Goal: Task Accomplishment & Management: Manage account settings

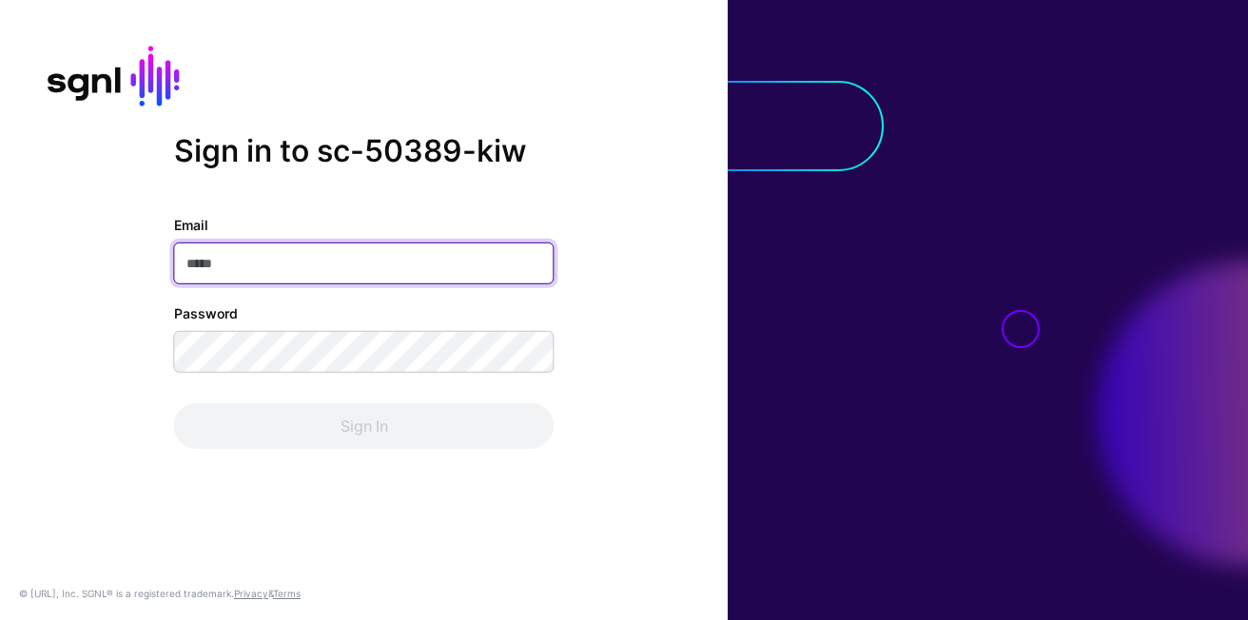
type input "**********"
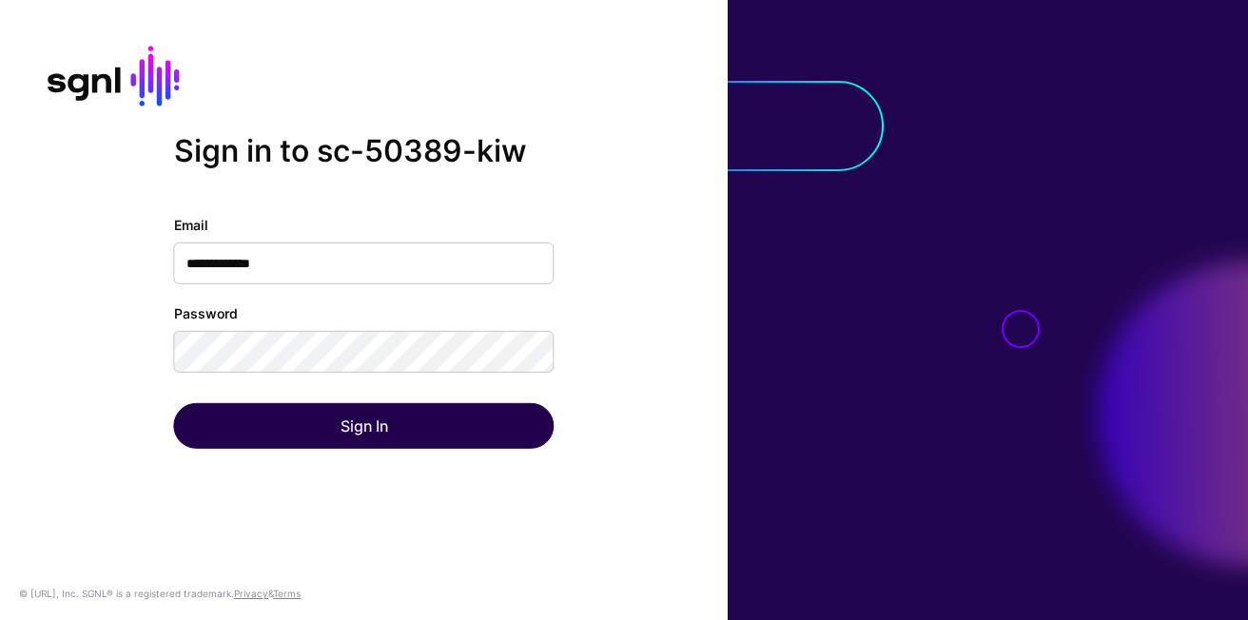
click at [362, 405] on div "Sign In" at bounding box center [364, 426] width 380 height 46
click at [362, 409] on button "Sign In" at bounding box center [364, 426] width 380 height 46
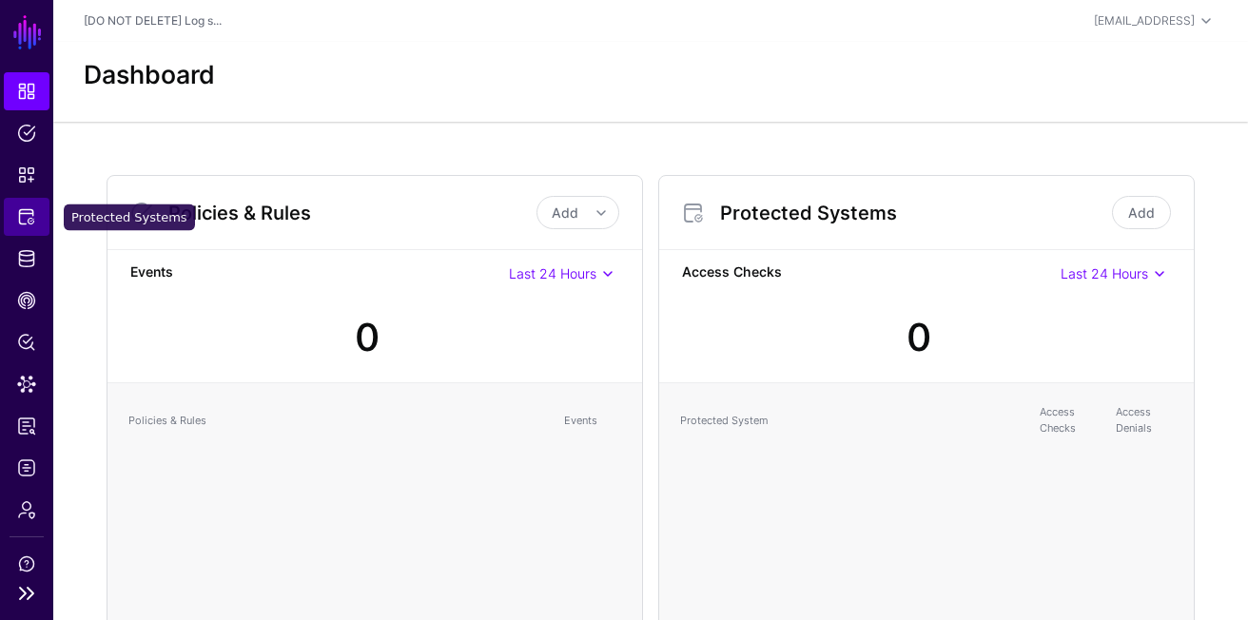
click at [31, 221] on span "Protected Systems" at bounding box center [26, 216] width 19 height 19
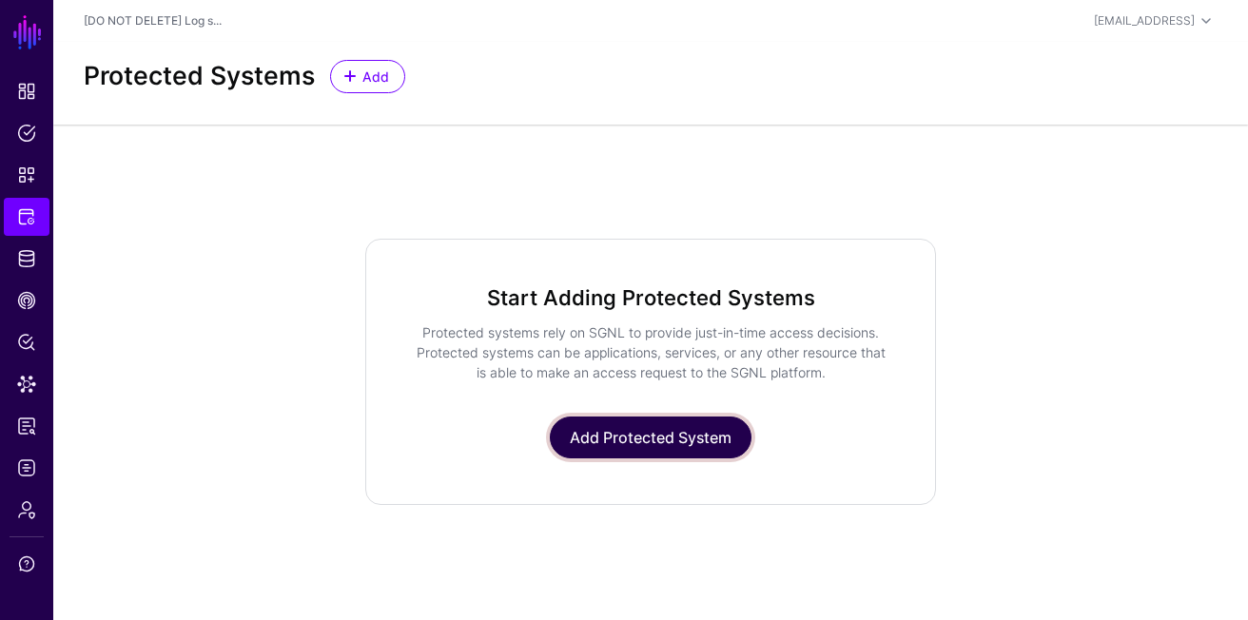
click at [686, 437] on link "Add Protected System" at bounding box center [651, 438] width 202 height 42
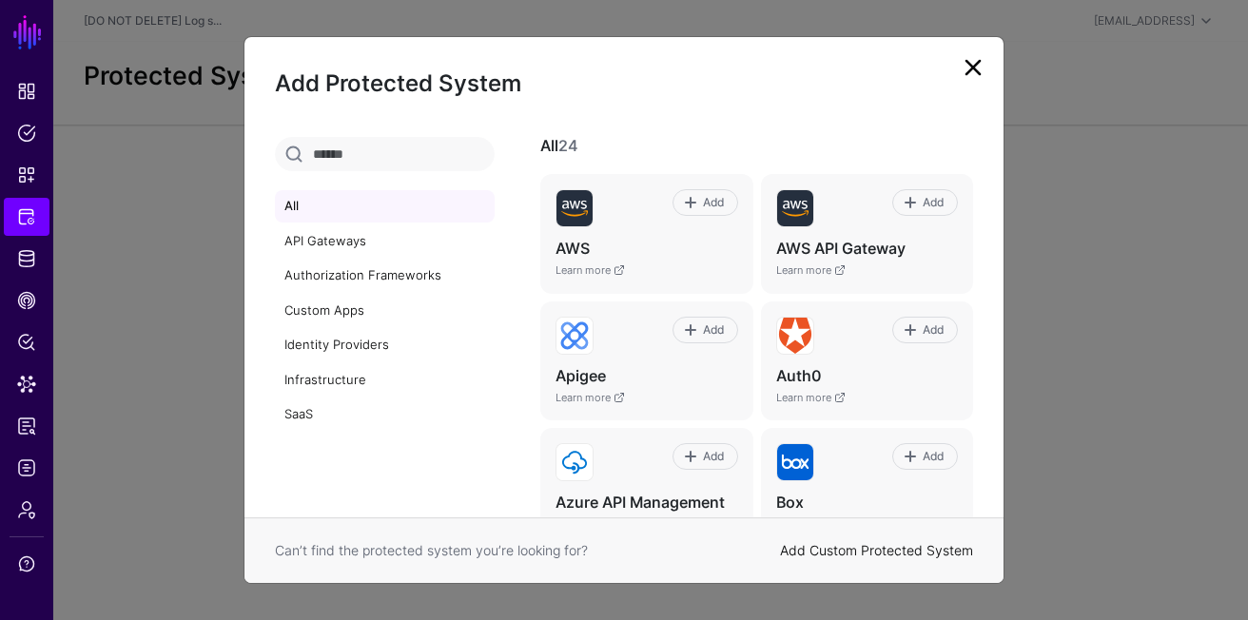
click at [847, 542] on link "Add Custom Protected System" at bounding box center [876, 550] width 193 height 16
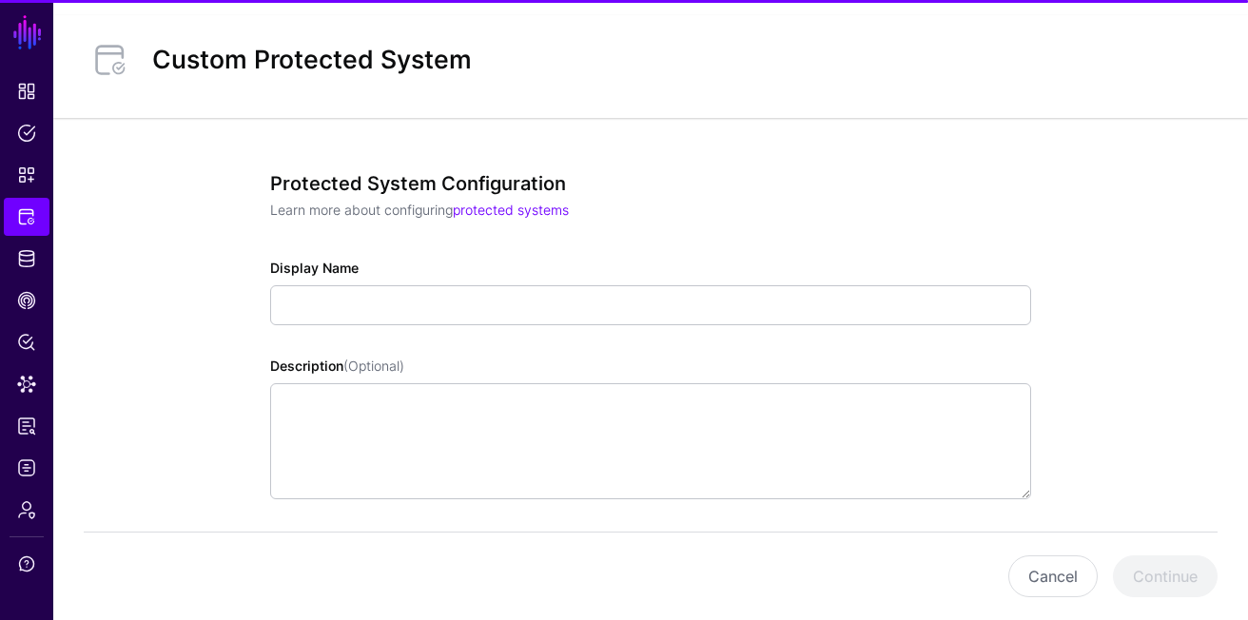
scroll to position [68, 0]
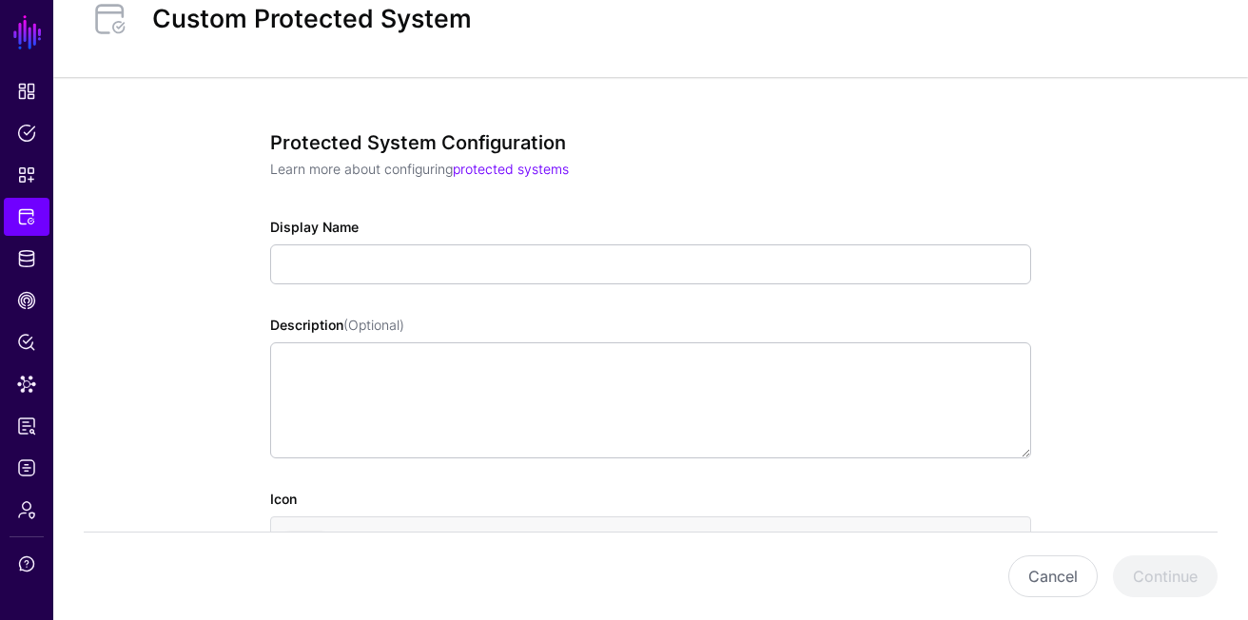
click at [428, 298] on div "Protected System Configuration Learn more about configuring protected systems D…" at bounding box center [650, 447] width 761 height 633
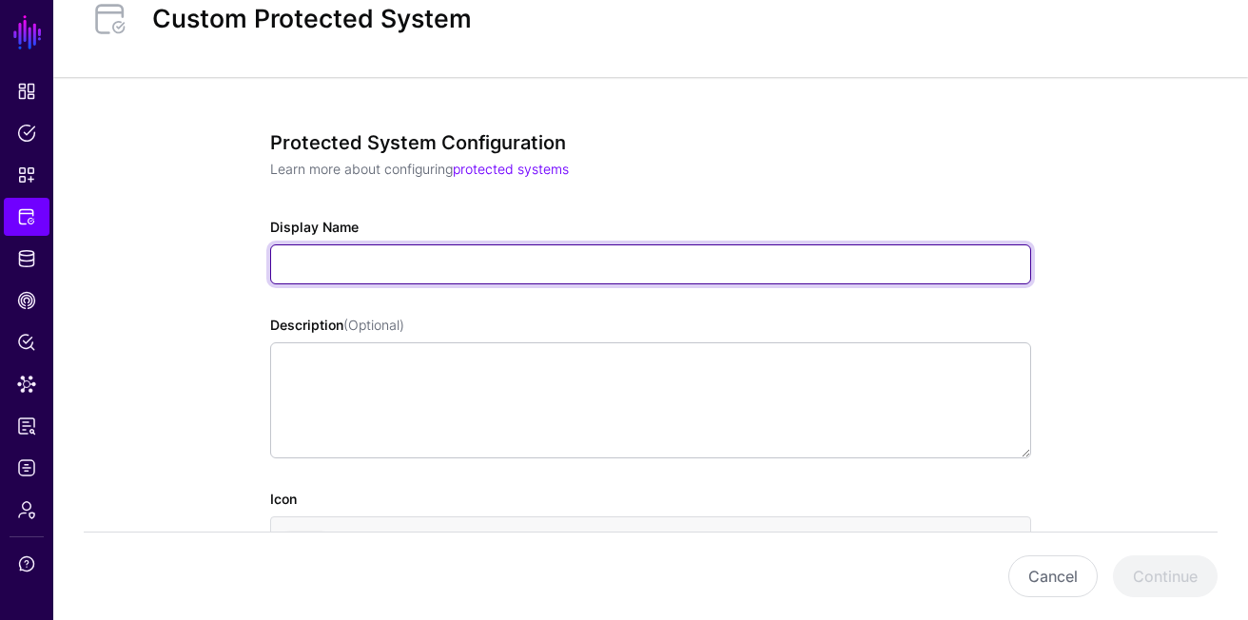
click at [425, 282] on input "Display Name" at bounding box center [650, 264] width 761 height 40
type input "****"
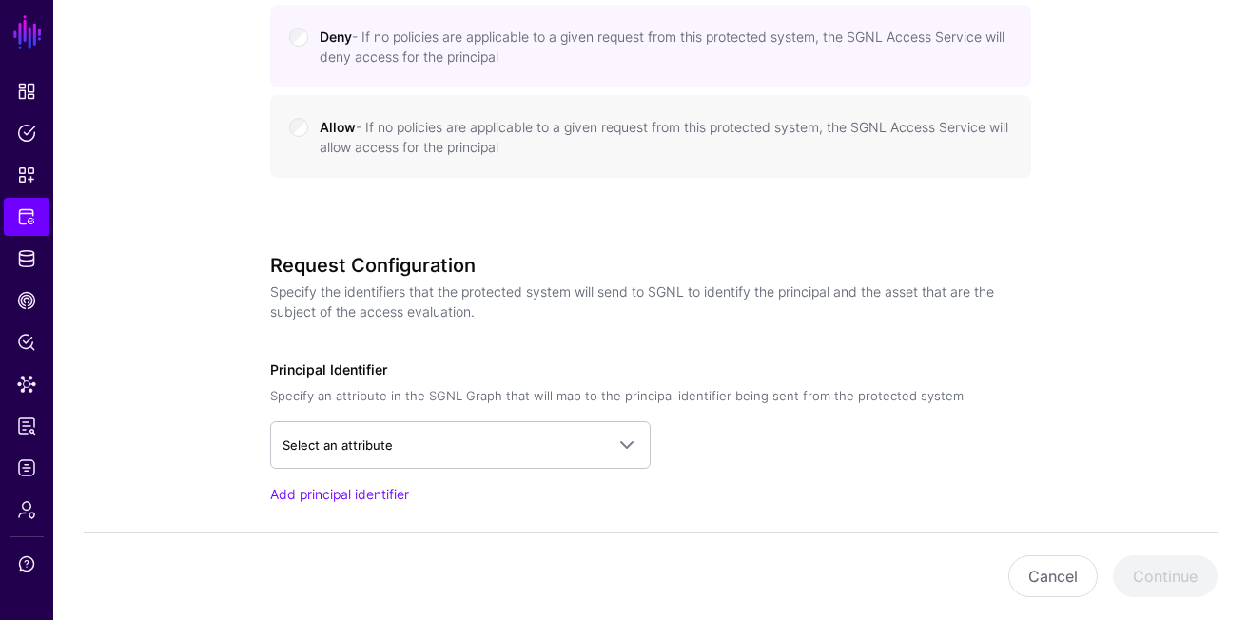
scroll to position [982, 0]
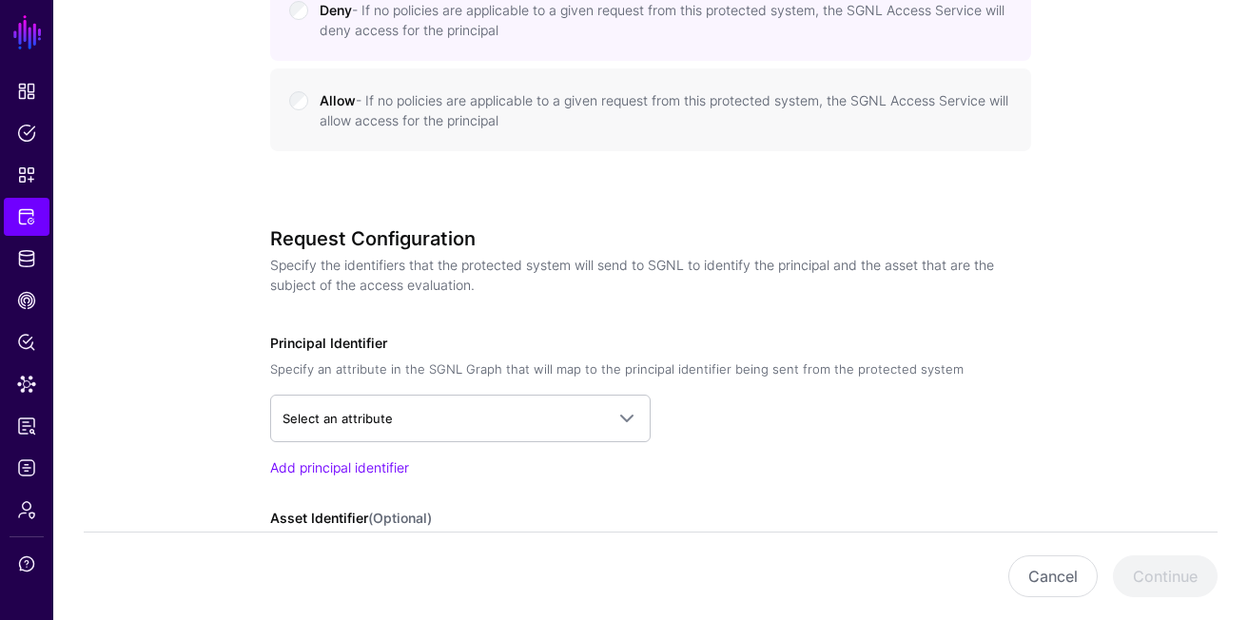
click at [455, 107] on small "- If no policies are applicable to a given request from this protected system, …" at bounding box center [664, 110] width 689 height 36
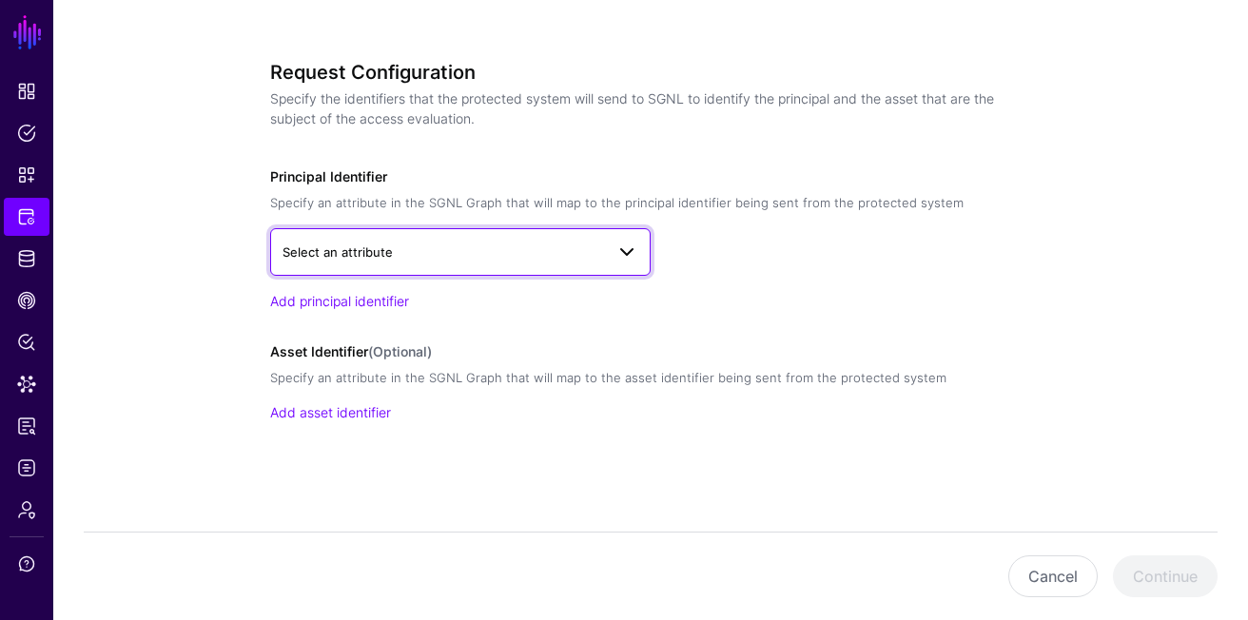
click at [449, 243] on span "Select an attribute" at bounding box center [442, 252] width 321 height 21
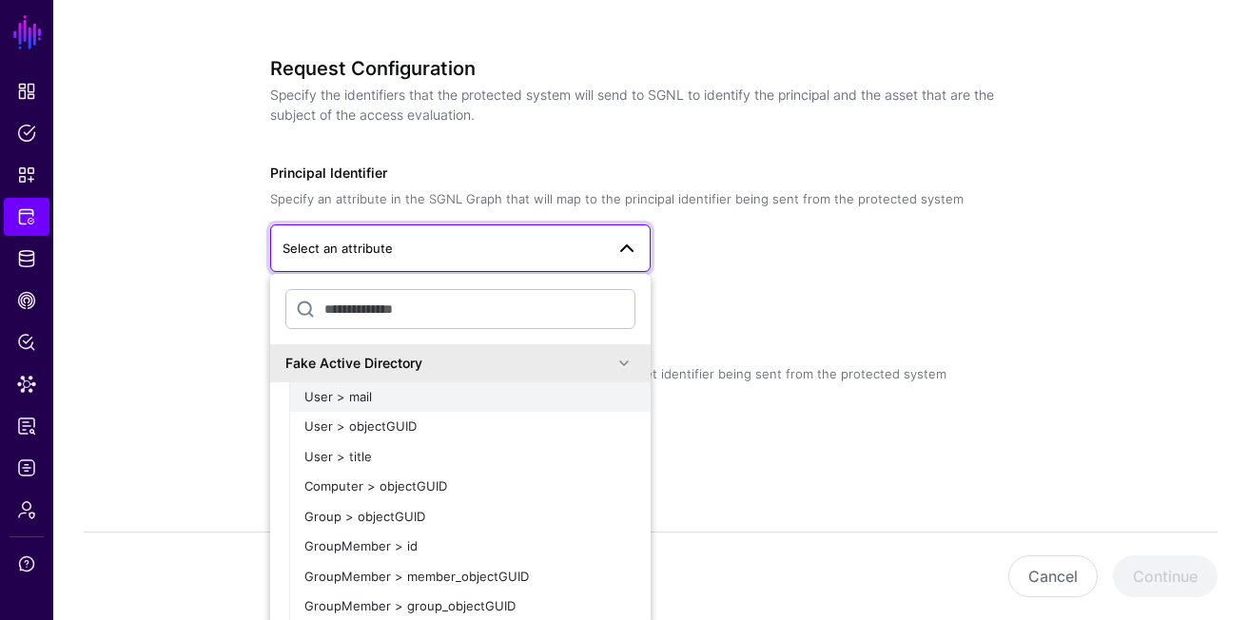
click at [461, 399] on div "User > mail" at bounding box center [469, 397] width 331 height 19
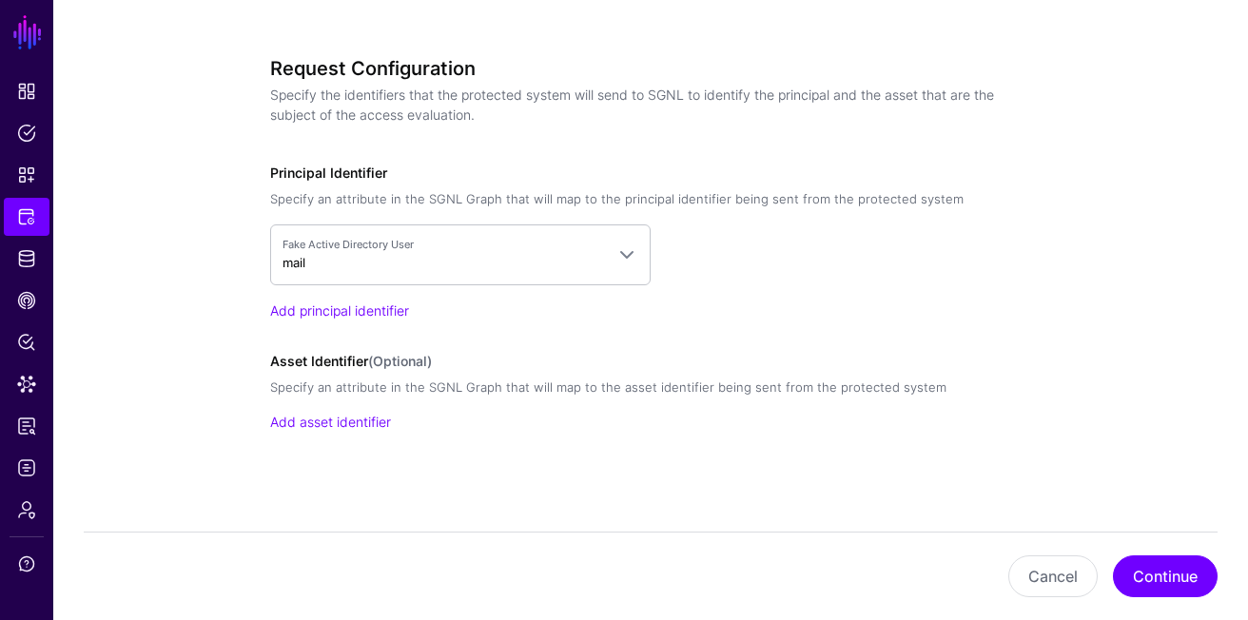
scroll to position [1160, 0]
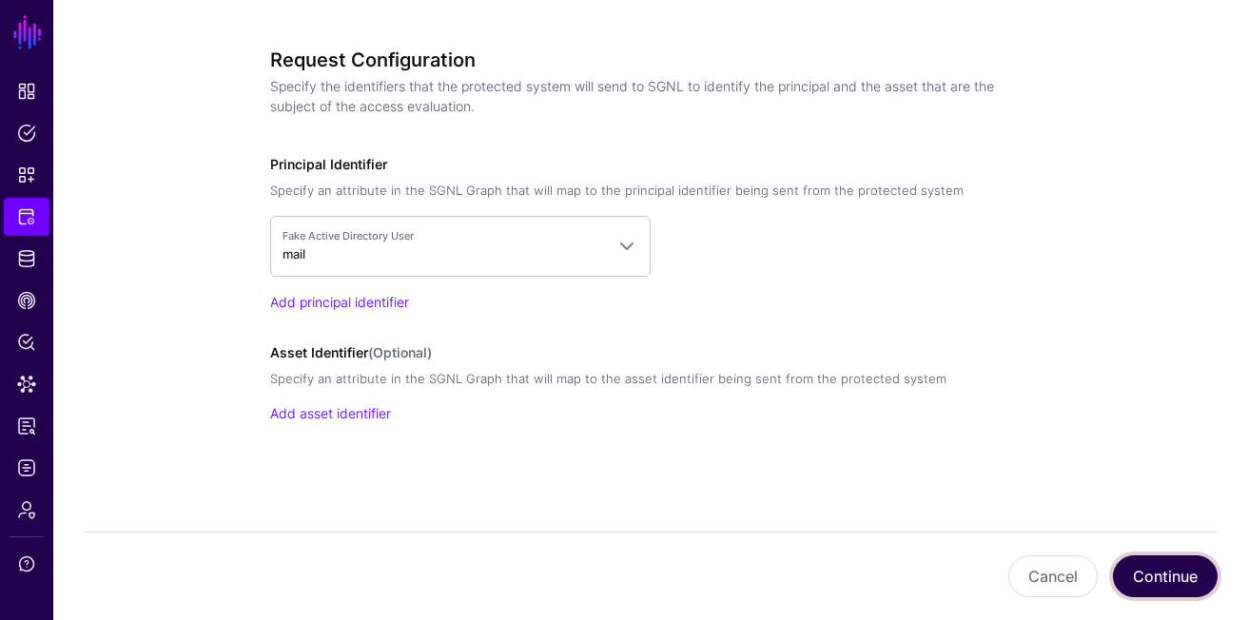
click at [1169, 594] on button "Continue" at bounding box center [1165, 576] width 105 height 42
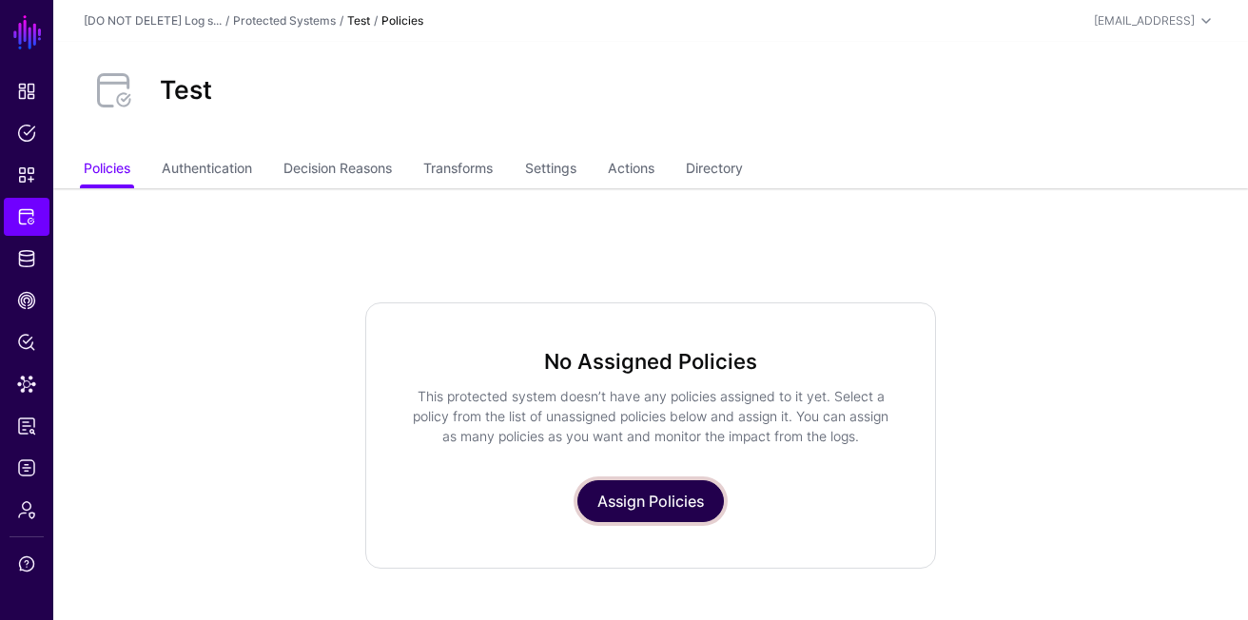
click at [619, 492] on link "Assign Policies" at bounding box center [650, 501] width 146 height 42
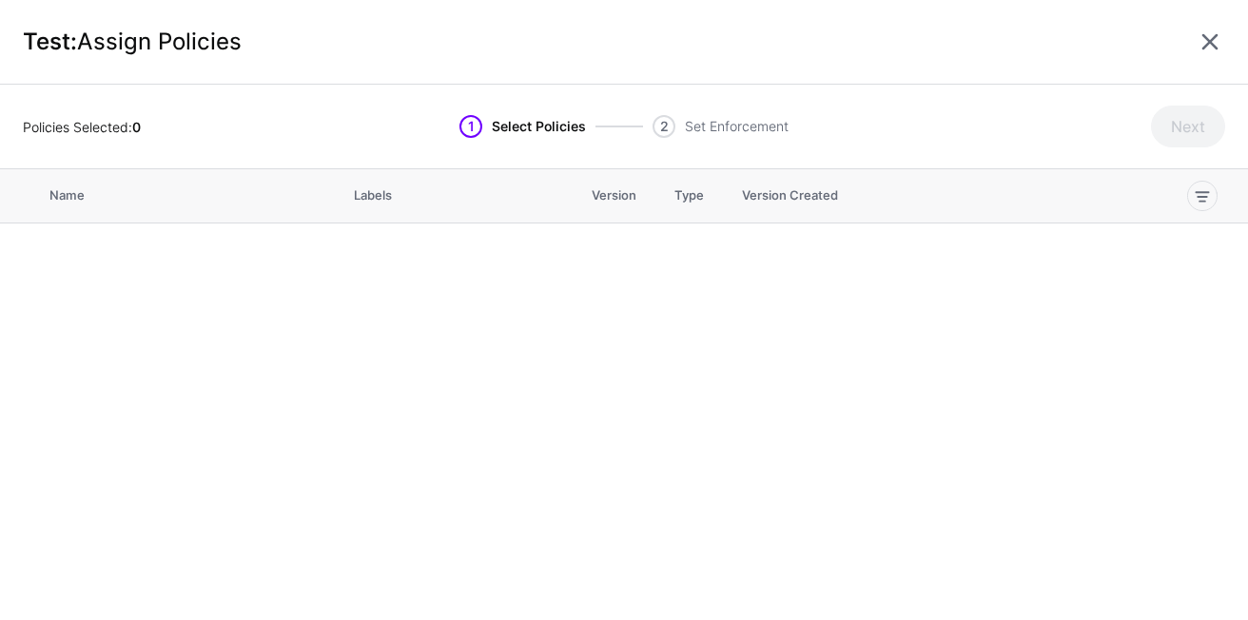
click at [697, 127] on span "Set Enforcement" at bounding box center [737, 126] width 104 height 23
click at [1199, 45] on link at bounding box center [1210, 42] width 30 height 30
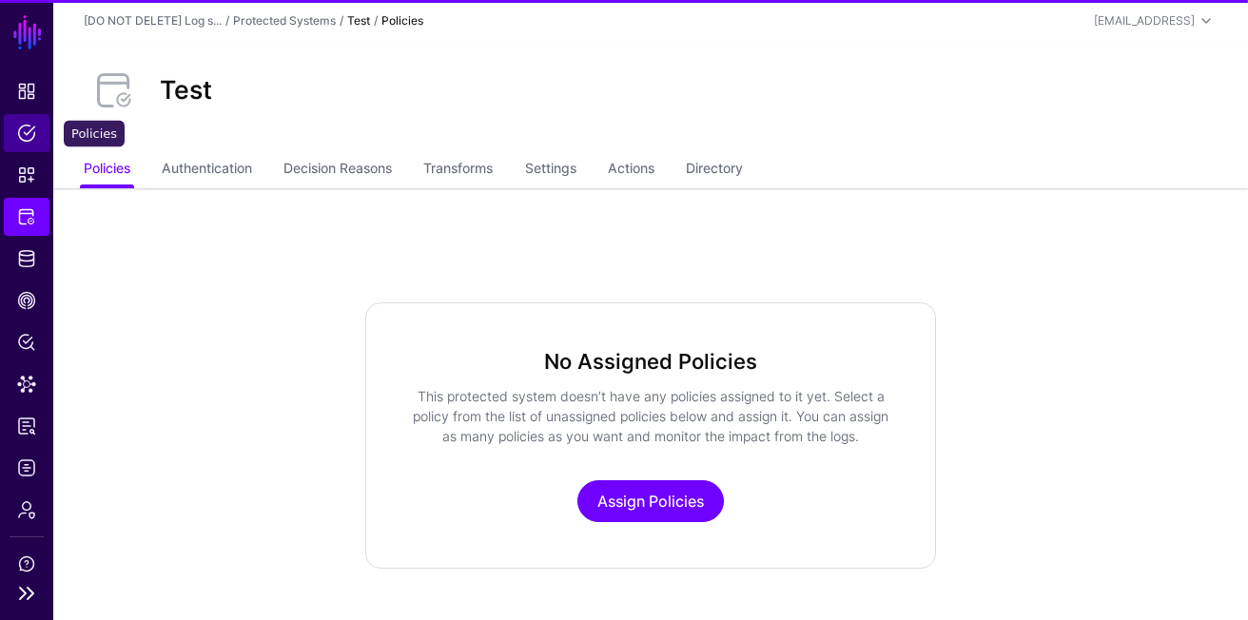
click at [26, 132] on span "Policies" at bounding box center [26, 133] width 19 height 19
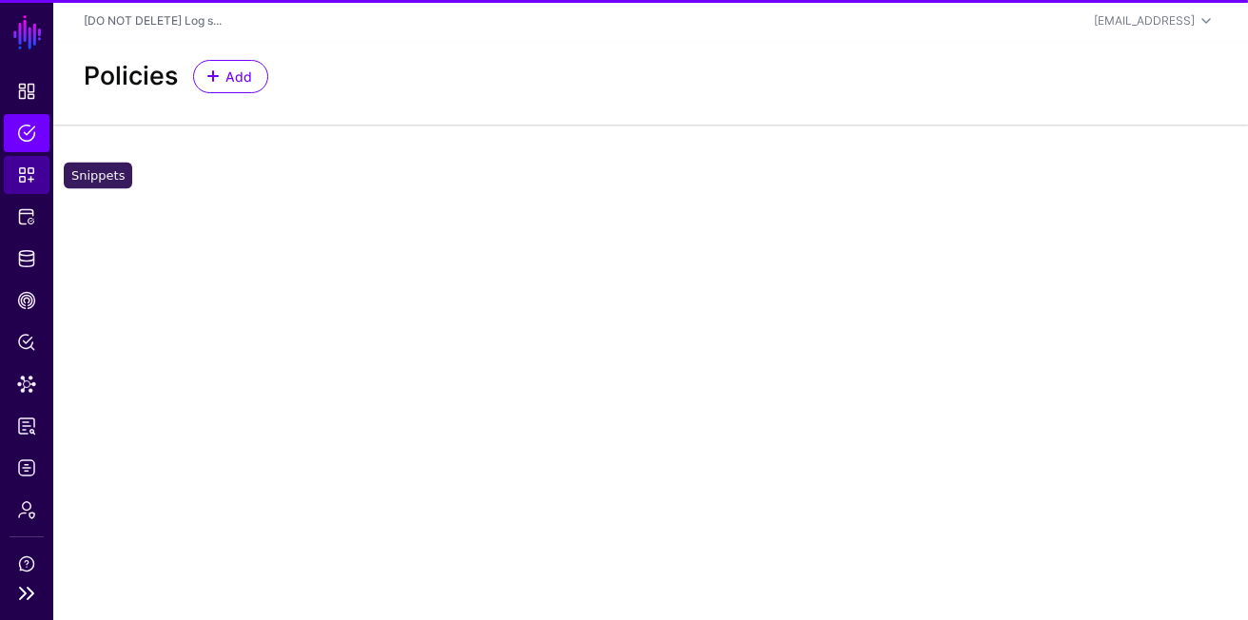
click at [30, 178] on span "Snippets" at bounding box center [26, 175] width 19 height 19
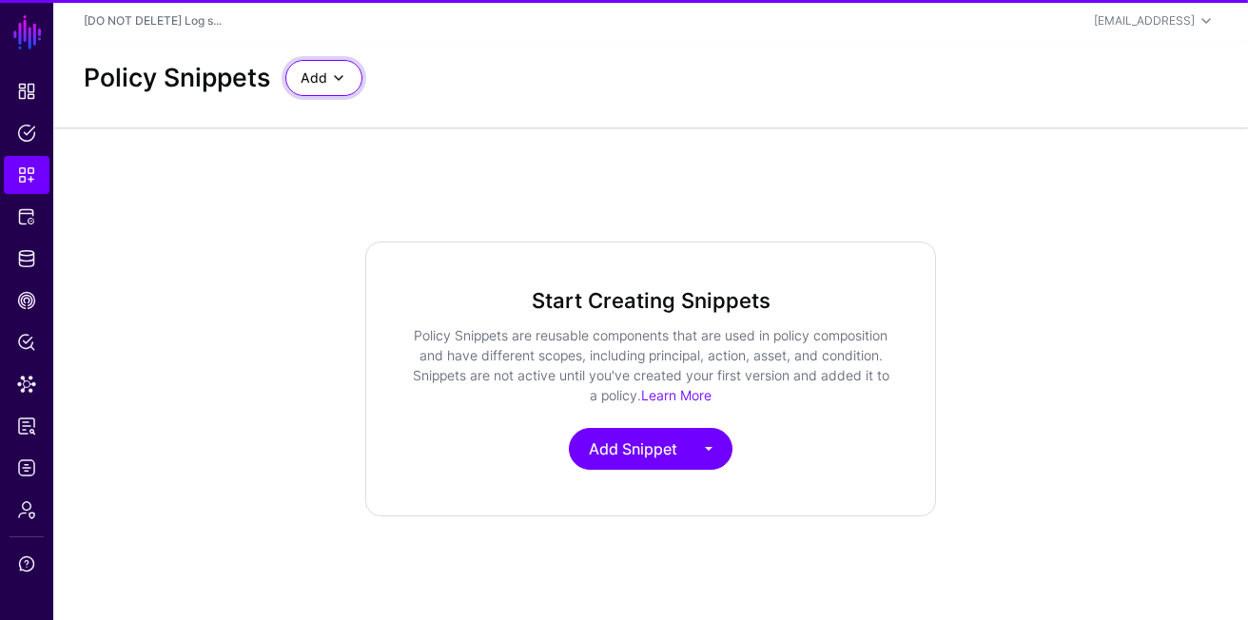
click at [343, 76] on span at bounding box center [338, 78] width 23 height 23
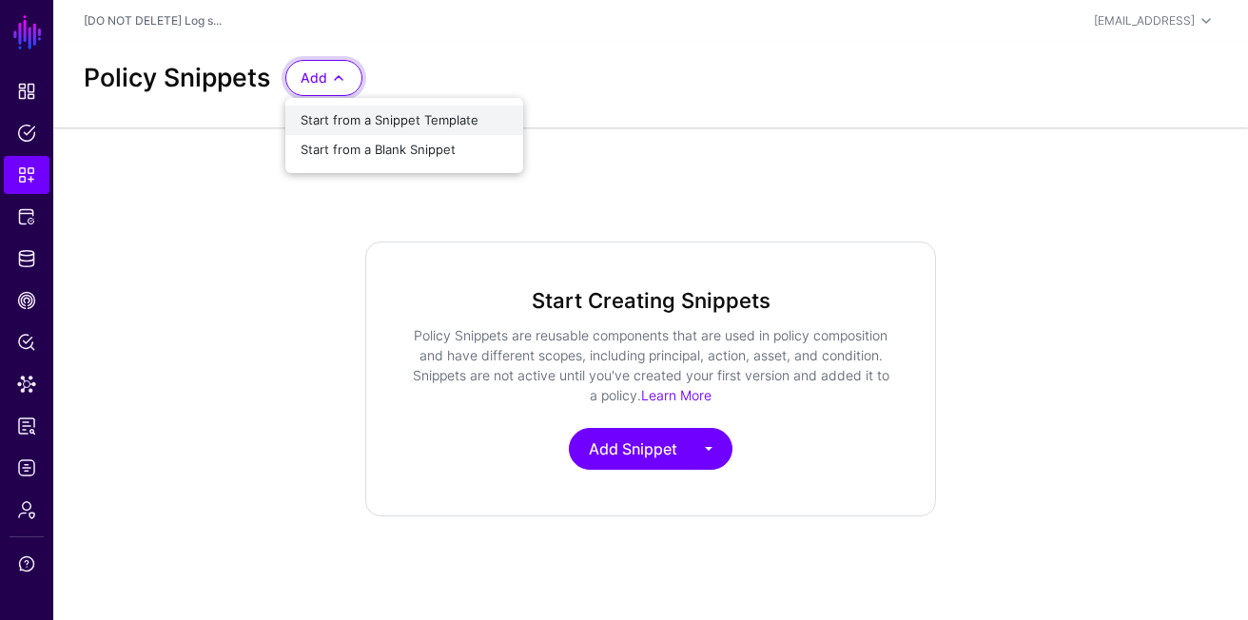
click at [395, 122] on span "Start from a Snippet Template" at bounding box center [390, 119] width 178 height 15
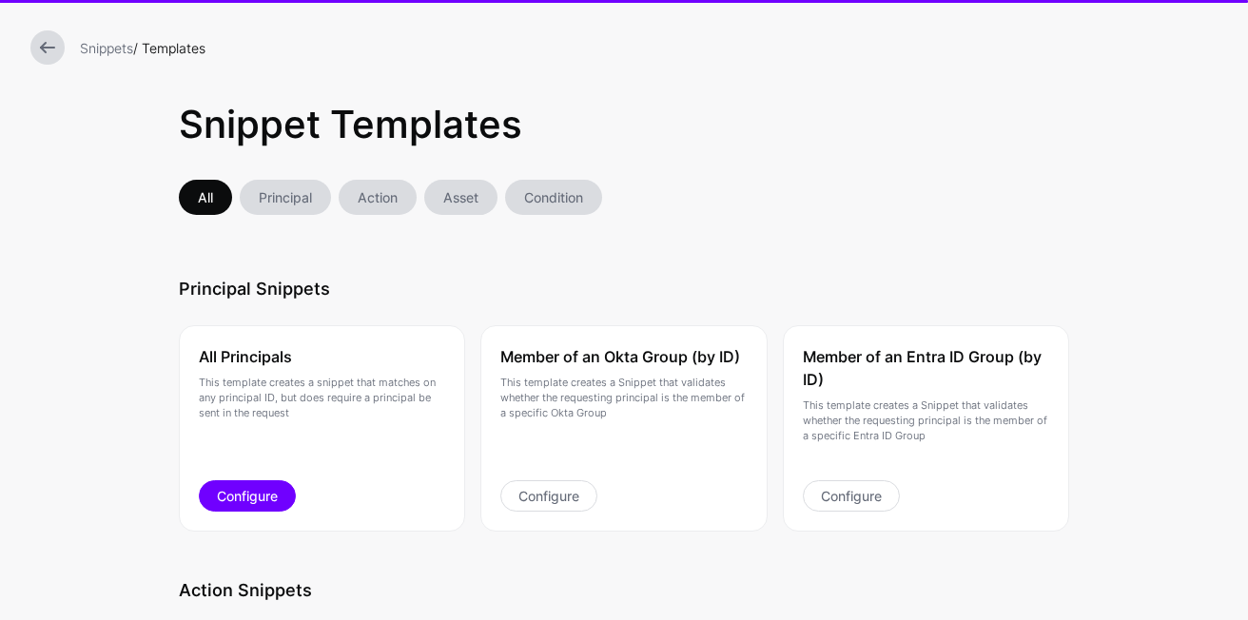
click at [283, 496] on link "Configure" at bounding box center [247, 495] width 97 height 31
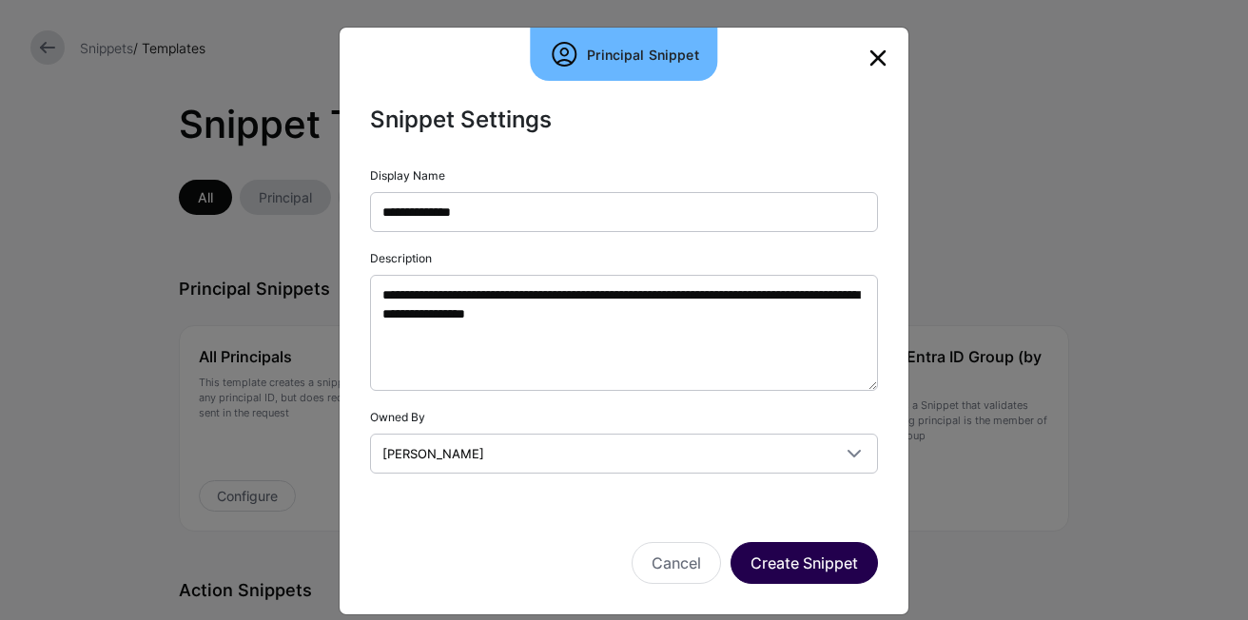
click at [828, 555] on button "Create Snippet" at bounding box center [803, 563] width 147 height 42
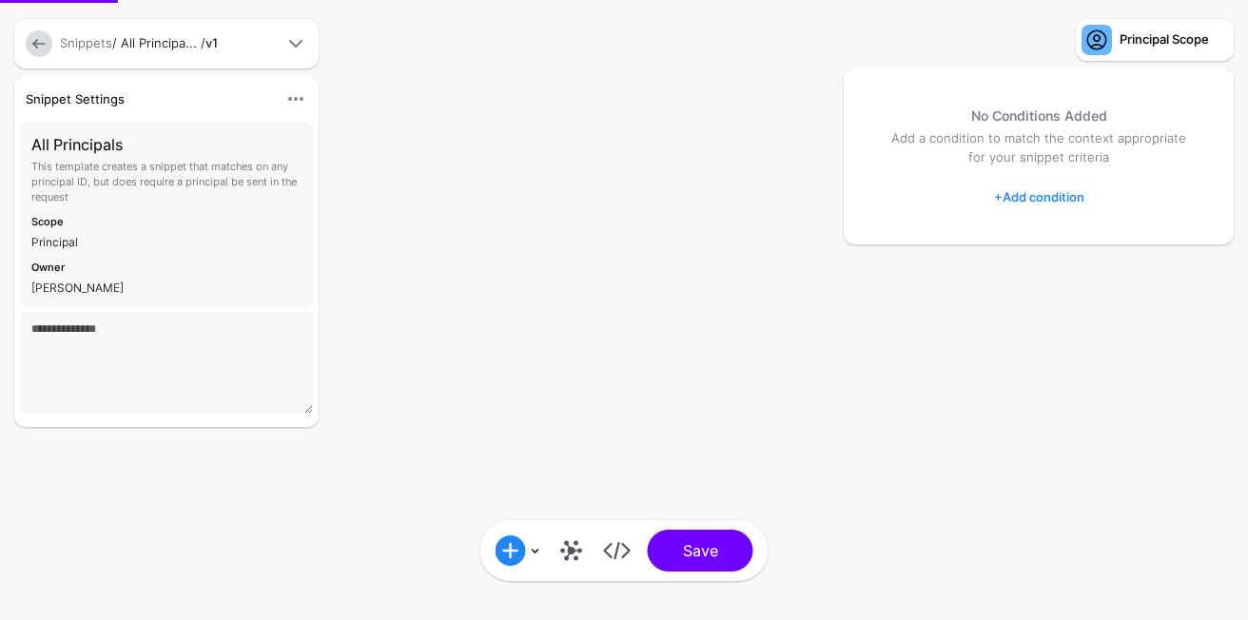
type textarea "**********"
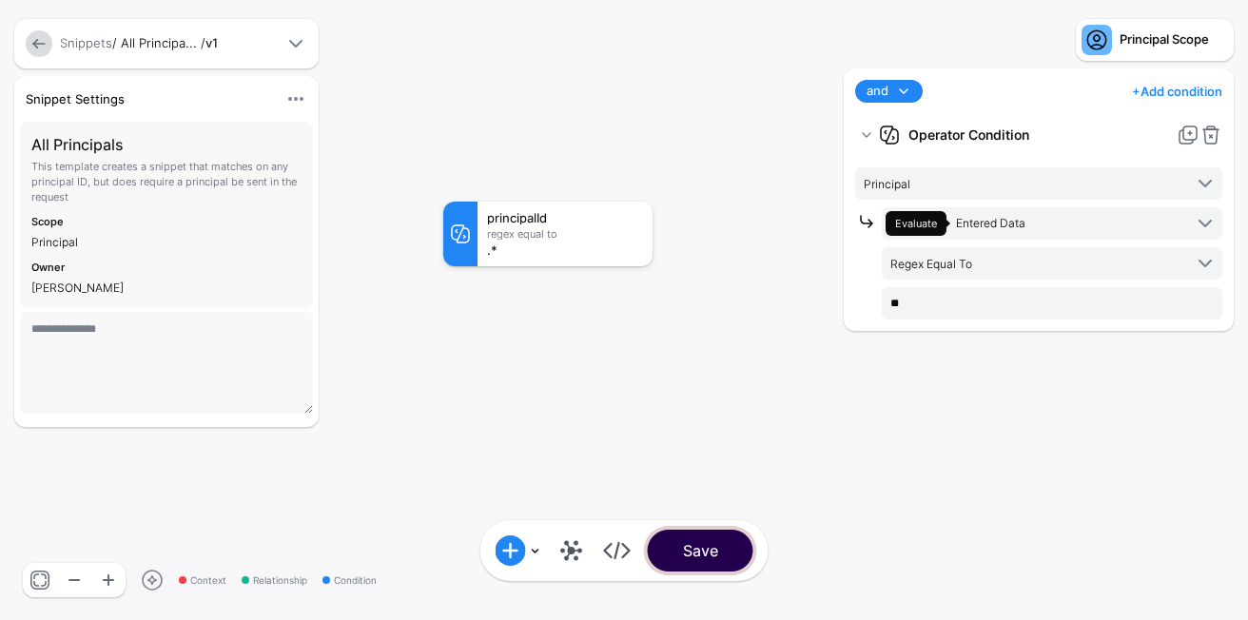
click at [684, 541] on button "Save" at bounding box center [701, 551] width 106 height 42
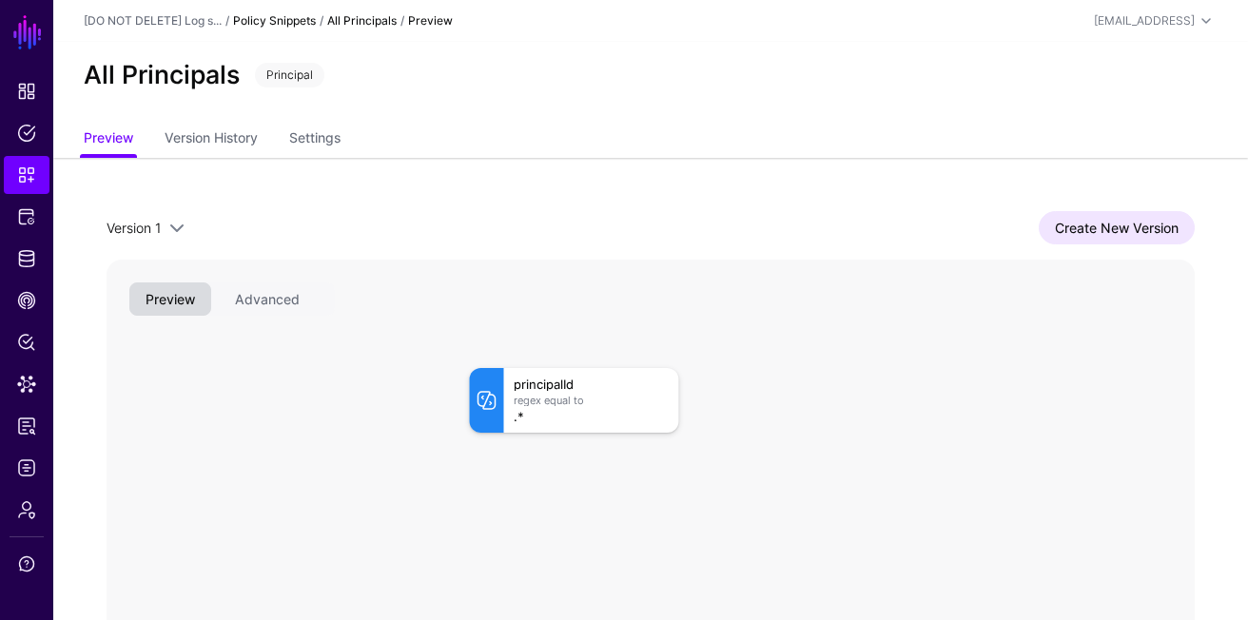
click at [276, 24] on link "Policy Snippets" at bounding box center [274, 20] width 83 height 14
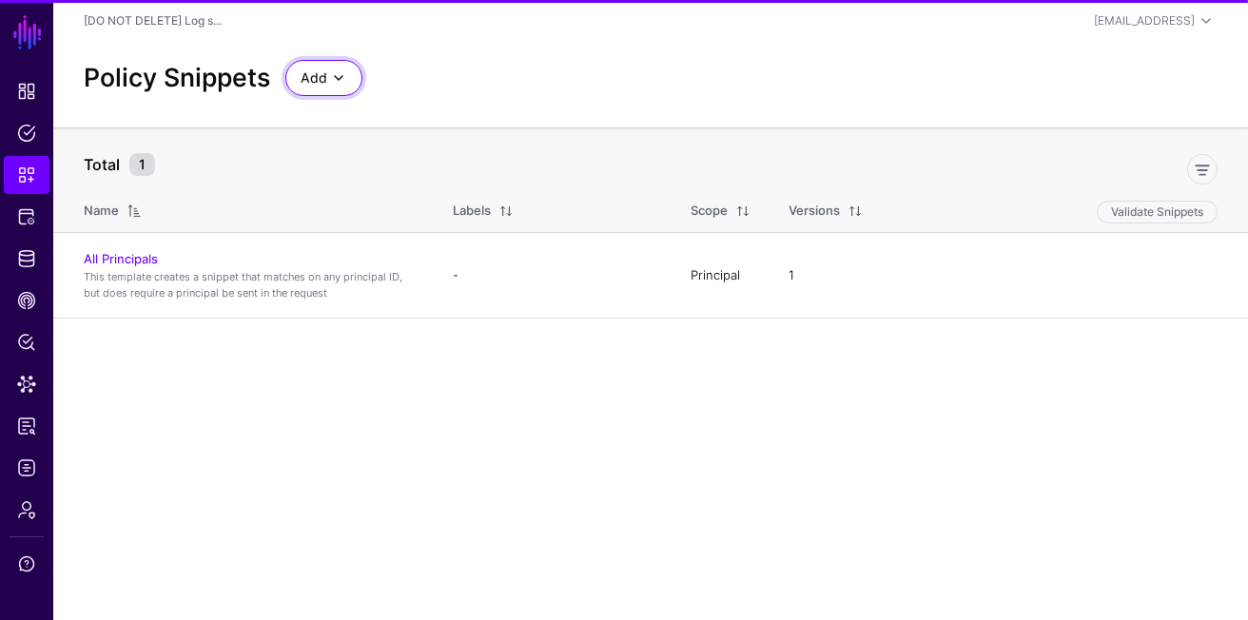
click at [332, 90] on link "Add" at bounding box center [323, 78] width 77 height 36
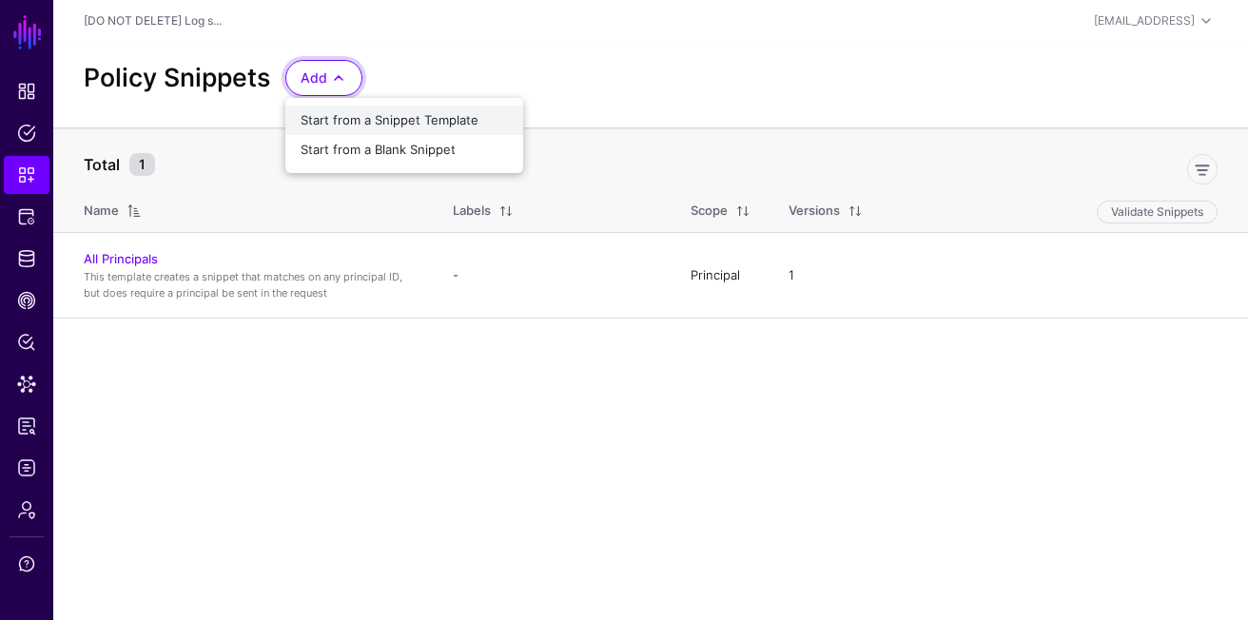
click at [360, 116] on span "Start from a Snippet Template" at bounding box center [390, 119] width 178 height 15
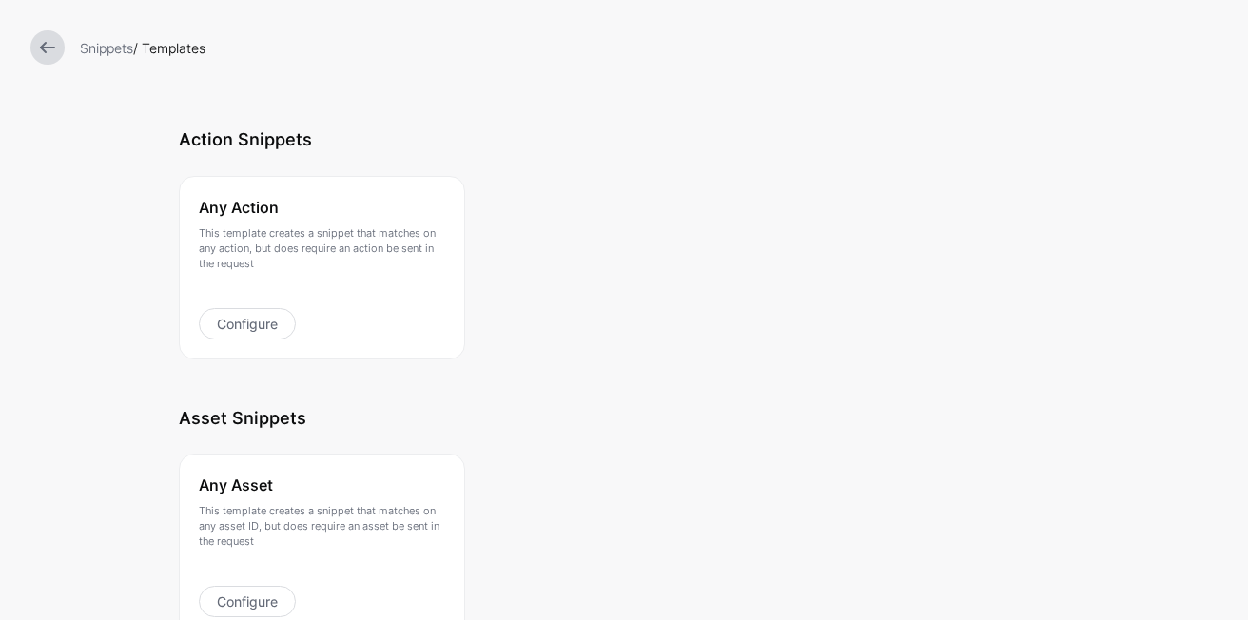
scroll to position [419, 0]
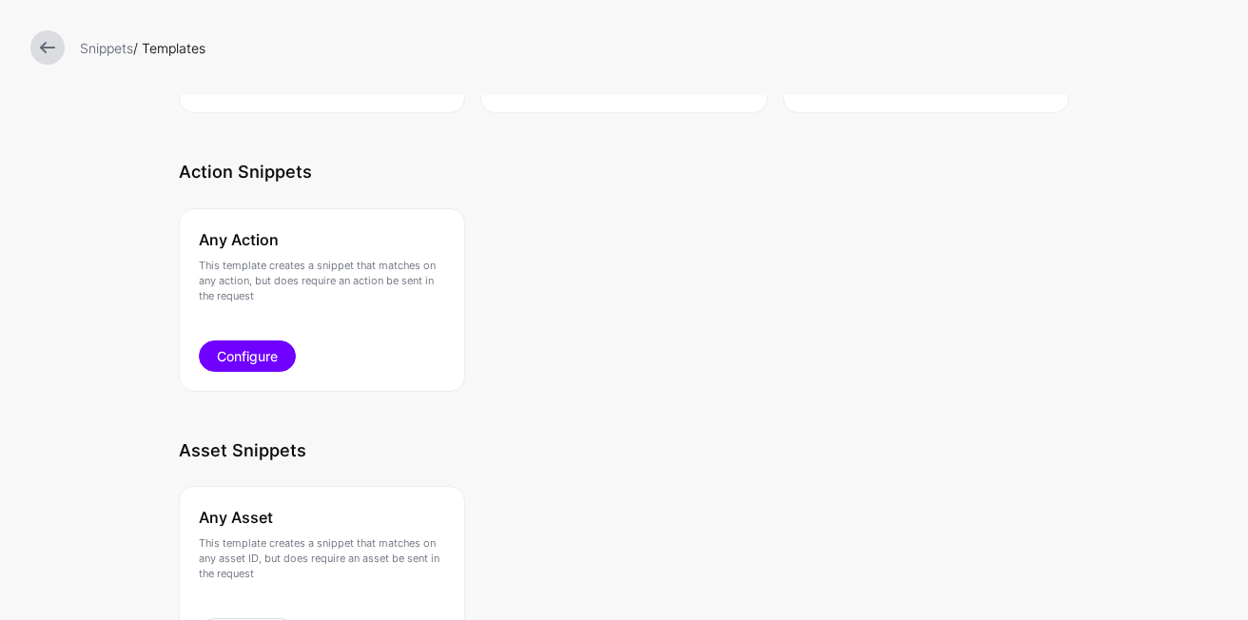
click at [268, 358] on link "Configure" at bounding box center [247, 356] width 97 height 31
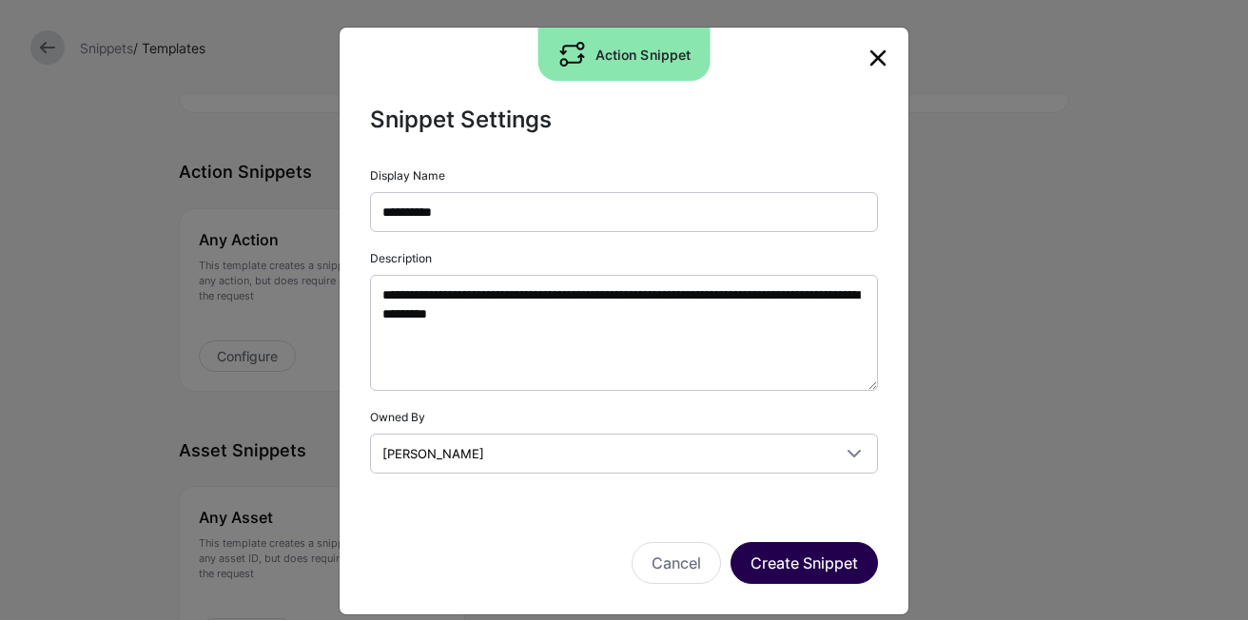
click at [821, 553] on button "Create Snippet" at bounding box center [803, 563] width 147 height 42
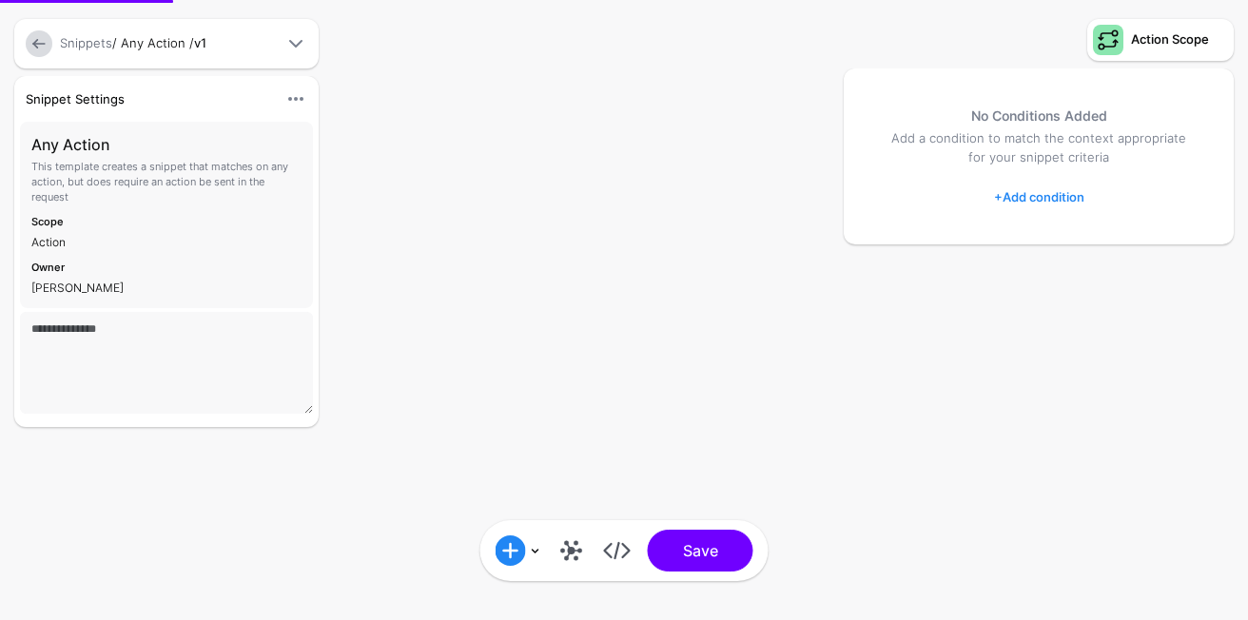
type textarea "**********"
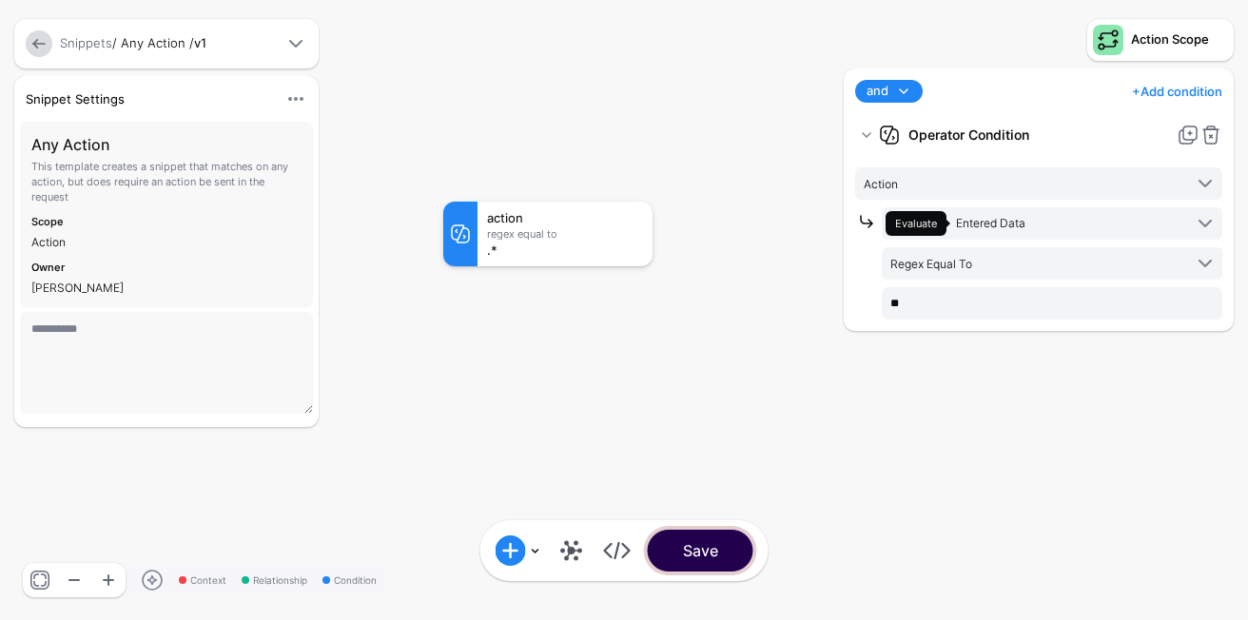
click at [688, 533] on button "Save" at bounding box center [701, 551] width 106 height 42
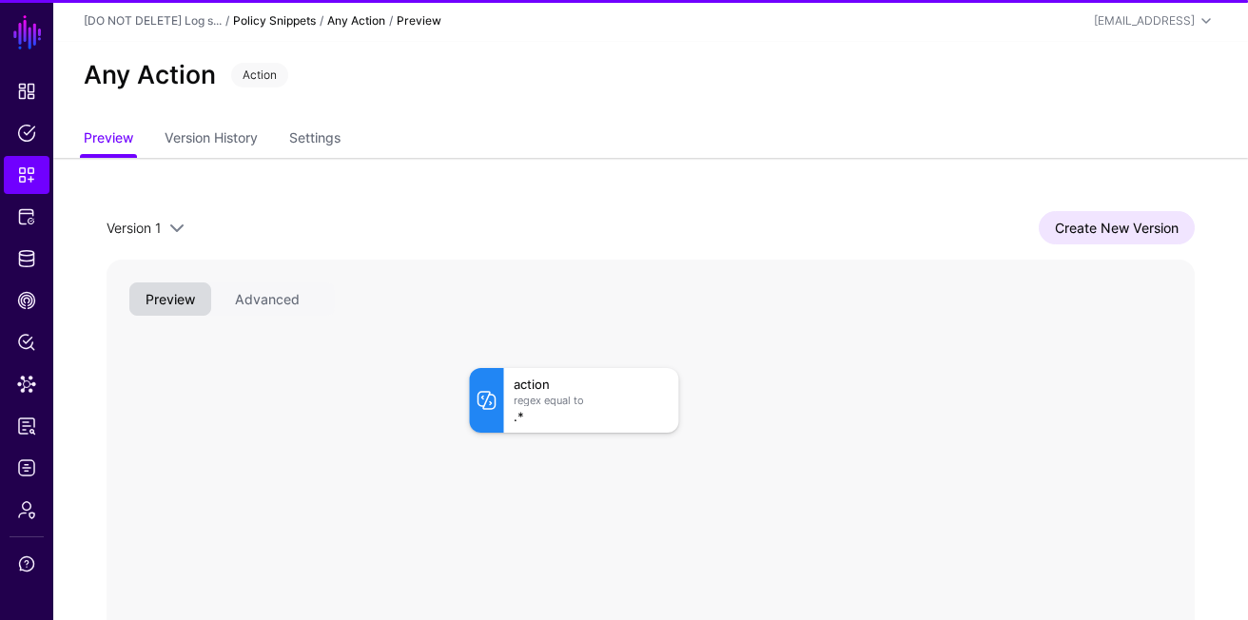
click at [275, 16] on link "Policy Snippets" at bounding box center [274, 20] width 83 height 14
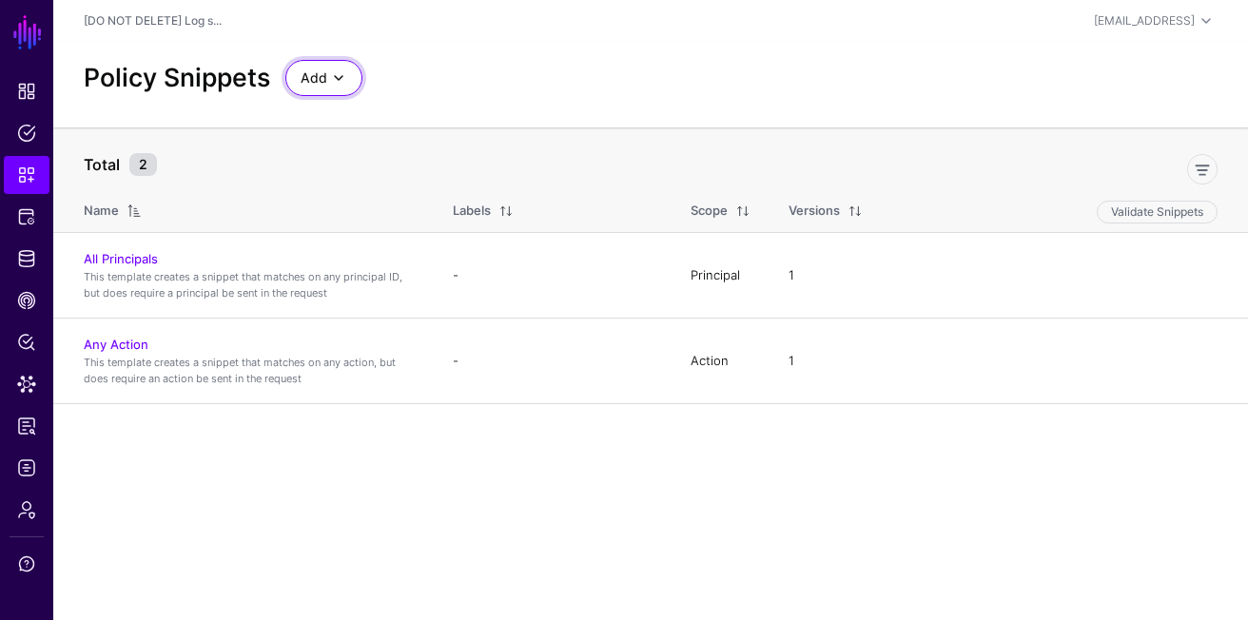
click at [316, 69] on span "Add" at bounding box center [314, 78] width 27 height 21
click at [409, 93] on div "Policy Snippets Add Start from a Snippet Template Start from a Blank Snippet" at bounding box center [650, 78] width 1149 height 36
click at [315, 82] on span "Add" at bounding box center [314, 78] width 27 height 21
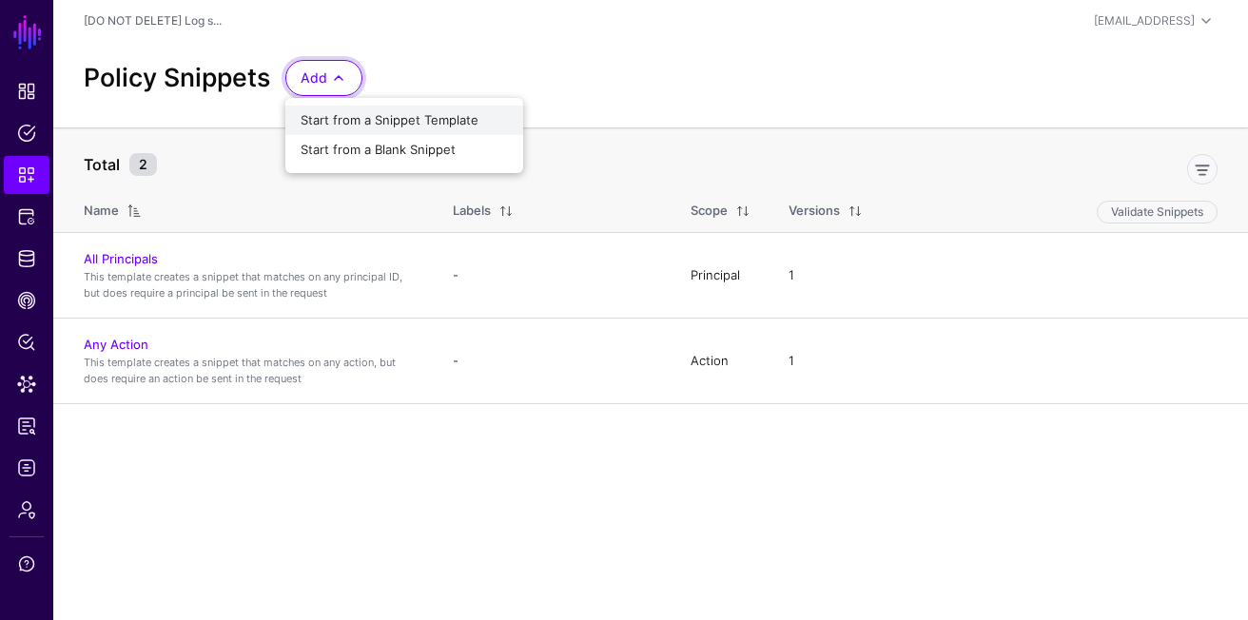
click at [347, 121] on span "Start from a Snippet Template" at bounding box center [390, 119] width 178 height 15
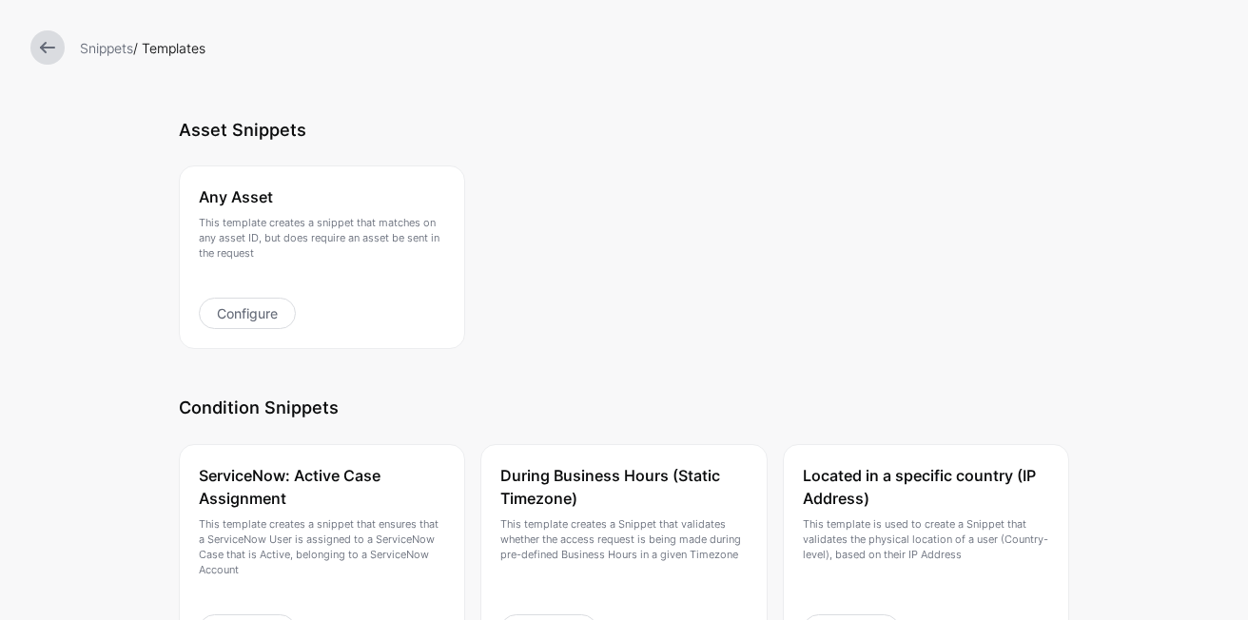
scroll to position [721, 0]
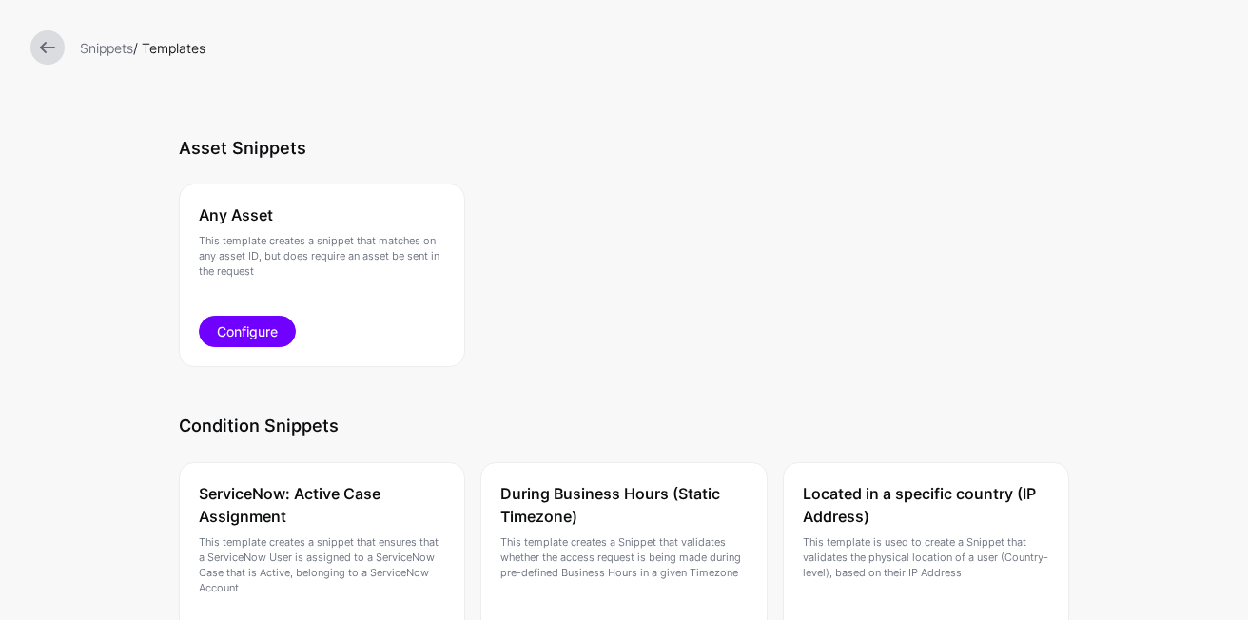
click at [254, 326] on link "Configure" at bounding box center [247, 331] width 97 height 31
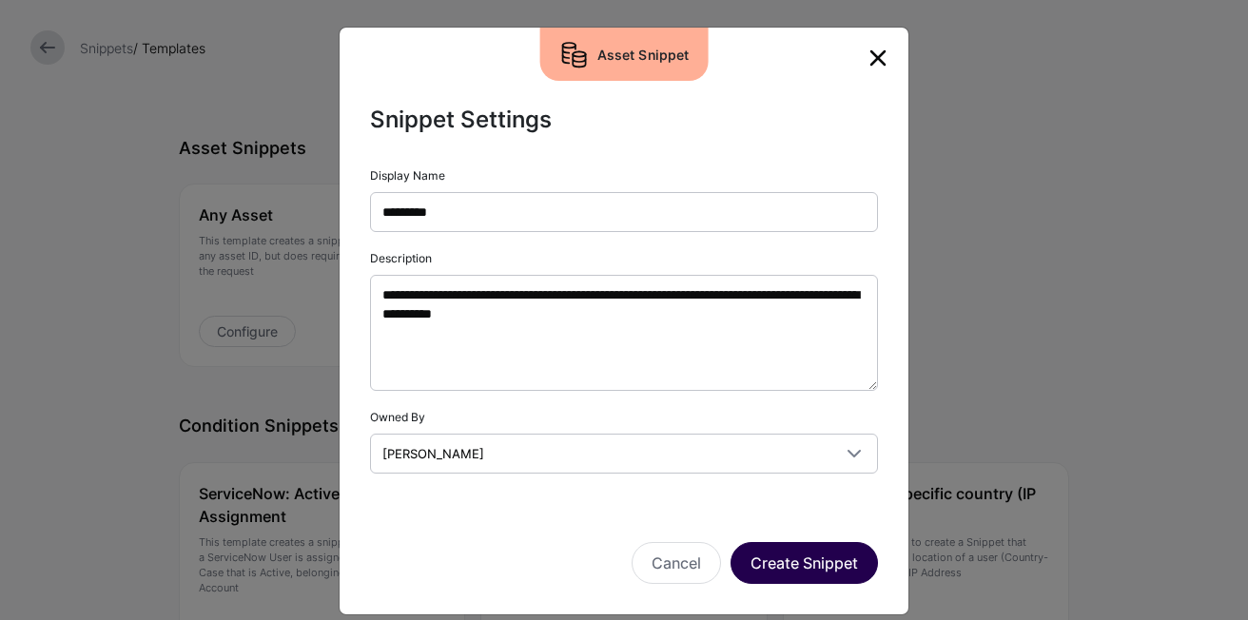
click at [802, 554] on button "Create Snippet" at bounding box center [803, 563] width 147 height 42
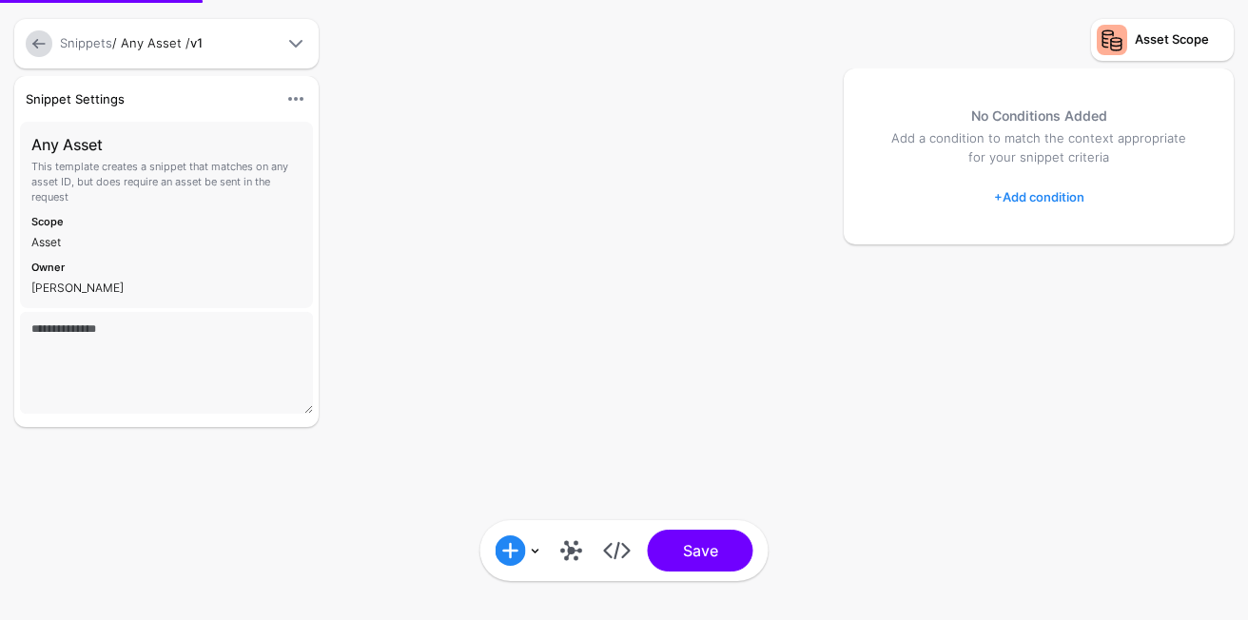
type textarea "**********"
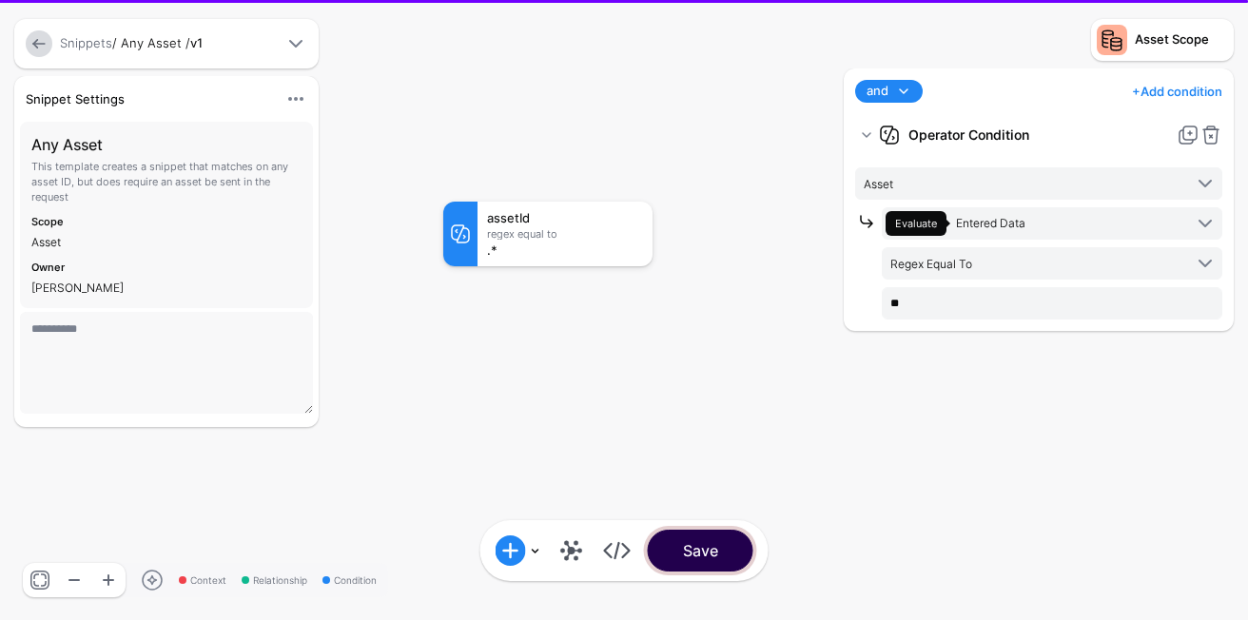
click at [711, 548] on button "Save" at bounding box center [701, 551] width 106 height 42
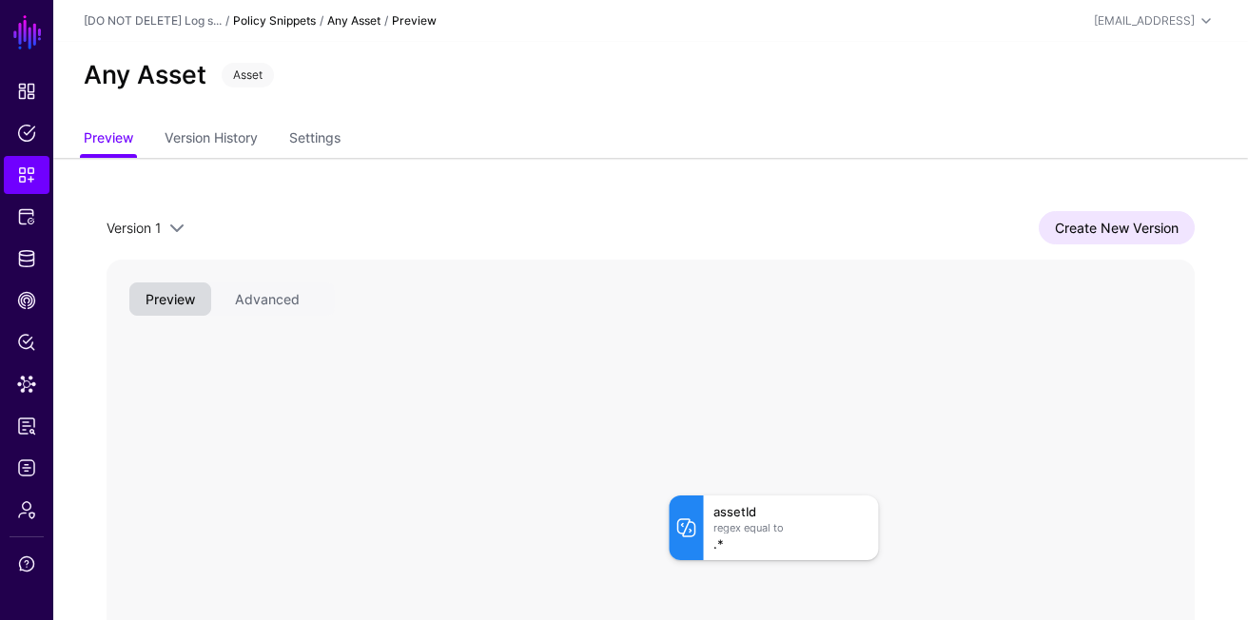
click at [269, 15] on link "Policy Snippets" at bounding box center [274, 20] width 83 height 14
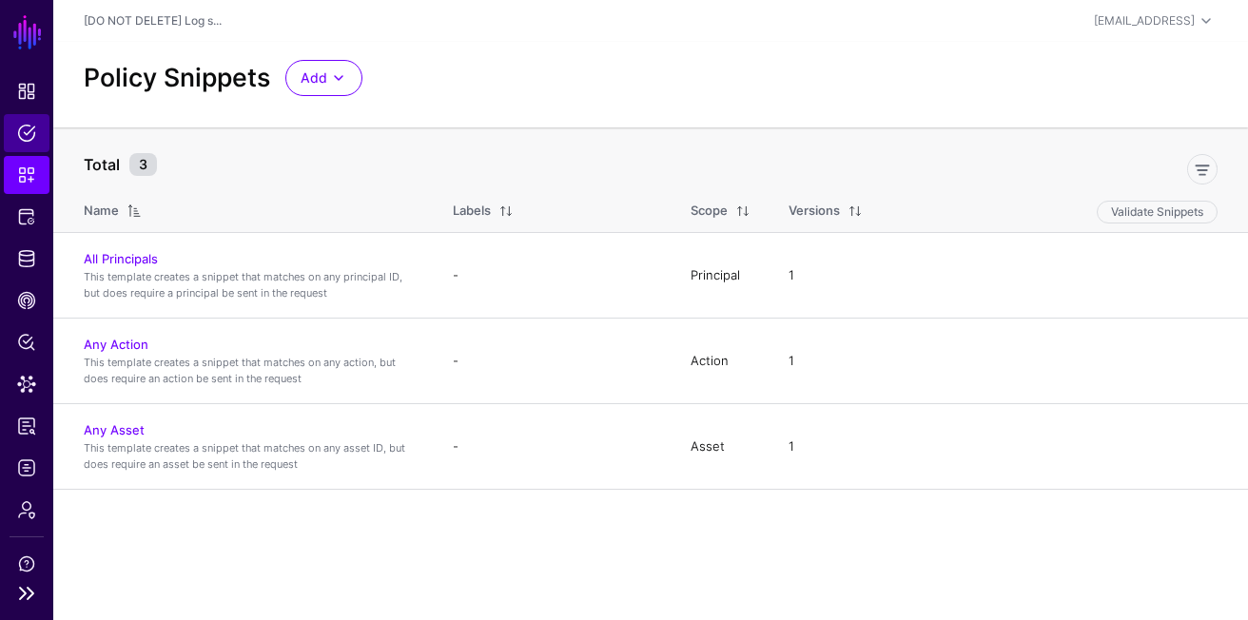
click at [45, 140] on link "Policies" at bounding box center [27, 133] width 46 height 38
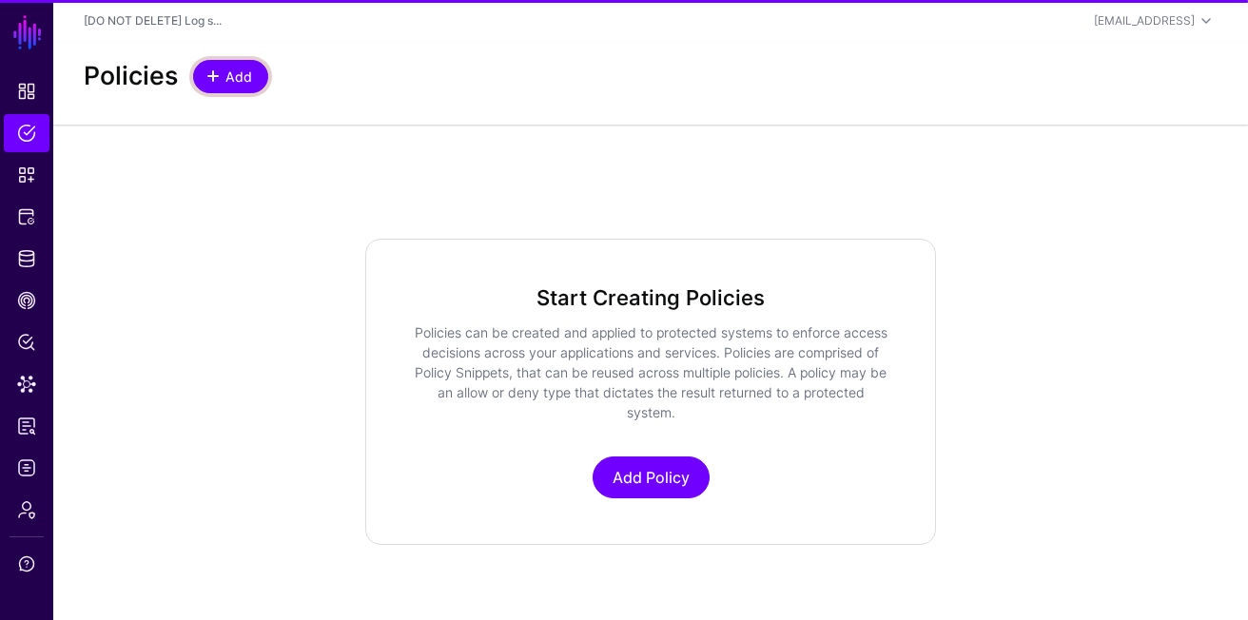
click at [229, 77] on span "Add" at bounding box center [239, 77] width 31 height 20
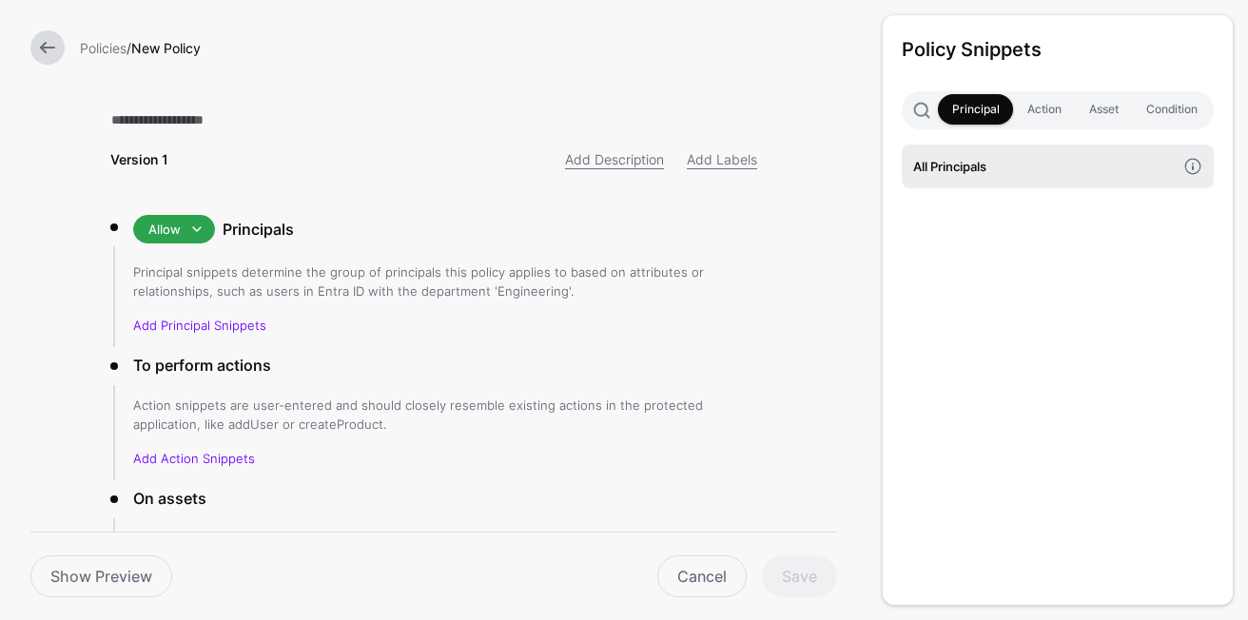
click at [984, 176] on h4 "All Principals" at bounding box center [1044, 166] width 263 height 21
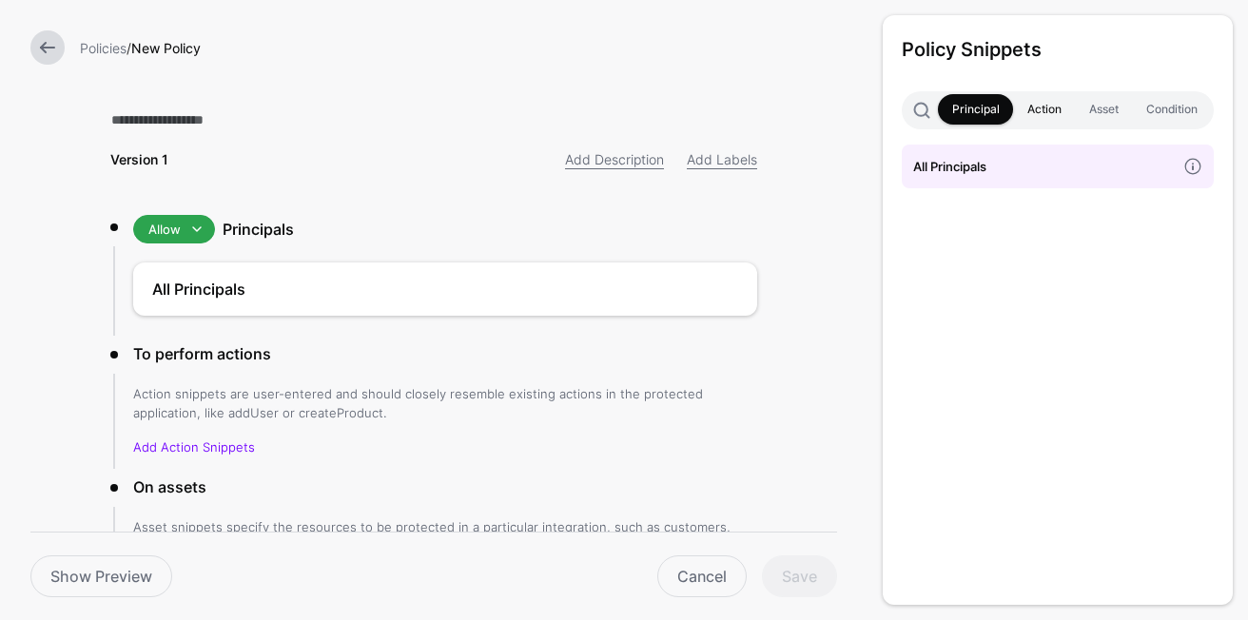
click at [1038, 116] on link "Action" at bounding box center [1044, 109] width 62 height 30
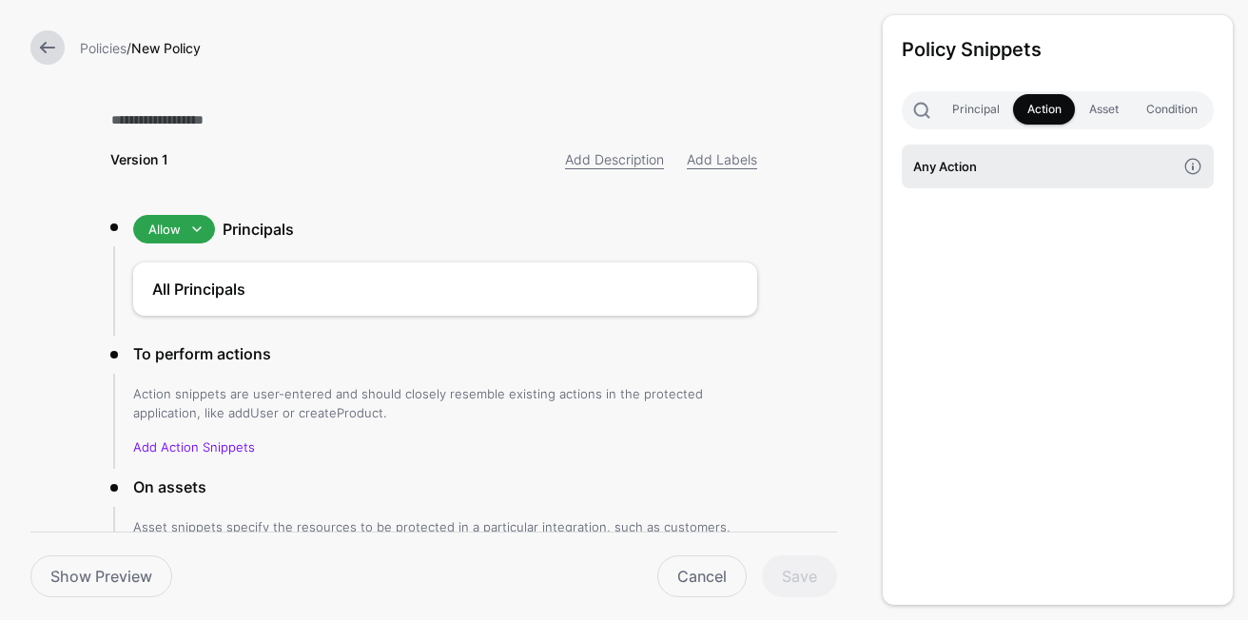
click at [1045, 171] on h4 "Any Action" at bounding box center [1044, 166] width 263 height 21
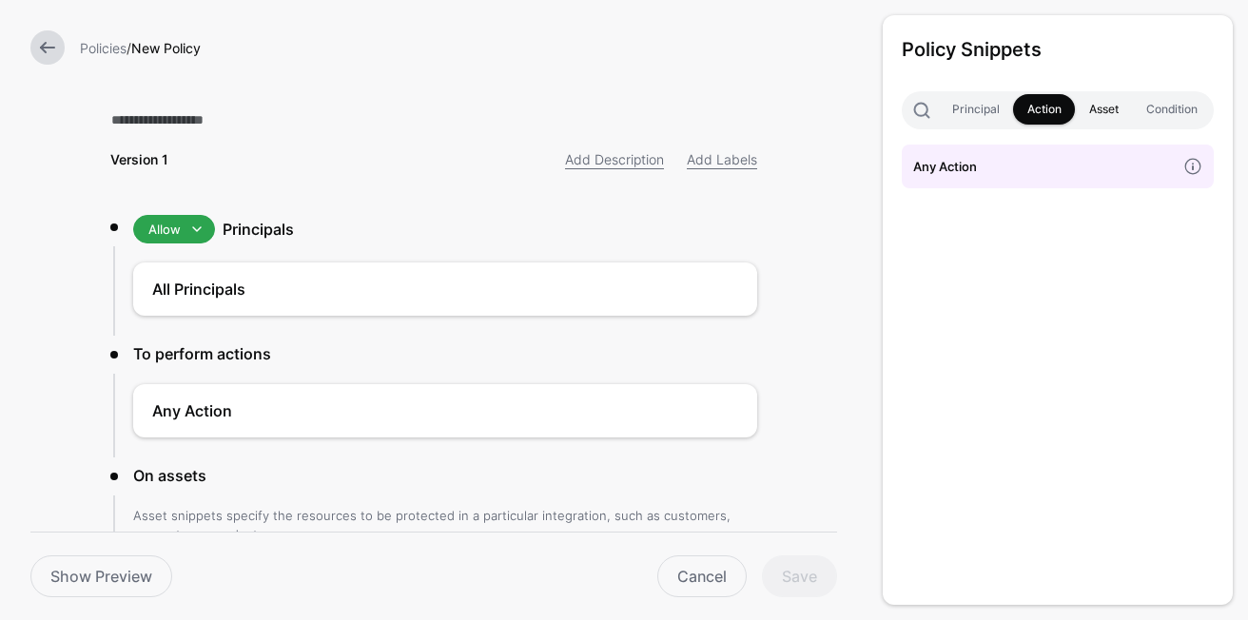
click at [1093, 121] on link "Asset" at bounding box center [1103, 109] width 57 height 30
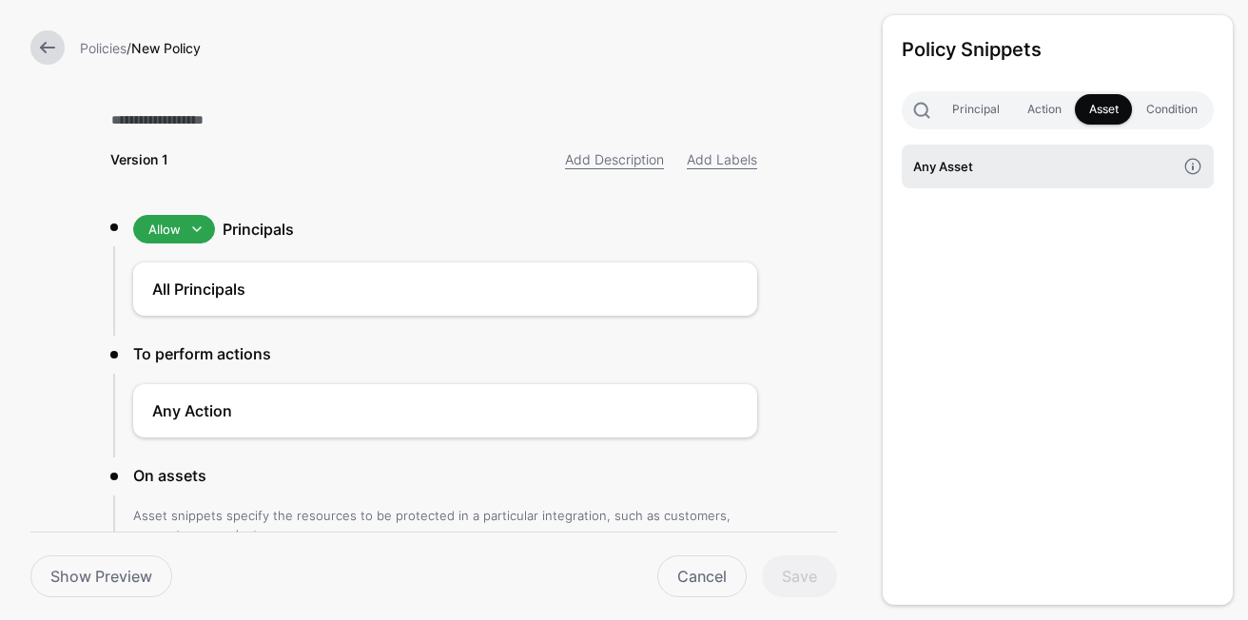
click at [1057, 163] on h4 "Any Asset" at bounding box center [1044, 166] width 263 height 21
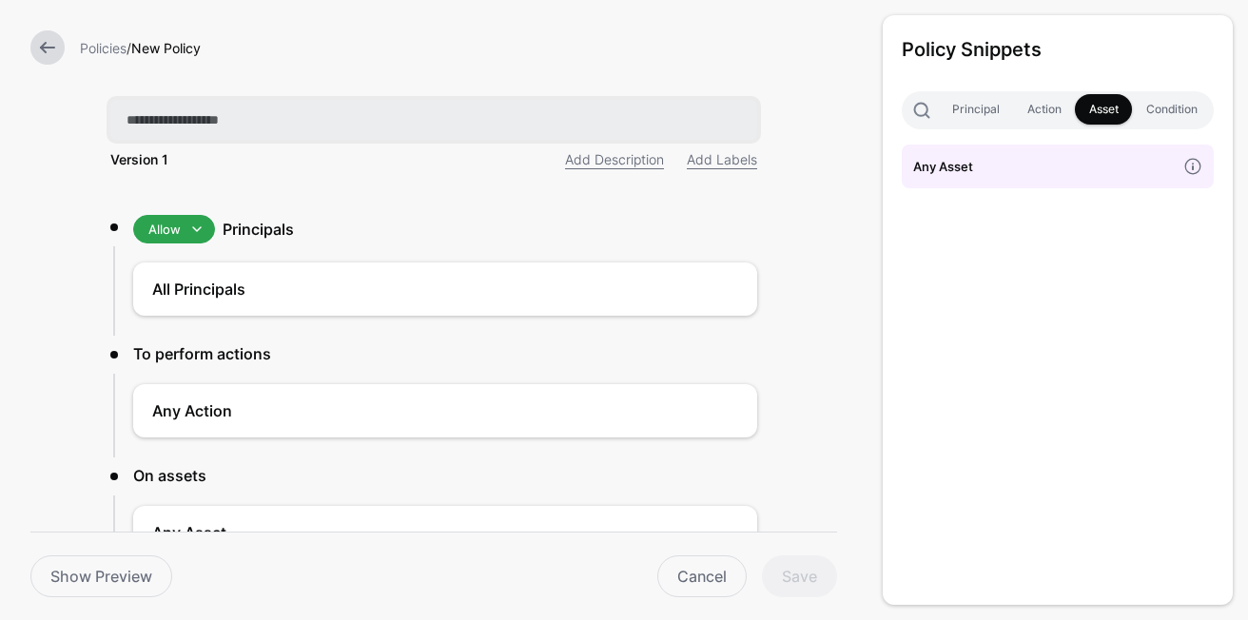
click at [243, 122] on input "text" at bounding box center [433, 120] width 647 height 40
type input "**********"
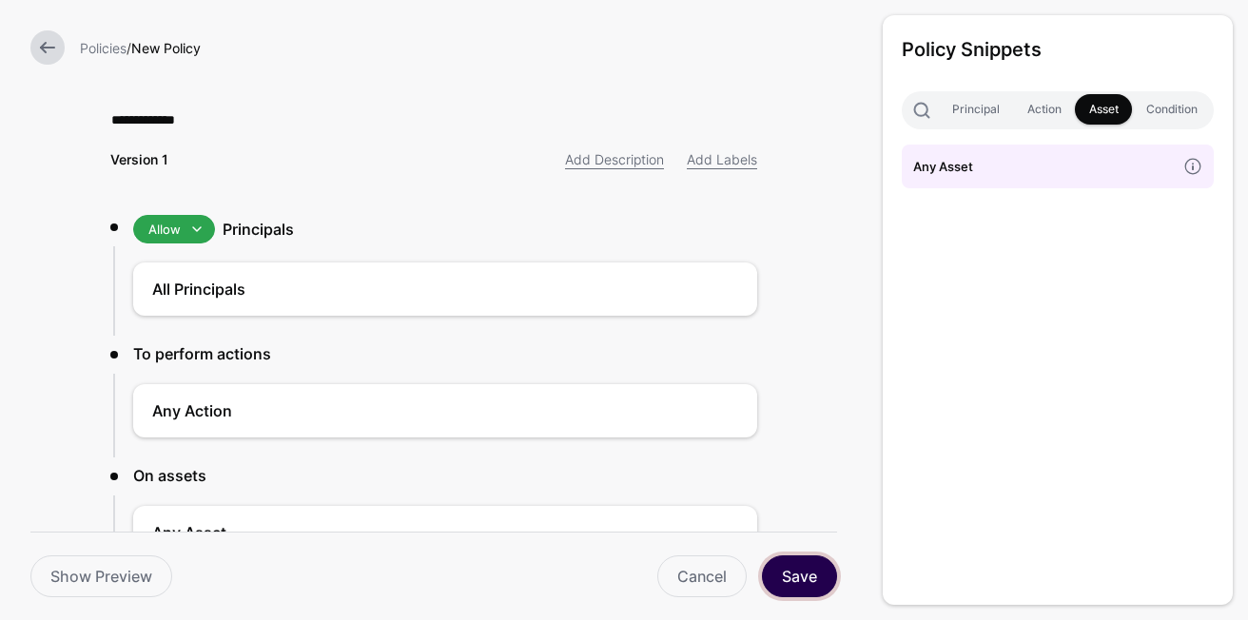
click at [803, 570] on button "Save" at bounding box center [799, 576] width 75 height 42
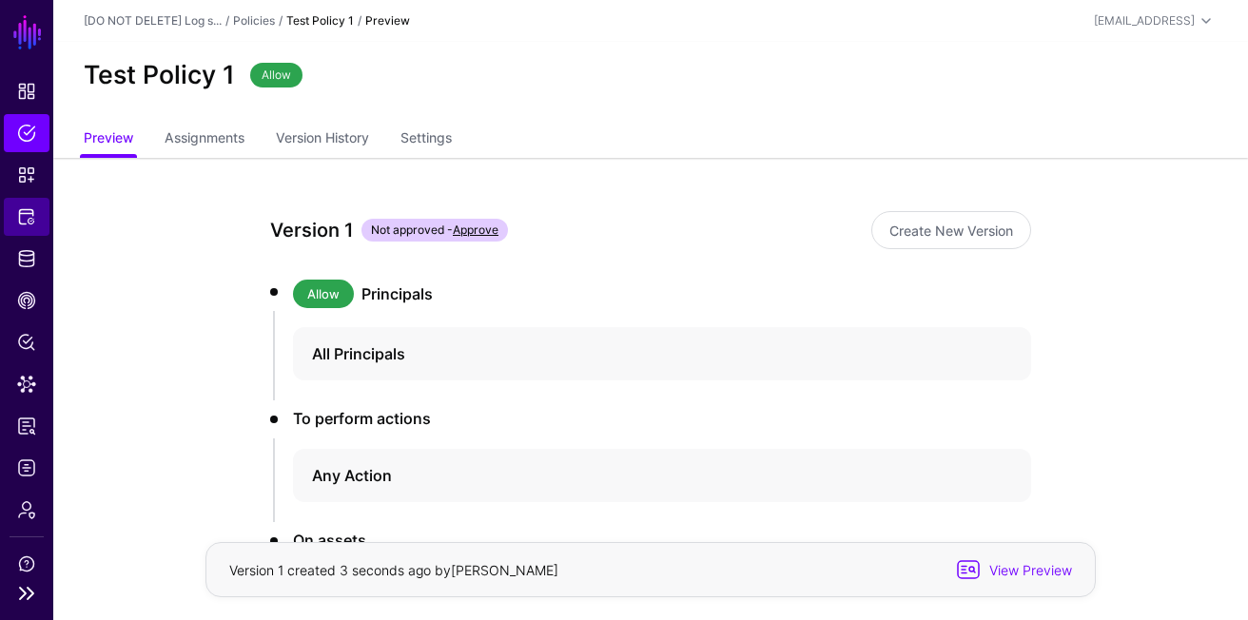
click at [31, 215] on span "Protected Systems" at bounding box center [26, 216] width 19 height 19
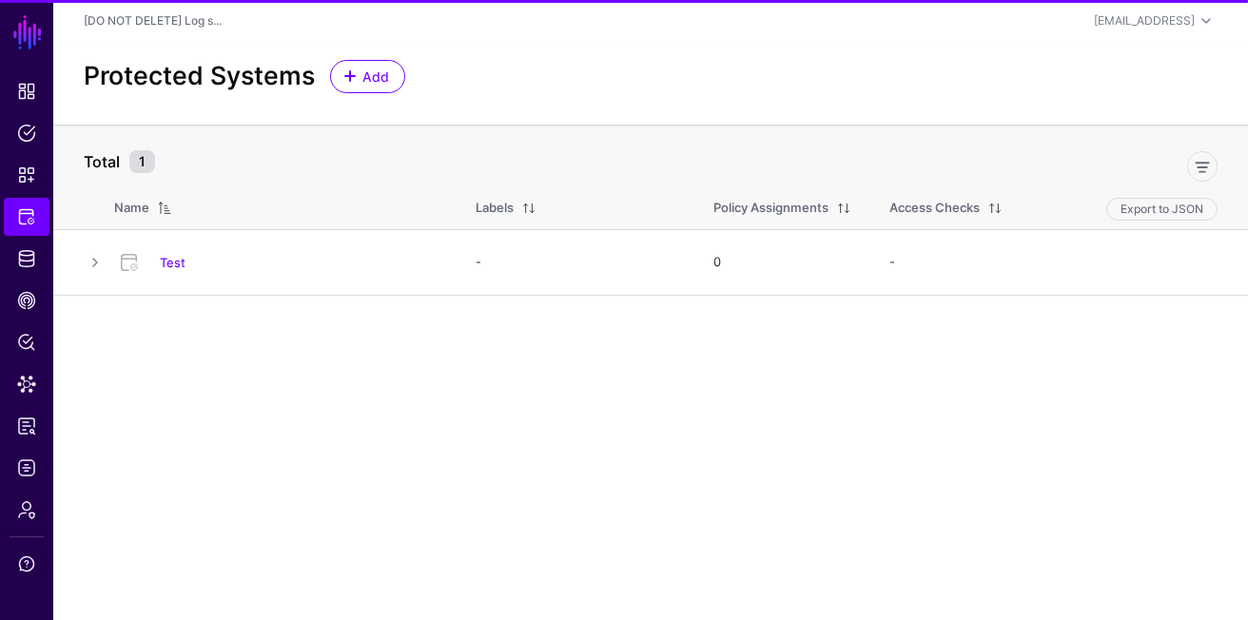
click at [153, 257] on div "Test" at bounding box center [298, 262] width 293 height 17
click at [163, 261] on link "Test" at bounding box center [173, 262] width 26 height 15
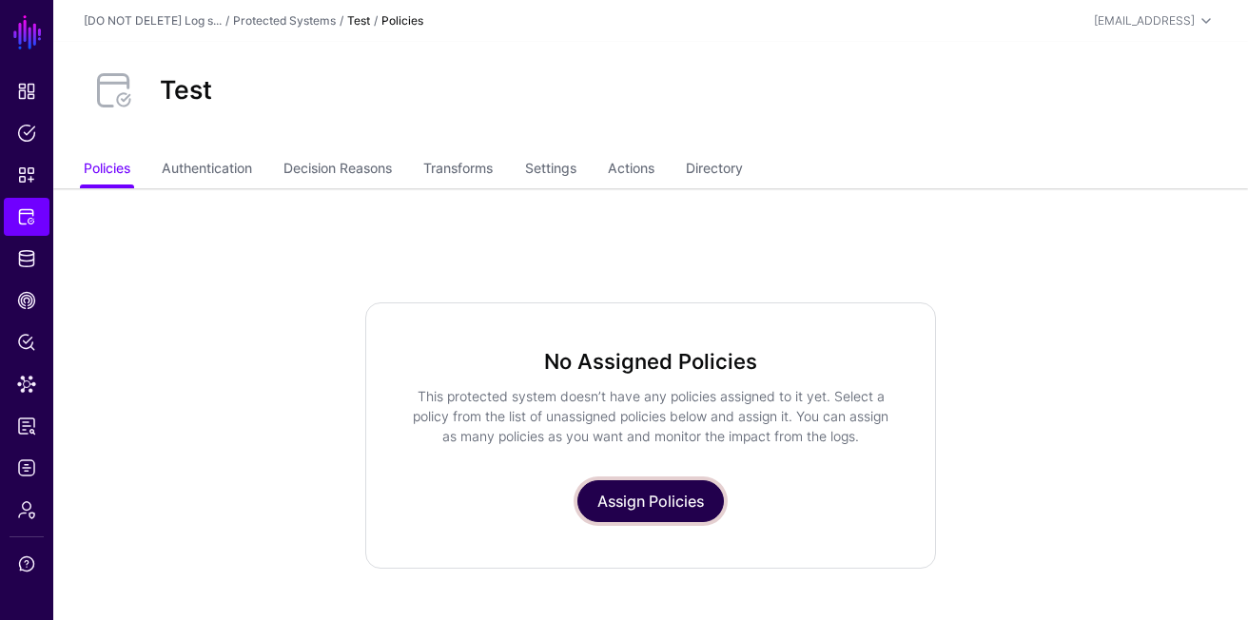
click at [632, 485] on link "Assign Policies" at bounding box center [650, 501] width 146 height 42
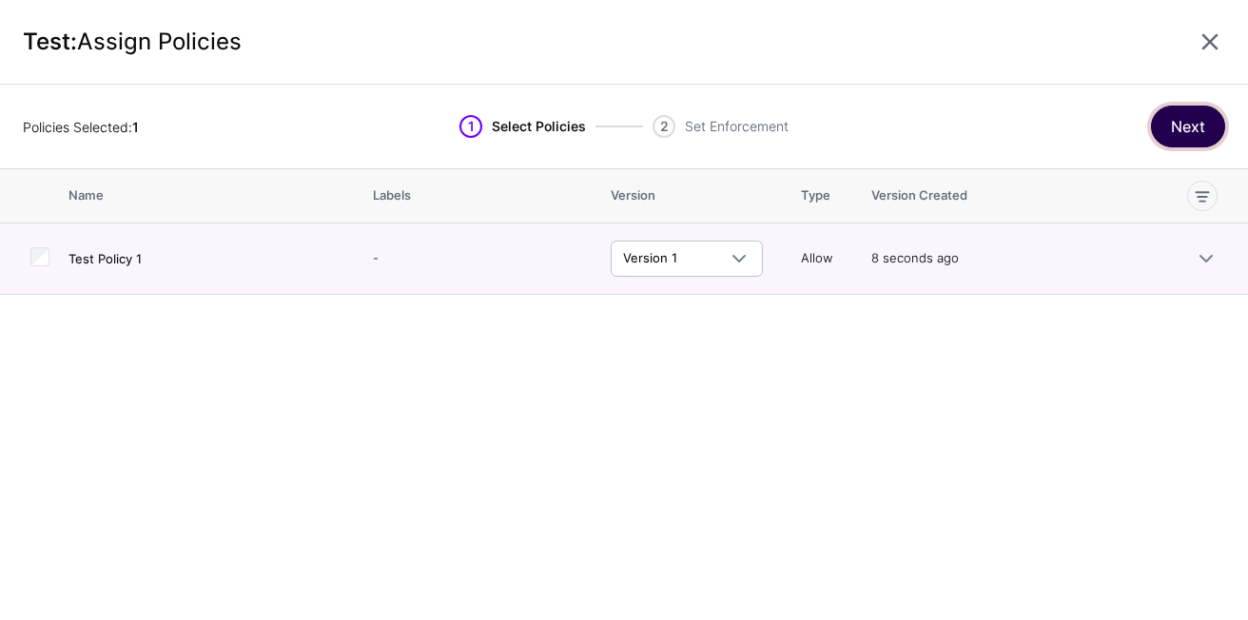
click at [1164, 129] on button "Next" at bounding box center [1188, 127] width 74 height 42
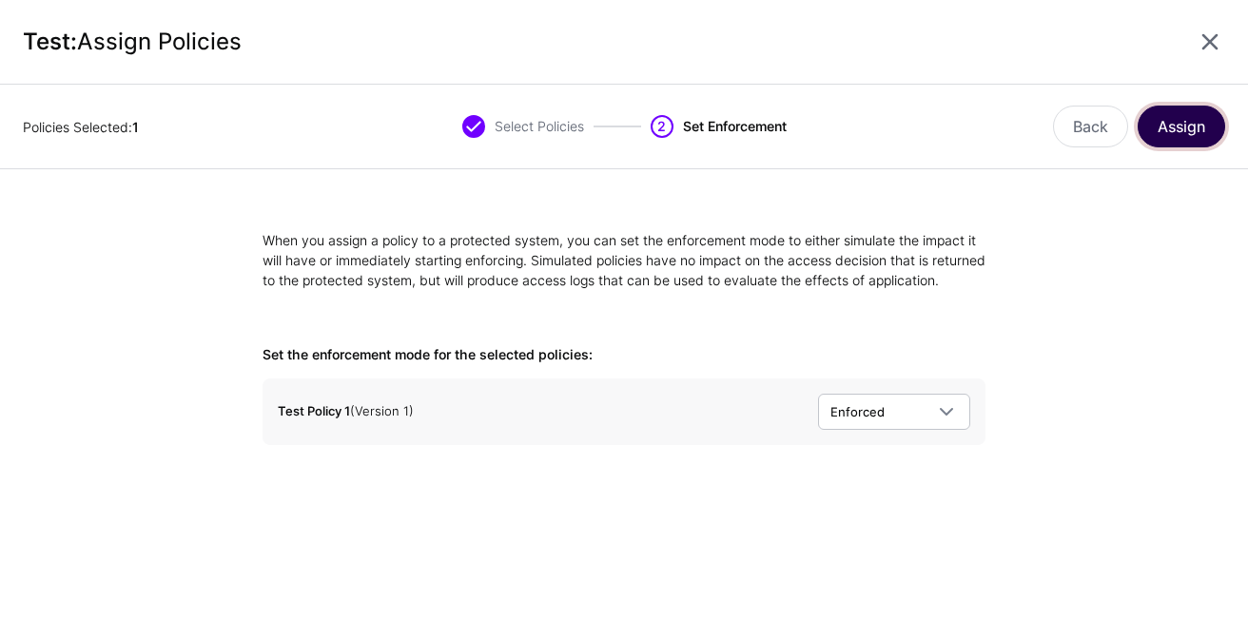
click at [1188, 129] on button "Assign" at bounding box center [1182, 127] width 88 height 42
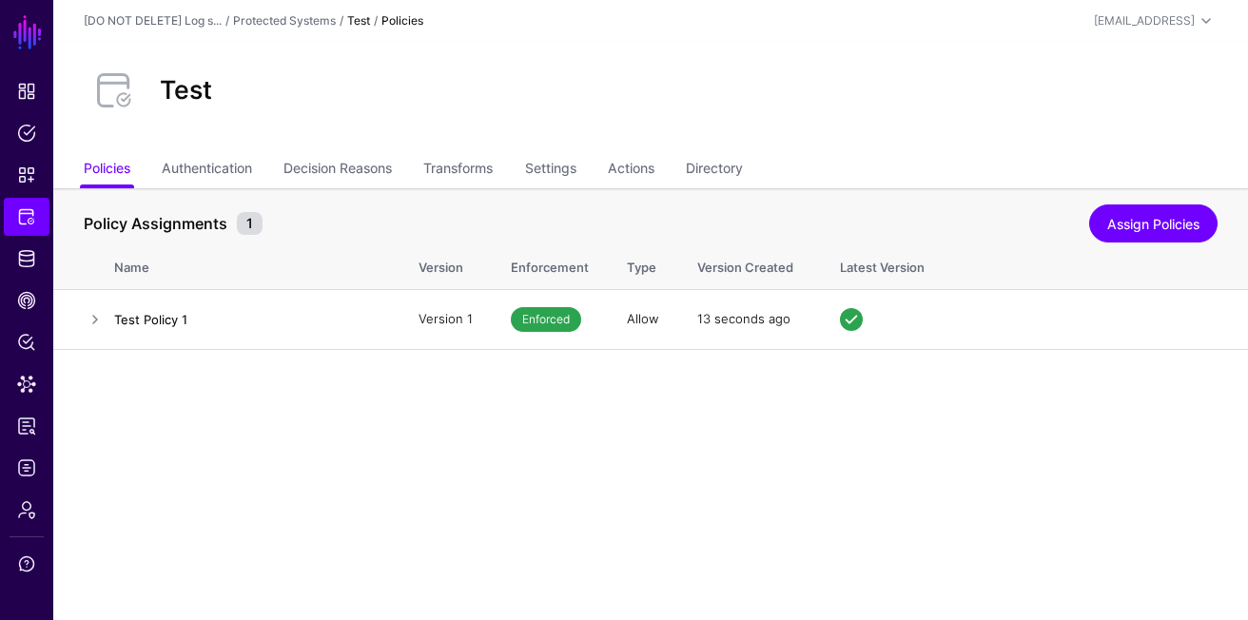
click at [202, 145] on div "Test" at bounding box center [650, 97] width 1195 height 110
click at [202, 177] on link "Authentication" at bounding box center [207, 170] width 90 height 36
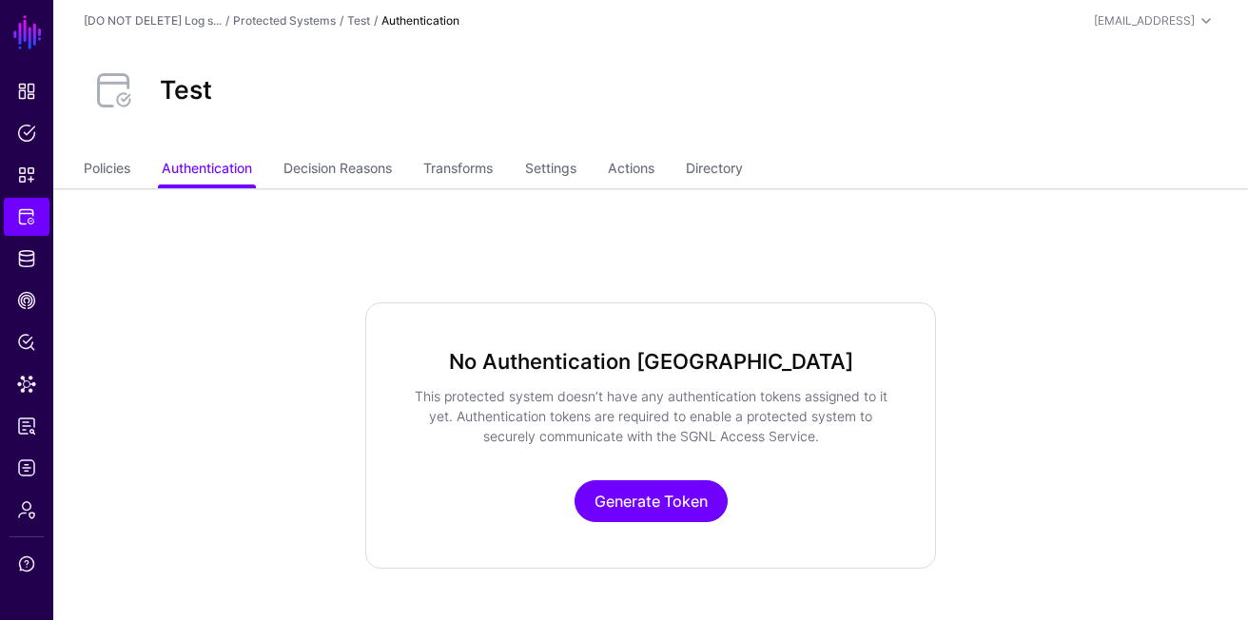
click at [674, 521] on p "Generate Token" at bounding box center [650, 501] width 477 height 42
click at [653, 506] on link "Generate Token" at bounding box center [651, 501] width 153 height 42
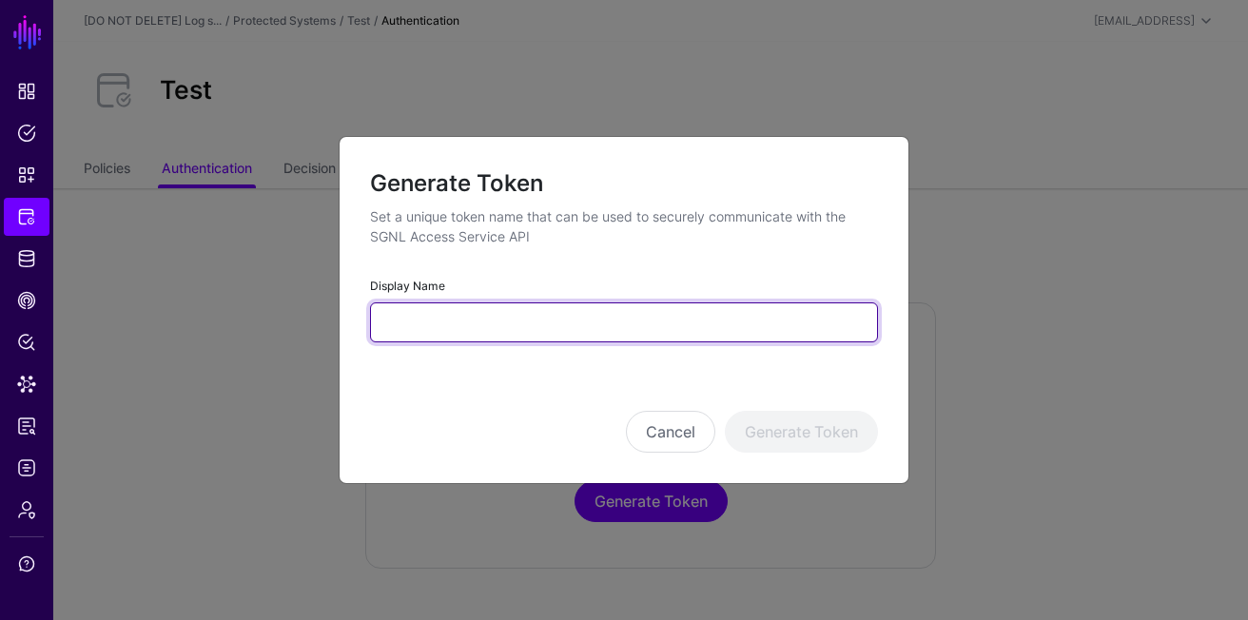
click at [646, 339] on input "Display Name" at bounding box center [624, 322] width 508 height 40
type input "****"
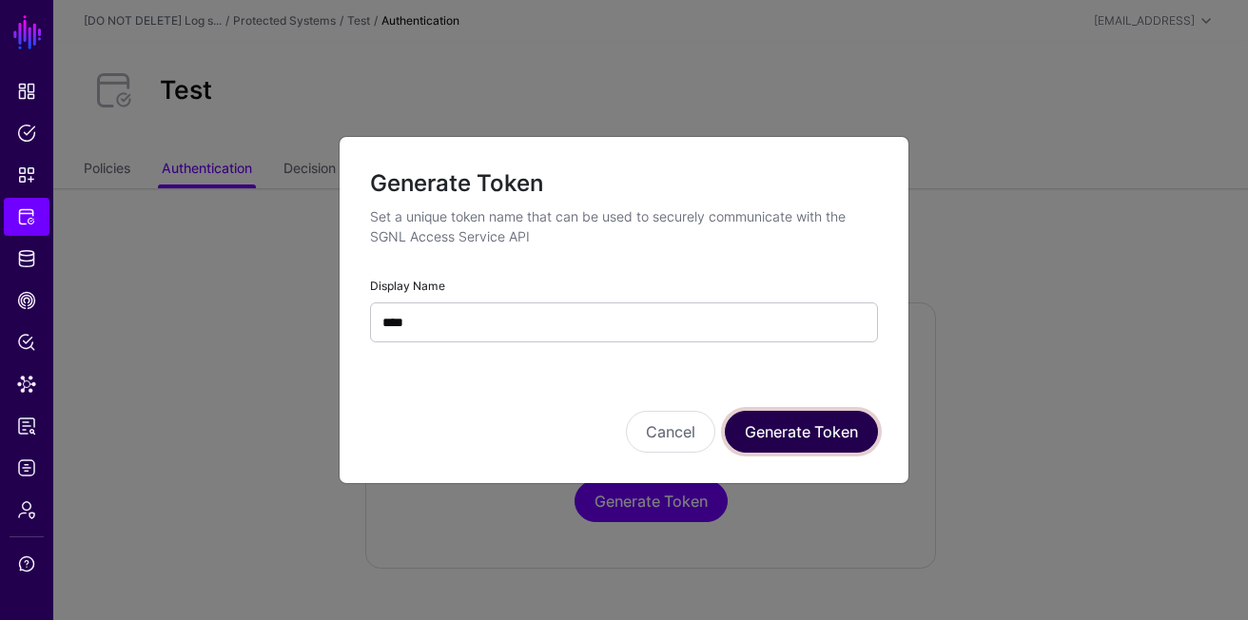
click at [870, 430] on button "Generate Token" at bounding box center [801, 432] width 153 height 42
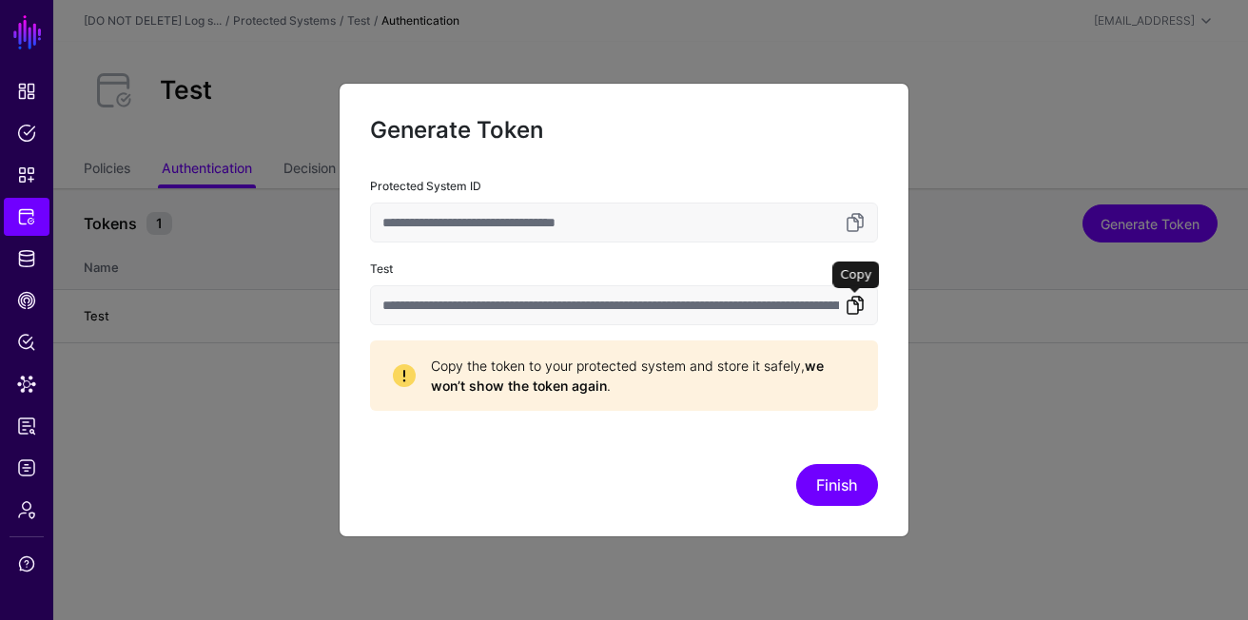
click at [850, 308] on link at bounding box center [855, 305] width 23 height 23
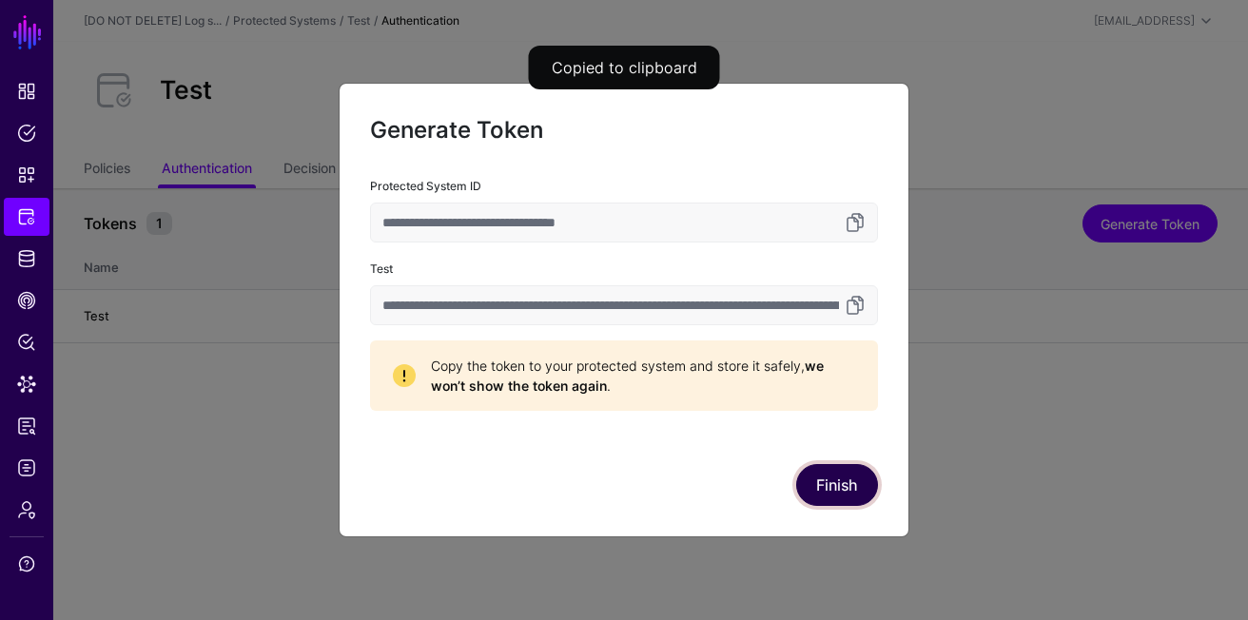
click at [833, 497] on button "Finish" at bounding box center [837, 485] width 82 height 42
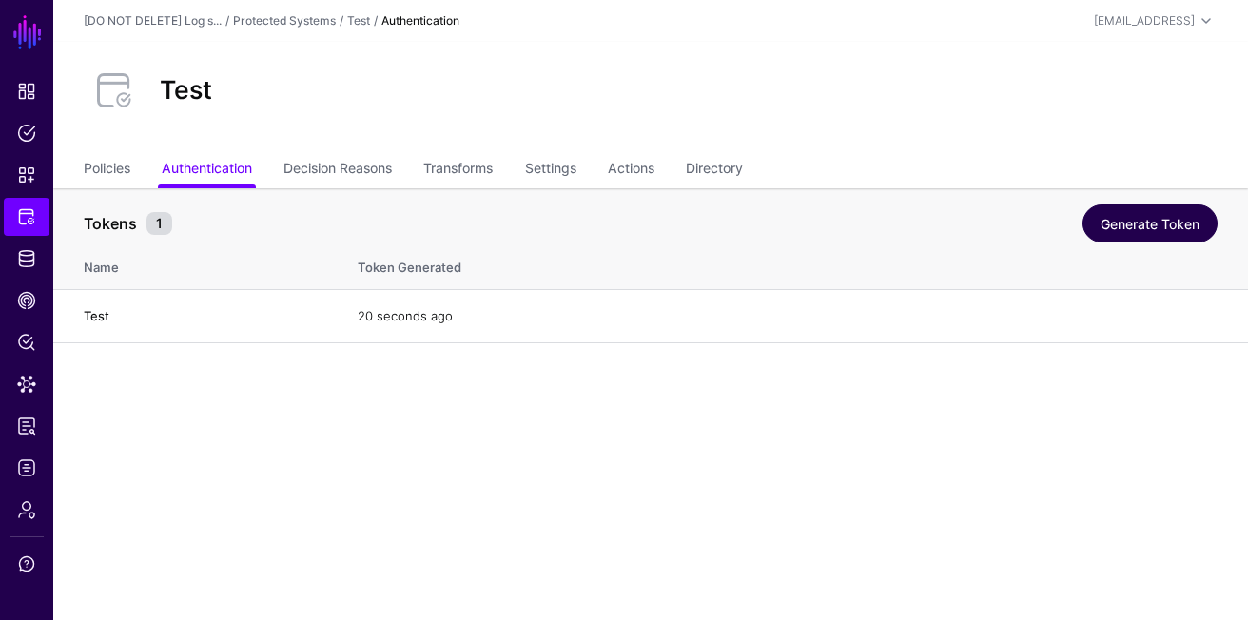
click at [1157, 231] on link "Generate Token" at bounding box center [1149, 223] width 135 height 38
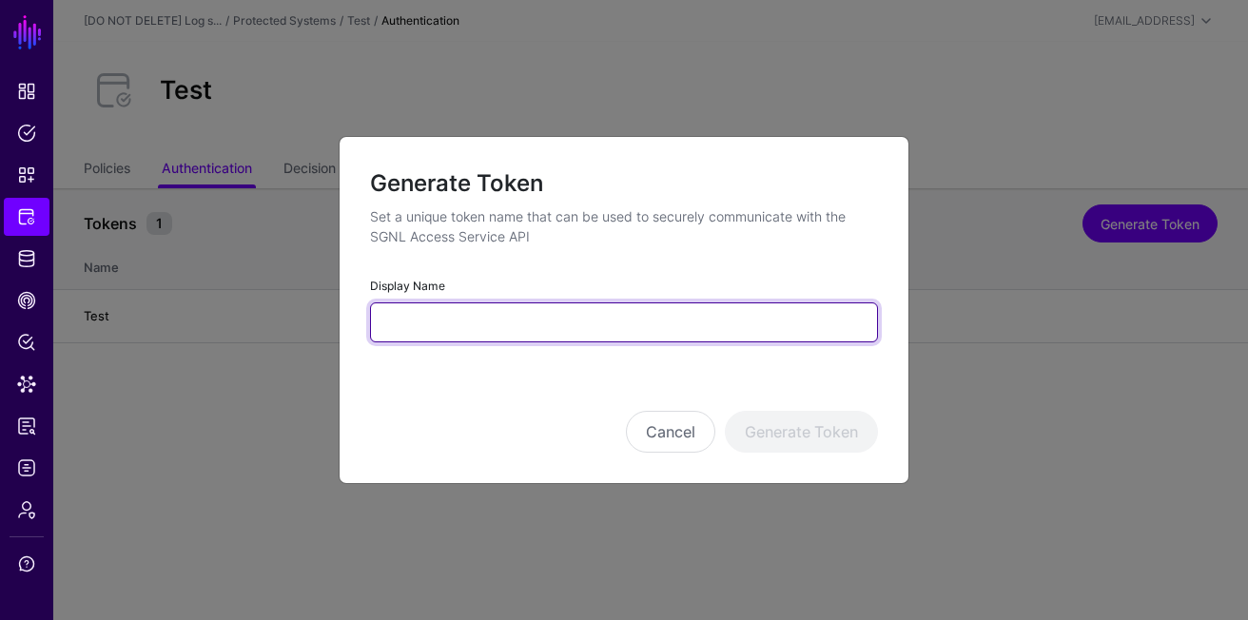
click at [625, 341] on form "Generate Token Set a unique token name that can be used to securely communicate…" at bounding box center [624, 310] width 508 height 286
type input "**"
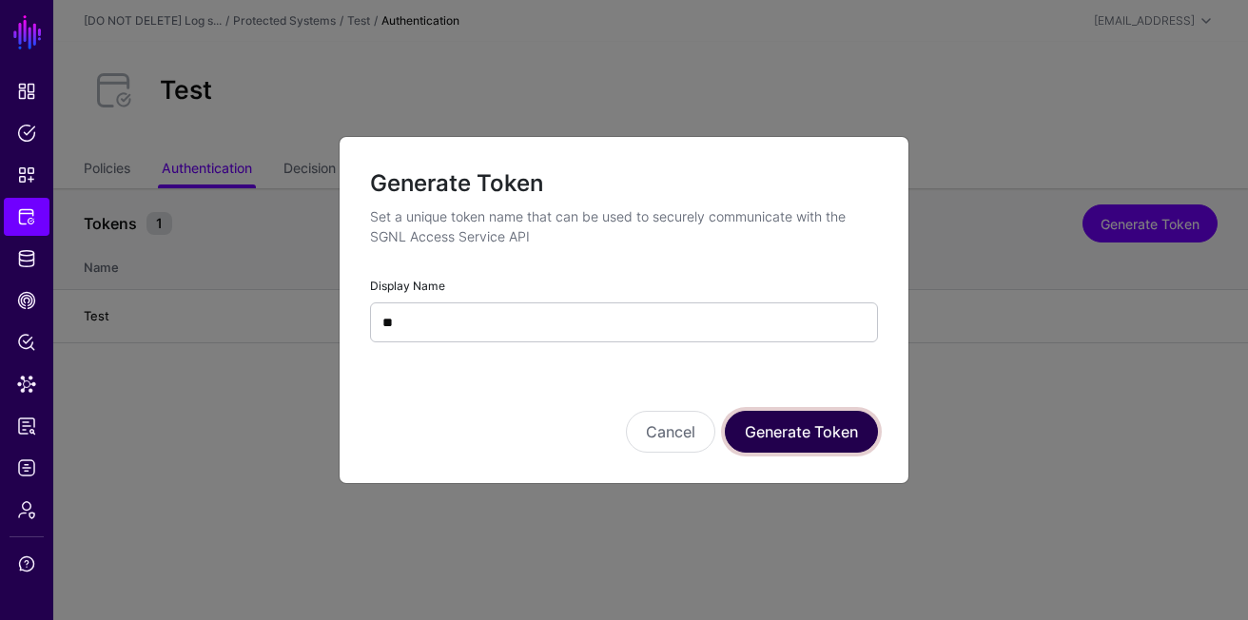
click at [817, 422] on button "Generate Token" at bounding box center [801, 432] width 153 height 42
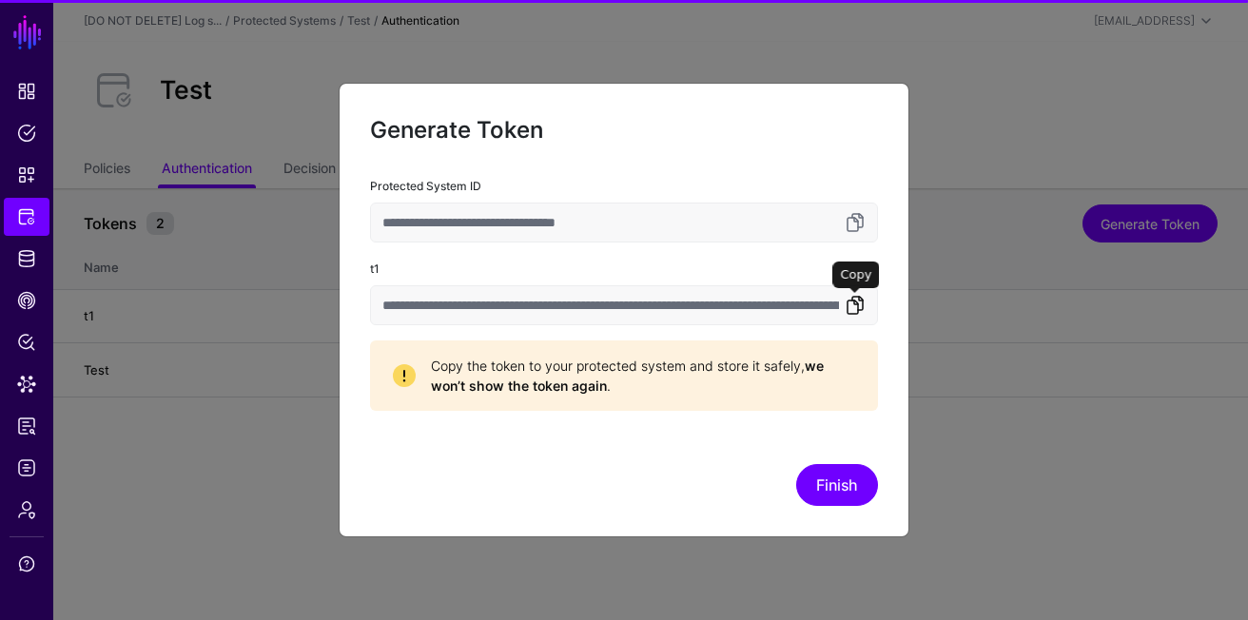
click at [854, 306] on link at bounding box center [855, 305] width 23 height 23
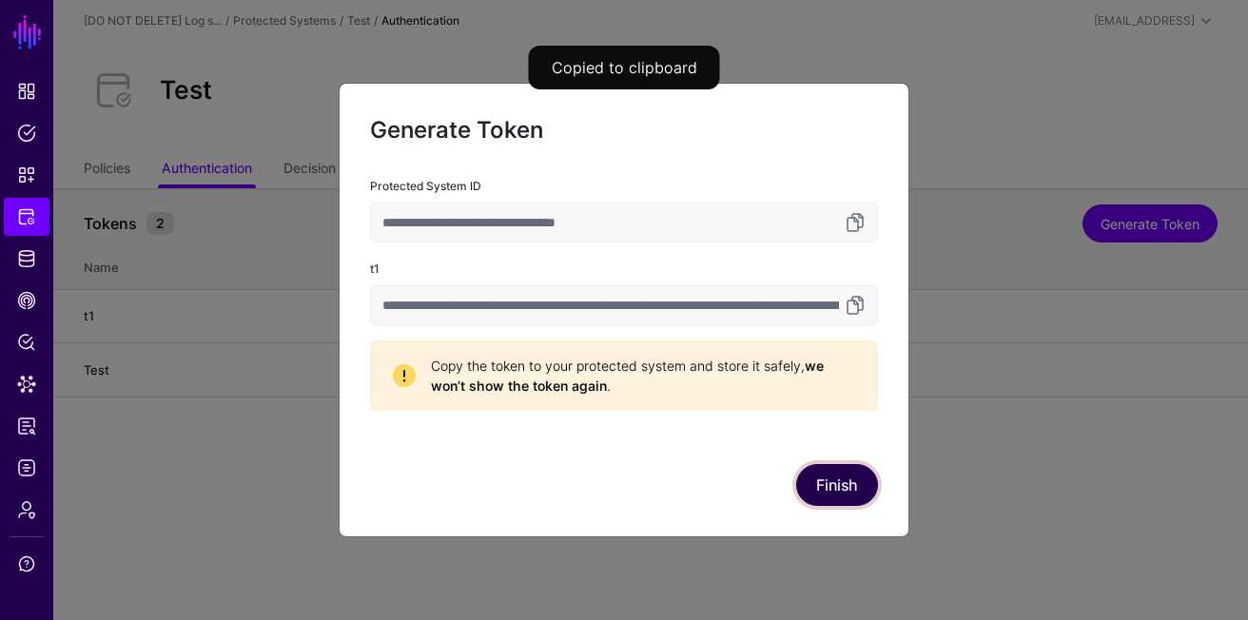
click at [836, 491] on button "Finish" at bounding box center [837, 485] width 82 height 42
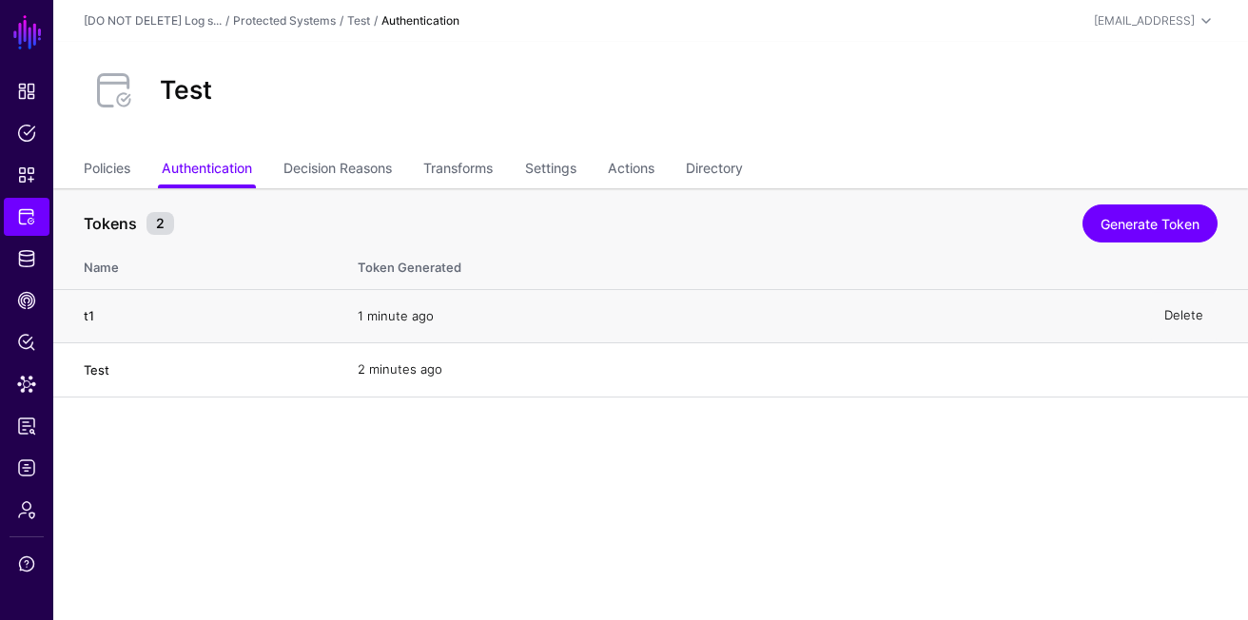
click at [1185, 313] on link "Delete" at bounding box center [1183, 315] width 39 height 15
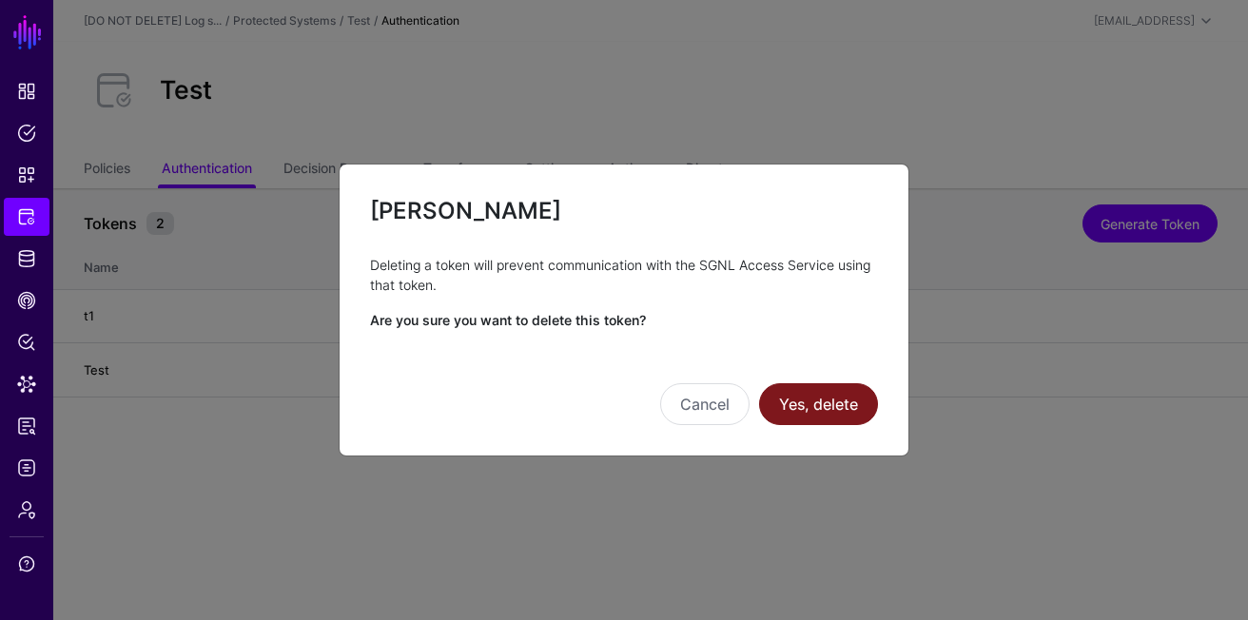
click at [827, 385] on button "Yes, delete" at bounding box center [818, 404] width 119 height 42
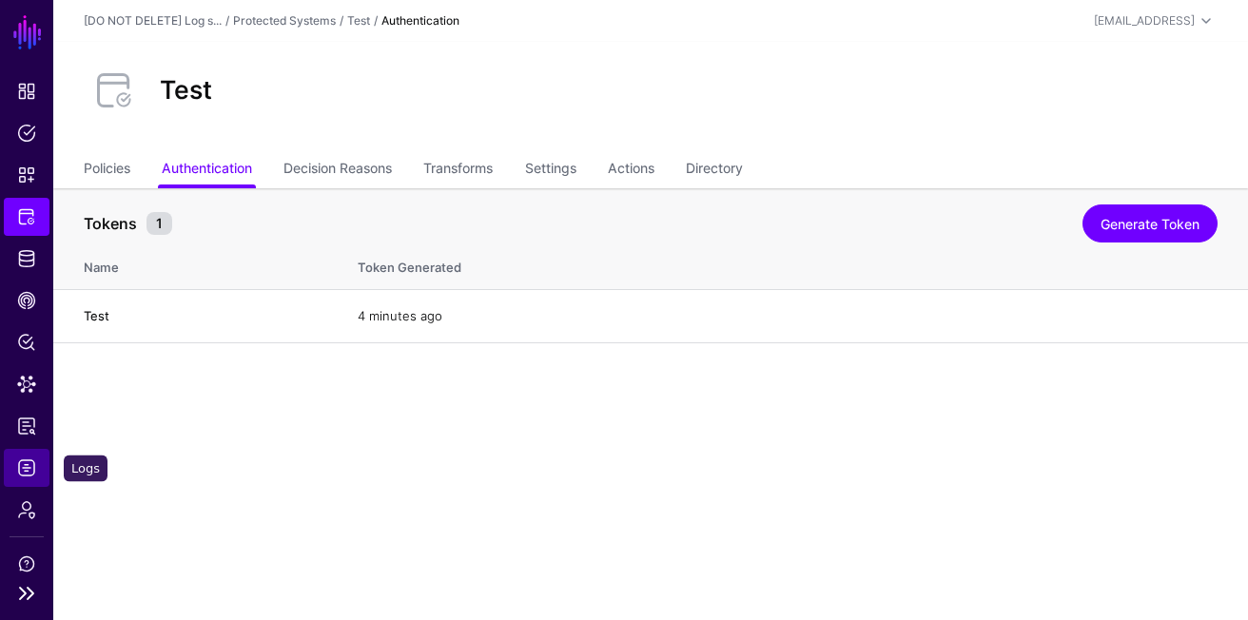
click at [29, 458] on span "Logs" at bounding box center [26, 467] width 19 height 19
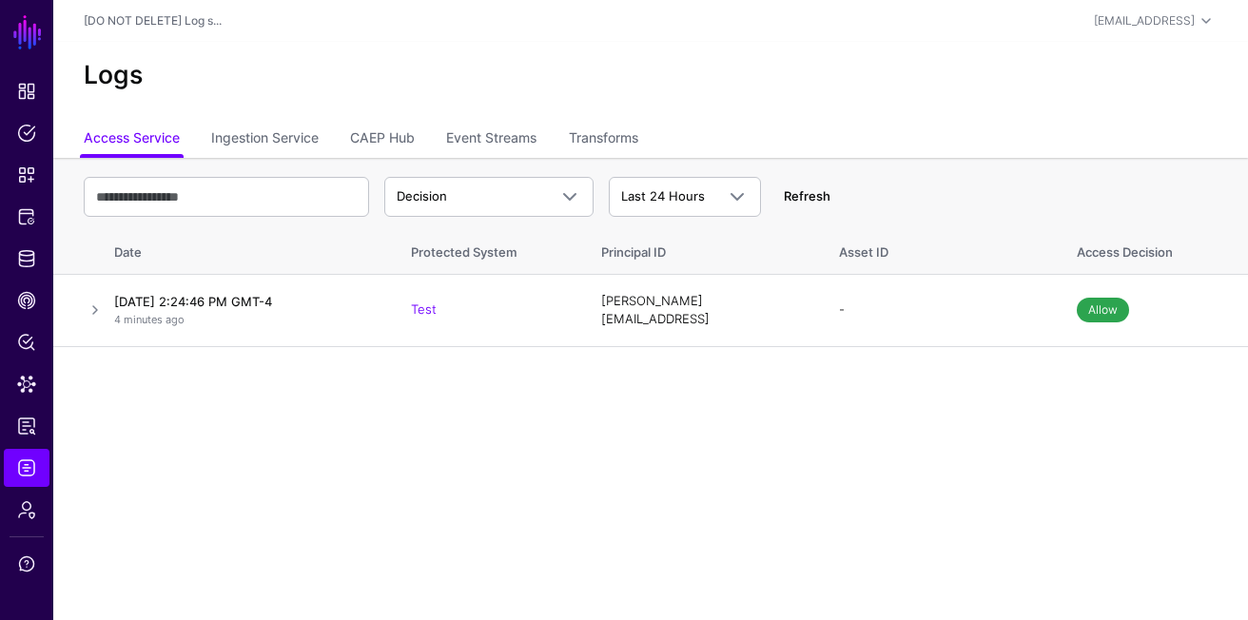
click at [813, 204] on link "Refresh" at bounding box center [807, 195] width 47 height 15
click at [815, 207] on div "Decision Decision Match Last 24 Hours Last 24 Hours Last 7 Days Last 30 Days La…" at bounding box center [651, 196] width 1134 height 55
click at [813, 200] on link "Refresh" at bounding box center [807, 195] width 47 height 15
click at [806, 199] on link "Refresh" at bounding box center [807, 195] width 47 height 15
click at [108, 316] on td "[DATE] 2:24:46 PM GMT-4 6 minutes ago" at bounding box center [249, 310] width 285 height 72
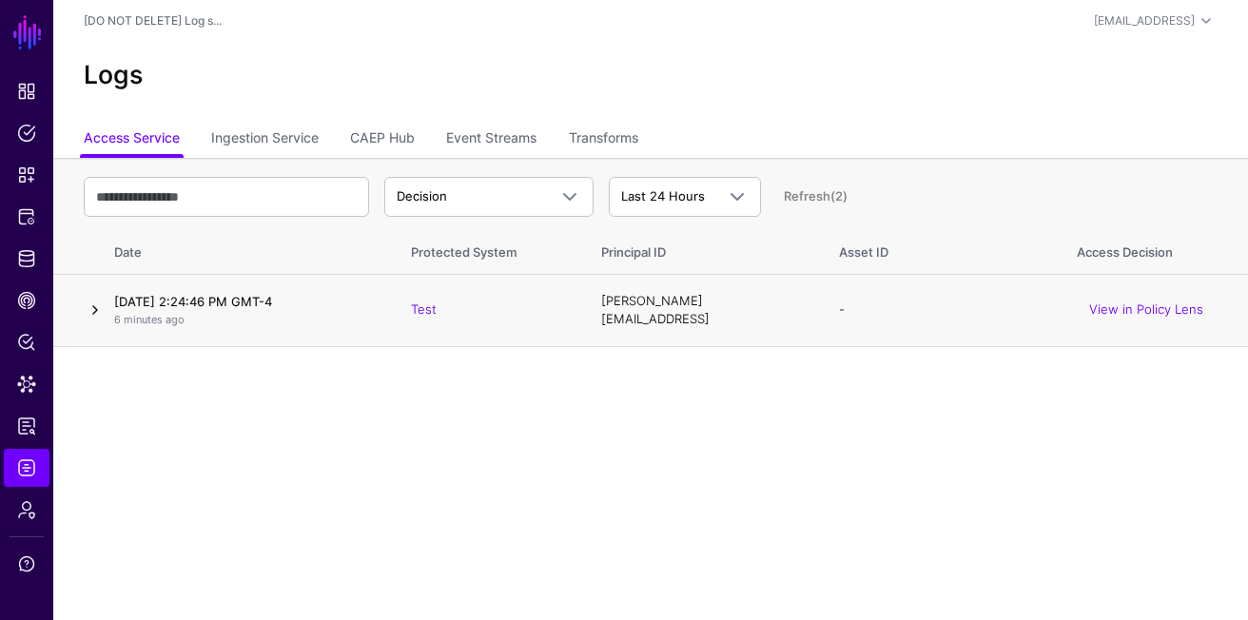
click at [94, 314] on link at bounding box center [95, 310] width 23 height 23
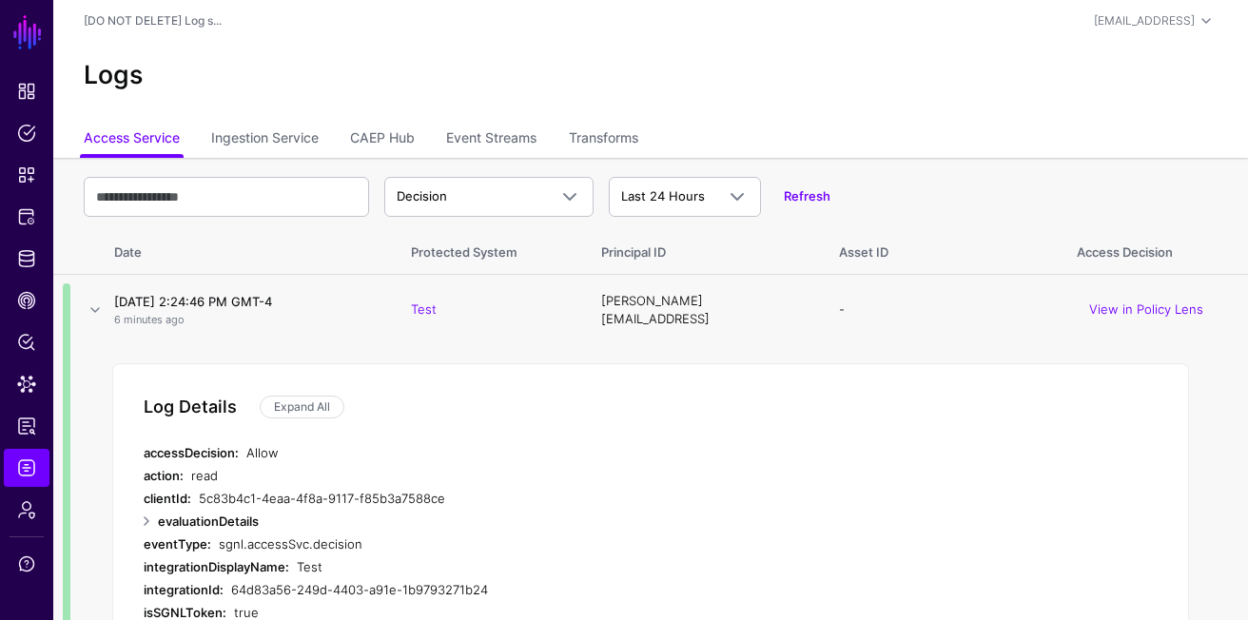
click at [107, 312] on td "[DATE] 2:24:46 PM GMT-4 6 minutes ago" at bounding box center [249, 310] width 285 height 72
click at [103, 312] on link at bounding box center [95, 310] width 23 height 23
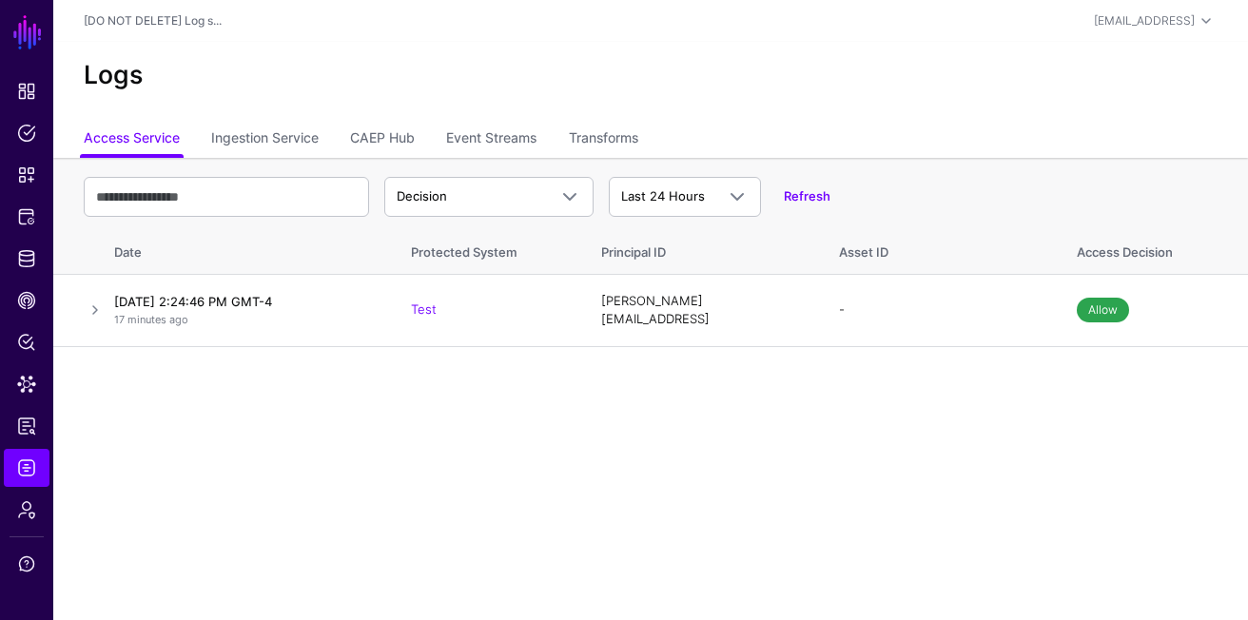
click at [787, 188] on div "Refresh" at bounding box center [795, 196] width 69 height 19
click at [791, 198] on link "Refresh" at bounding box center [807, 195] width 47 height 15
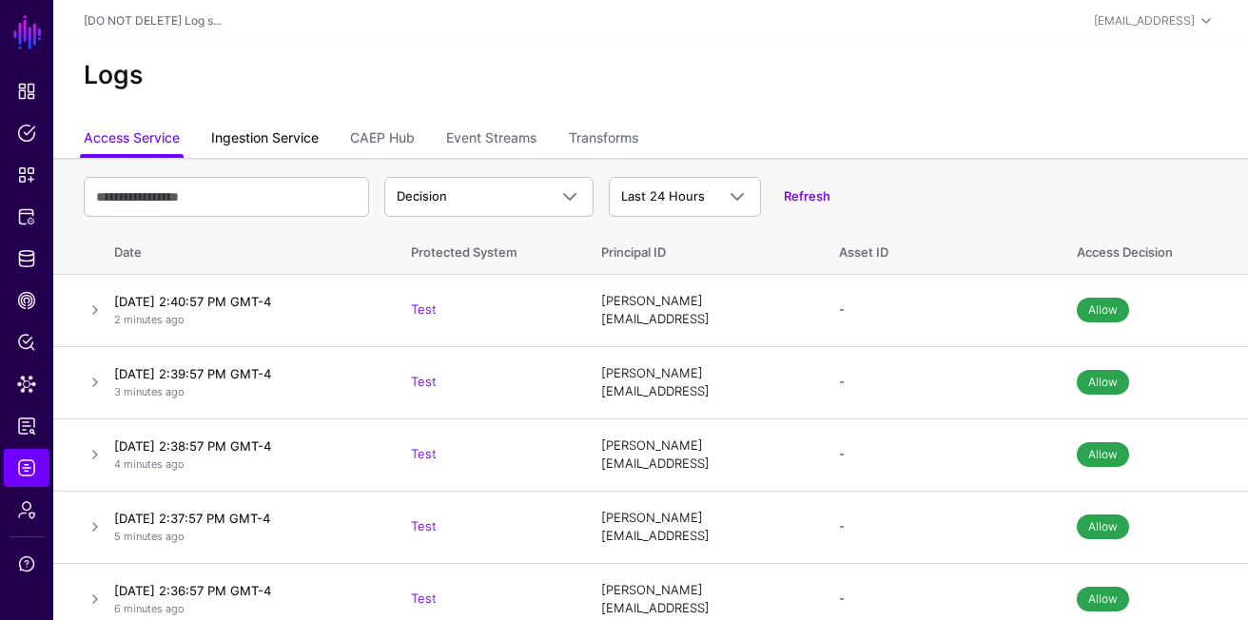
click at [302, 132] on link "Ingestion Service" at bounding box center [264, 140] width 107 height 36
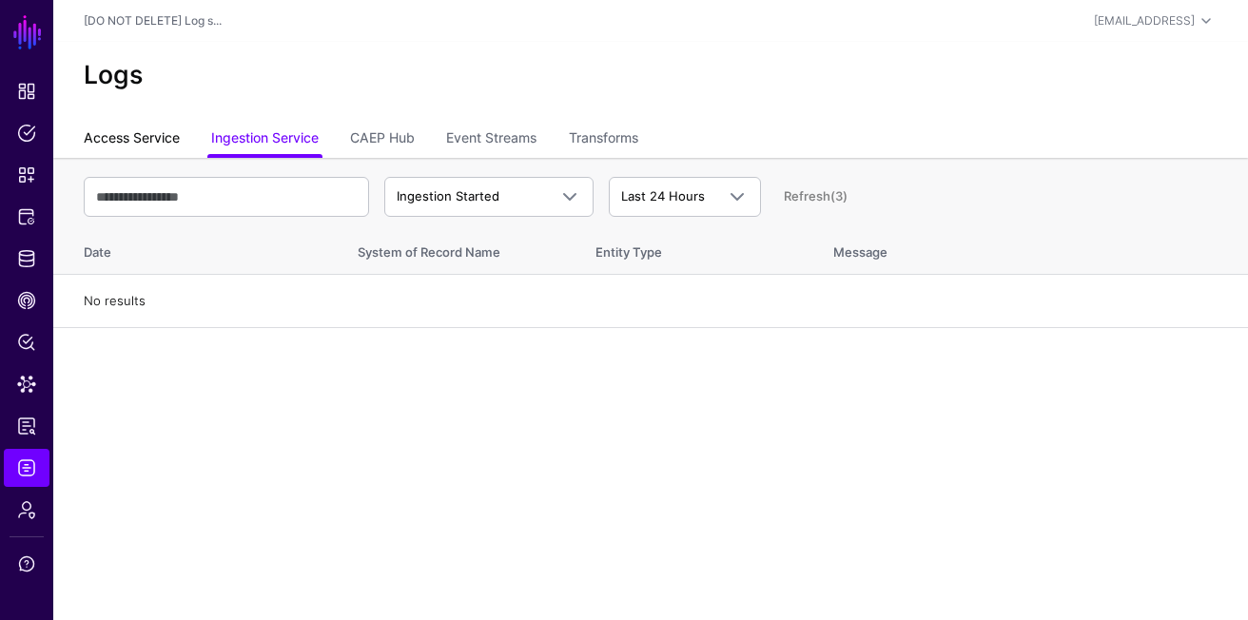
click at [165, 136] on link "Access Service" at bounding box center [132, 140] width 96 height 36
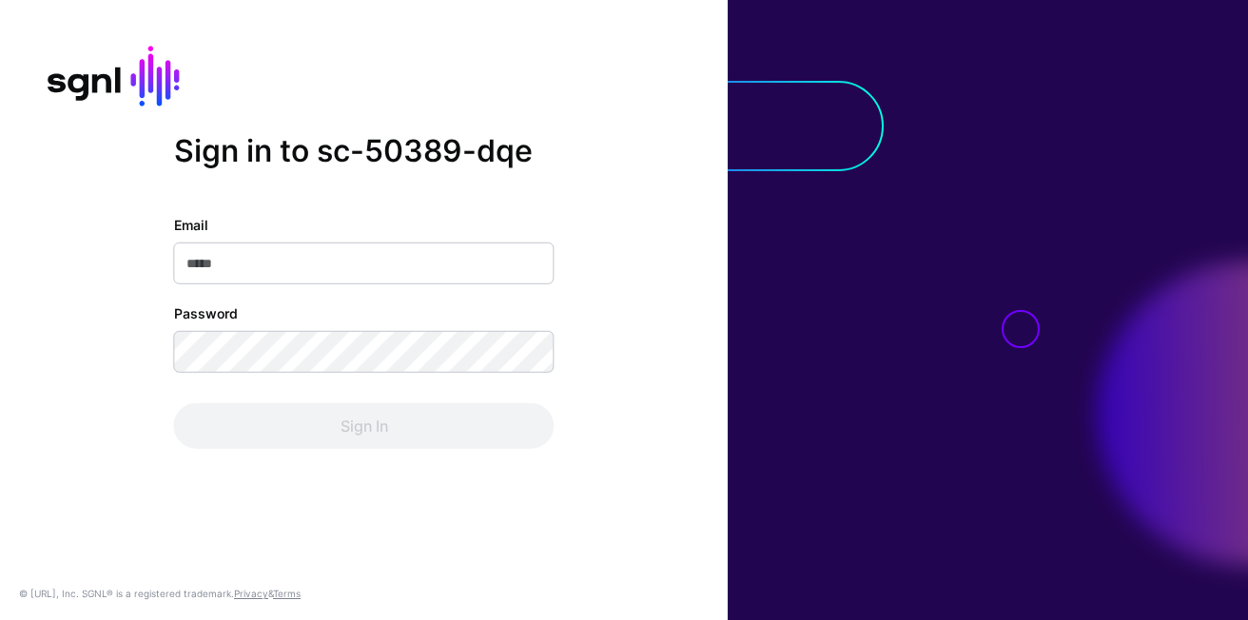
type input "**********"
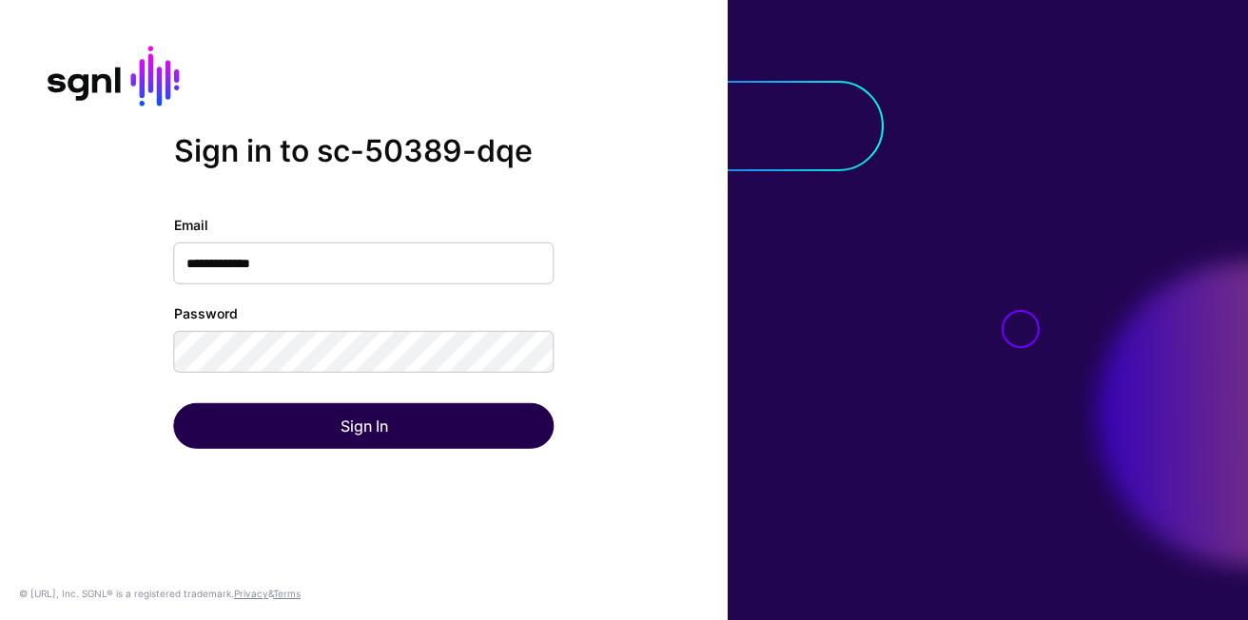
click at [293, 433] on div "Sign In" at bounding box center [364, 426] width 380 height 46
click at [293, 433] on button "Sign In" at bounding box center [364, 426] width 380 height 46
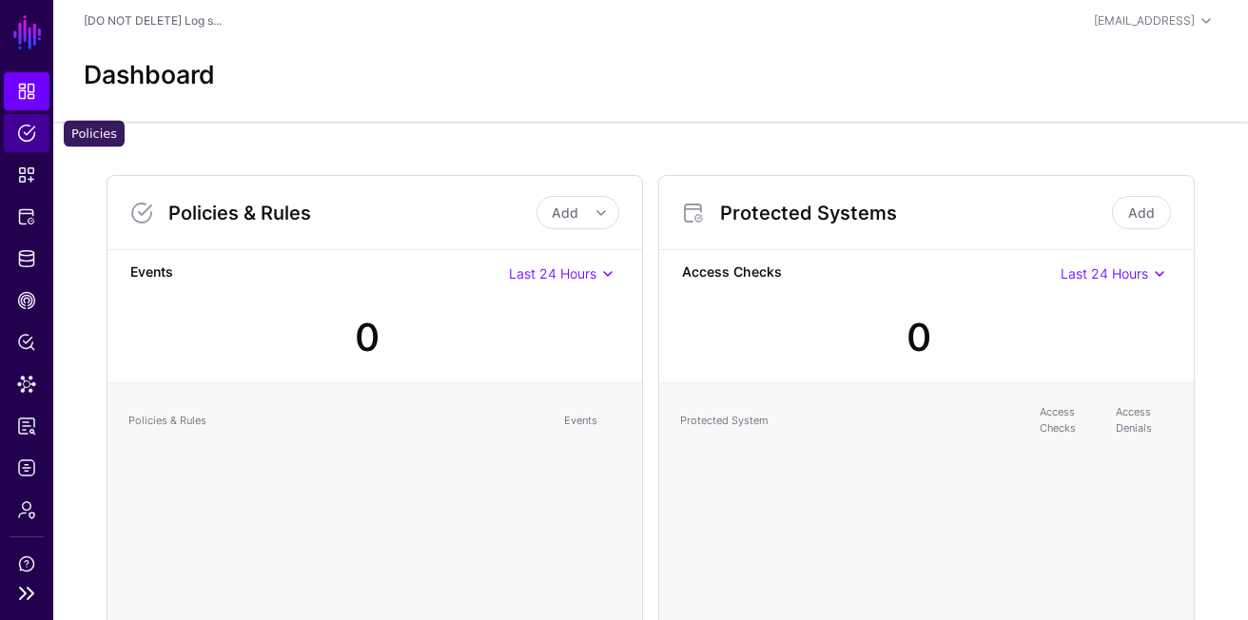
click at [30, 136] on span "Policies" at bounding box center [26, 133] width 19 height 19
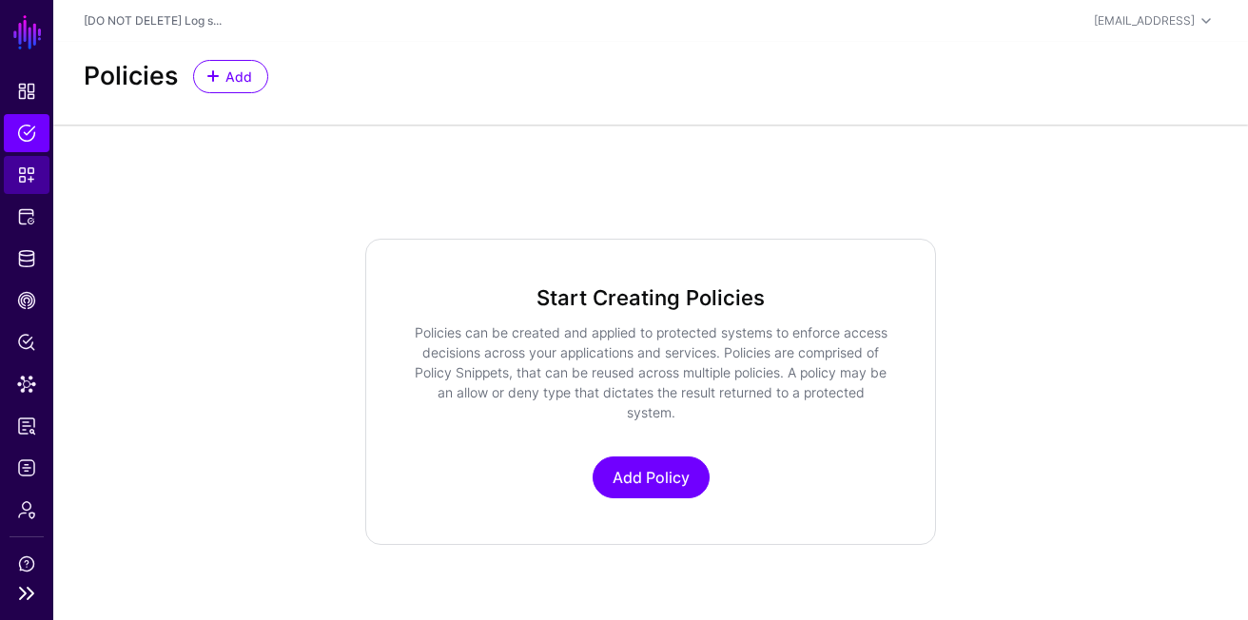
click at [36, 163] on link "Snippets" at bounding box center [27, 175] width 46 height 38
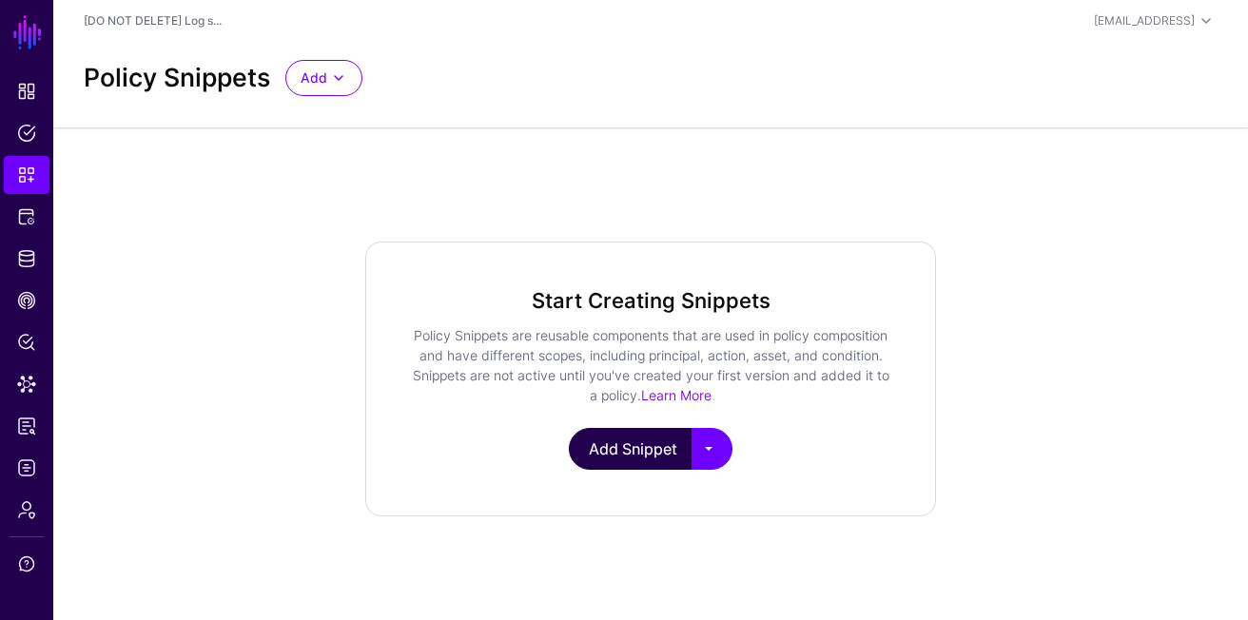
click at [628, 461] on link "Add Snippet" at bounding box center [630, 449] width 123 height 42
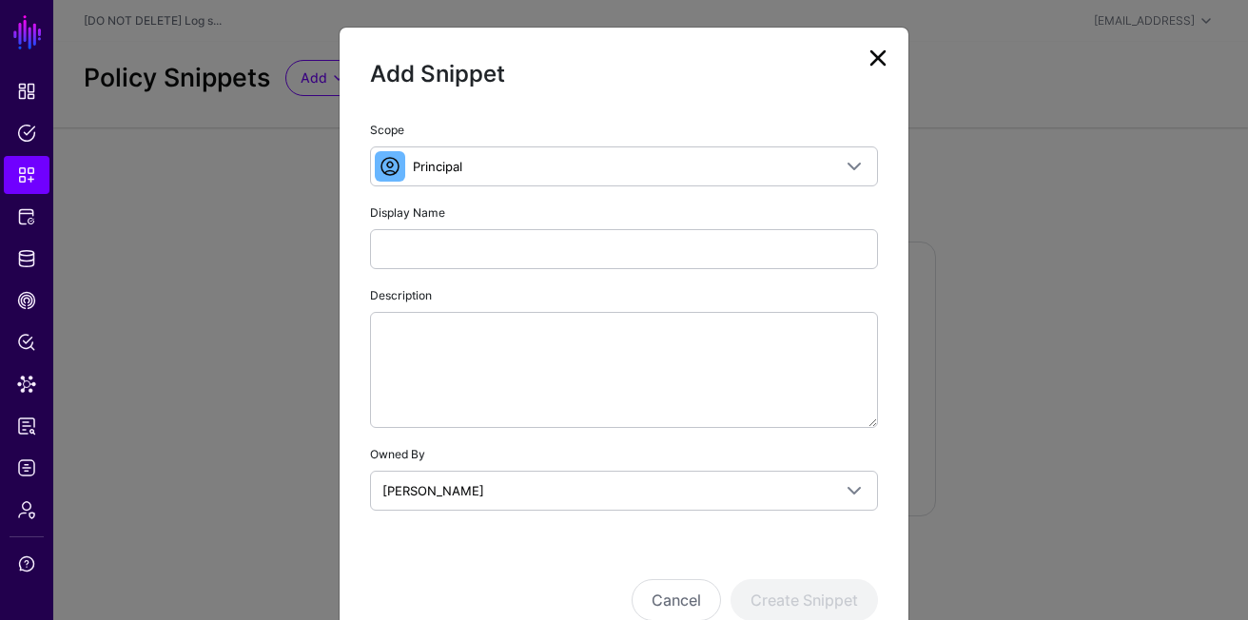
click at [316, 78] on ngb-modal-window "Add Snippet Scope Principal Principal A set of users that are in scope of a pol…" at bounding box center [624, 310] width 1248 height 620
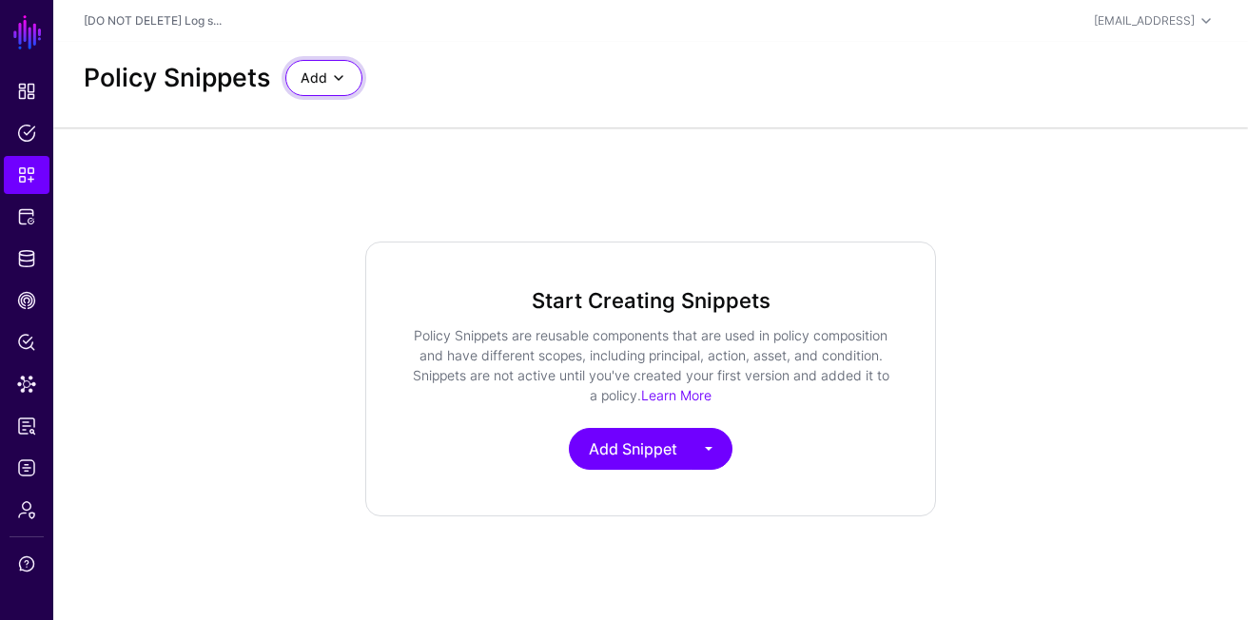
click at [314, 84] on span "Add" at bounding box center [314, 78] width 27 height 21
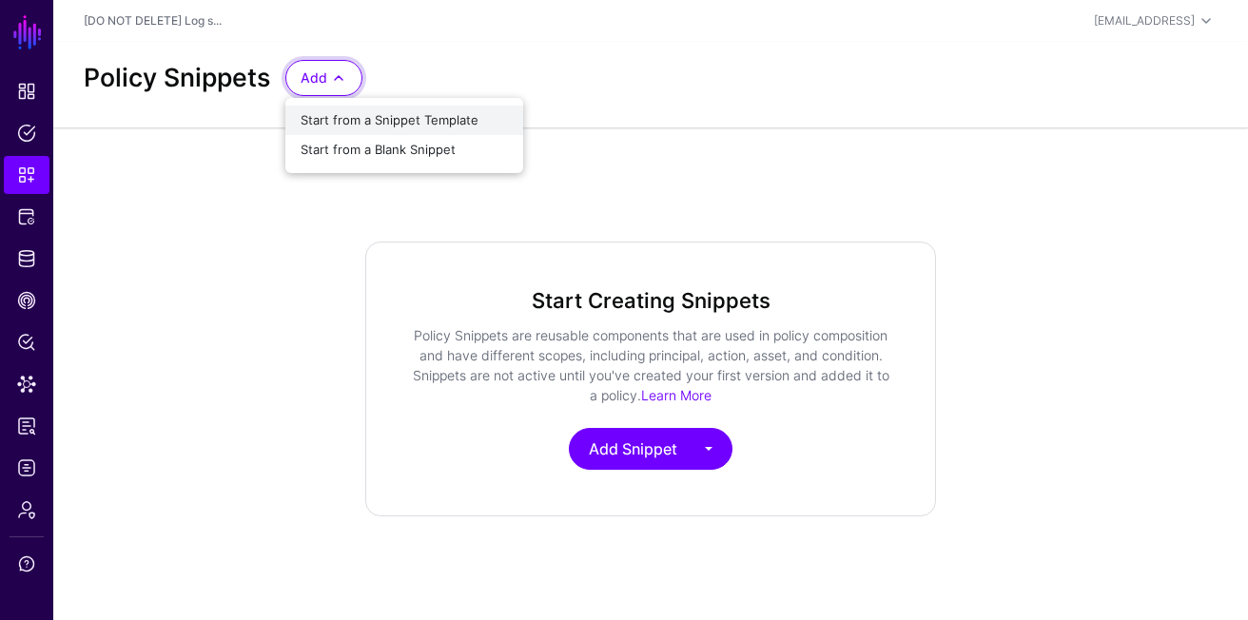
click at [435, 123] on span "Start from a Snippet Template" at bounding box center [390, 119] width 178 height 15
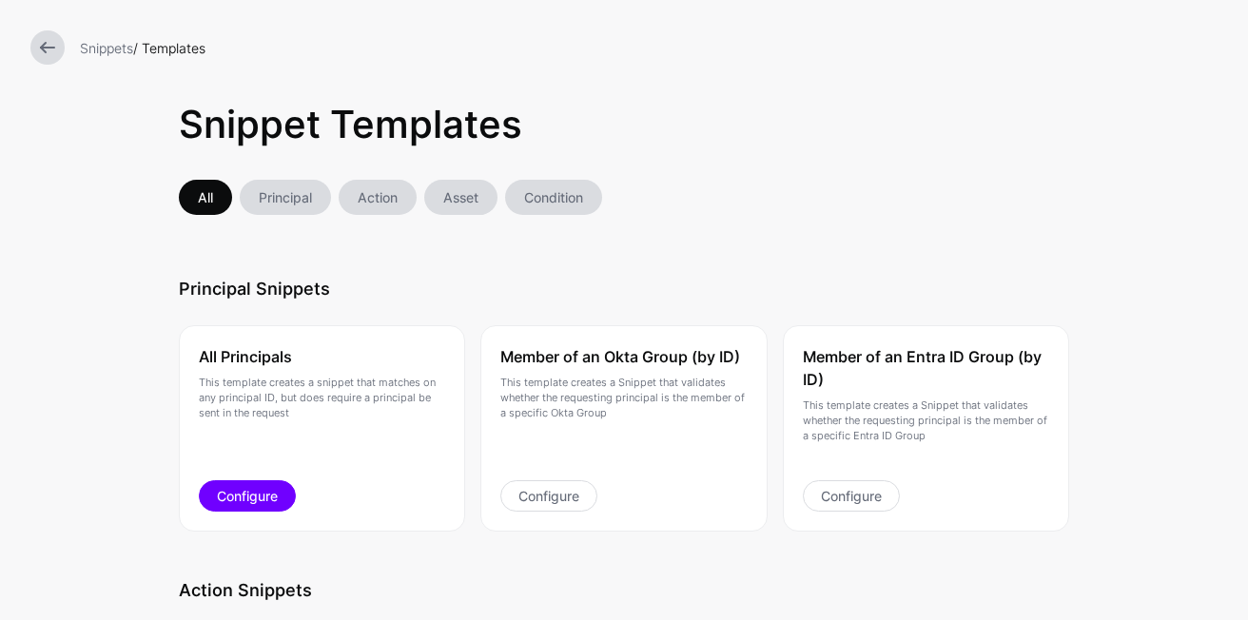
click at [260, 481] on link "Configure" at bounding box center [247, 495] width 97 height 31
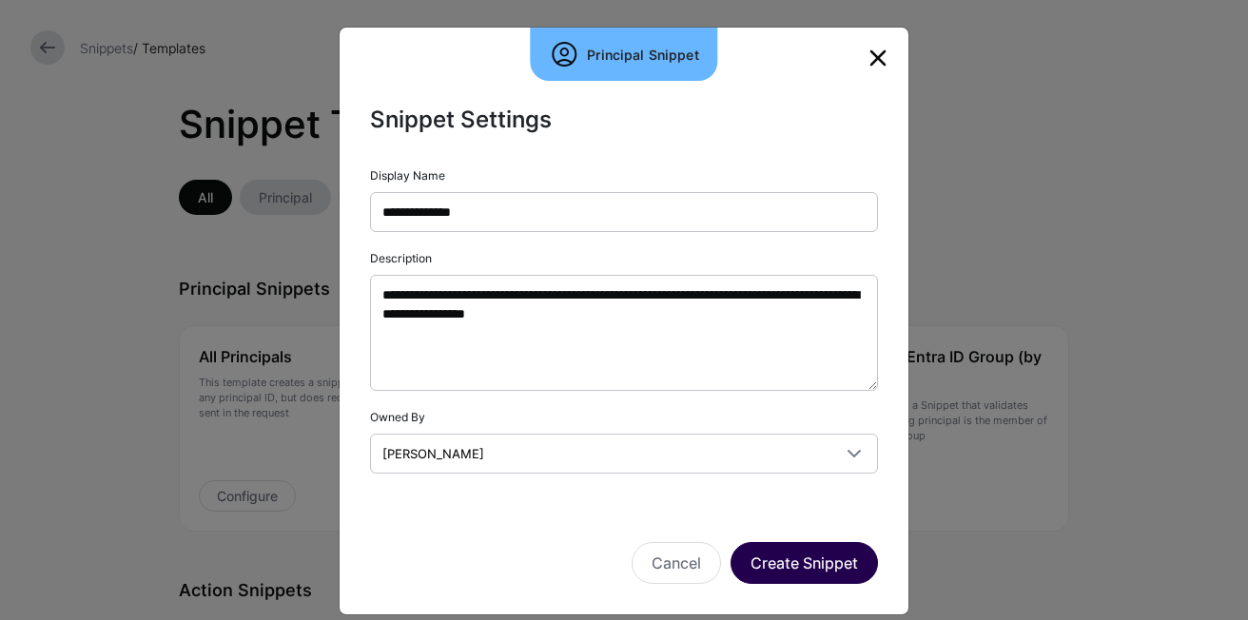
click at [777, 550] on button "Create Snippet" at bounding box center [803, 563] width 147 height 42
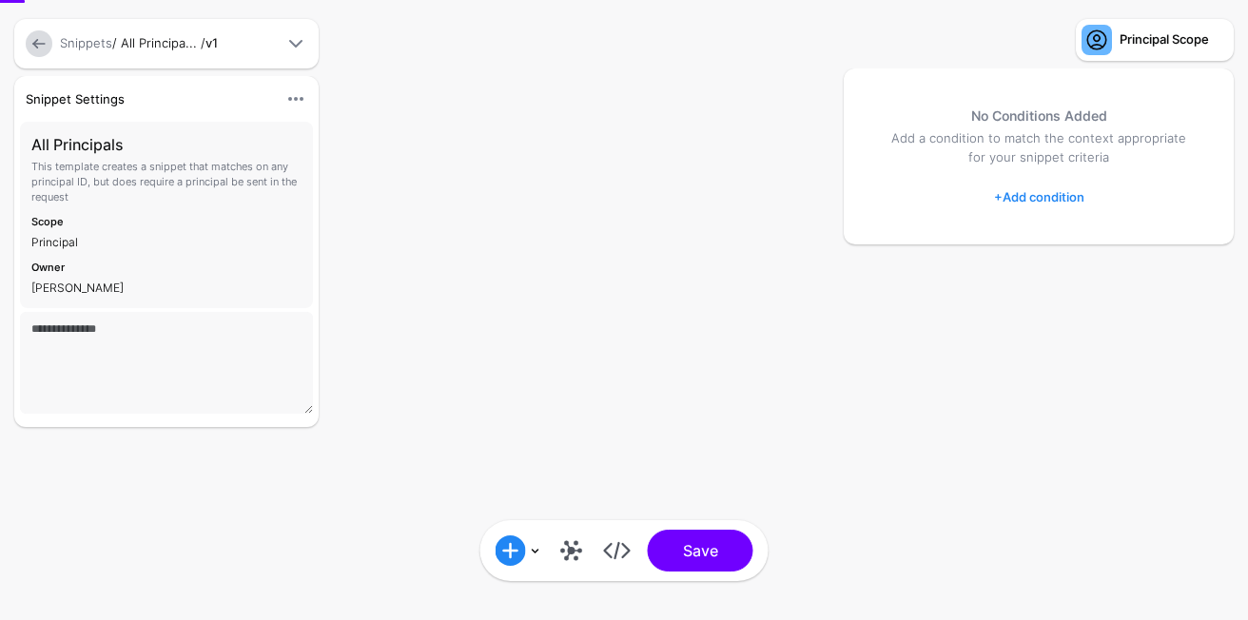
type textarea "**********"
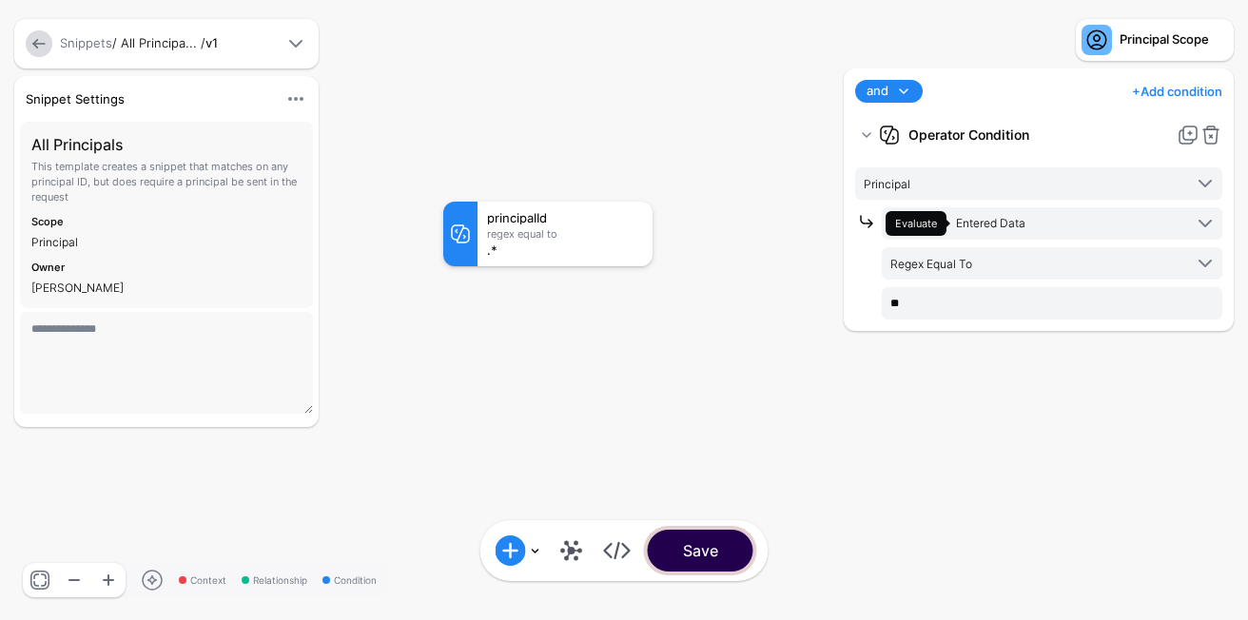
click at [717, 557] on button "Save" at bounding box center [701, 551] width 106 height 42
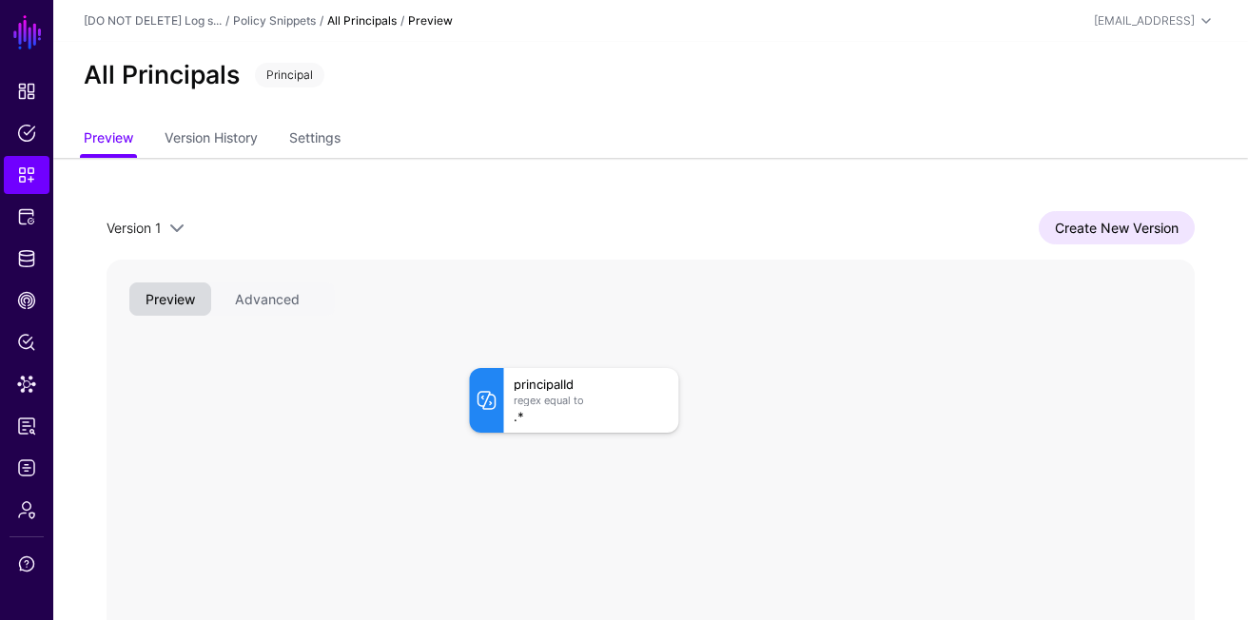
click at [281, 10] on div "[DO NOT DELETE] Log s... / Policy Snippets / All Principals / Preview armin@sgn…" at bounding box center [651, 21] width 1134 height 23
click at [280, 12] on div "Policy Snippets" at bounding box center [274, 20] width 83 height 17
click at [266, 26] on link "Policy Snippets" at bounding box center [274, 20] width 83 height 14
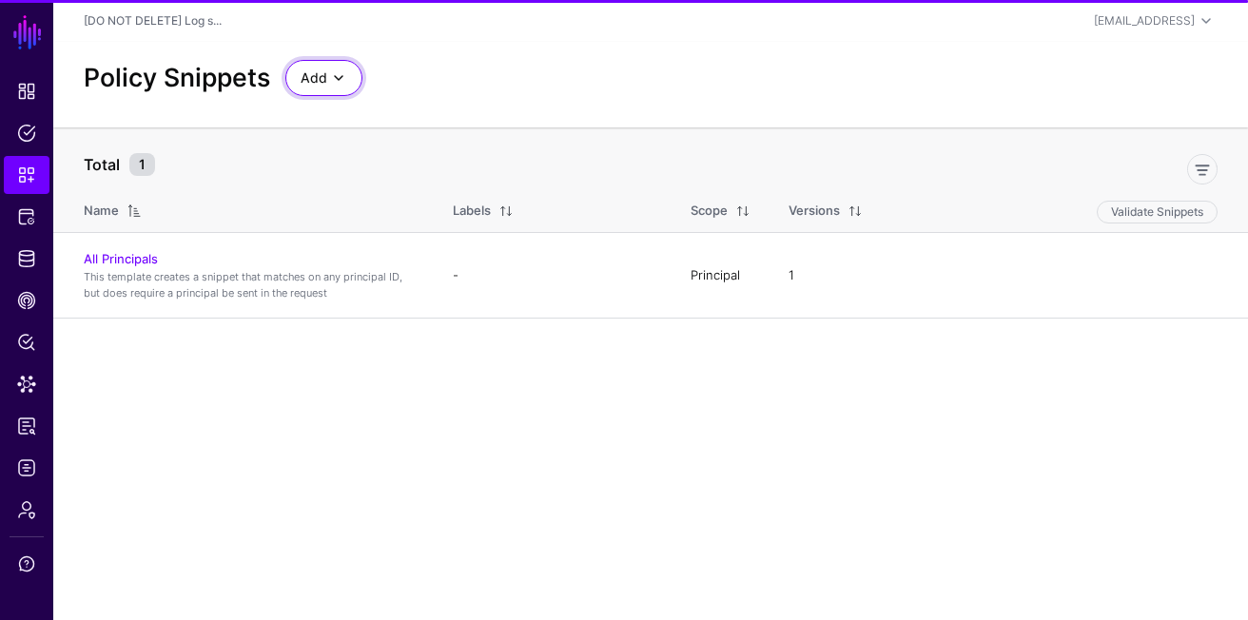
click at [346, 65] on link "Add" at bounding box center [323, 78] width 77 height 36
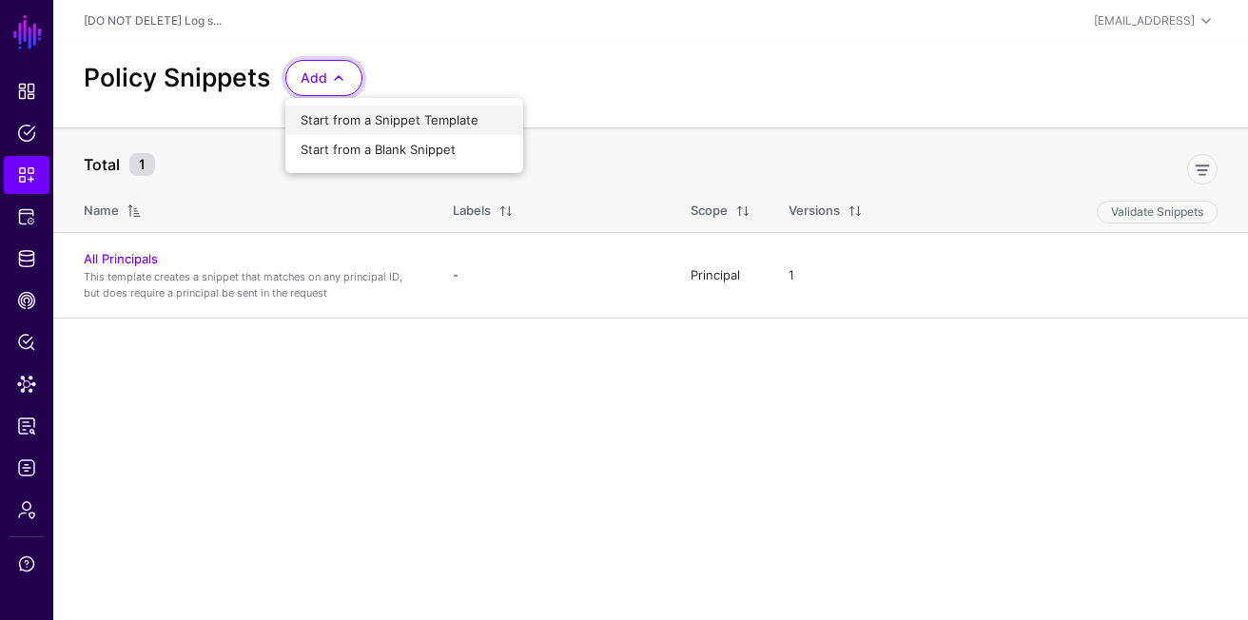
click at [424, 121] on span "Start from a Snippet Template" at bounding box center [390, 119] width 178 height 15
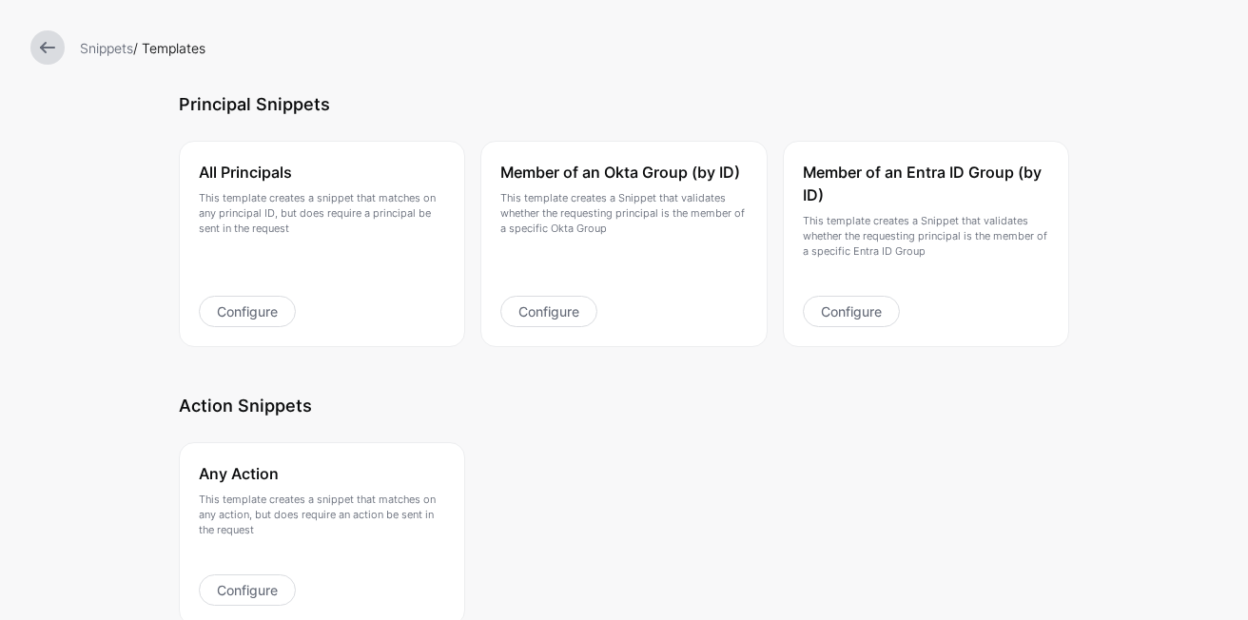
scroll to position [318, 0]
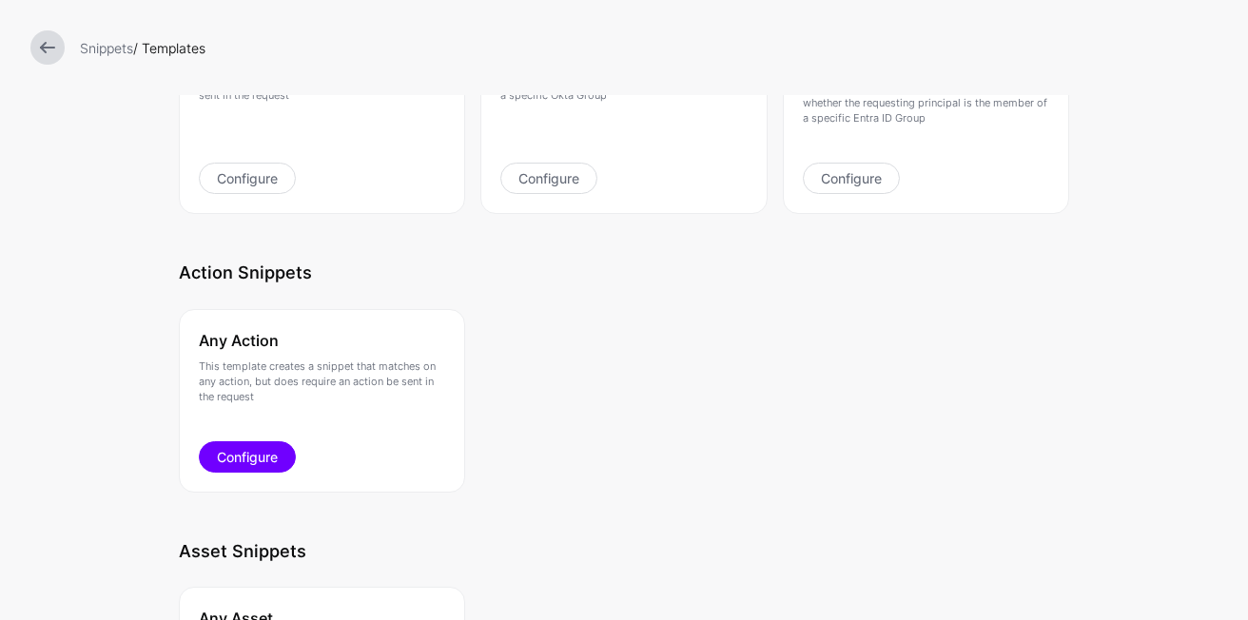
click at [258, 465] on link "Configure" at bounding box center [247, 456] width 97 height 31
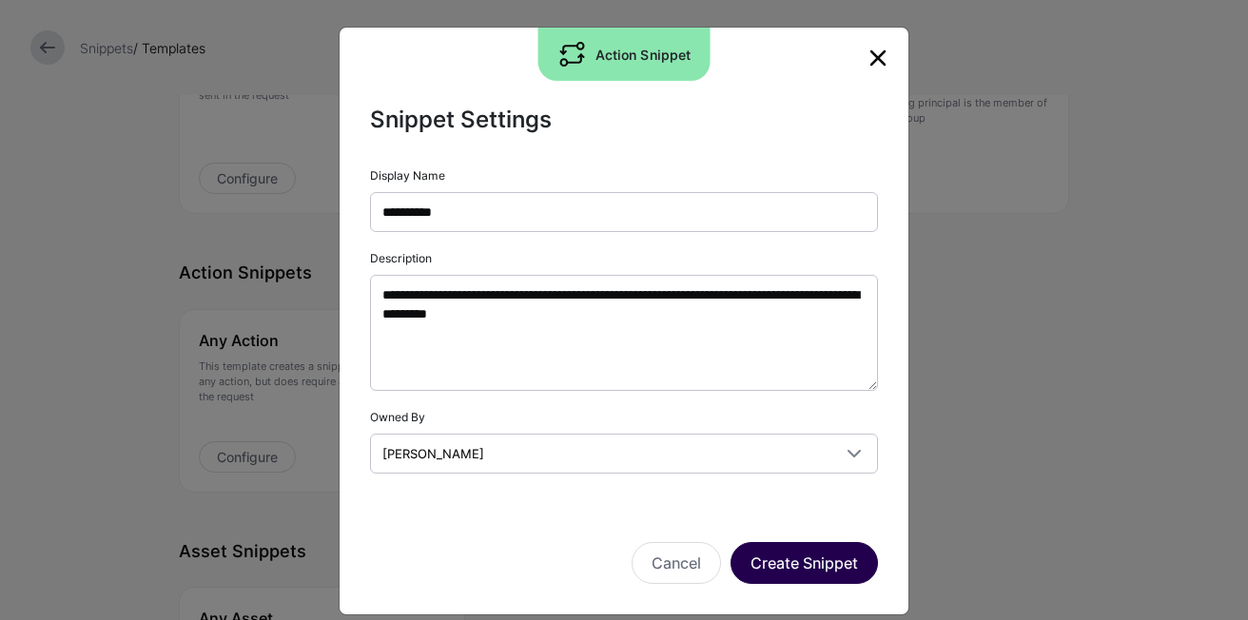
click at [810, 564] on button "Create Snippet" at bounding box center [803, 563] width 147 height 42
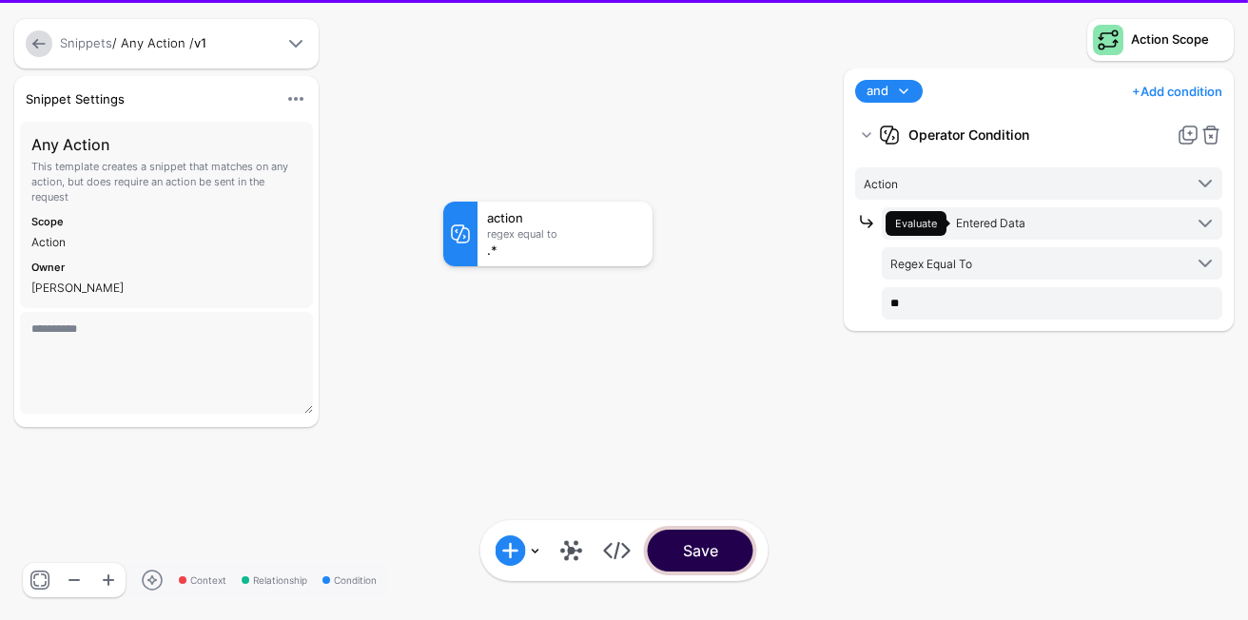
click at [715, 572] on button "Save" at bounding box center [701, 551] width 106 height 42
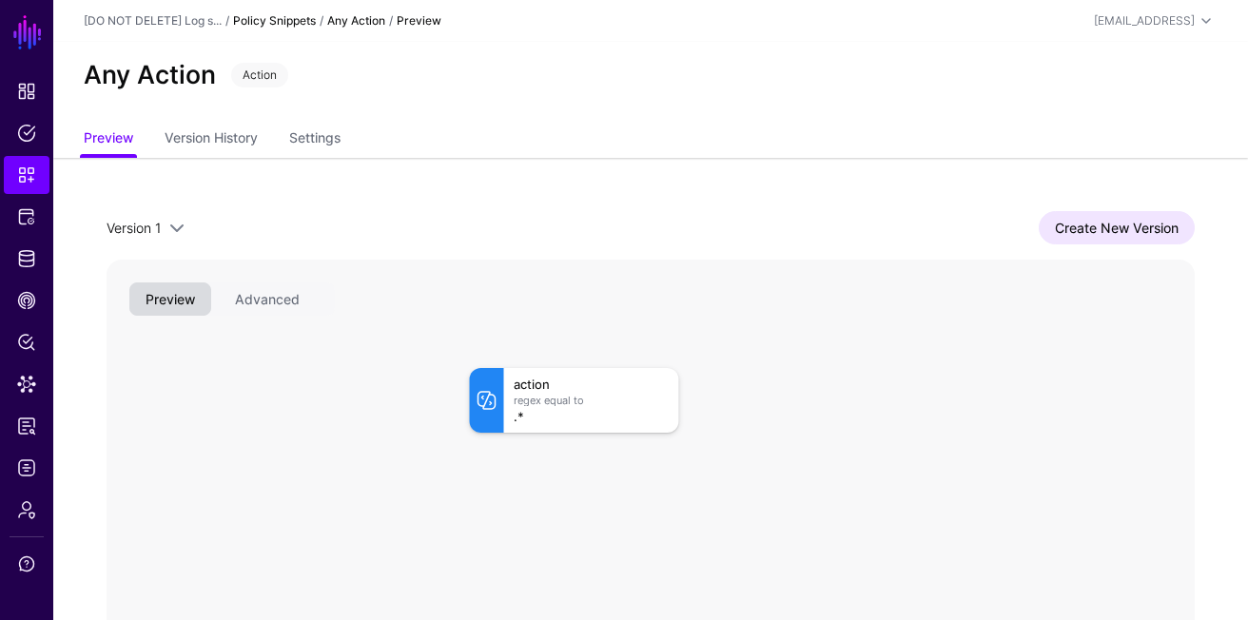
click at [263, 24] on link "Policy Snippets" at bounding box center [274, 20] width 83 height 14
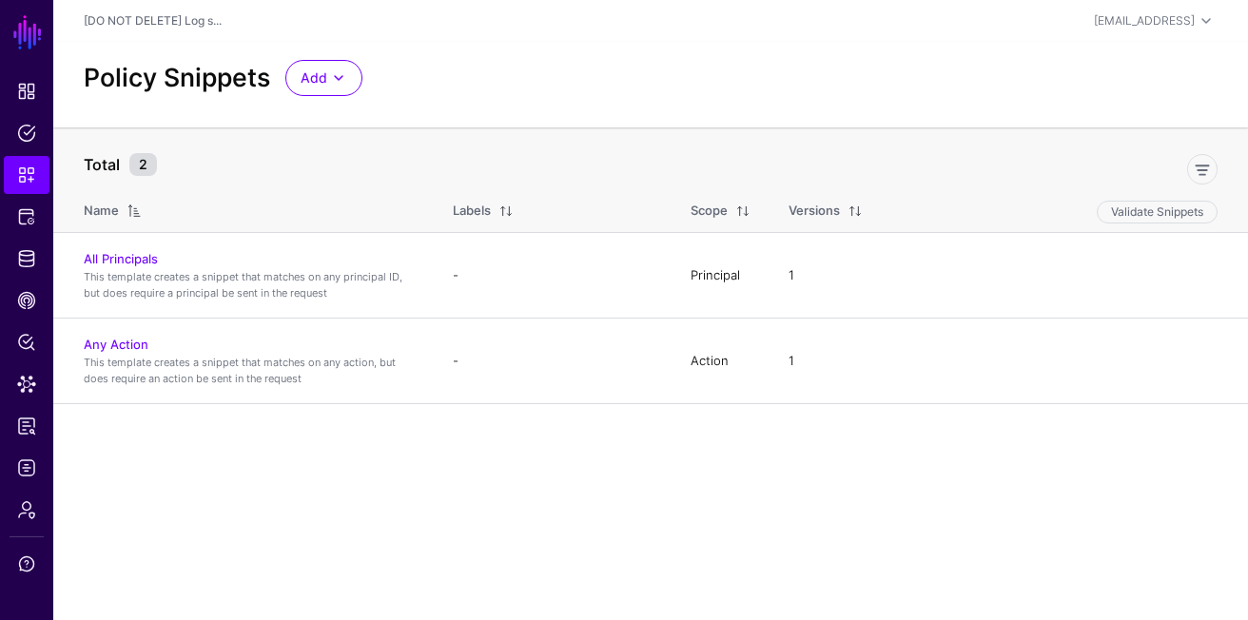
click at [335, 38] on header "[DO NOT DELETE] Log s... armin@sgnl.ai Armin Samiei armin@sgnl.ai [DO NOT DELET…" at bounding box center [650, 21] width 1195 height 42
click at [335, 49] on div "Policy Snippets Add Start from a Snippet Template Start from a Blank Snippet" at bounding box center [650, 85] width 1195 height 86
click at [335, 87] on span at bounding box center [338, 78] width 23 height 23
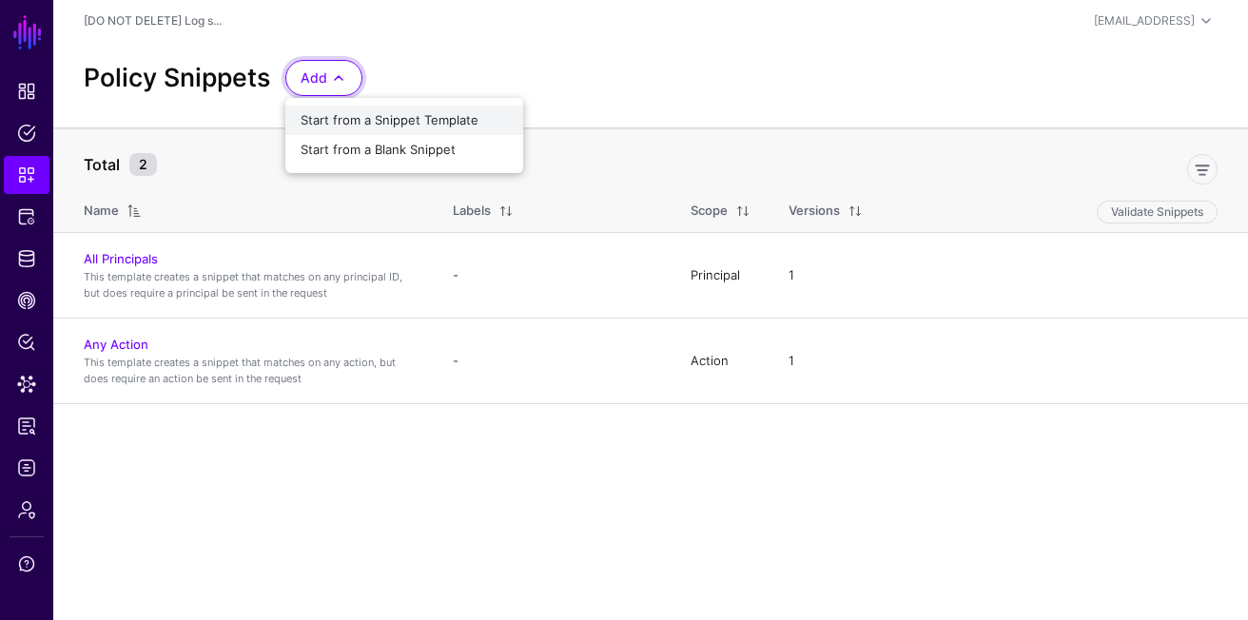
click at [390, 117] on span "Start from a Snippet Template" at bounding box center [390, 119] width 178 height 15
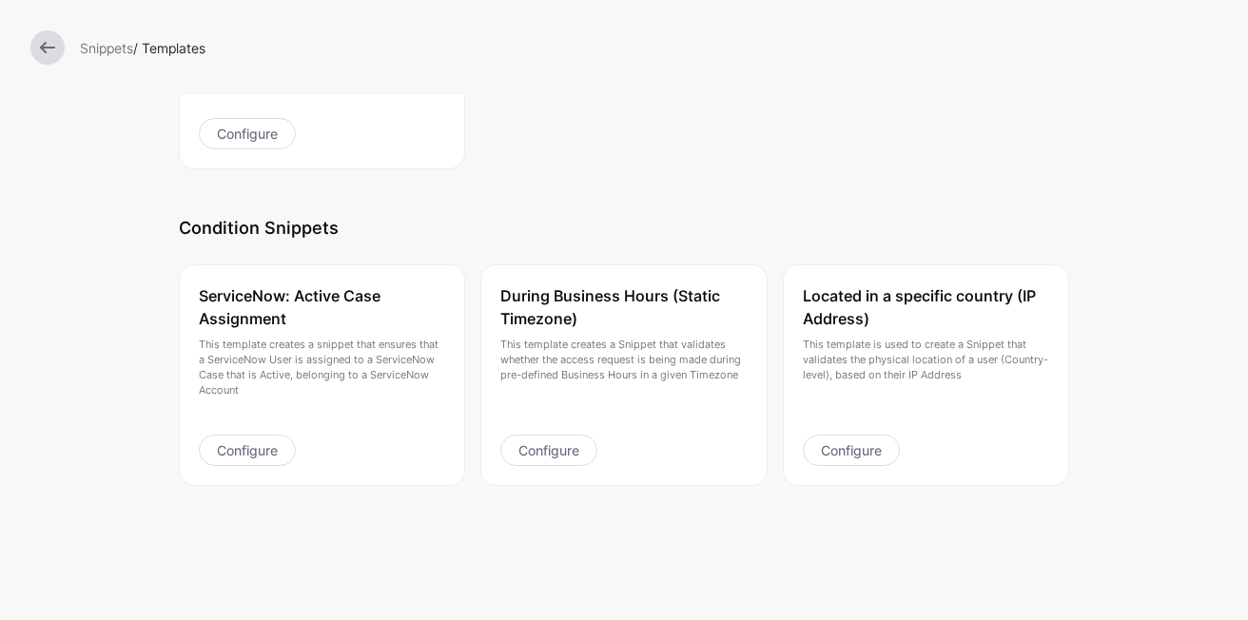
scroll to position [728, 0]
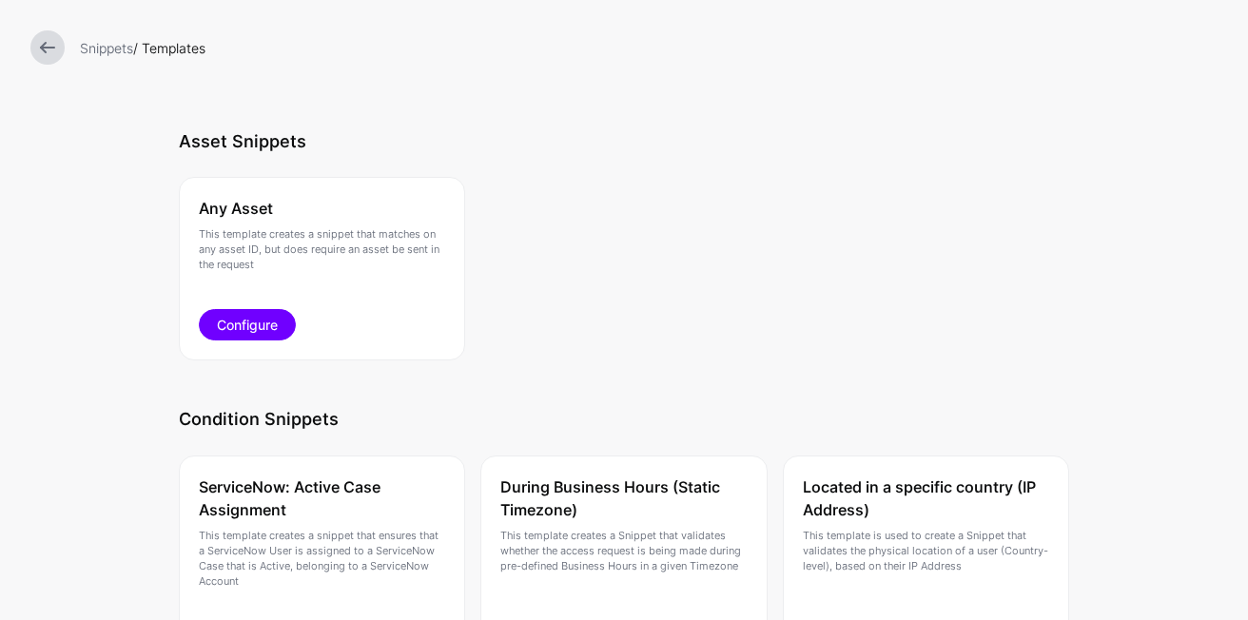
click at [263, 323] on link "Configure" at bounding box center [247, 324] width 97 height 31
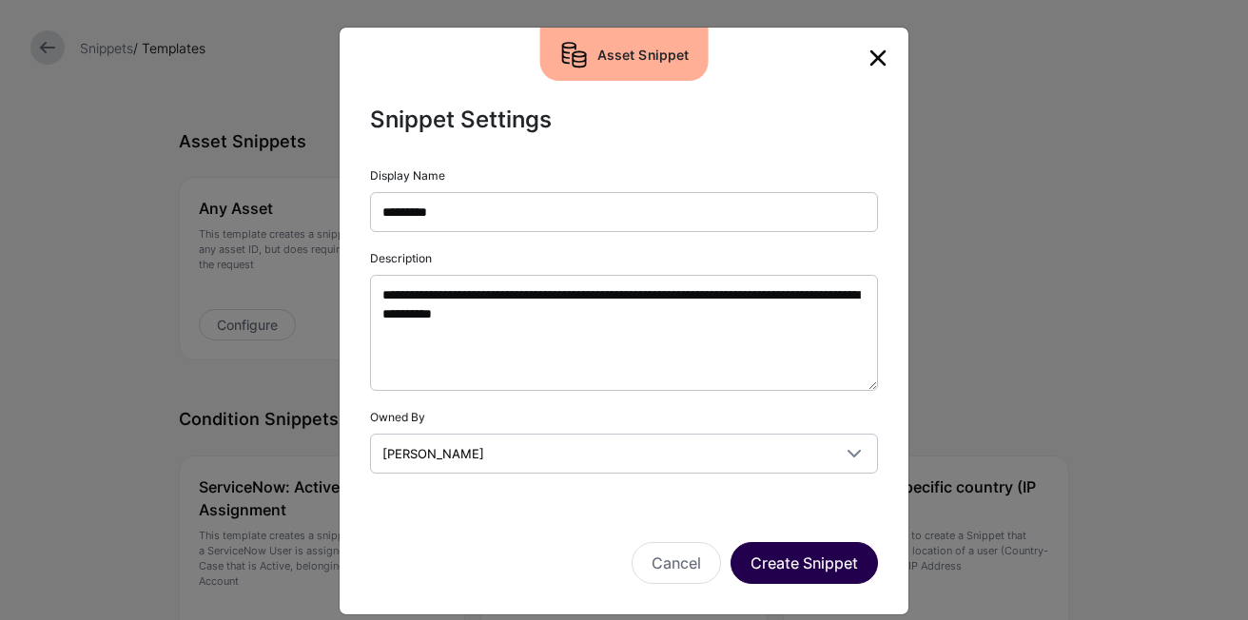
click at [827, 555] on button "Create Snippet" at bounding box center [803, 563] width 147 height 42
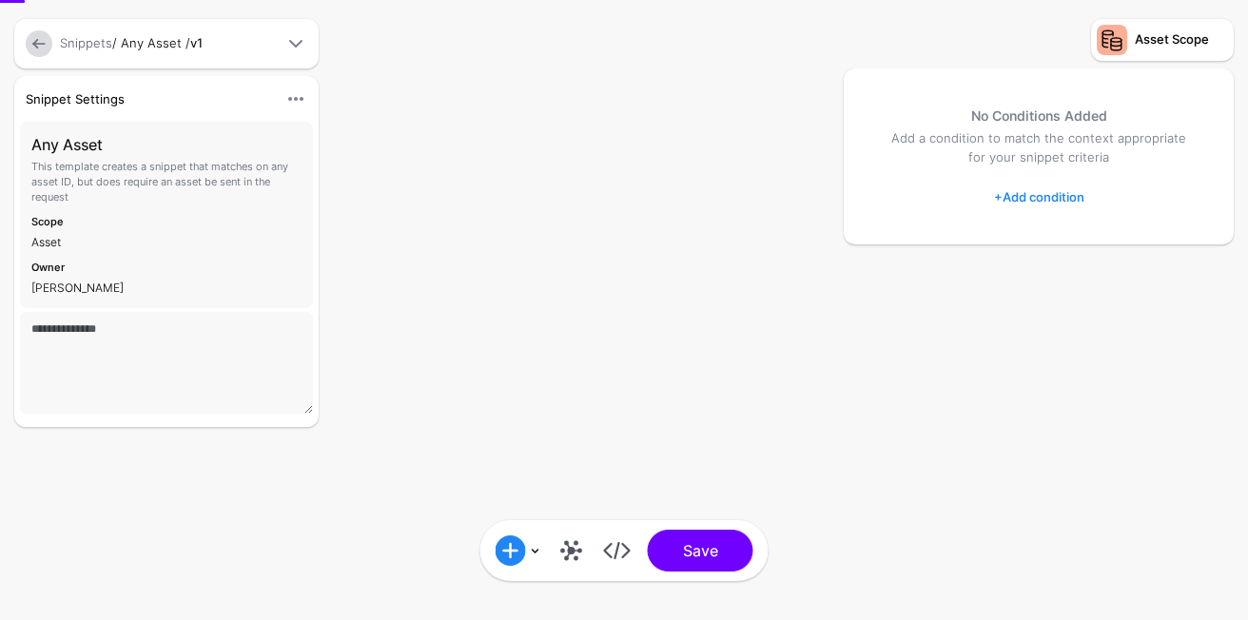
type textarea "**********"
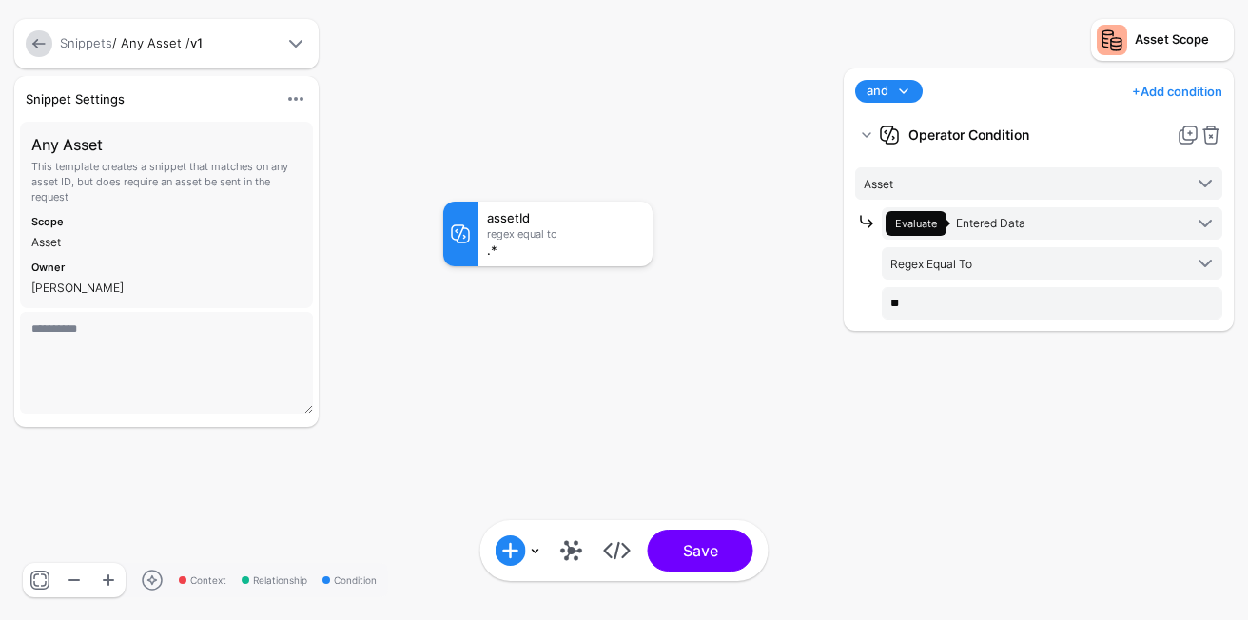
click at [707, 576] on div "Add Condition Graph Condition Time Condition Location Condition Operator Condit…" at bounding box center [624, 550] width 288 height 61
click at [695, 566] on button "Save" at bounding box center [701, 551] width 106 height 42
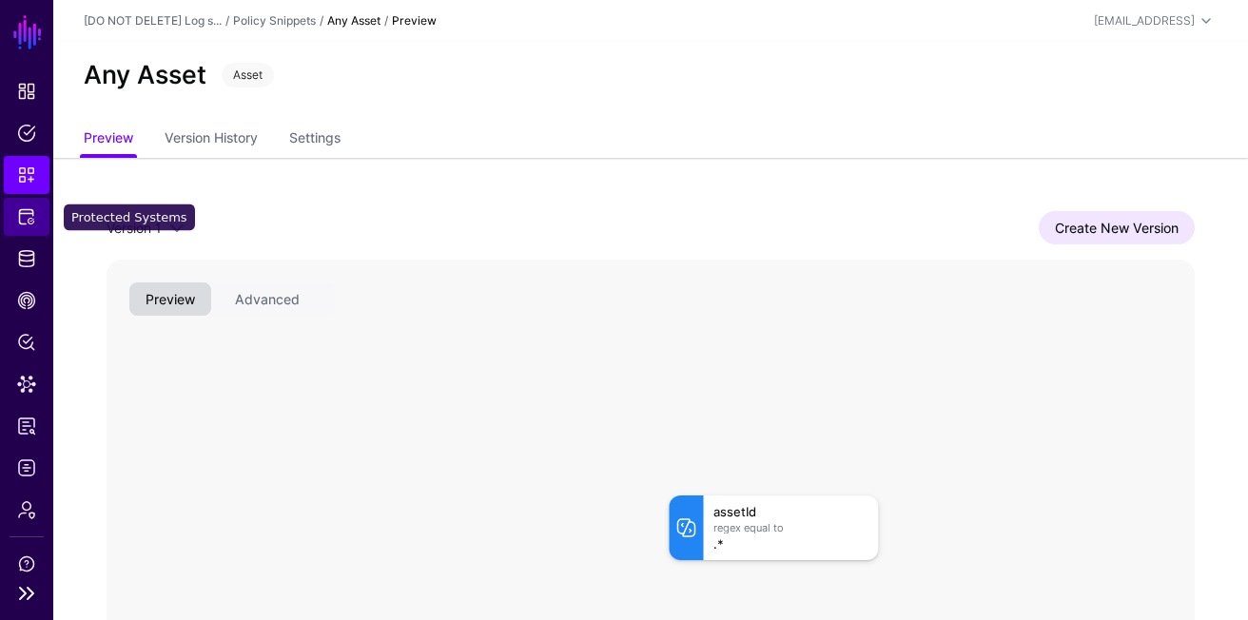
click at [33, 202] on link "Protected Systems" at bounding box center [27, 217] width 46 height 38
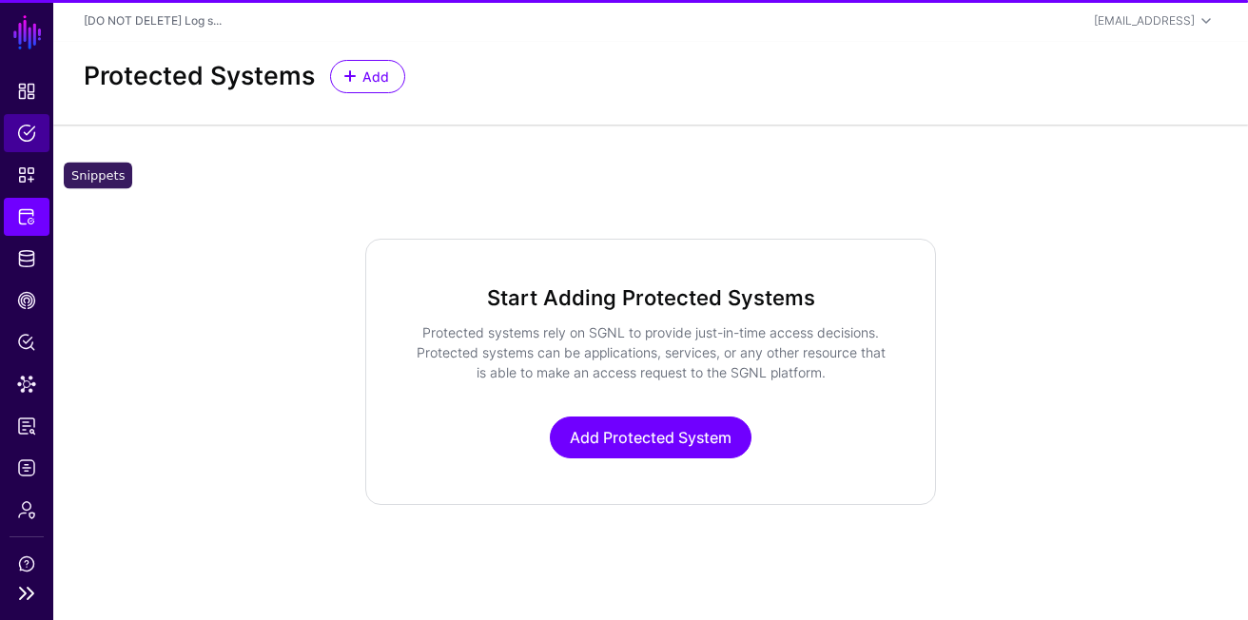
click at [31, 142] on span "Policies" at bounding box center [26, 133] width 19 height 19
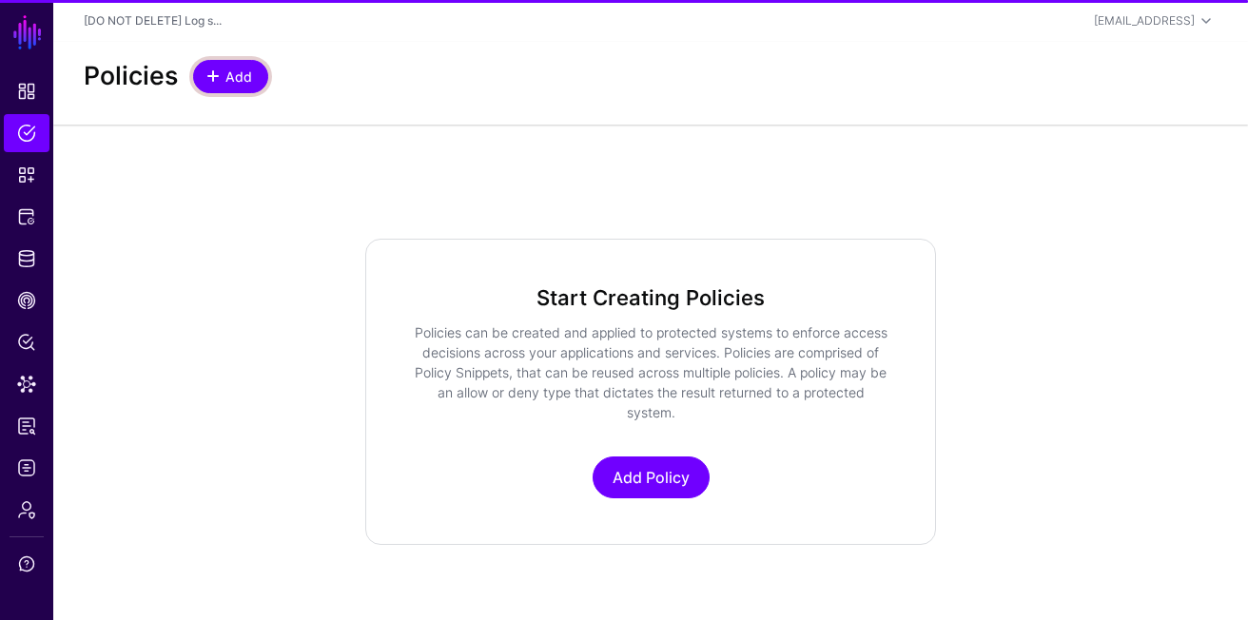
click at [254, 81] on link "Add" at bounding box center [230, 76] width 75 height 33
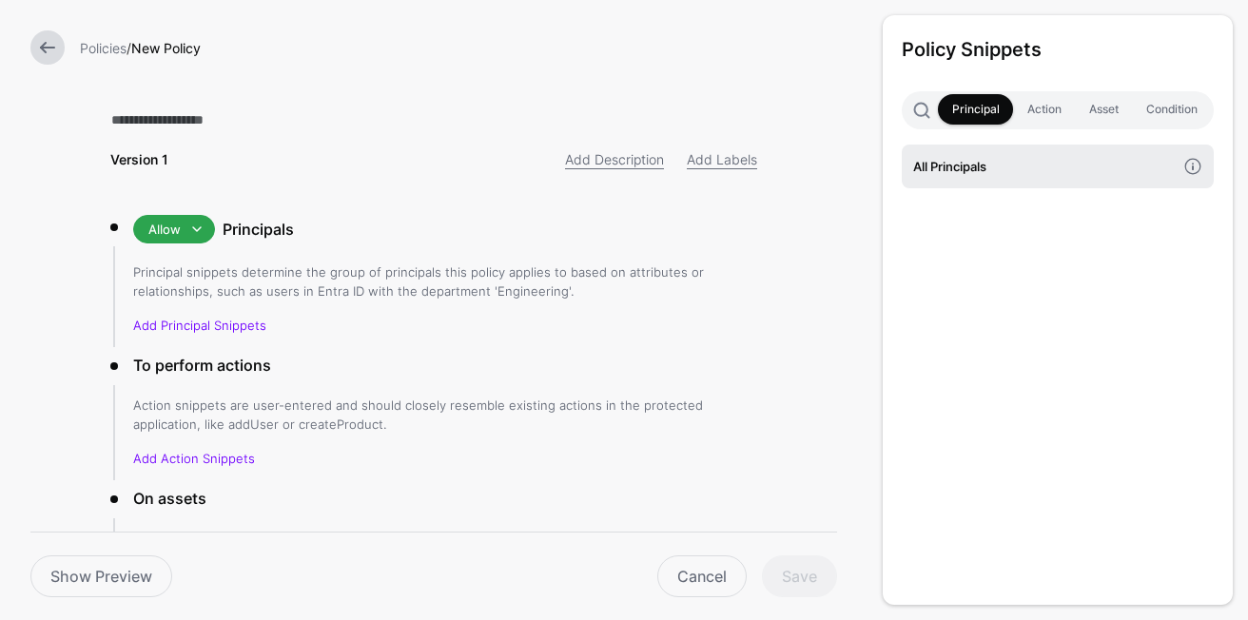
click at [987, 169] on h4 "All Principals" at bounding box center [1044, 166] width 263 height 21
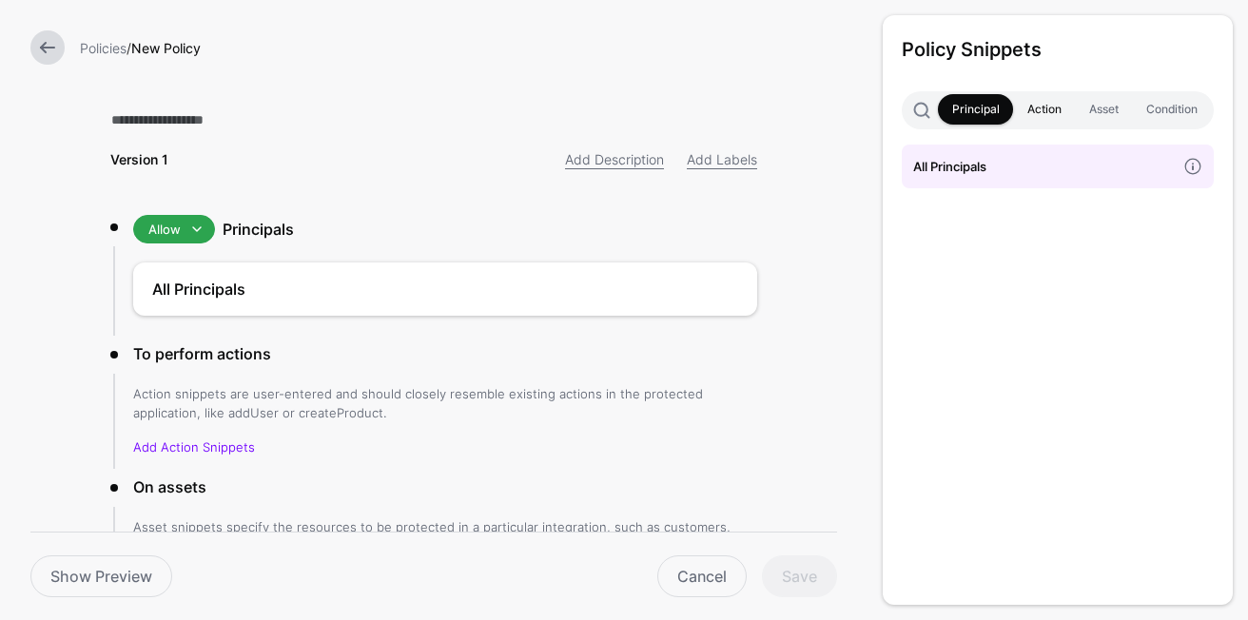
click at [1024, 117] on link "Action" at bounding box center [1044, 109] width 62 height 30
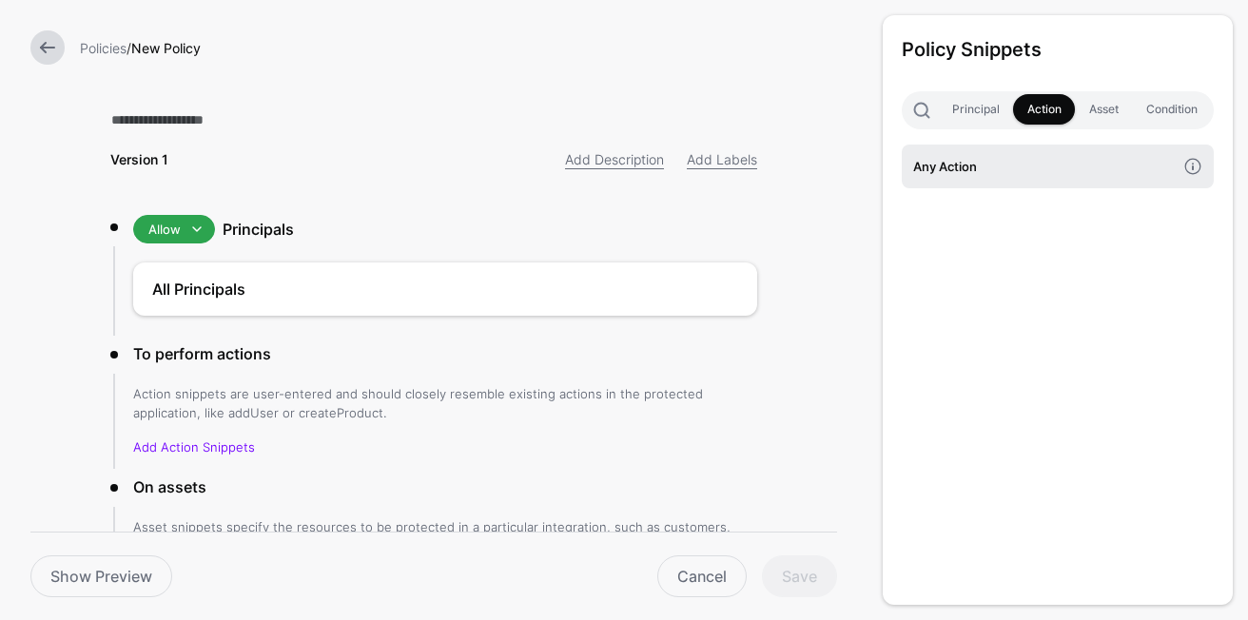
click at [1029, 147] on link "Any Action" at bounding box center [1058, 167] width 312 height 44
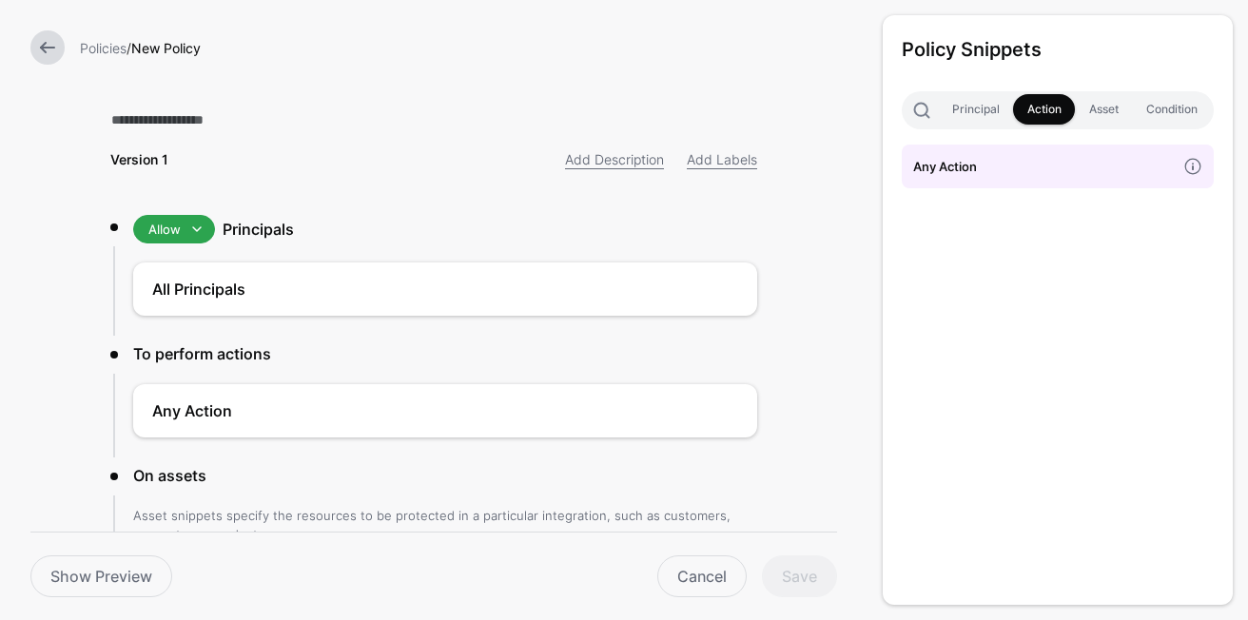
click at [1114, 85] on div "Policy Snippets Principal Action Asset Condition Any Action" at bounding box center [1058, 310] width 350 height 590
click at [1110, 103] on link "Asset" at bounding box center [1103, 109] width 57 height 30
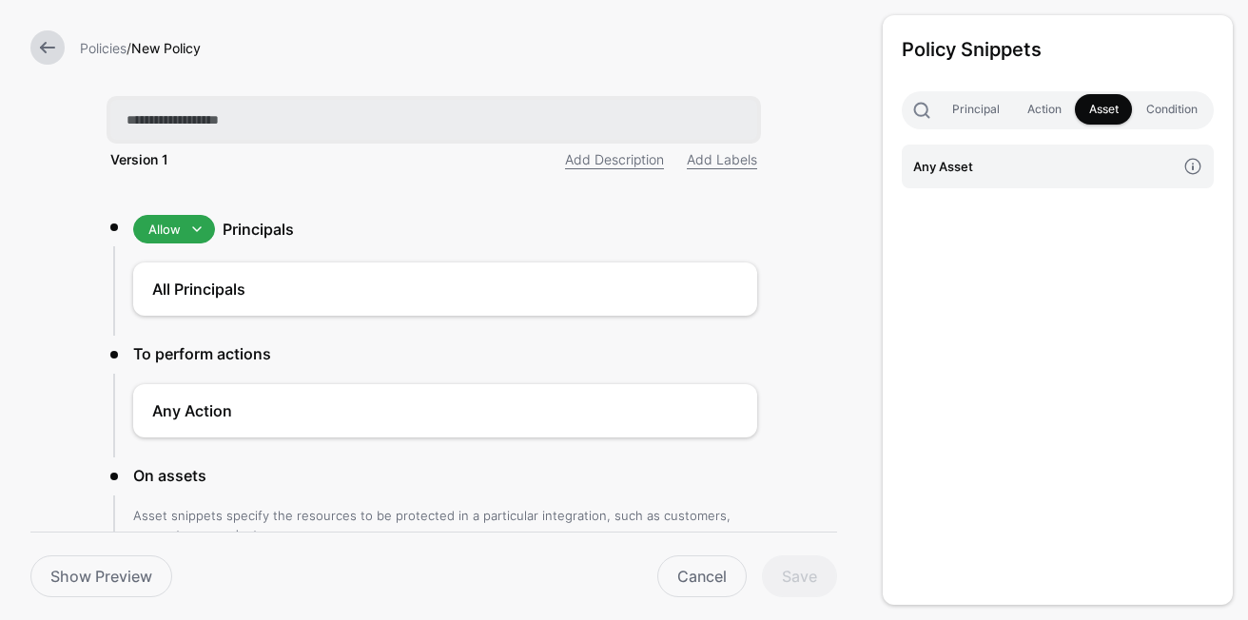
click at [404, 122] on input "text" at bounding box center [433, 120] width 647 height 40
type input "****"
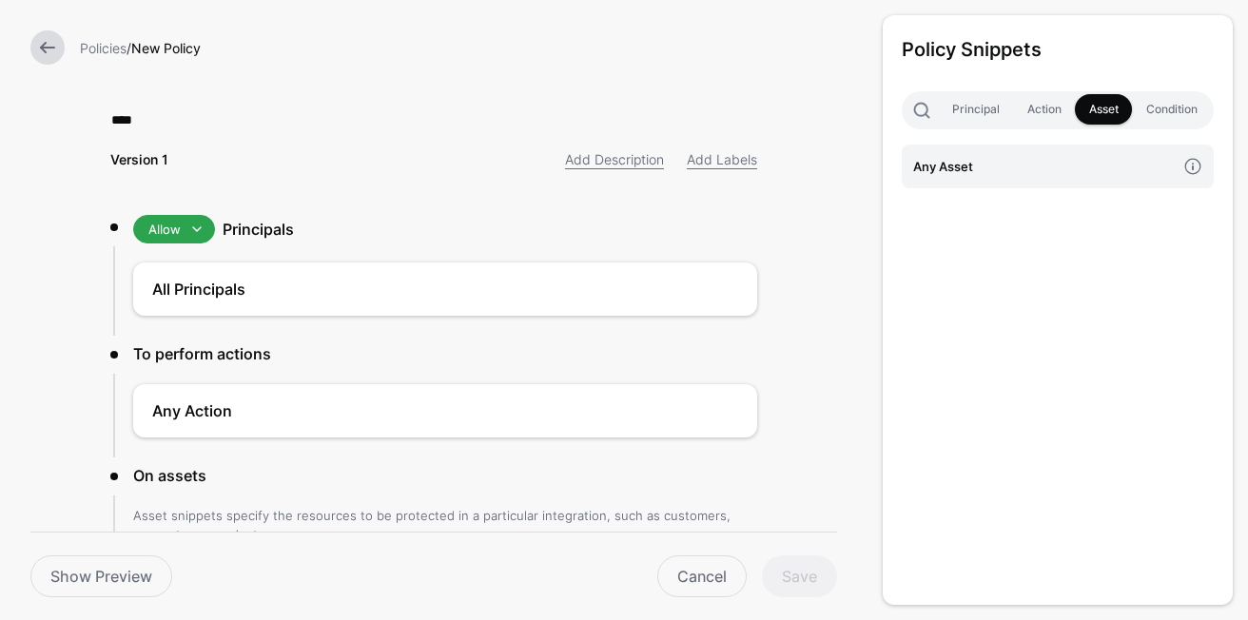
click at [798, 553] on div "Show Preview Cancel Save" at bounding box center [433, 565] width 807 height 66
click at [1080, 168] on h4 "Any Asset" at bounding box center [1044, 166] width 263 height 21
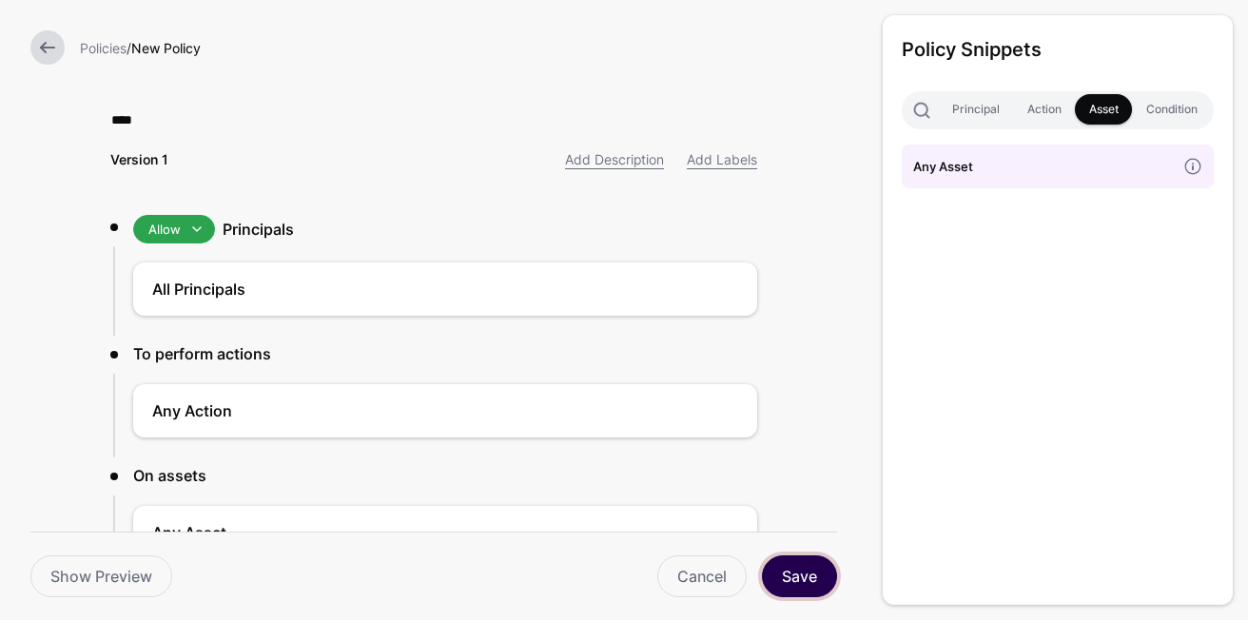
click at [789, 586] on button "Save" at bounding box center [799, 576] width 75 height 42
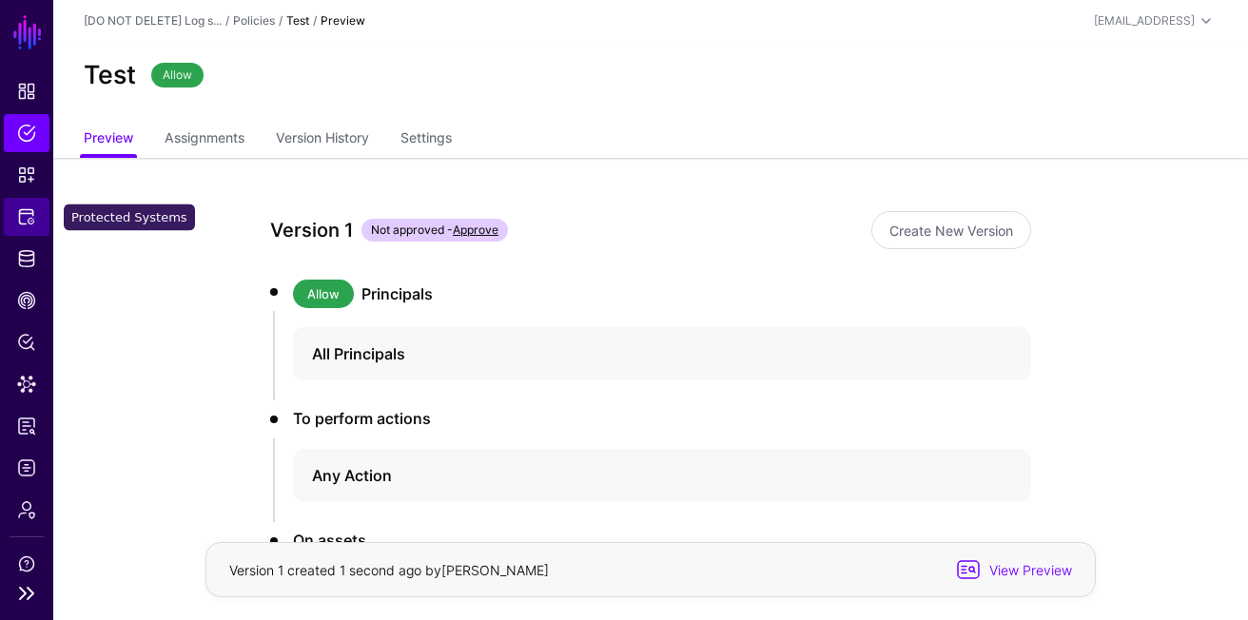
click at [46, 219] on link "Protected Systems" at bounding box center [27, 217] width 46 height 38
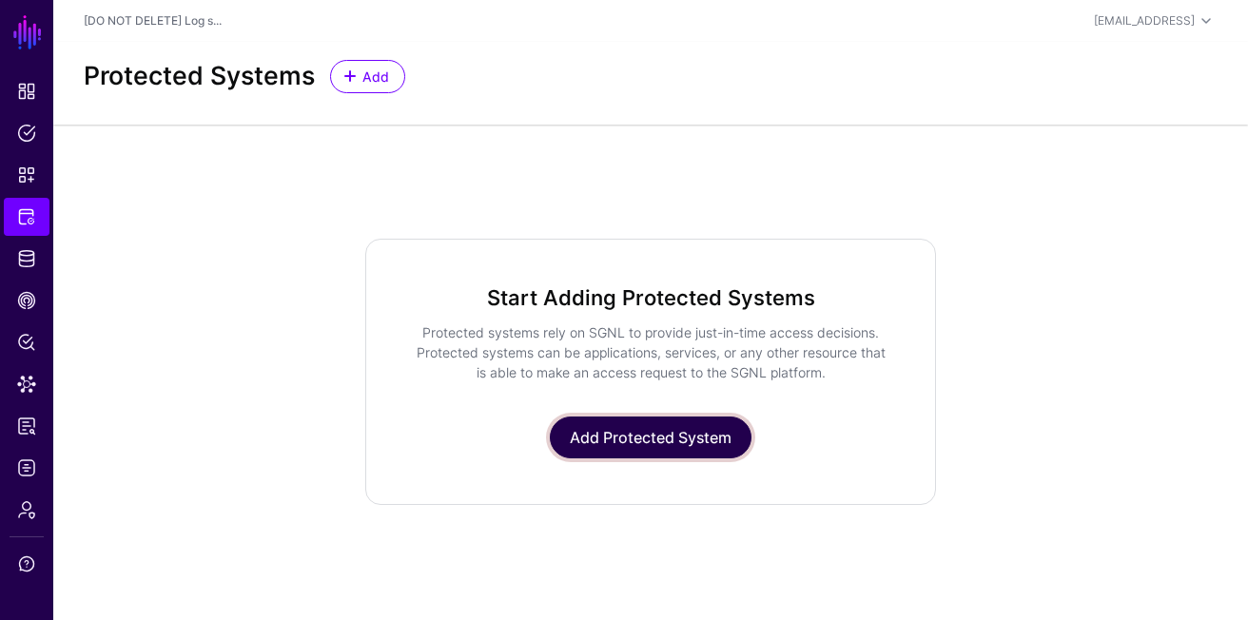
click at [586, 417] on link "Add Protected System" at bounding box center [651, 438] width 202 height 42
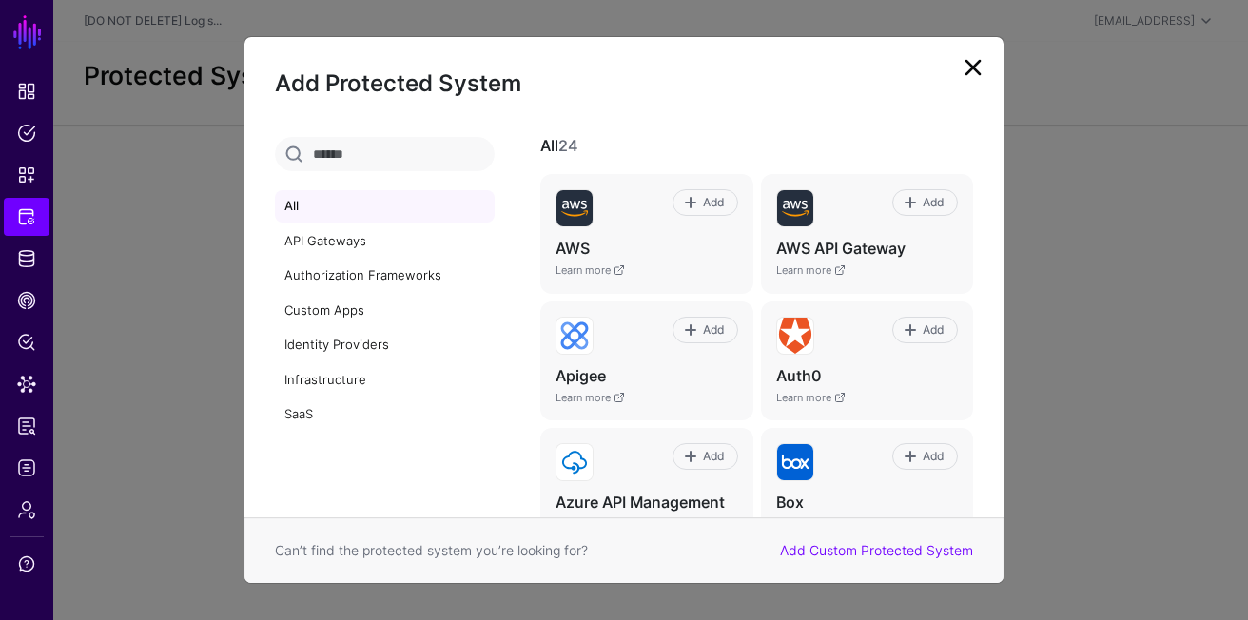
click at [926, 559] on div "Add Custom Protected System" at bounding box center [877, 550] width 216 height 20
click at [908, 557] on link "Add Custom Protected System" at bounding box center [876, 550] width 193 height 16
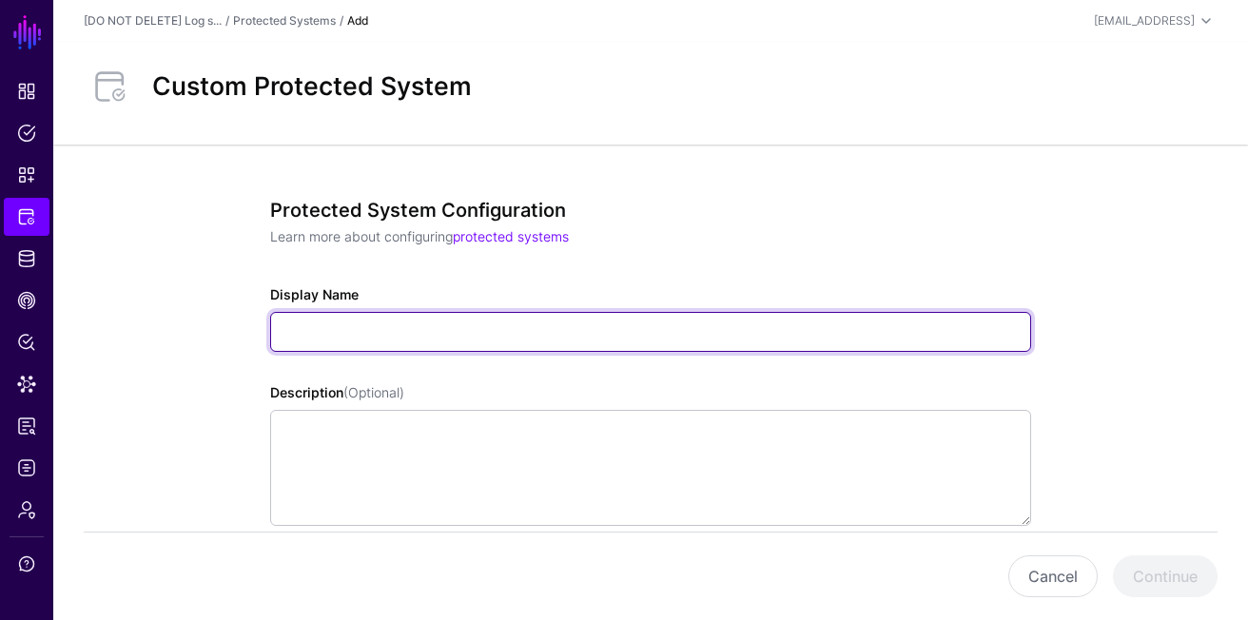
click at [459, 346] on input "Display Name" at bounding box center [650, 332] width 761 height 40
type input "*"
type input "****"
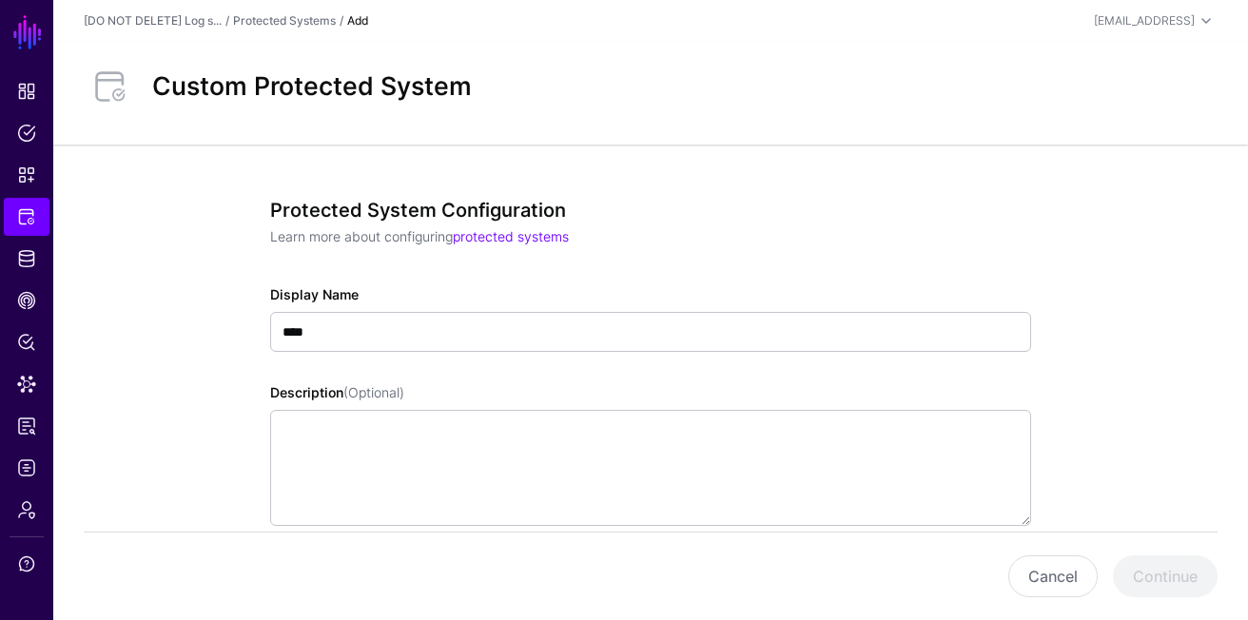
click at [601, 238] on p "Learn more about configuring protected systems" at bounding box center [643, 236] width 746 height 20
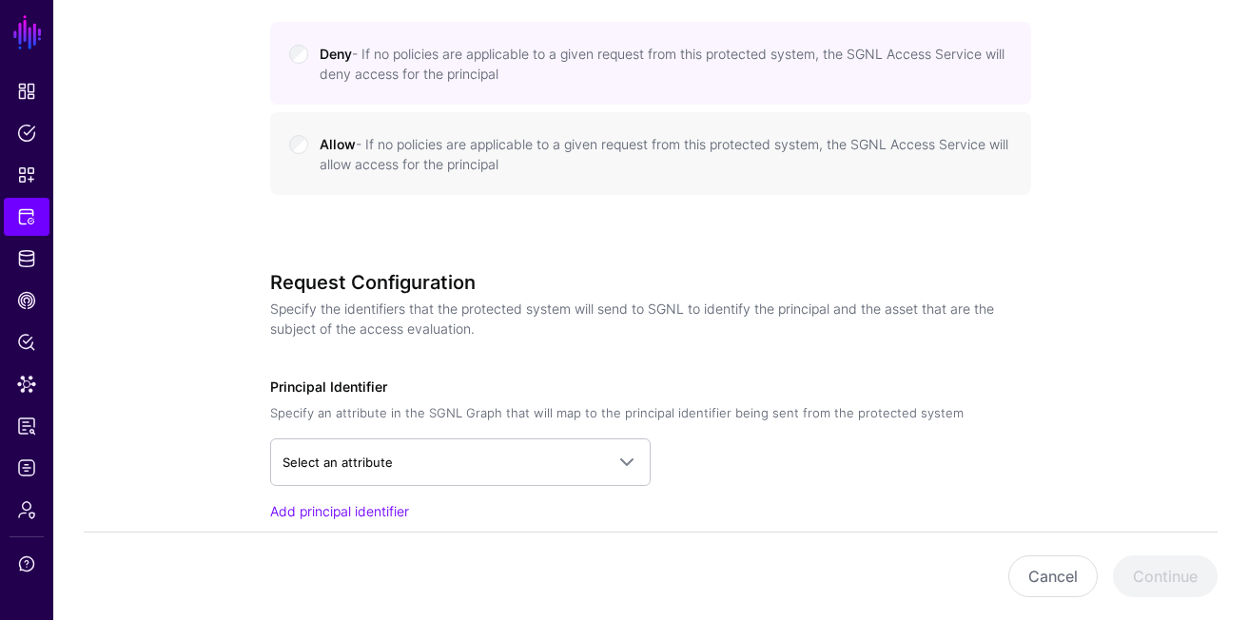
scroll to position [952, 0]
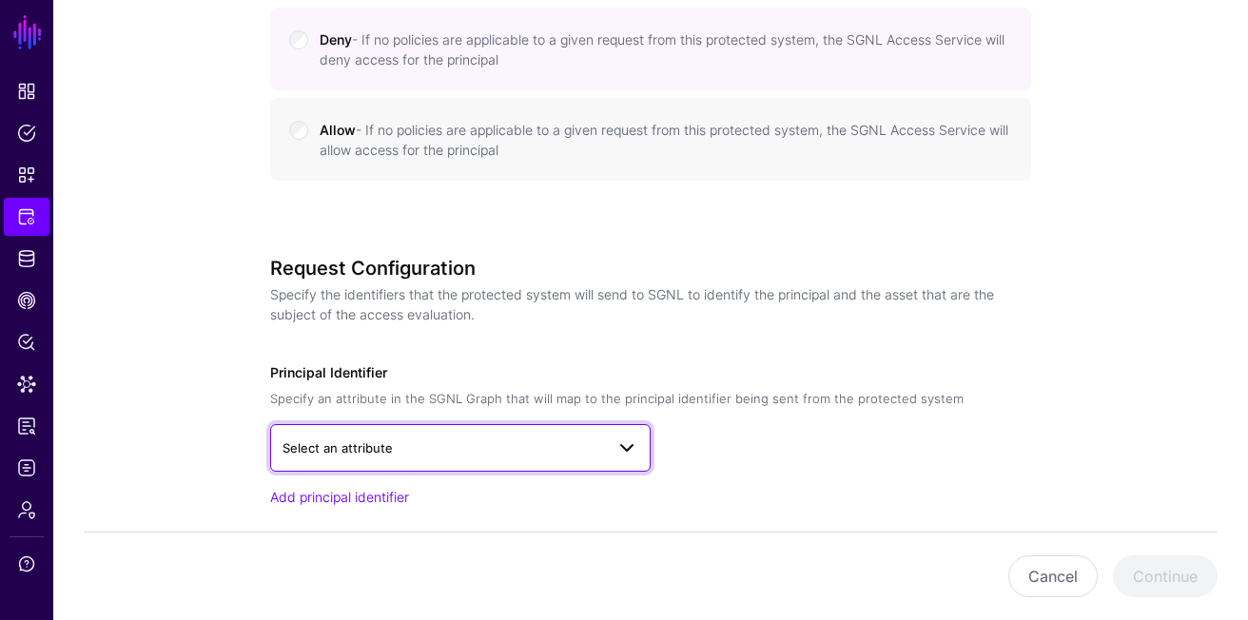
click at [472, 441] on span "Select an attribute" at bounding box center [442, 448] width 321 height 21
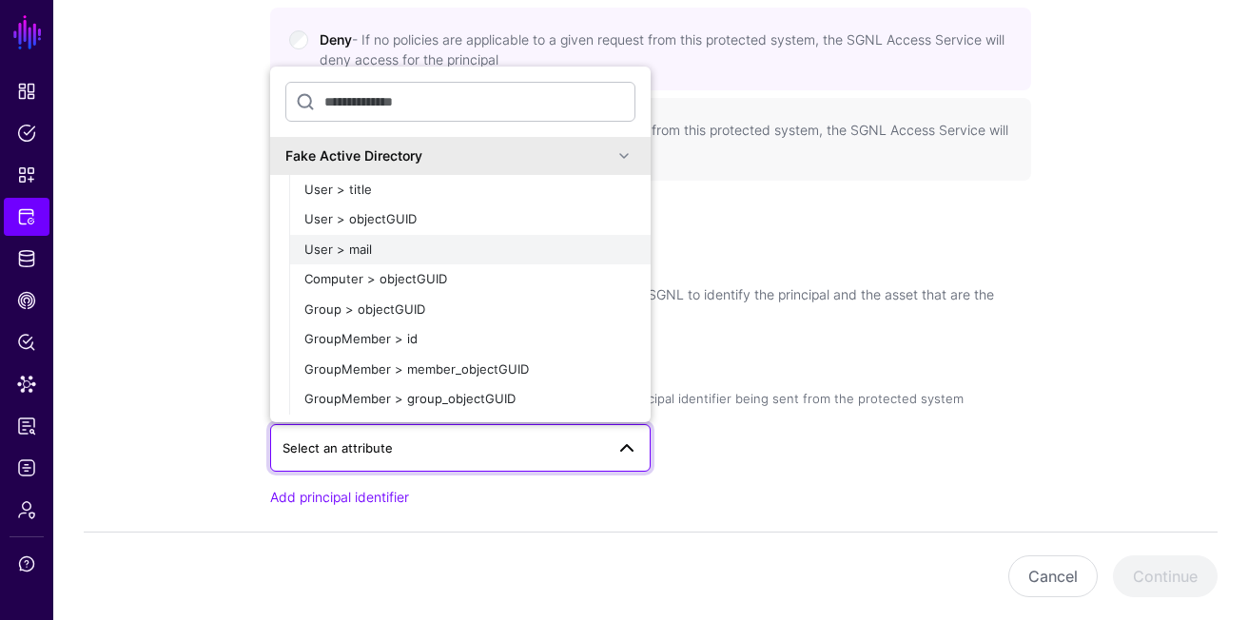
click at [452, 249] on div "User > mail" at bounding box center [469, 250] width 331 height 19
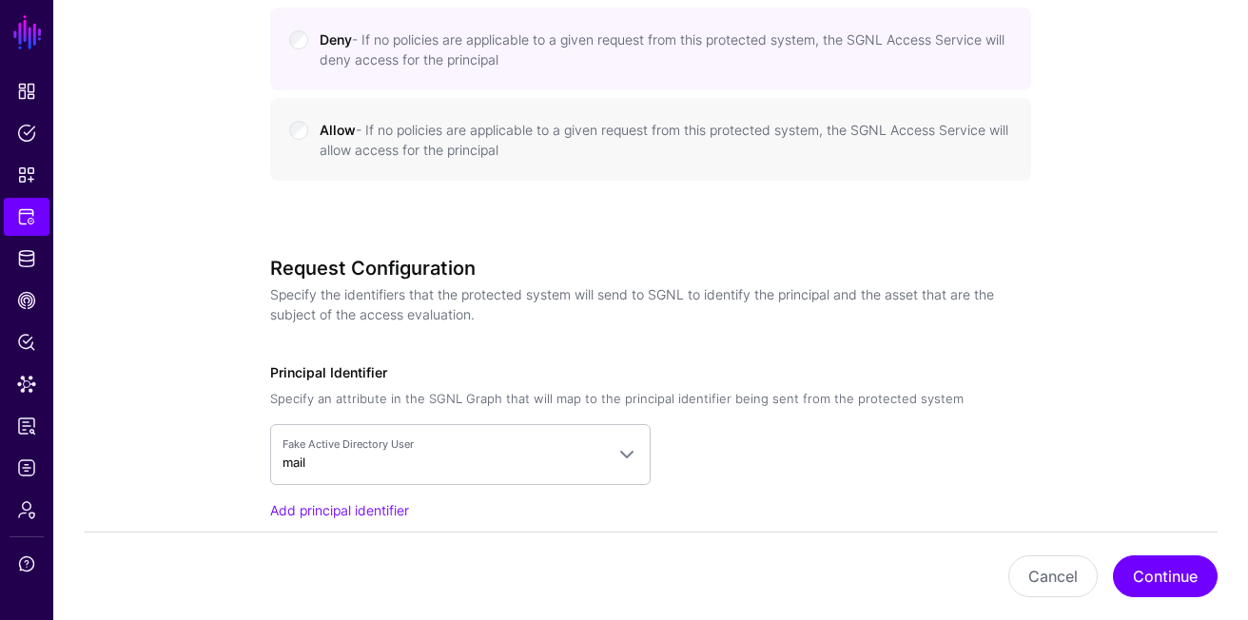
click at [558, 372] on div "Principal Identifier Specify an attribute in the SGNL Graph that will map to th…" at bounding box center [650, 441] width 761 height 158
click at [660, 324] on div "Request Configuration Specify the identifiers that the protected system will se…" at bounding box center [650, 298] width 761 height 83
click at [724, 344] on div "Request Configuration Specify the identifiers that the protected system will se…" at bounding box center [650, 471] width 761 height 428
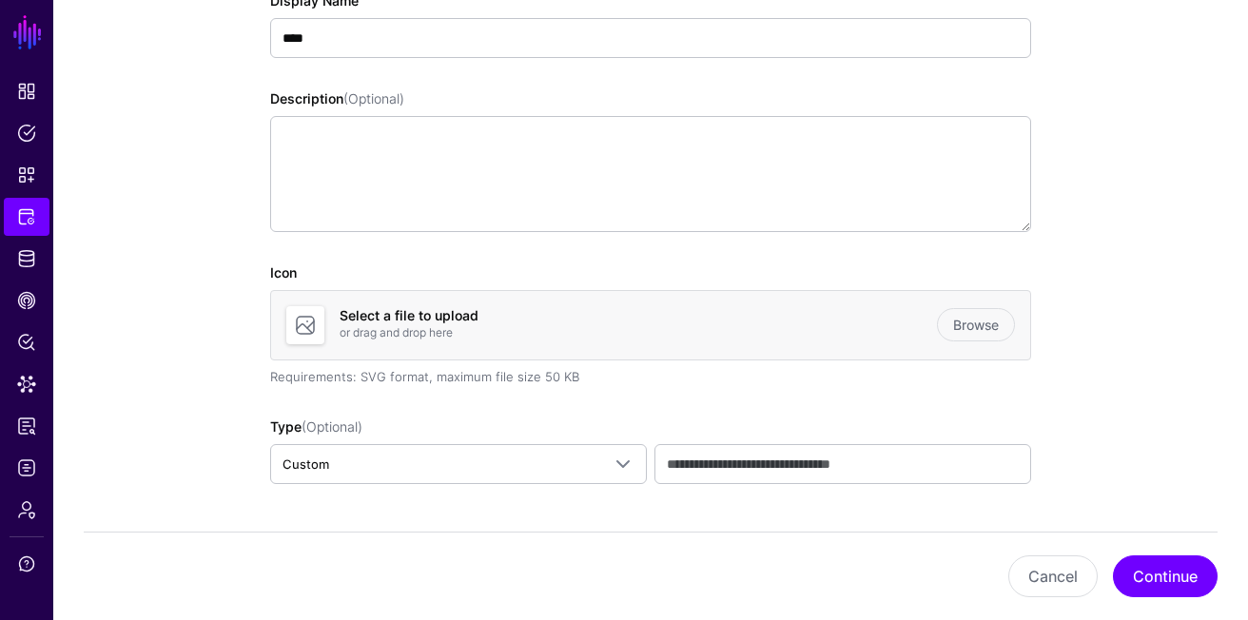
scroll to position [0, 0]
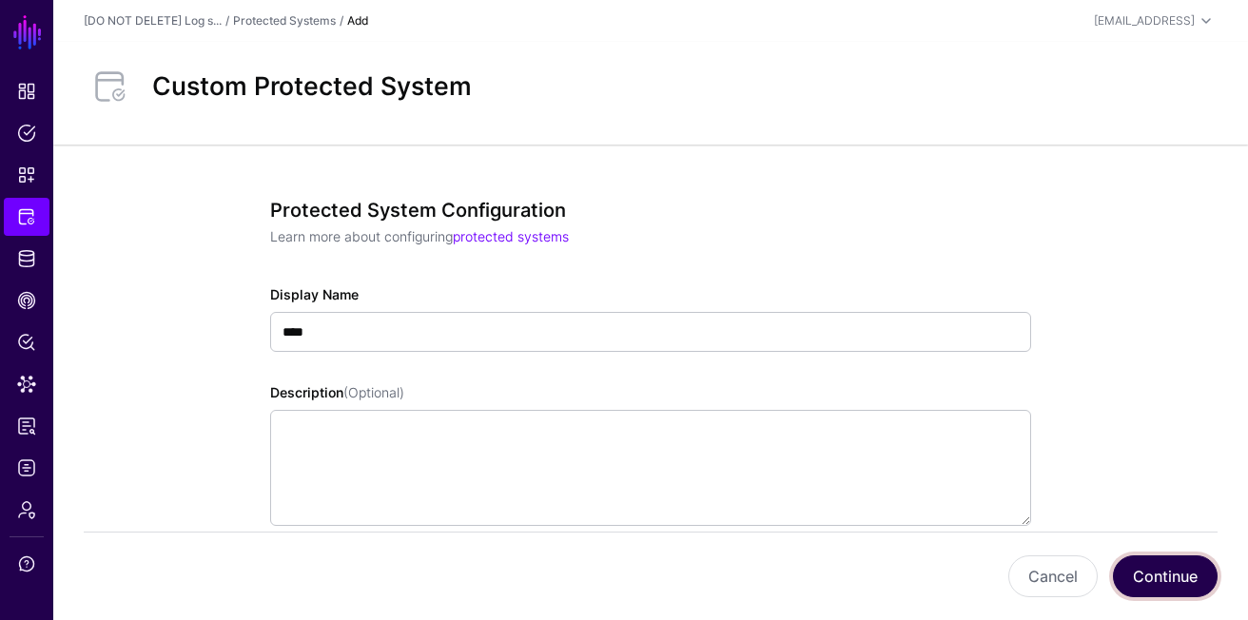
click at [1182, 579] on button "Continue" at bounding box center [1165, 576] width 105 height 42
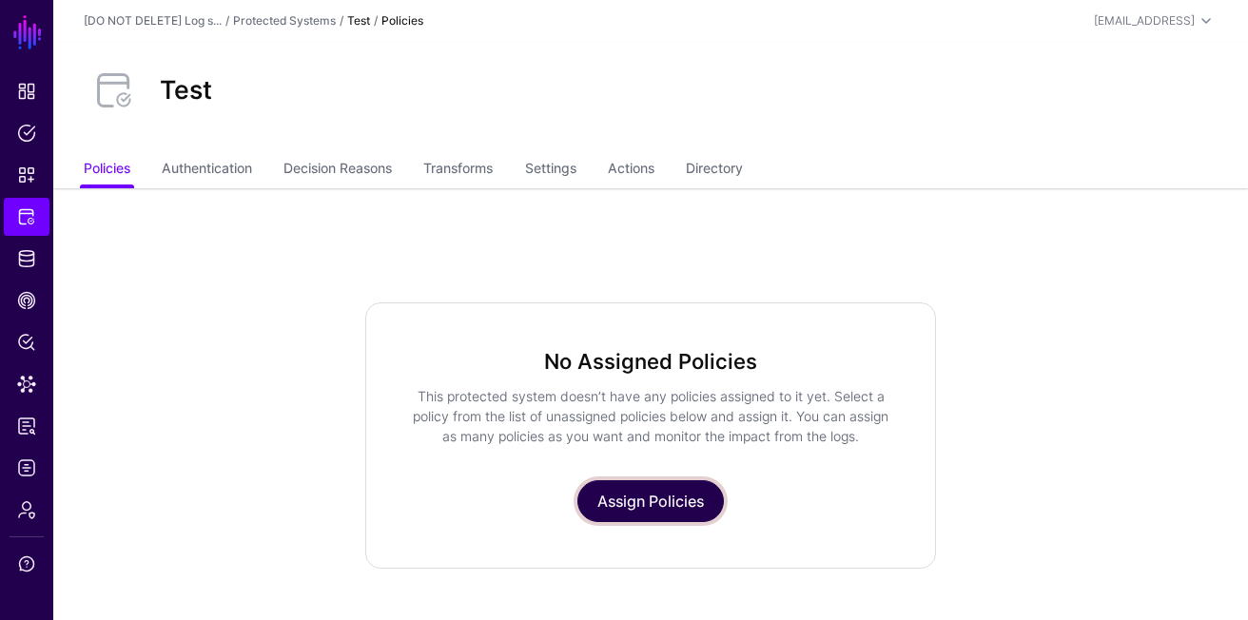
click at [674, 511] on link "Assign Policies" at bounding box center [650, 501] width 146 height 42
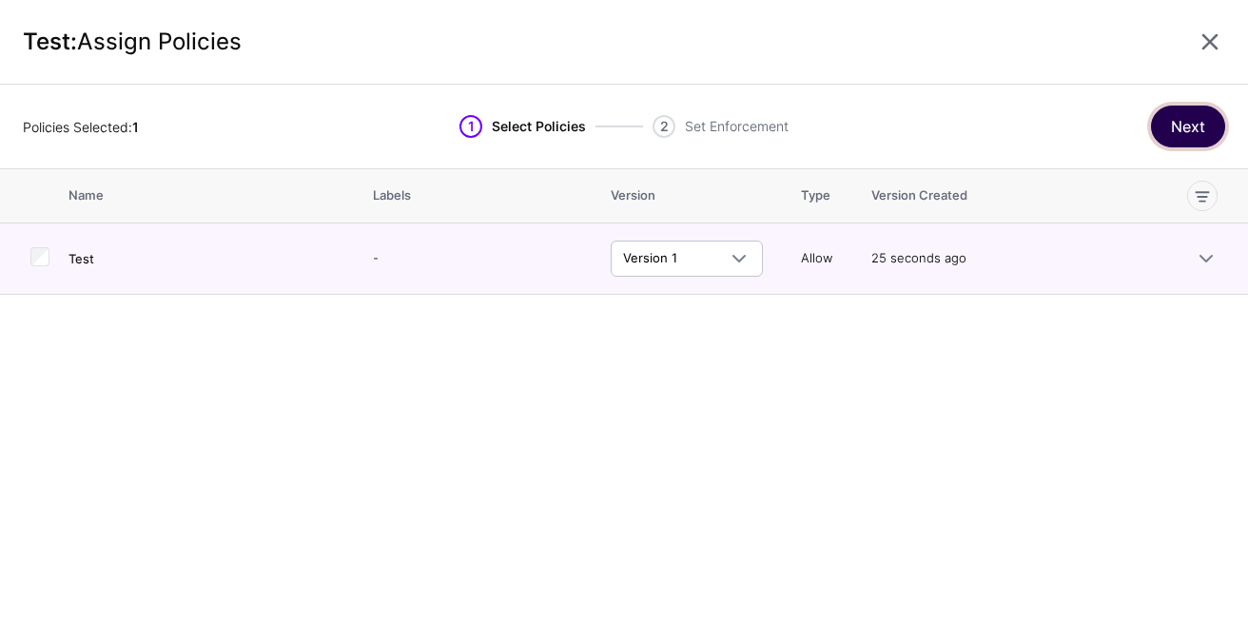
click at [1190, 129] on button "Next" at bounding box center [1188, 127] width 74 height 42
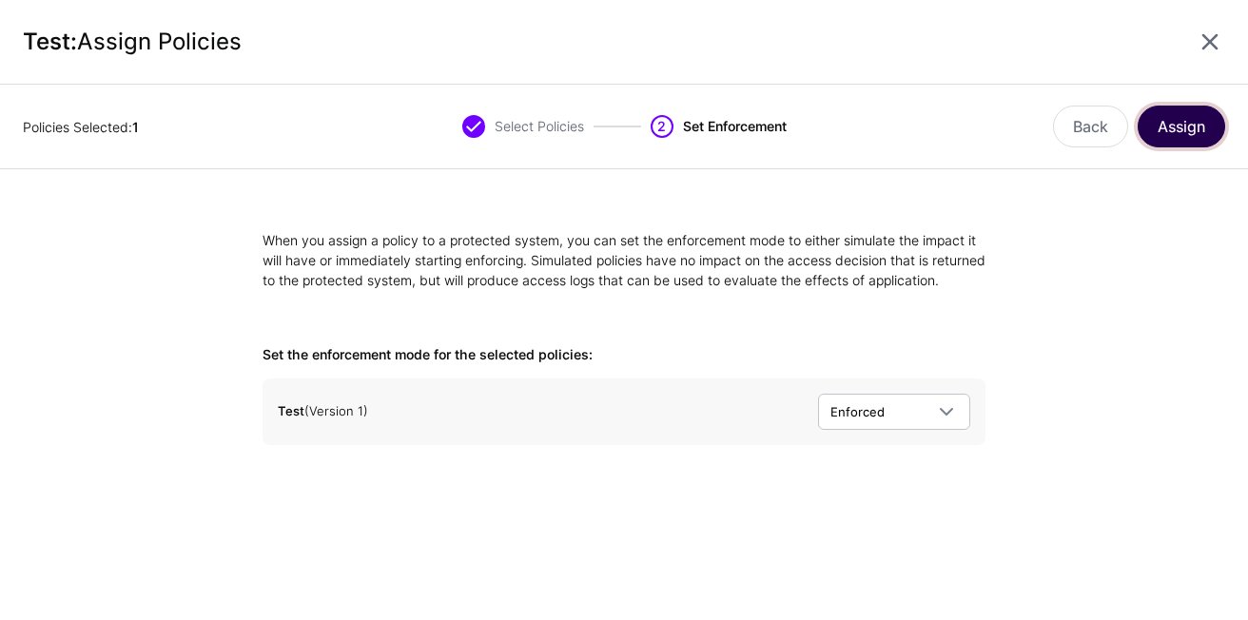
click at [1168, 129] on button "Assign" at bounding box center [1182, 127] width 88 height 42
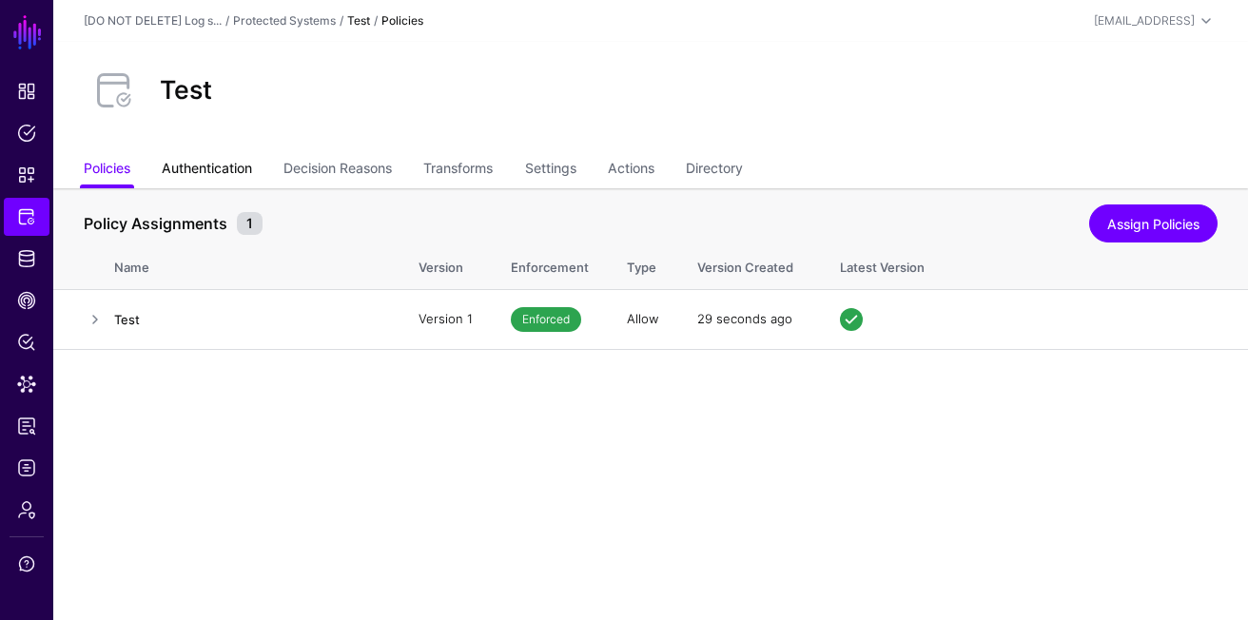
click at [207, 179] on link "Authentication" at bounding box center [207, 170] width 90 height 36
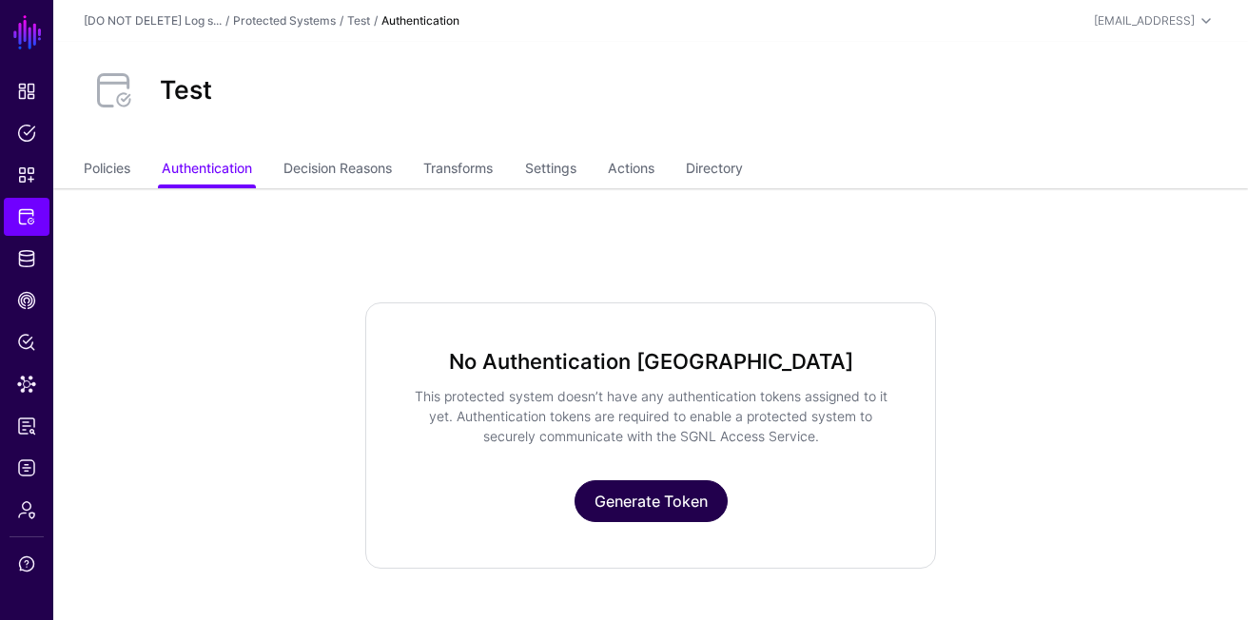
click at [678, 504] on link "Generate Token" at bounding box center [651, 501] width 153 height 42
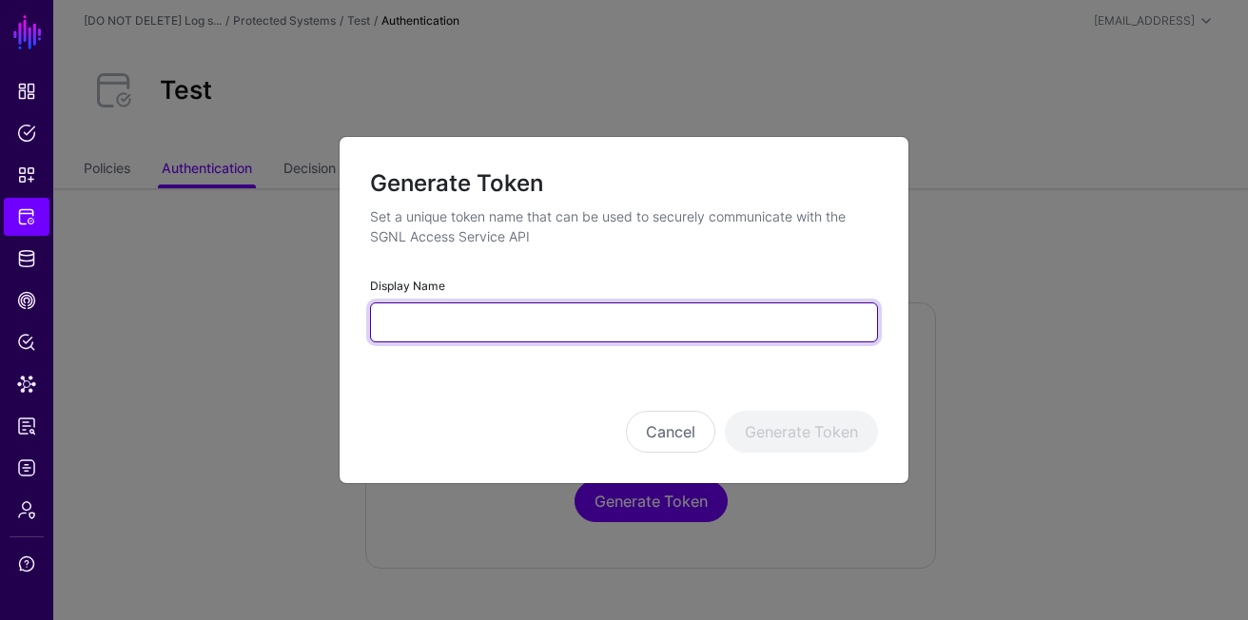
click at [414, 311] on input "Display Name" at bounding box center [624, 322] width 508 height 40
type input "****"
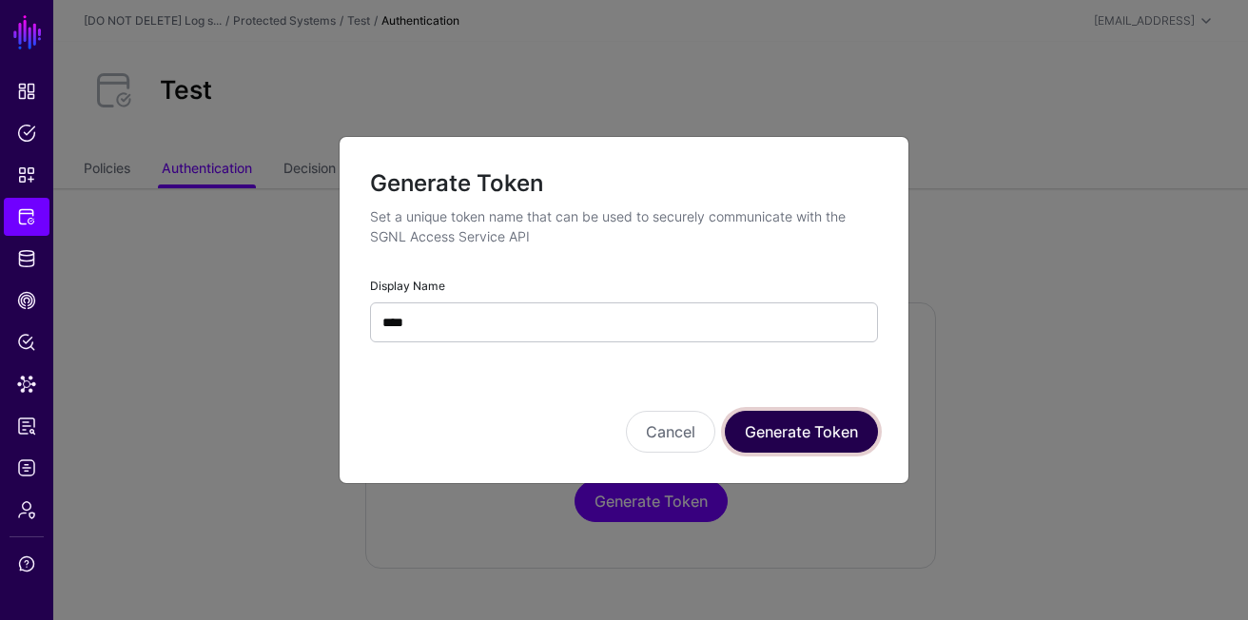
click at [833, 433] on button "Generate Token" at bounding box center [801, 432] width 153 height 42
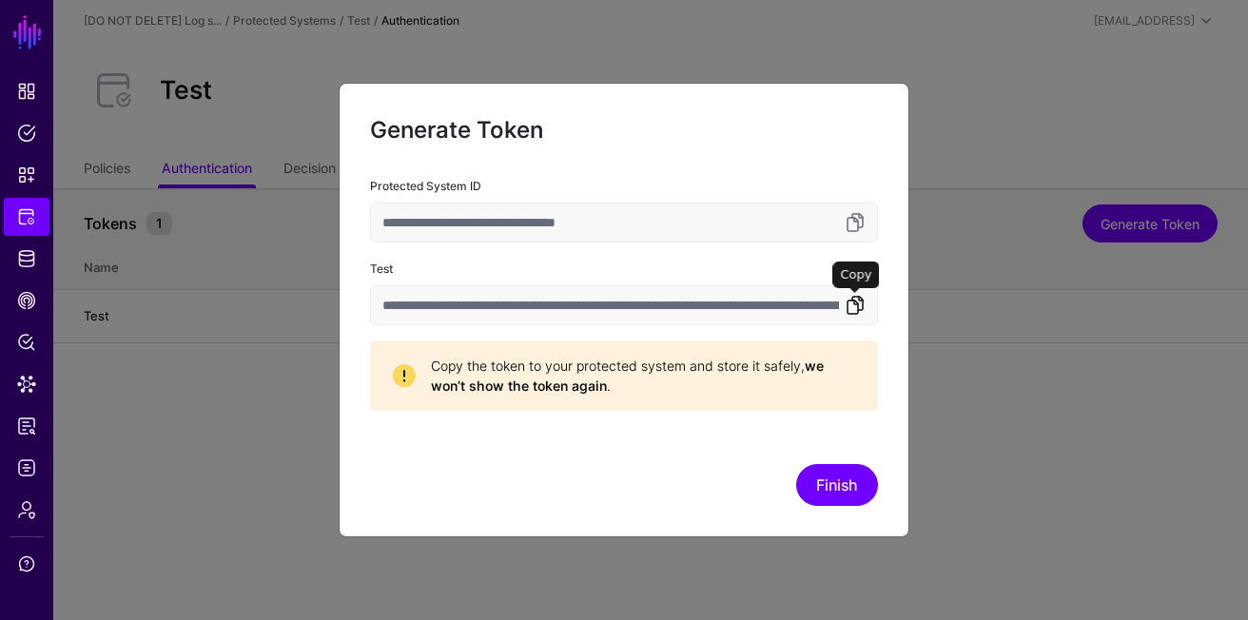
click at [862, 298] on link at bounding box center [855, 305] width 23 height 23
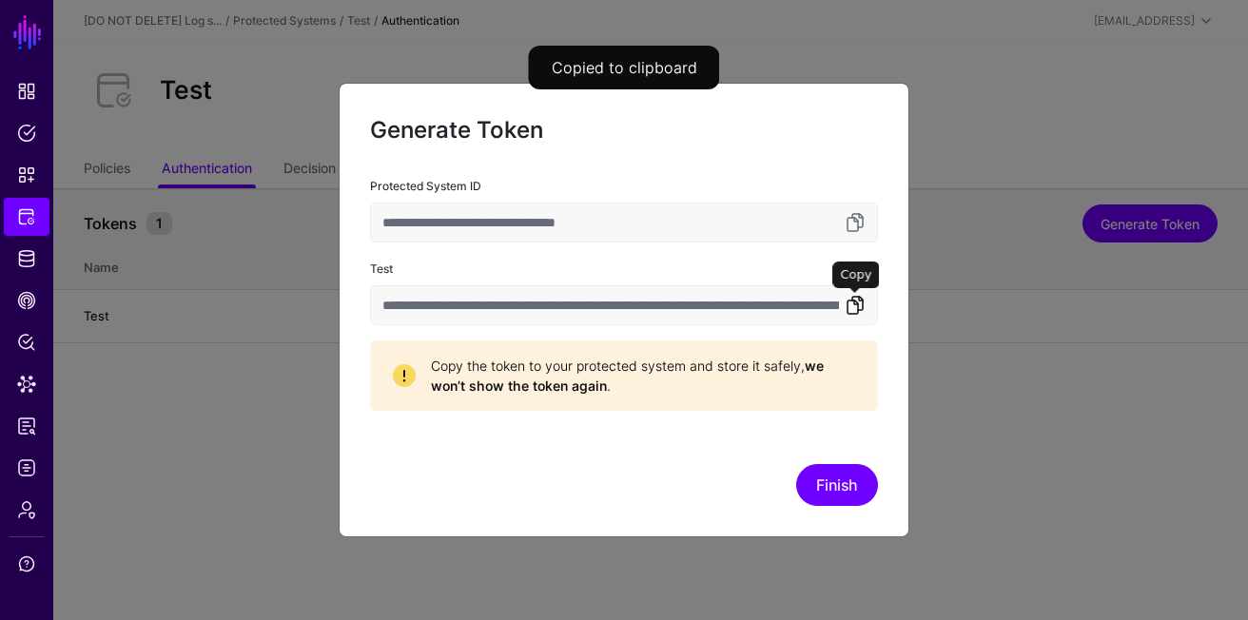
click at [862, 298] on link at bounding box center [855, 305] width 23 height 23
click at [857, 482] on button "Finish" at bounding box center [837, 485] width 82 height 42
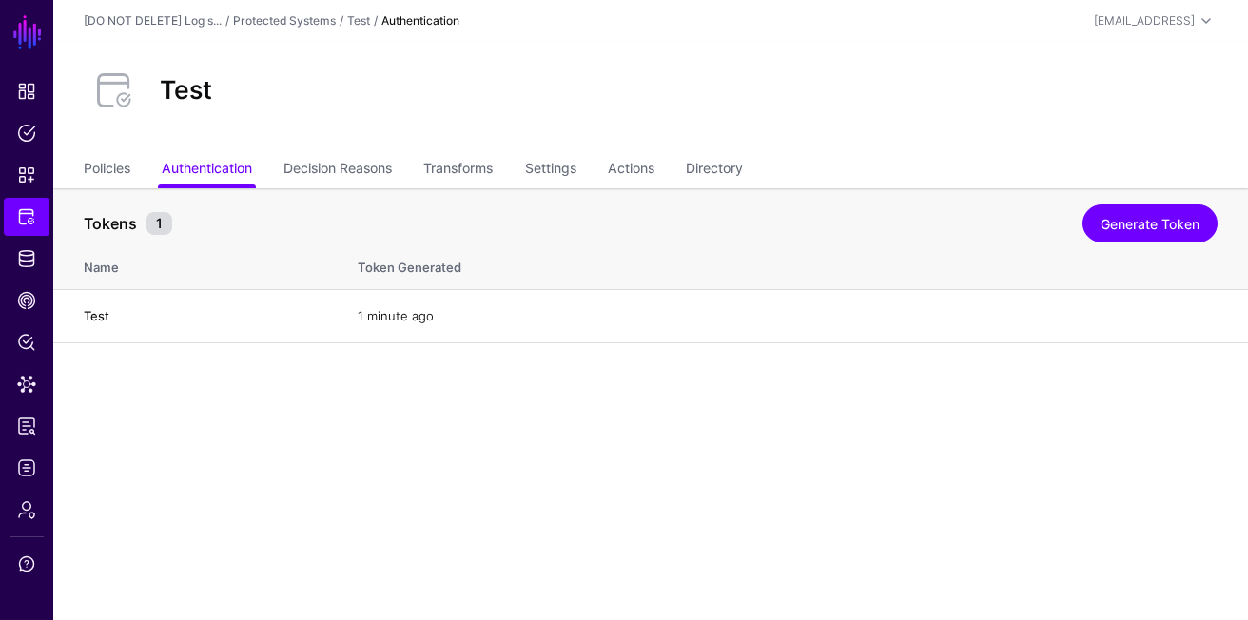
click at [882, 91] on div "Test" at bounding box center [650, 90] width 1149 height 61
click at [141, 201] on div "Tokens 1 Generate Token" at bounding box center [651, 220] width 1134 height 40
click at [113, 181] on link "Policies" at bounding box center [107, 170] width 47 height 36
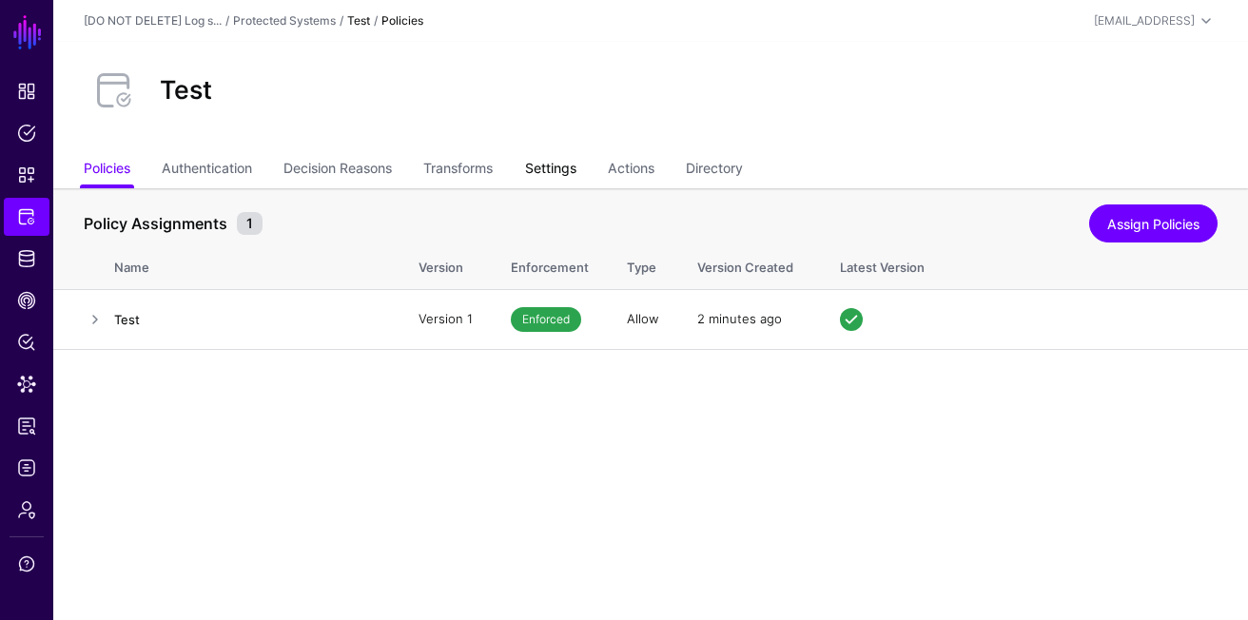
click at [571, 166] on link "Settings" at bounding box center [550, 170] width 51 height 36
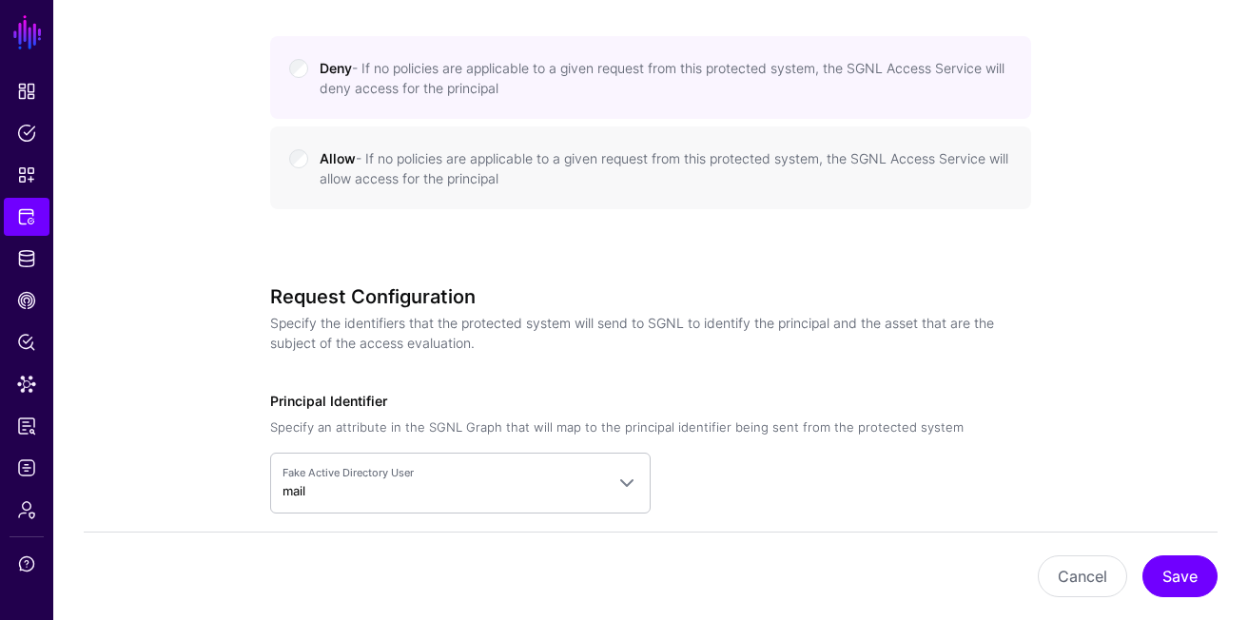
scroll to position [1138, 0]
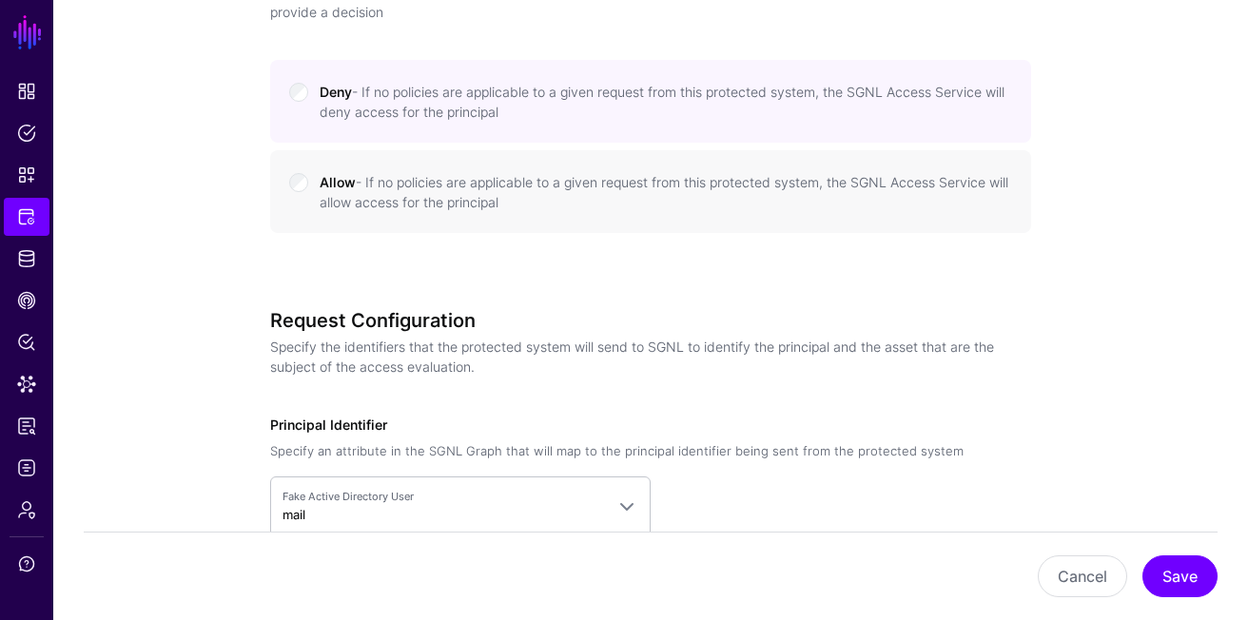
click at [431, 187] on small "- If no policies are applicable to a given request from this protected system, …" at bounding box center [664, 192] width 689 height 36
click at [1193, 562] on button "Save" at bounding box center [1179, 576] width 75 height 42
click at [27, 361] on ul "Dashboard Policies Snippets Protected Systems Identity Data Fabric CAEP Hub Pol…" at bounding box center [26, 322] width 53 height 500
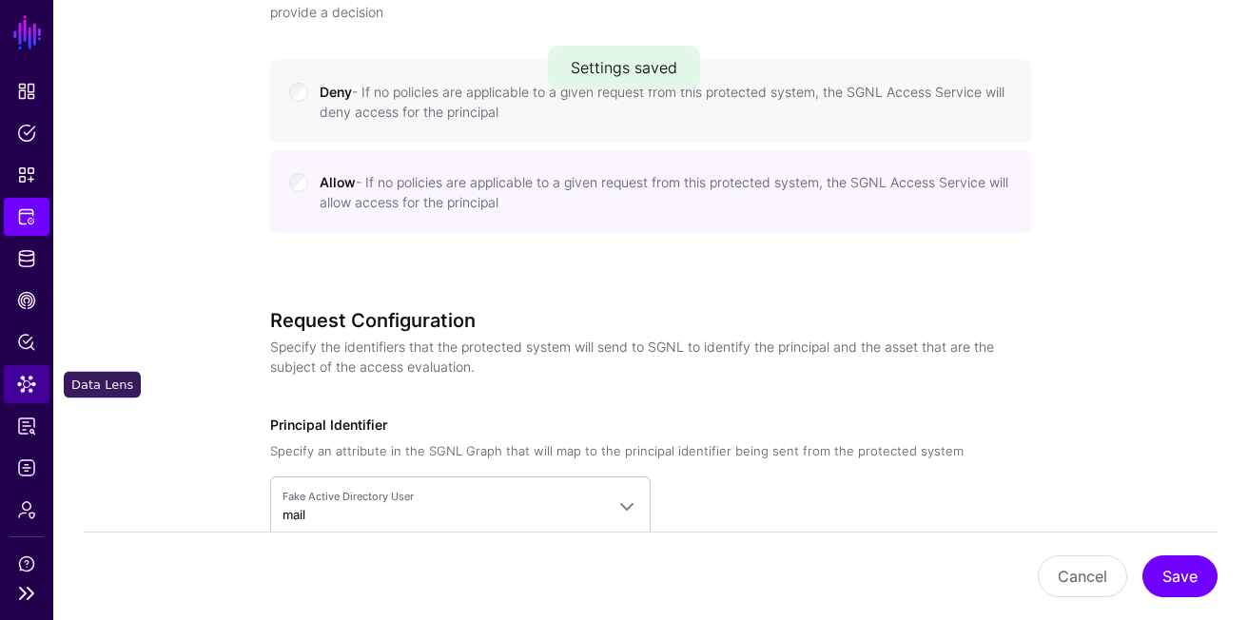
click at [27, 389] on span "Data Lens" at bounding box center [26, 384] width 19 height 19
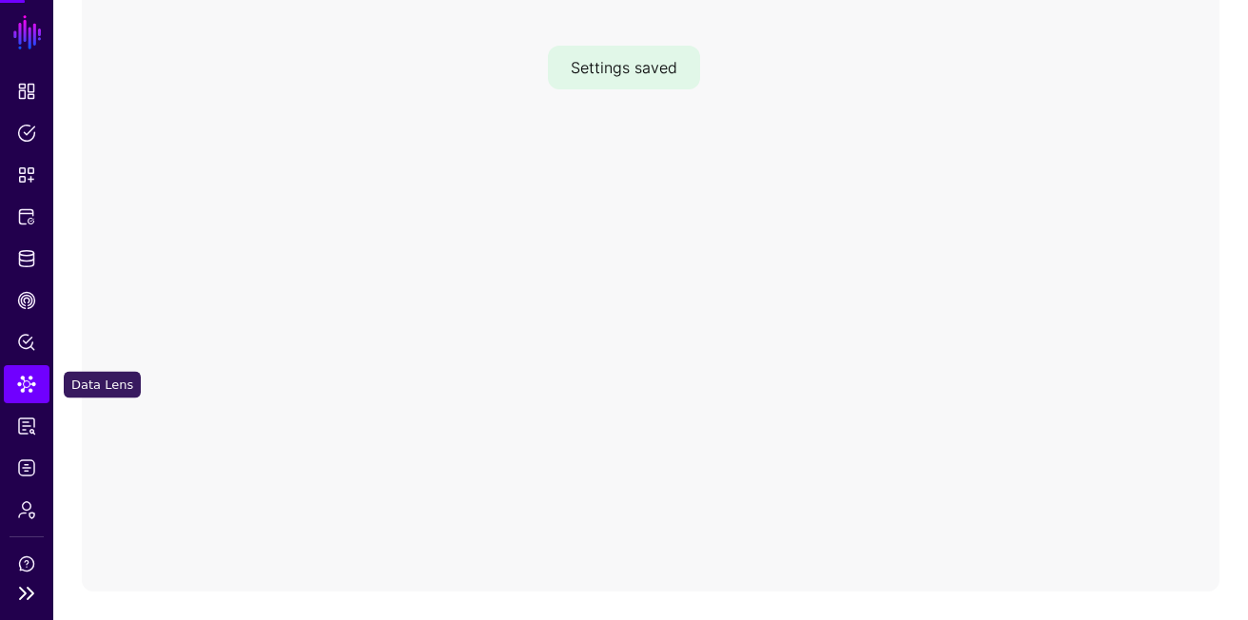
scroll to position [320, 0]
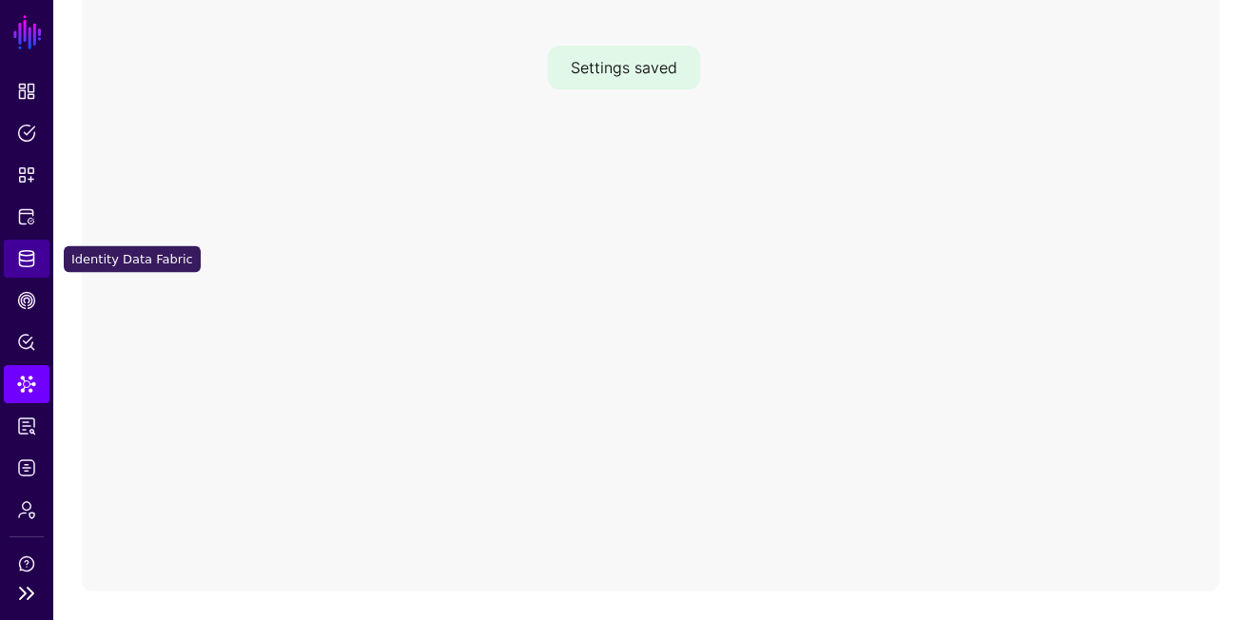
click at [36, 253] on link "Identity Data Fabric" at bounding box center [27, 259] width 46 height 38
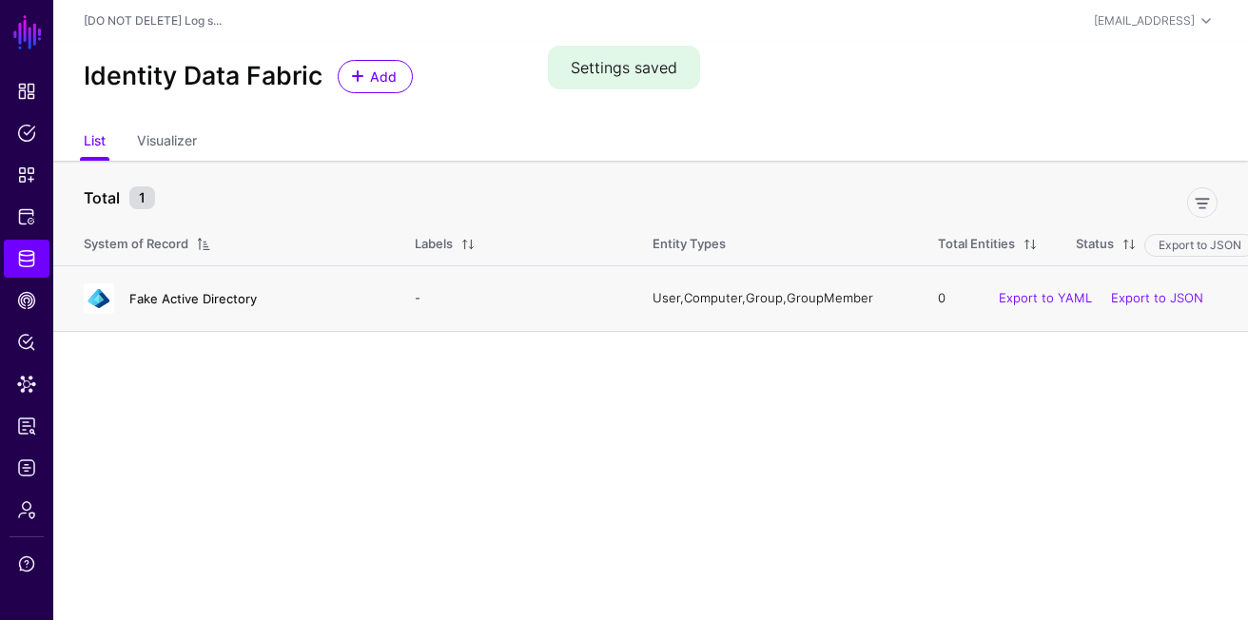
click at [176, 301] on link "Fake Active Directory" at bounding box center [192, 298] width 127 height 15
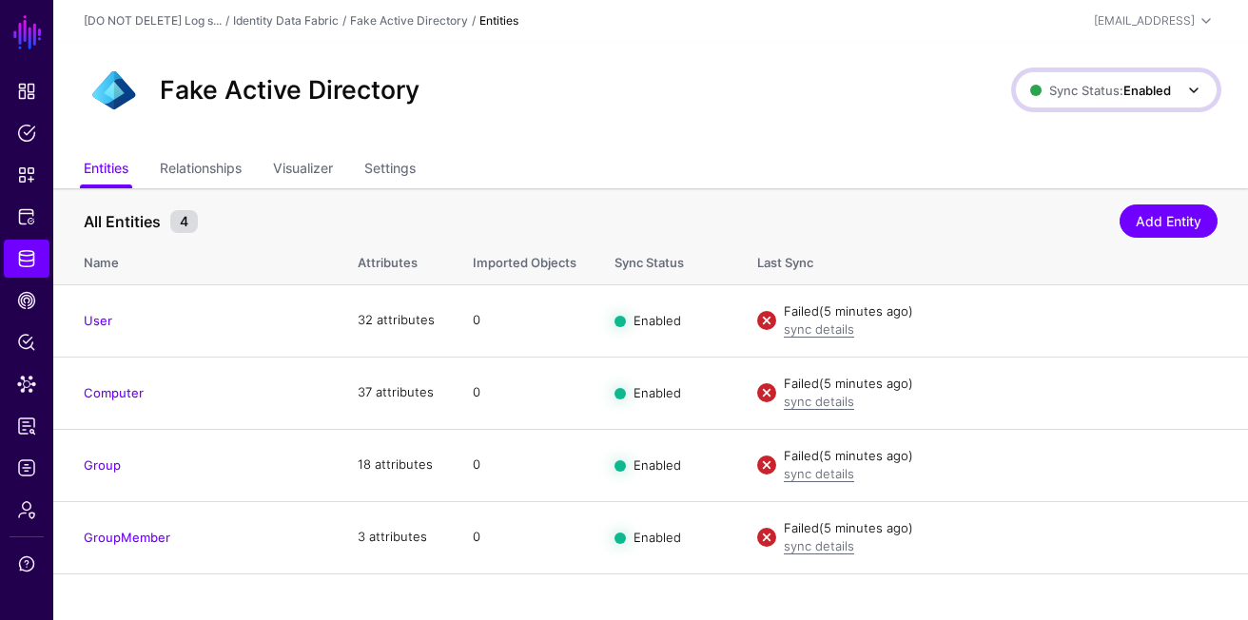
click at [1109, 88] on span "Sync Status: Enabled" at bounding box center [1100, 90] width 141 height 15
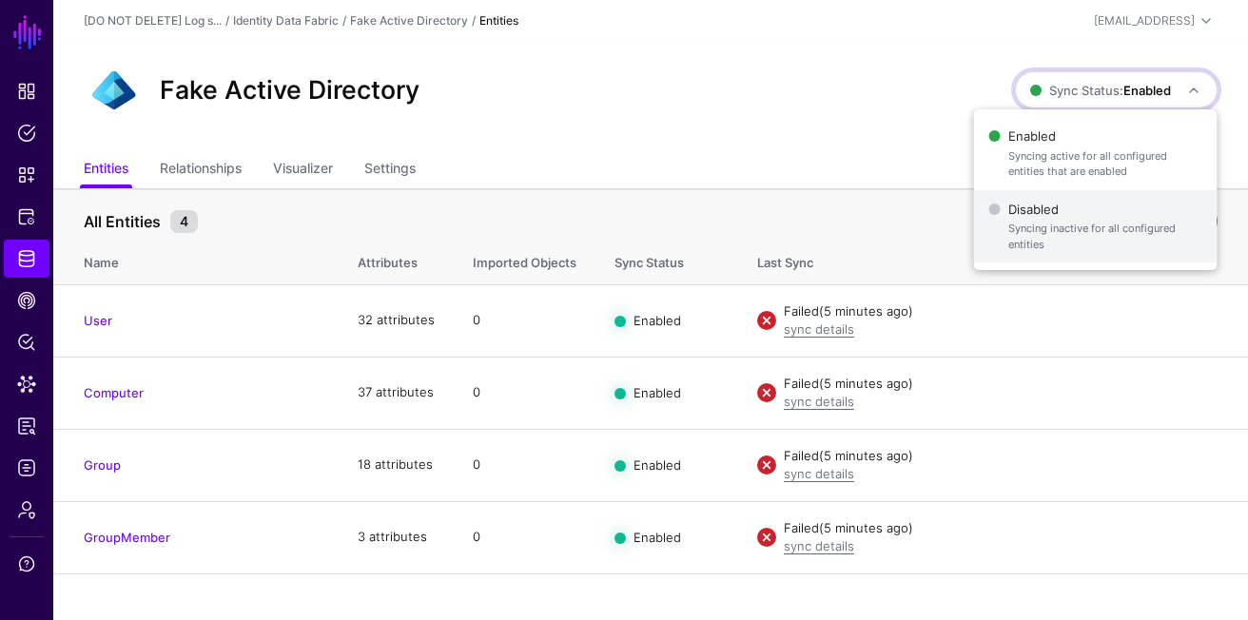
click at [1045, 212] on span "Disabled Syncing inactive for all configured entities" at bounding box center [1095, 227] width 213 height 62
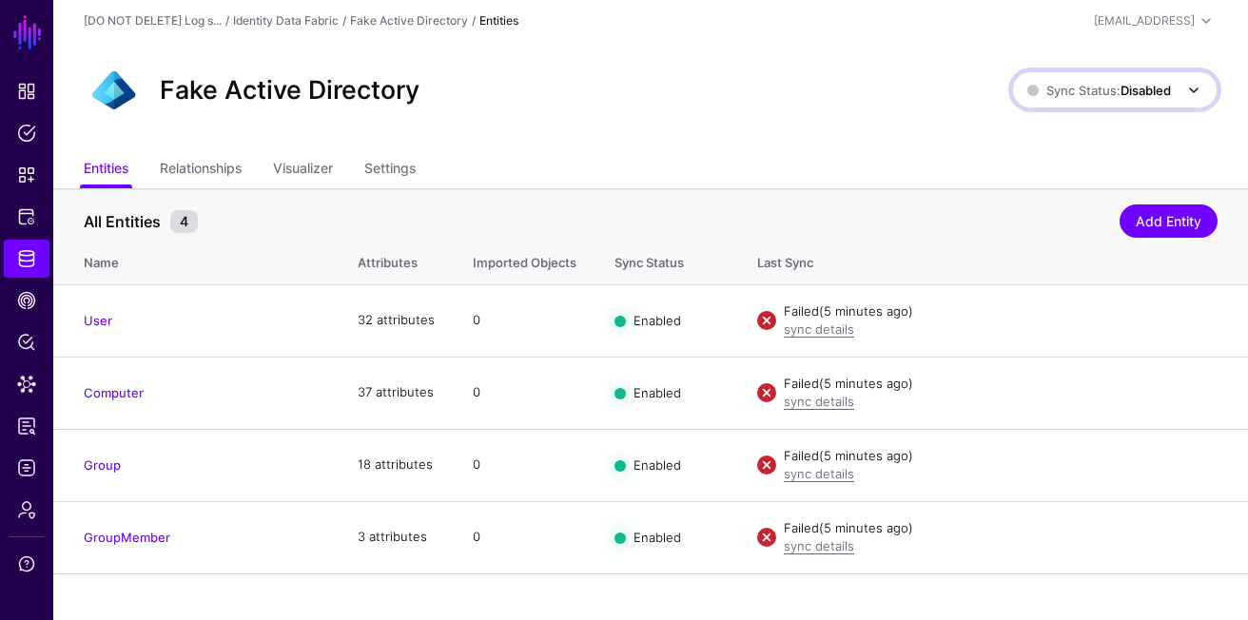
click at [1142, 102] on link "Sync Status: Disabled" at bounding box center [1114, 89] width 205 height 36
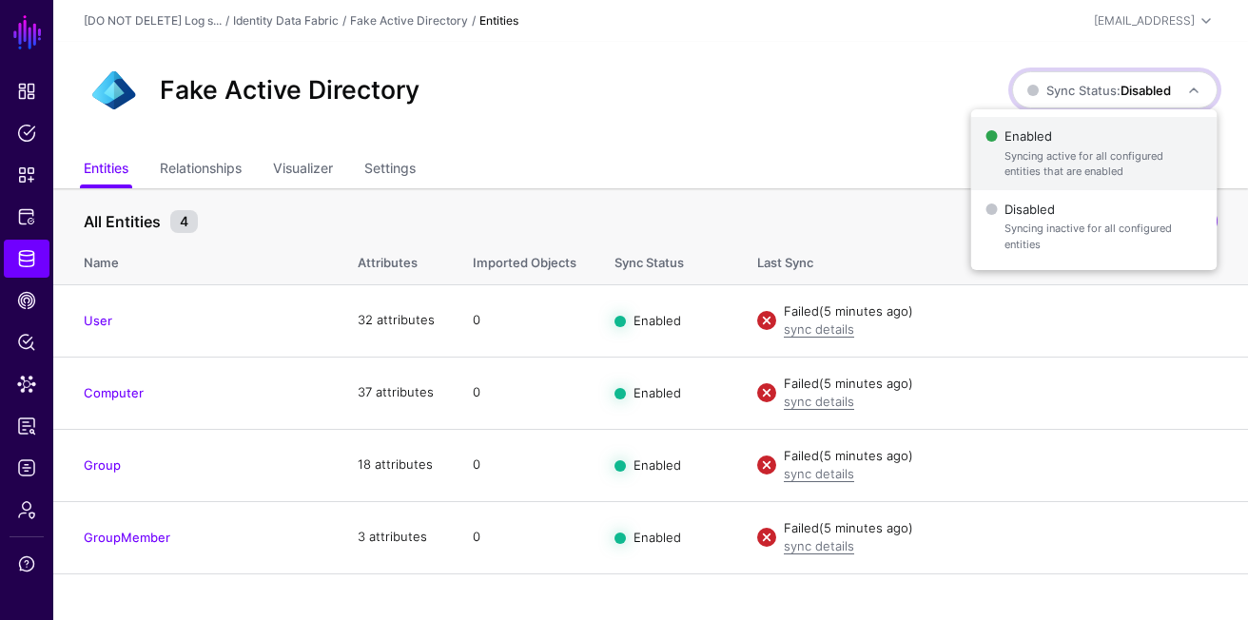
click at [1062, 161] on span "Syncing active for all configured entities that are enabled" at bounding box center [1102, 163] width 197 height 31
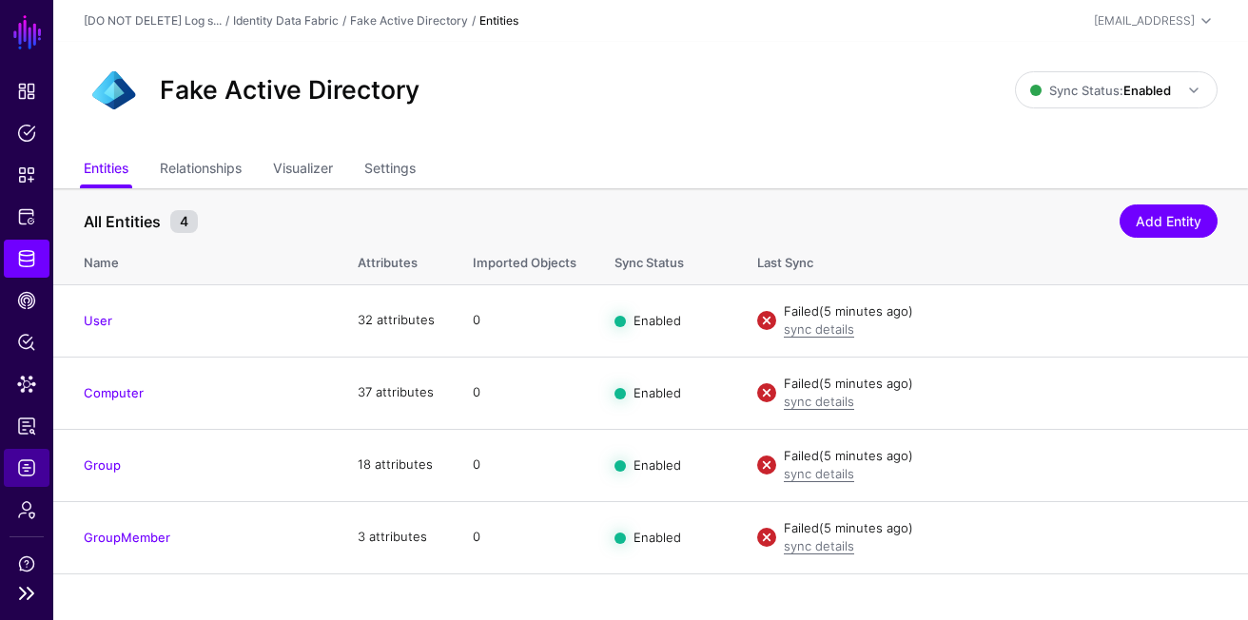
click at [20, 480] on link "Logs" at bounding box center [27, 468] width 46 height 38
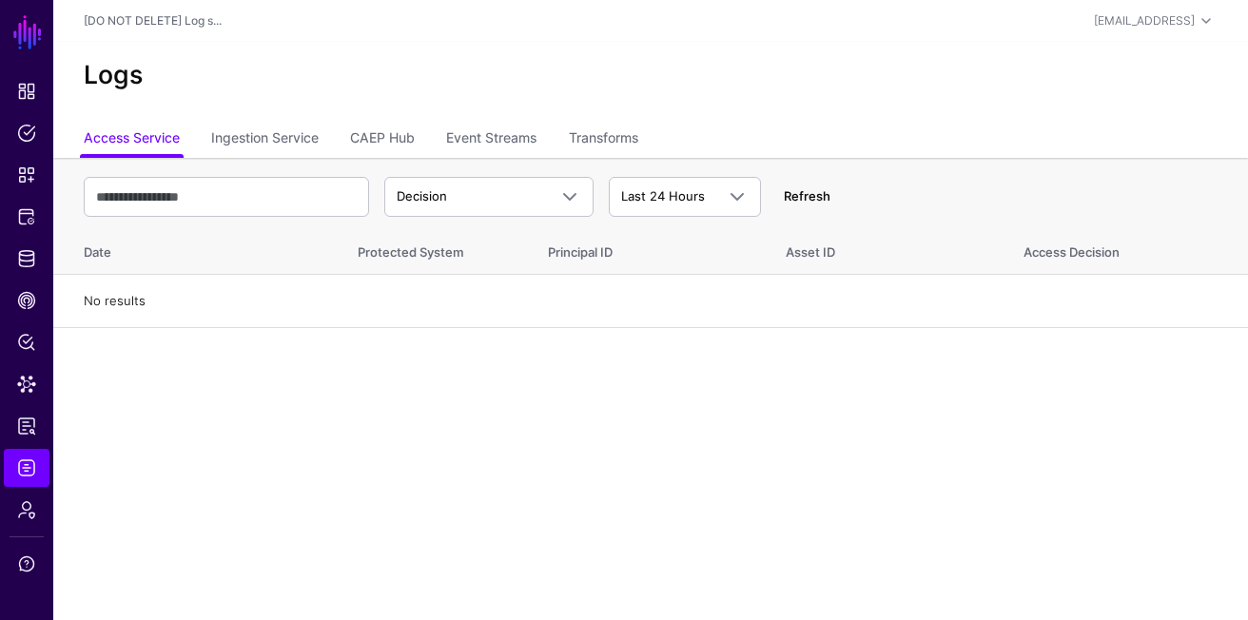
click at [805, 195] on link "Refresh" at bounding box center [807, 195] width 47 height 15
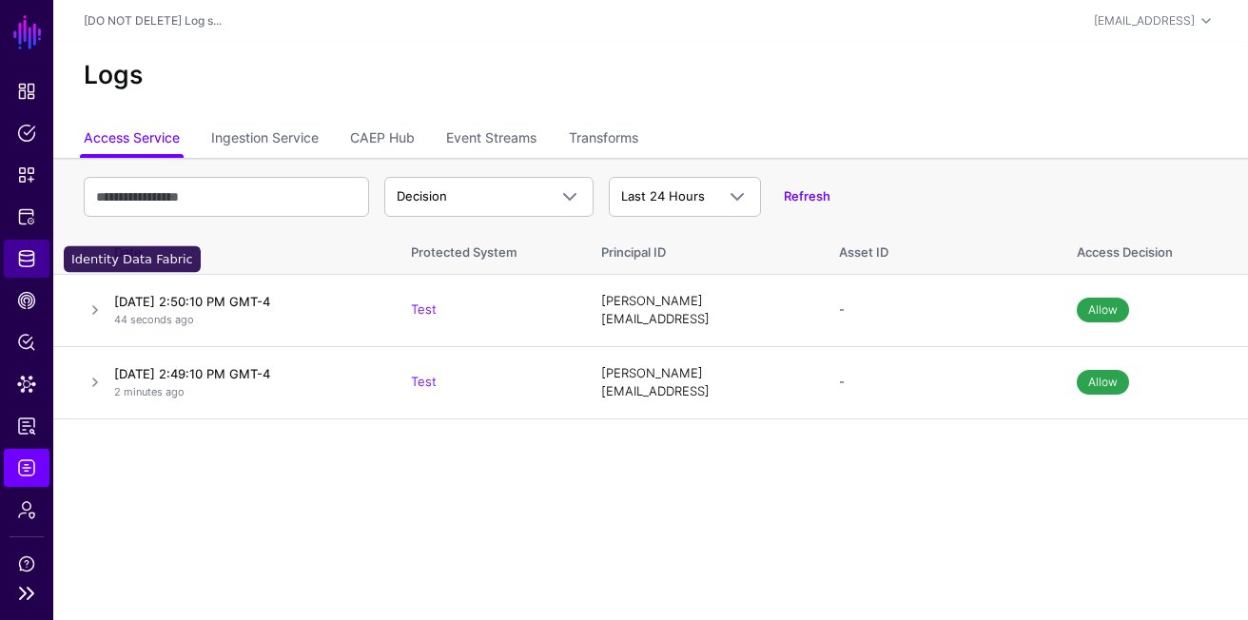
click at [32, 264] on span "Identity Data Fabric" at bounding box center [26, 258] width 19 height 19
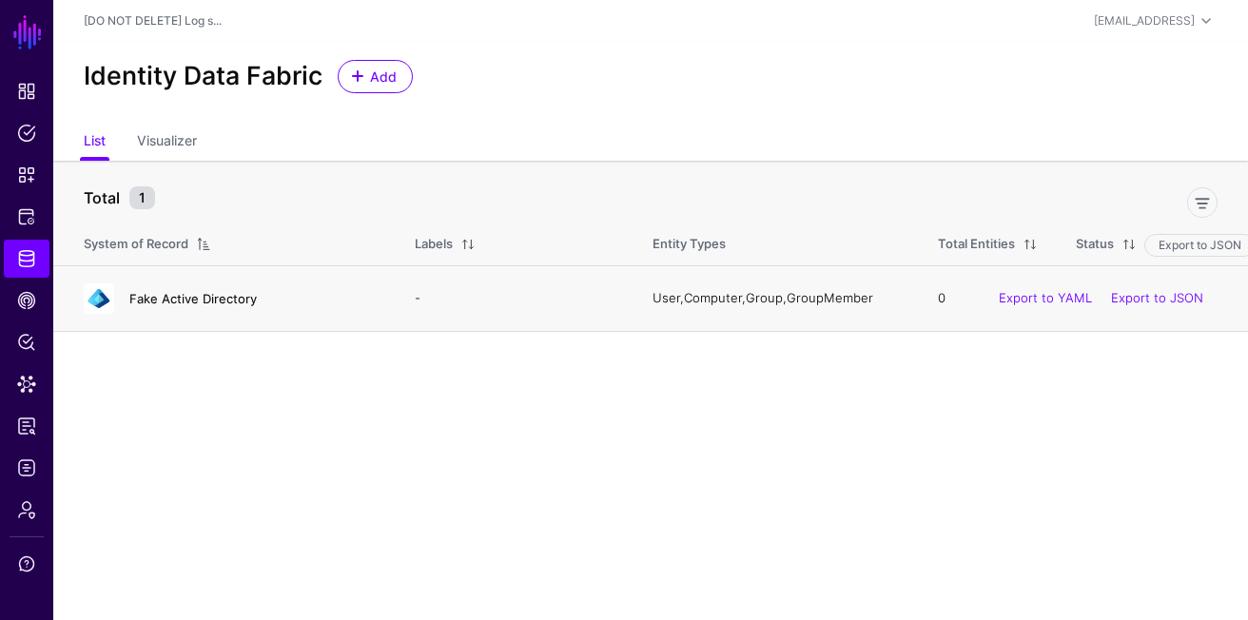
click at [200, 291] on link "Fake Active Directory" at bounding box center [192, 298] width 127 height 15
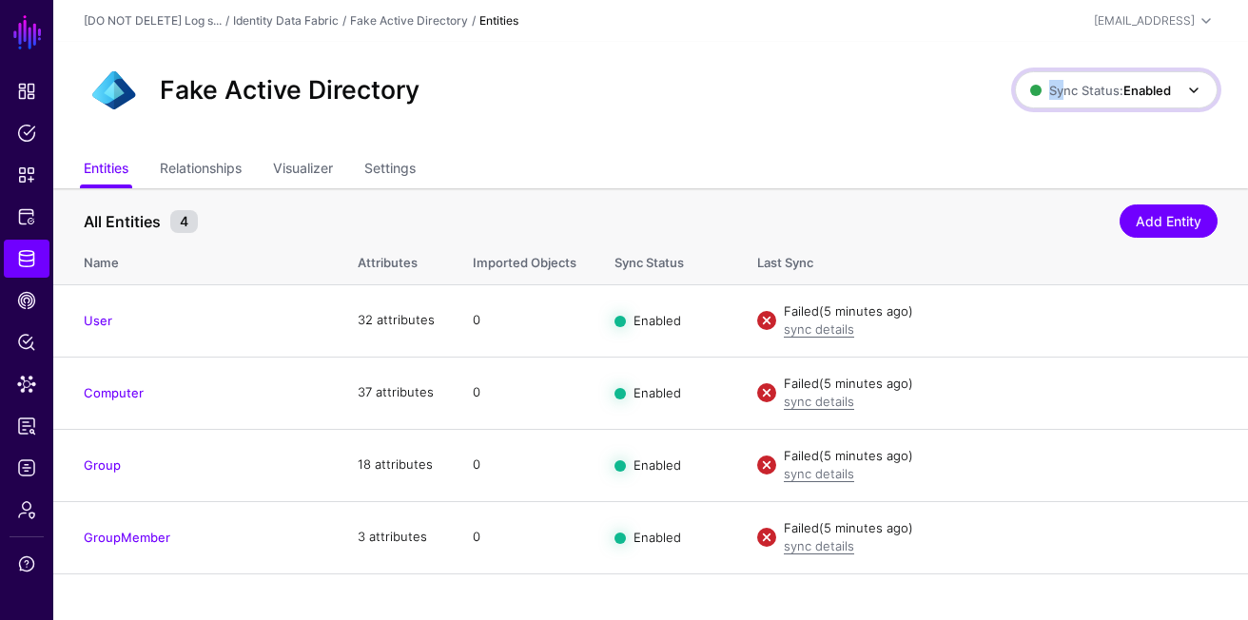
click at [1061, 80] on span "Sync Status: Enabled" at bounding box center [1100, 90] width 141 height 21
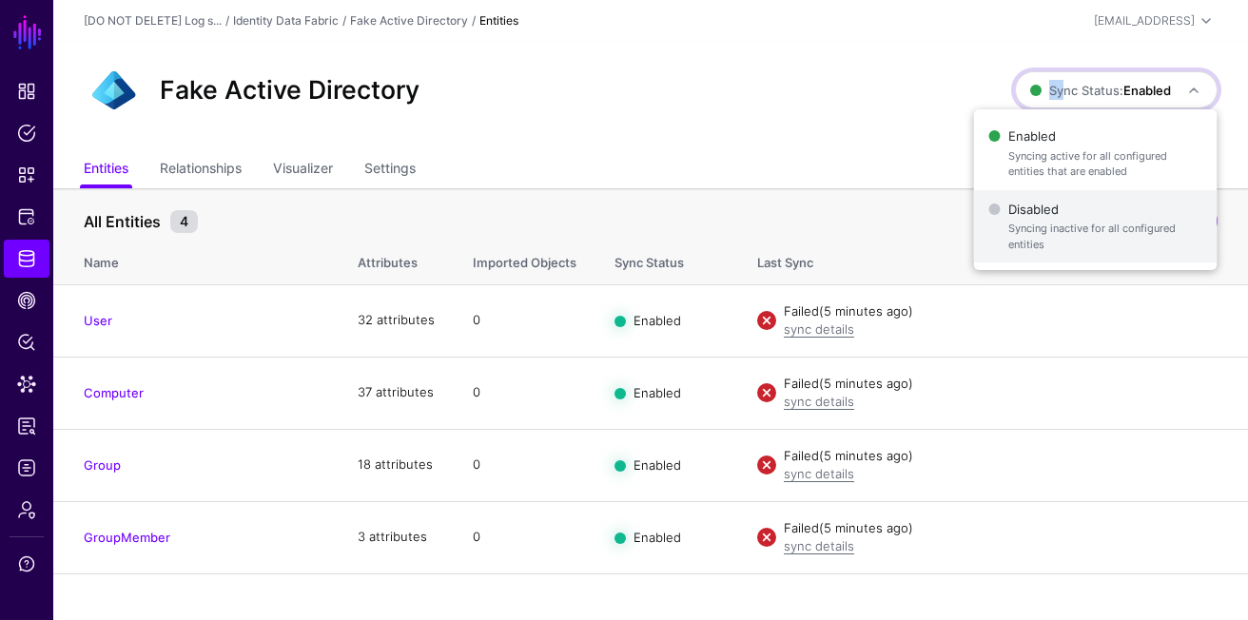
click at [984, 245] on button "Disabled Syncing inactive for all configured entities" at bounding box center [1095, 226] width 243 height 73
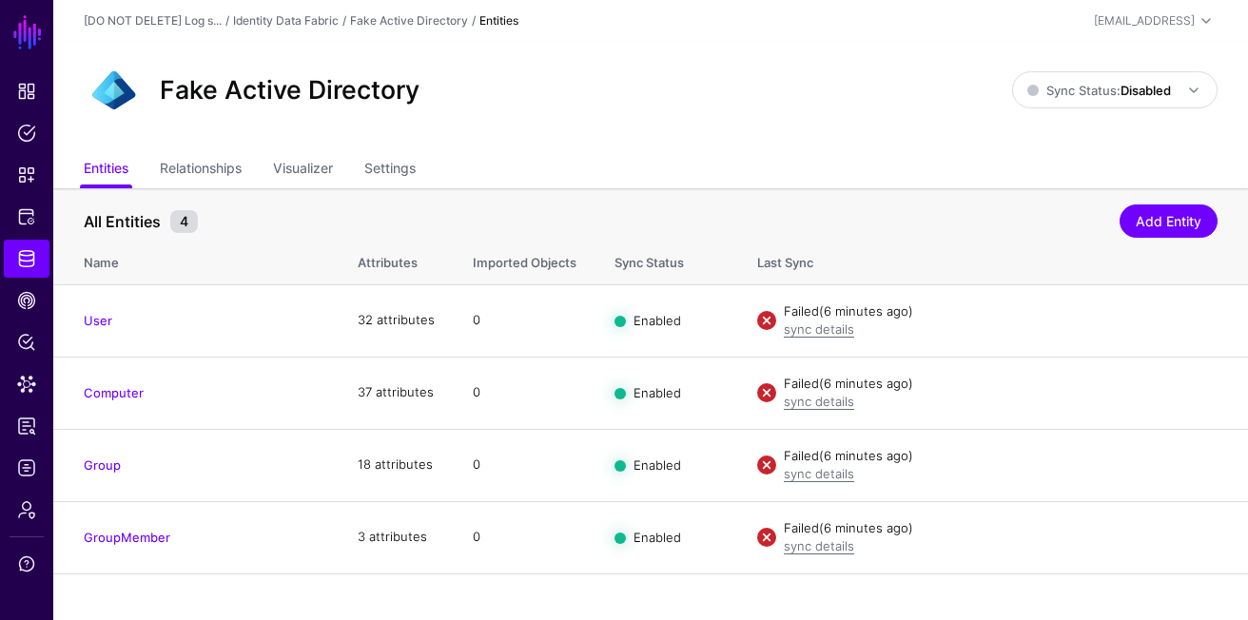
click at [884, 210] on div "All Entities 4" at bounding box center [601, 221] width 1045 height 23
click at [20, 472] on span "Logs" at bounding box center [26, 467] width 19 height 19
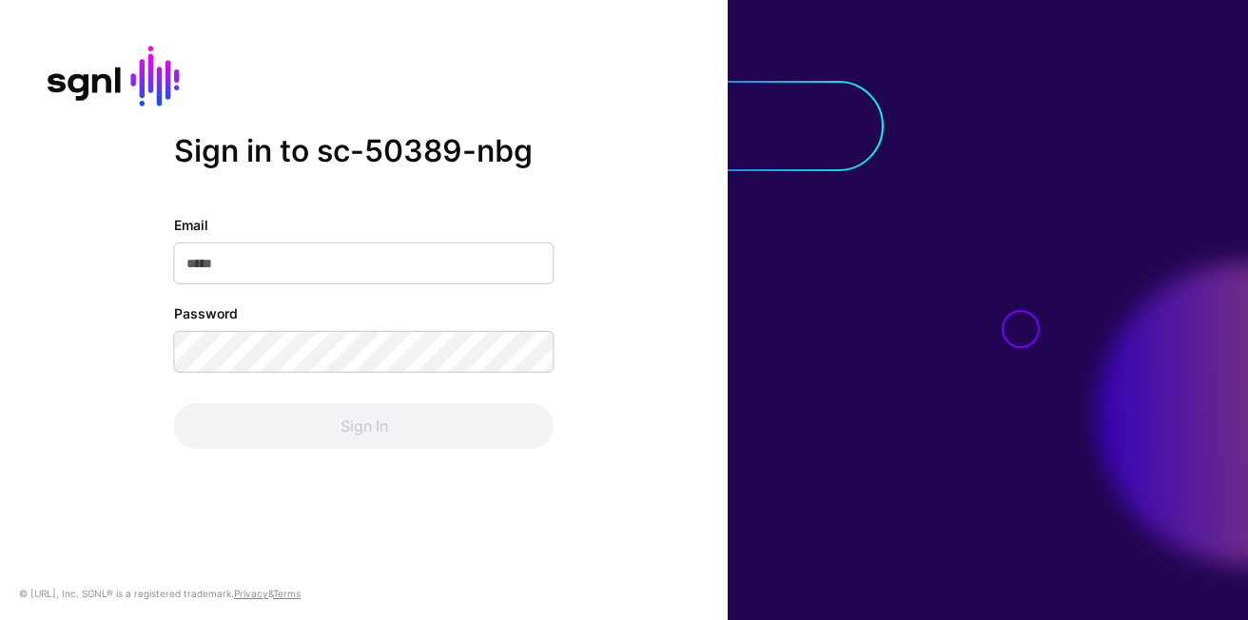
type input "**********"
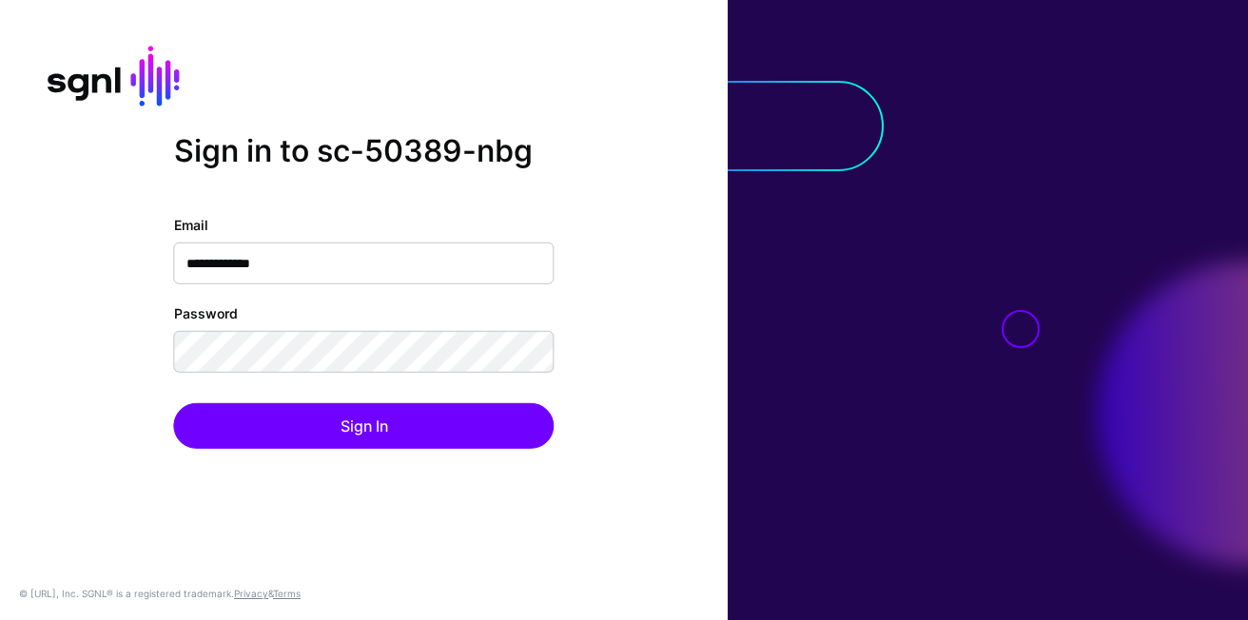
click at [478, 421] on div "Sign In" at bounding box center [364, 426] width 380 height 46
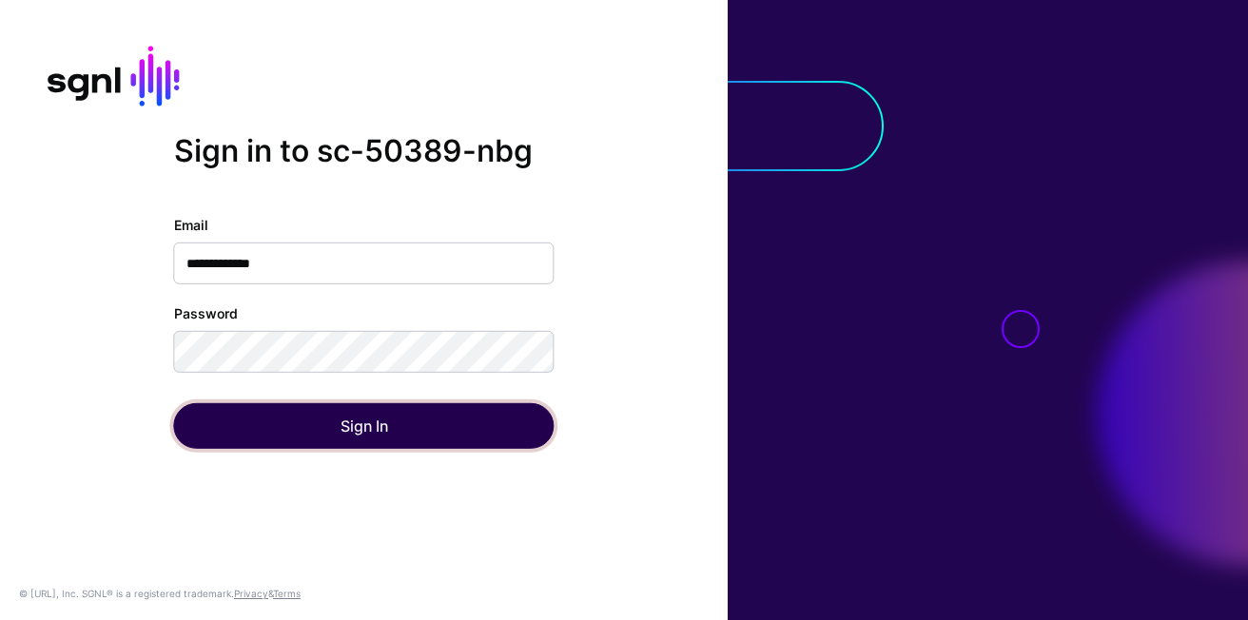
click at [478, 421] on button "Sign In" at bounding box center [364, 426] width 380 height 46
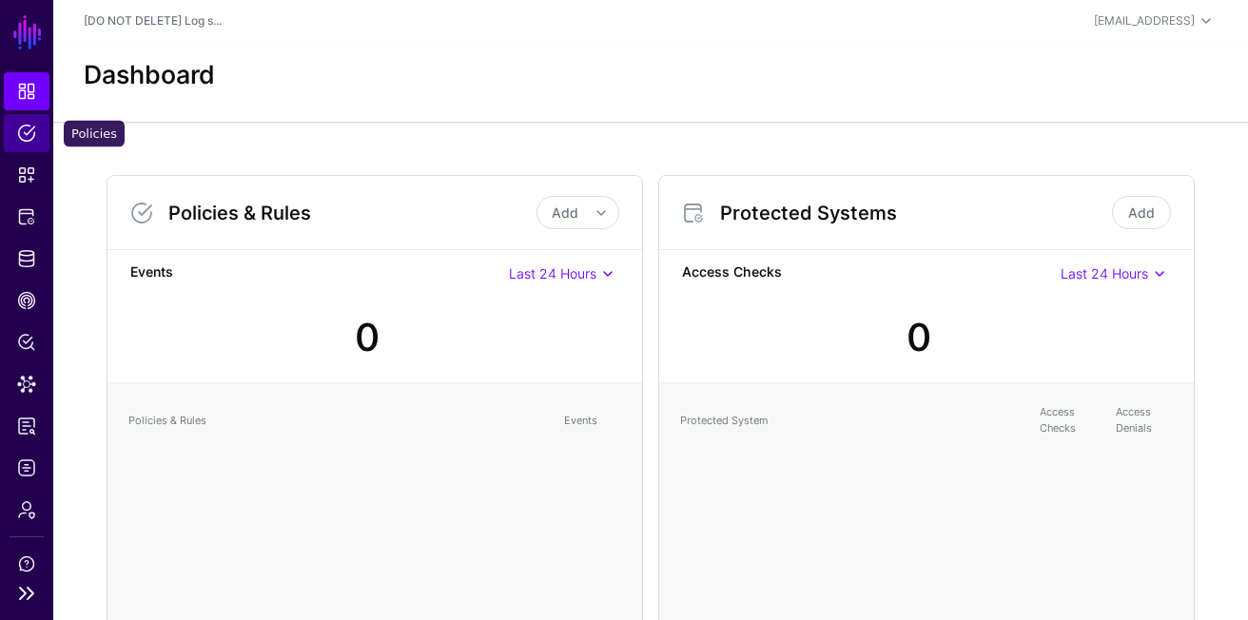
click at [29, 121] on link "Policies" at bounding box center [27, 133] width 46 height 38
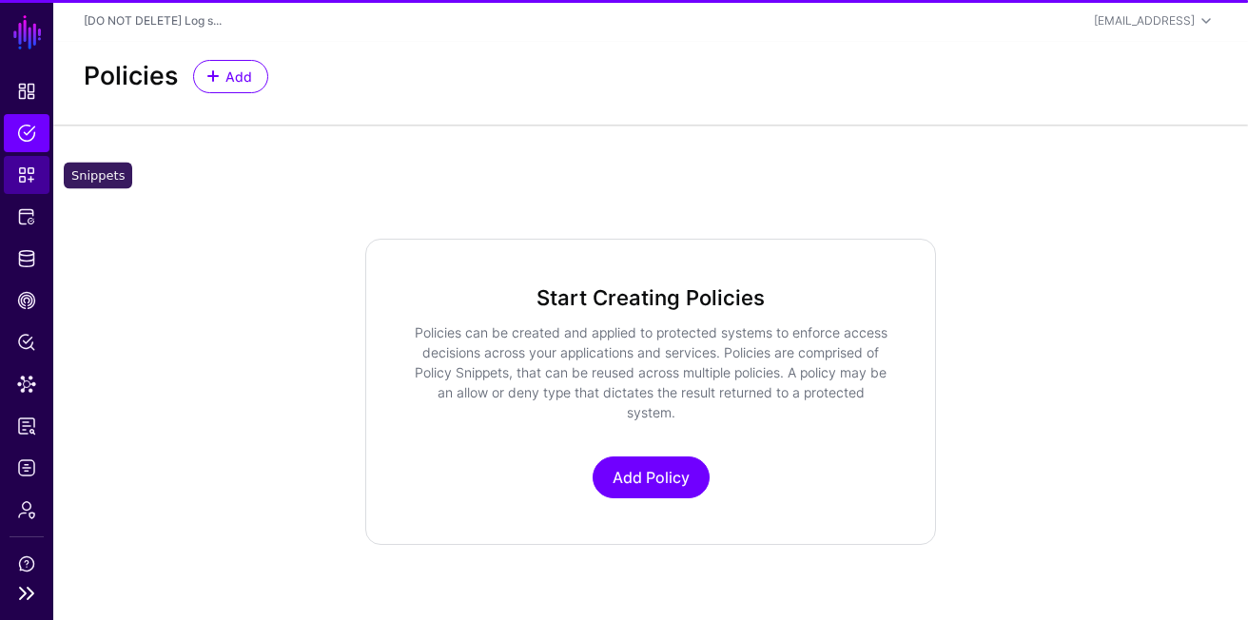
click at [33, 166] on span "Snippets" at bounding box center [26, 175] width 19 height 19
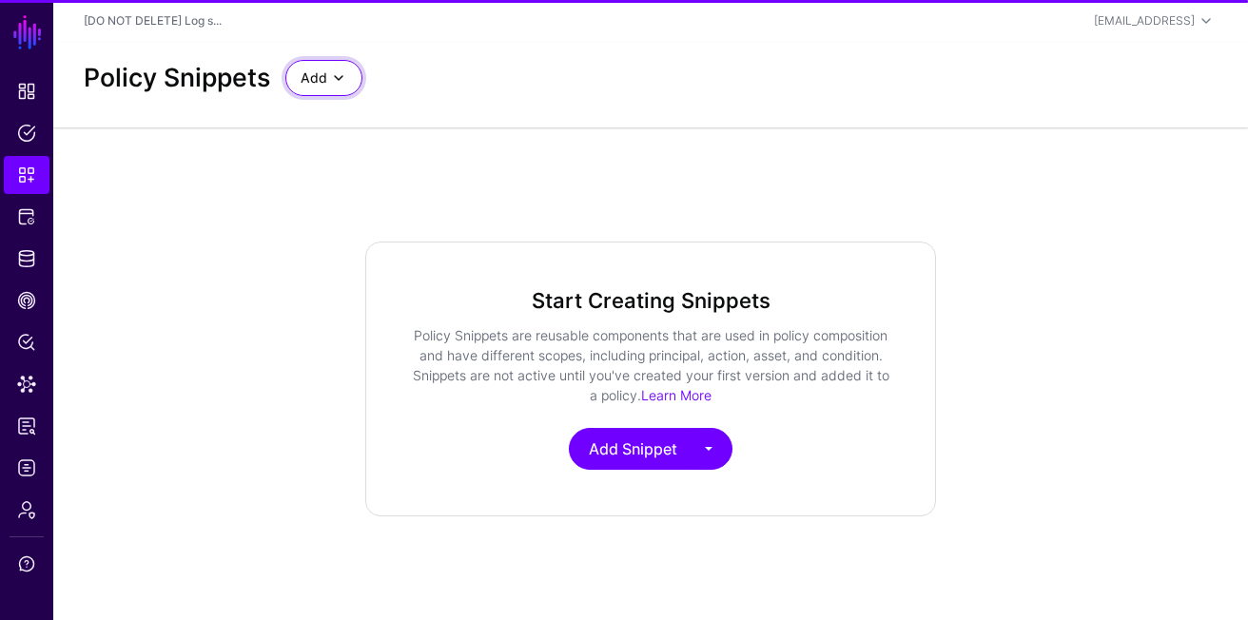
click at [309, 69] on span "Add" at bounding box center [314, 78] width 27 height 21
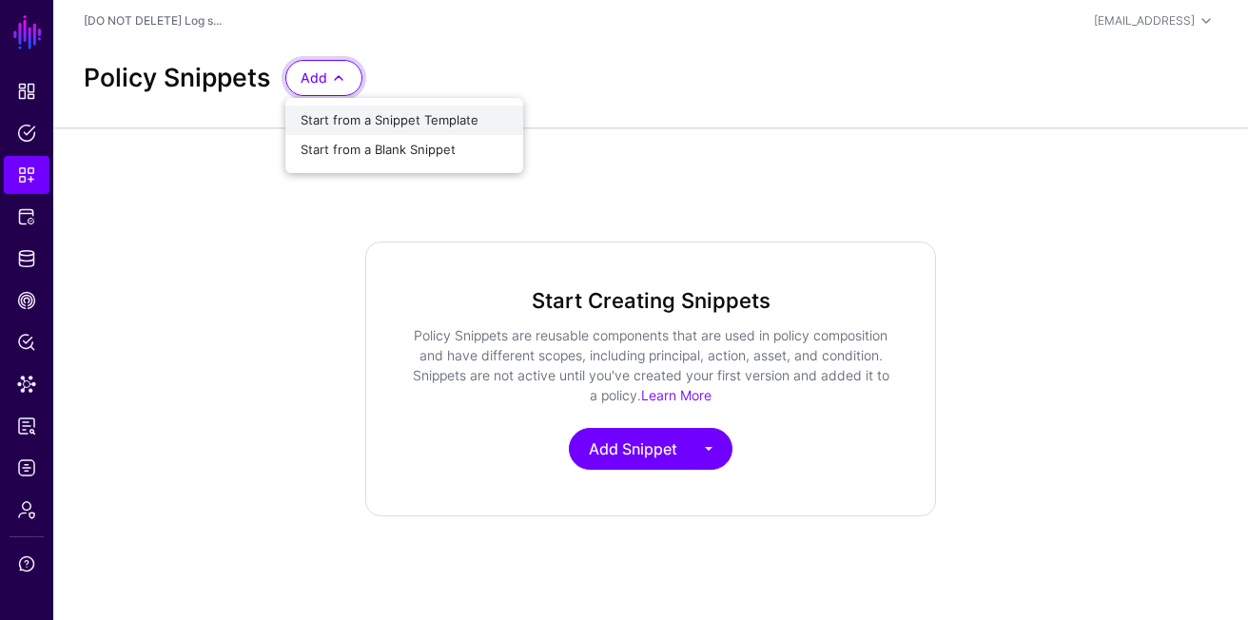
click at [374, 119] on span "Start from a Snippet Template" at bounding box center [390, 119] width 178 height 15
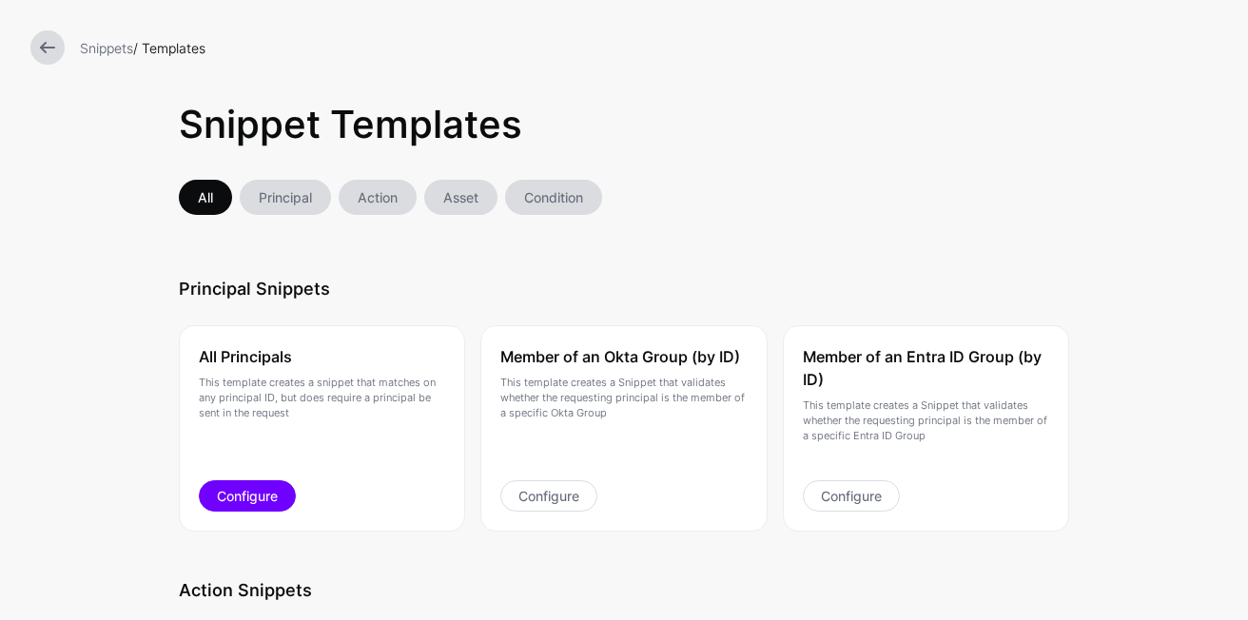
click at [265, 480] on link "Configure" at bounding box center [247, 495] width 97 height 31
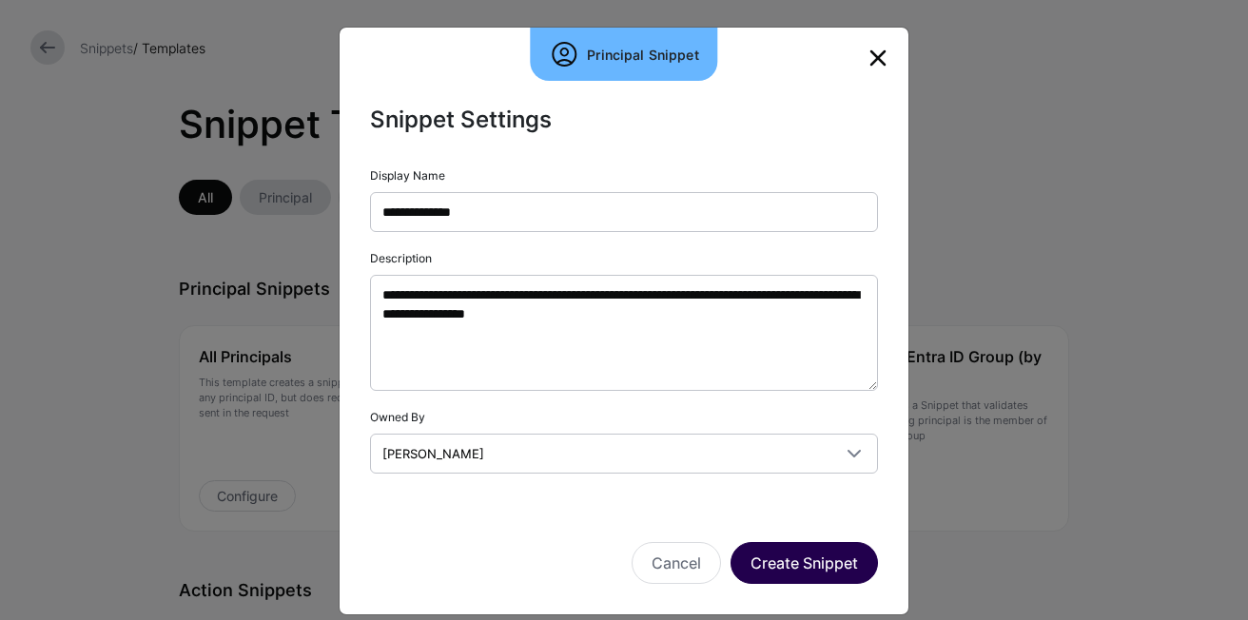
click at [829, 565] on button "Create Snippet" at bounding box center [803, 563] width 147 height 42
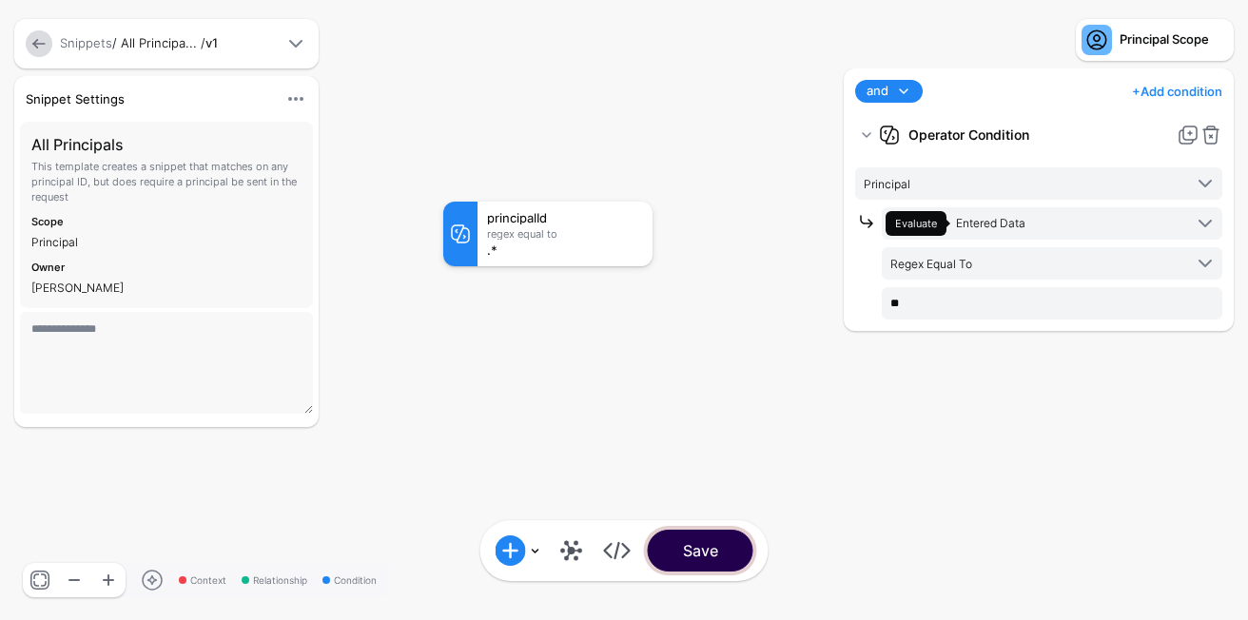
click at [712, 550] on button "Save" at bounding box center [701, 551] width 106 height 42
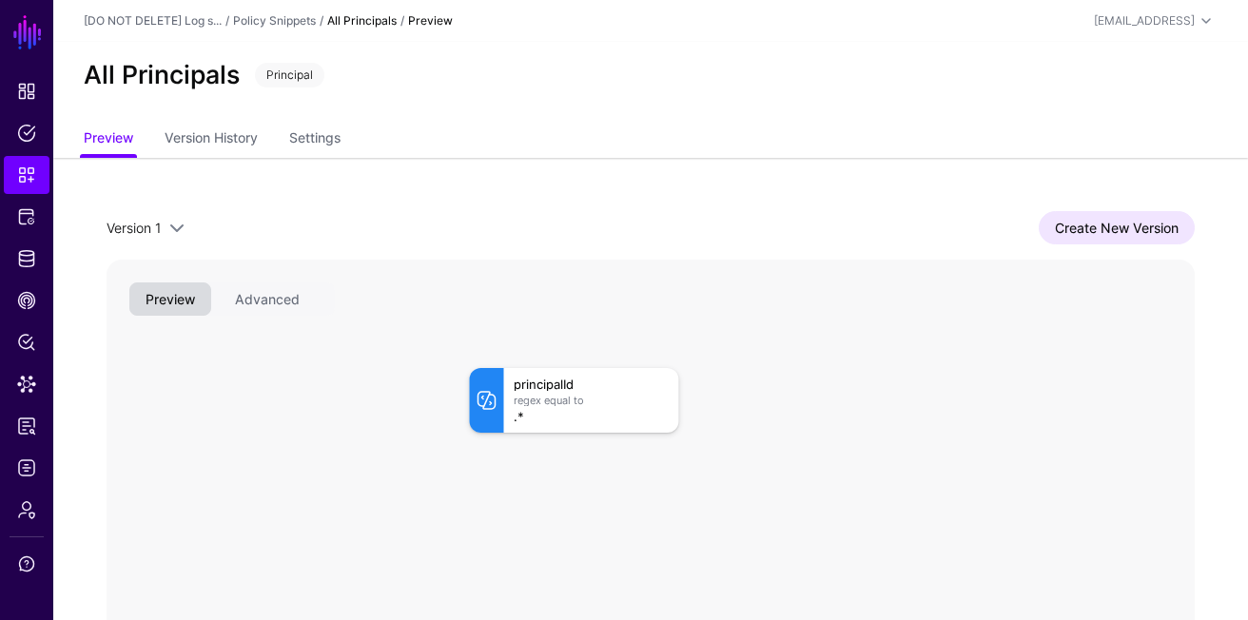
click at [267, 12] on div "Policy Snippets" at bounding box center [274, 20] width 83 height 17
click at [265, 16] on link "Policy Snippets" at bounding box center [274, 20] width 83 height 14
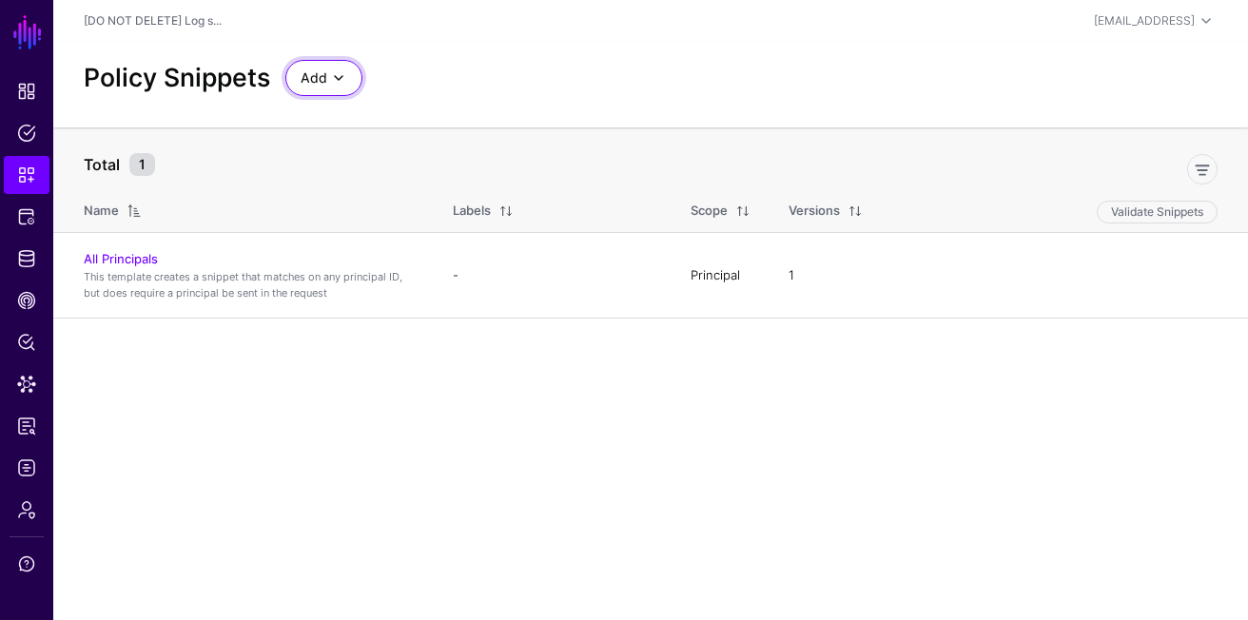
click at [312, 83] on span "Add" at bounding box center [314, 78] width 27 height 21
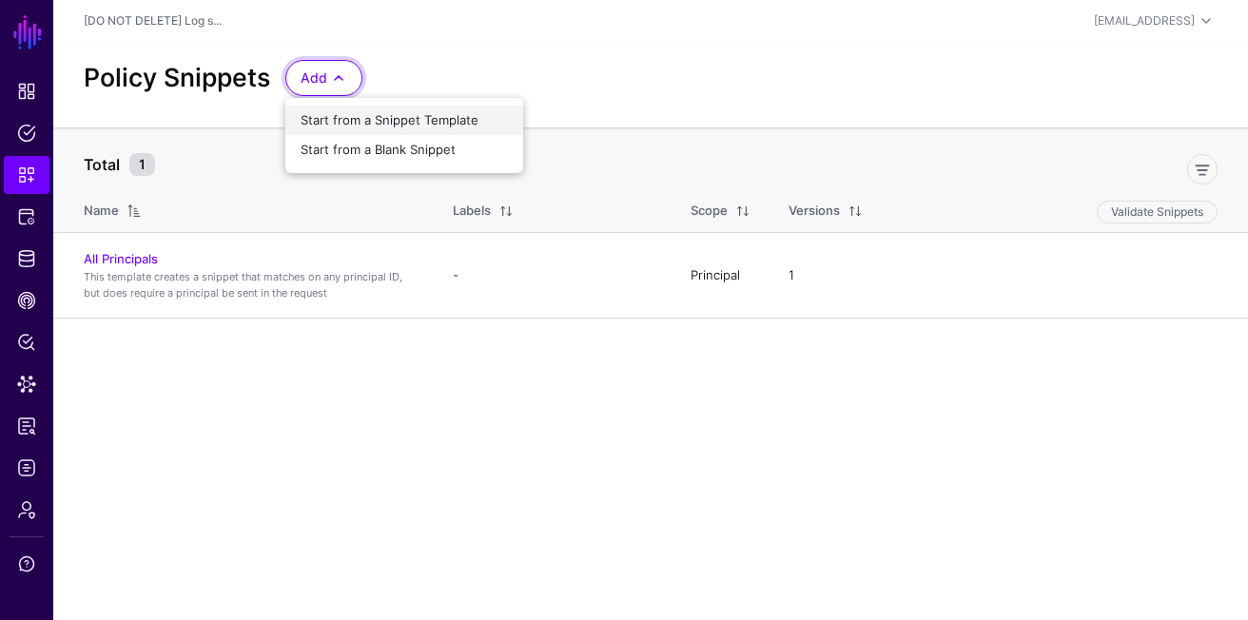
click at [403, 127] on div "Start from a Snippet Template" at bounding box center [404, 120] width 207 height 19
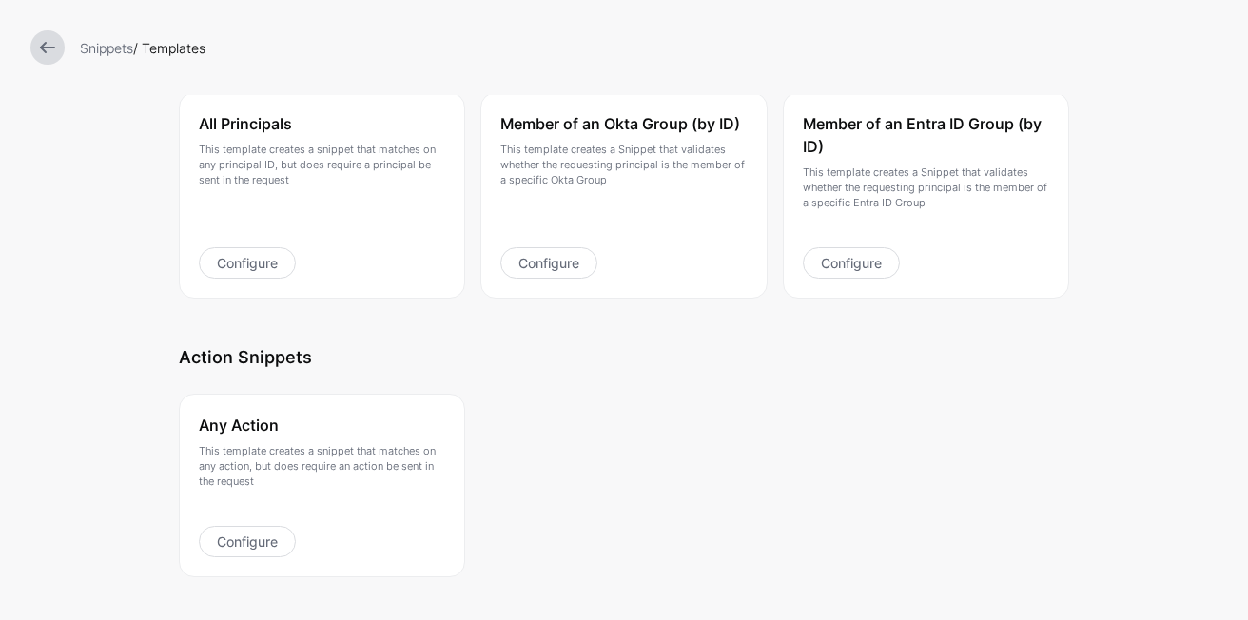
scroll to position [317, 0]
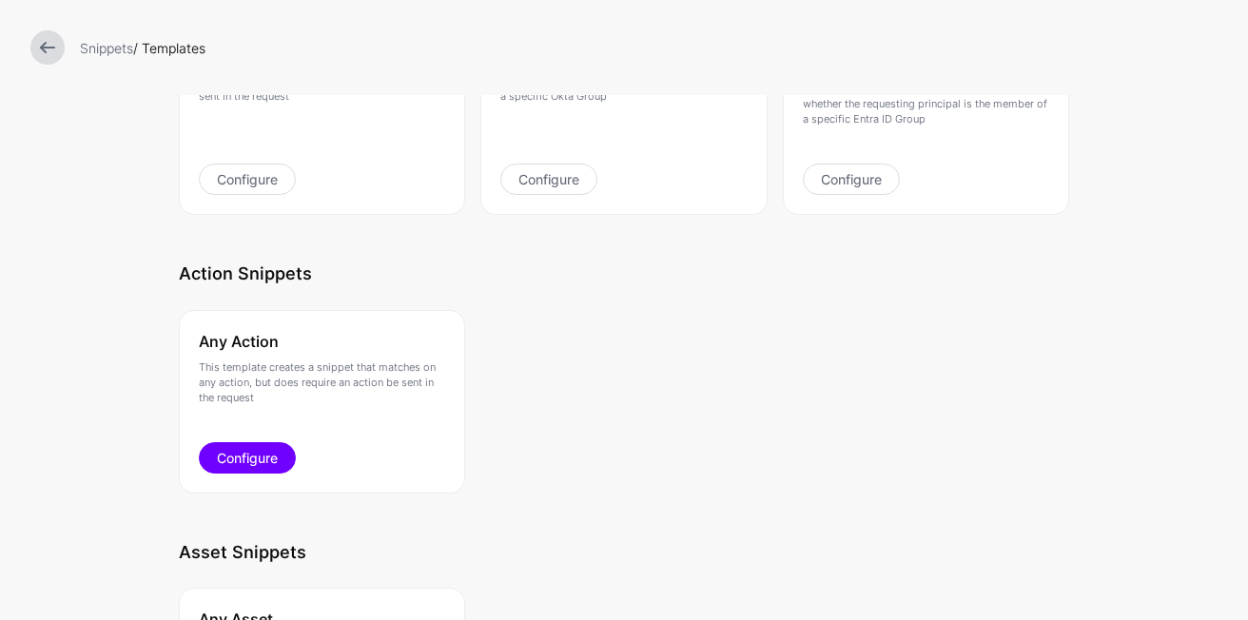
click at [274, 472] on link "Configure" at bounding box center [247, 457] width 97 height 31
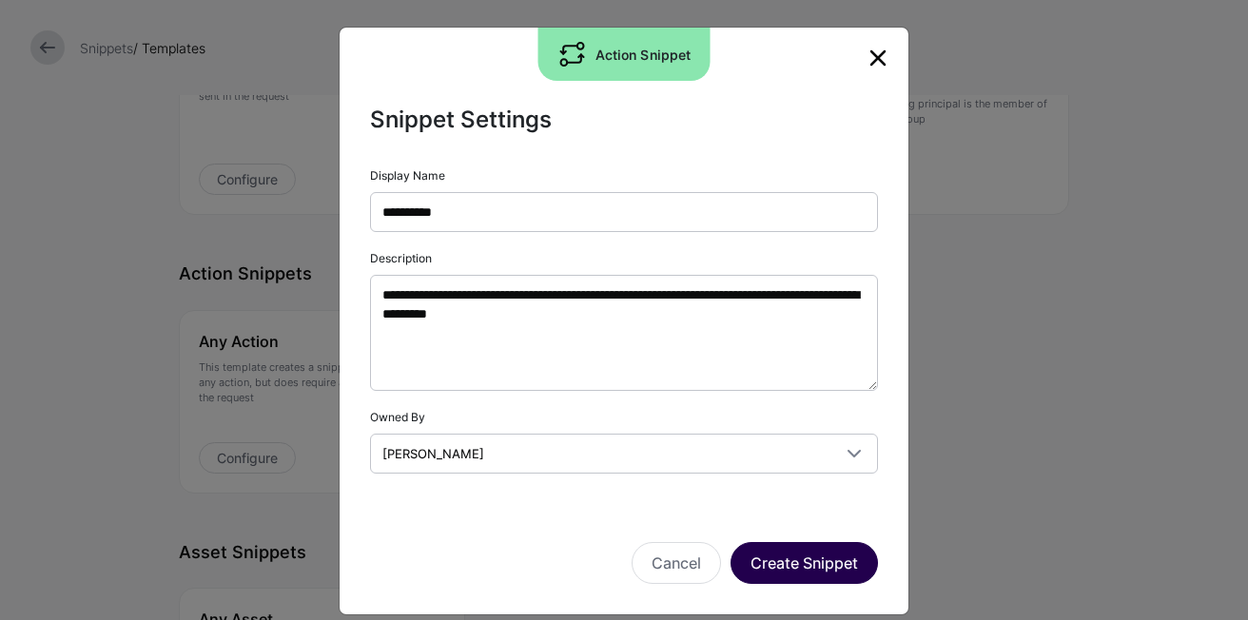
click at [789, 564] on button "Create Snippet" at bounding box center [803, 563] width 147 height 42
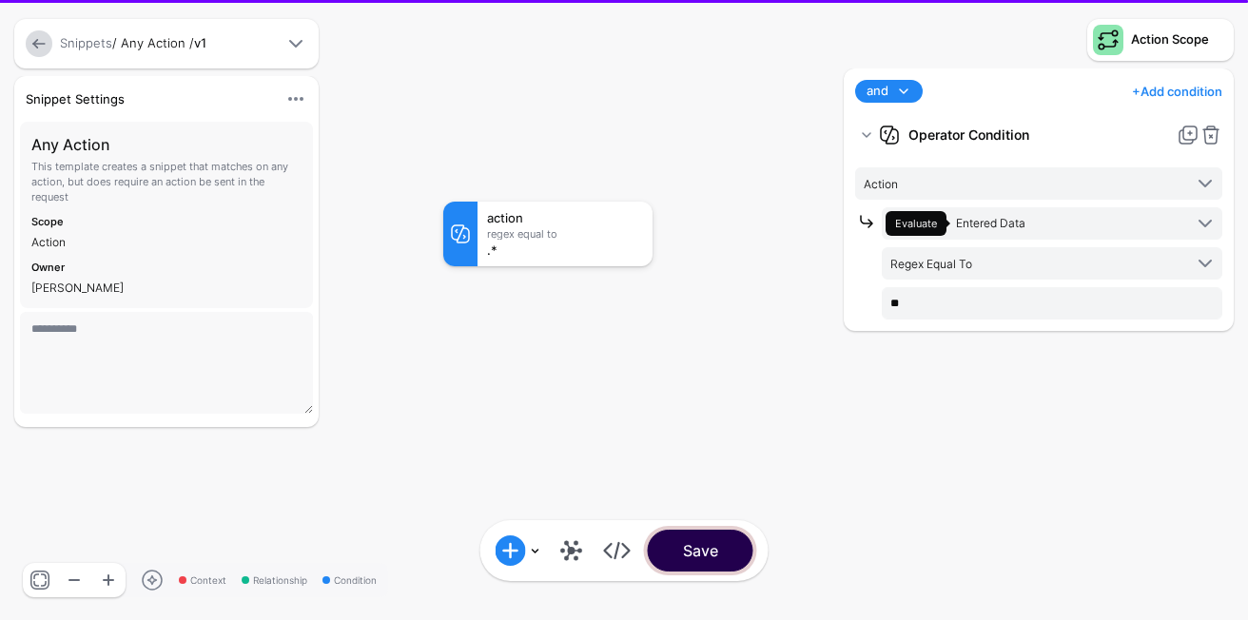
click at [699, 555] on button "Save" at bounding box center [701, 551] width 106 height 42
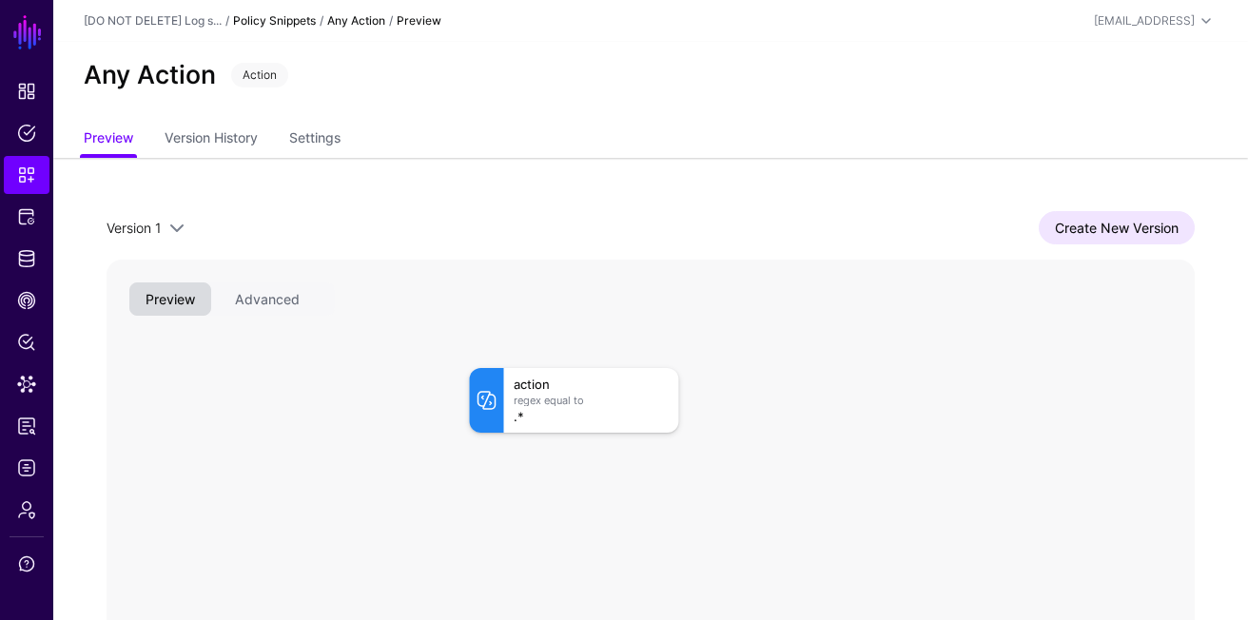
click at [289, 16] on link "Policy Snippets" at bounding box center [274, 20] width 83 height 14
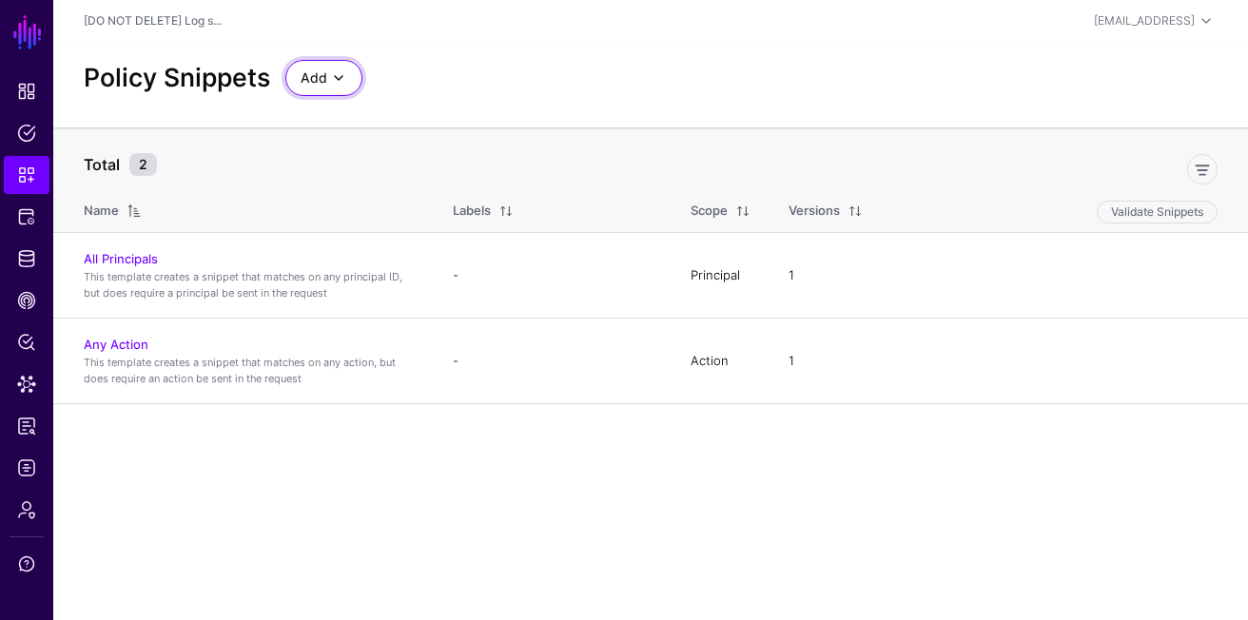
click at [340, 95] on link "Add" at bounding box center [323, 78] width 77 height 36
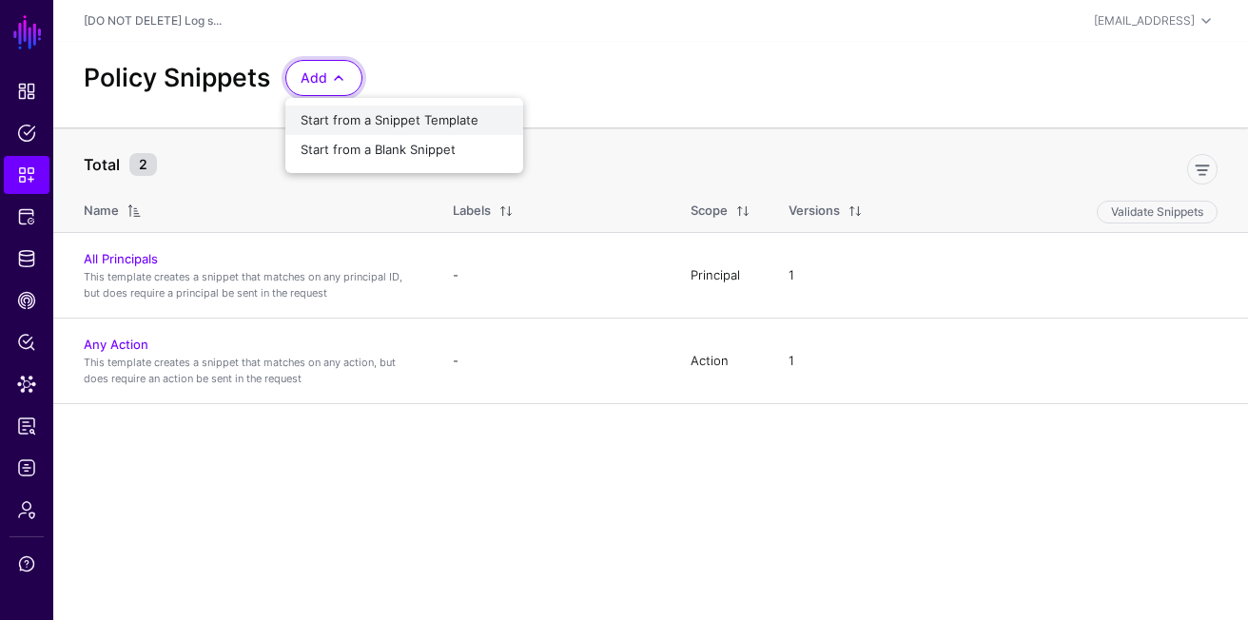
click at [373, 113] on span "Start from a Snippet Template" at bounding box center [390, 119] width 178 height 15
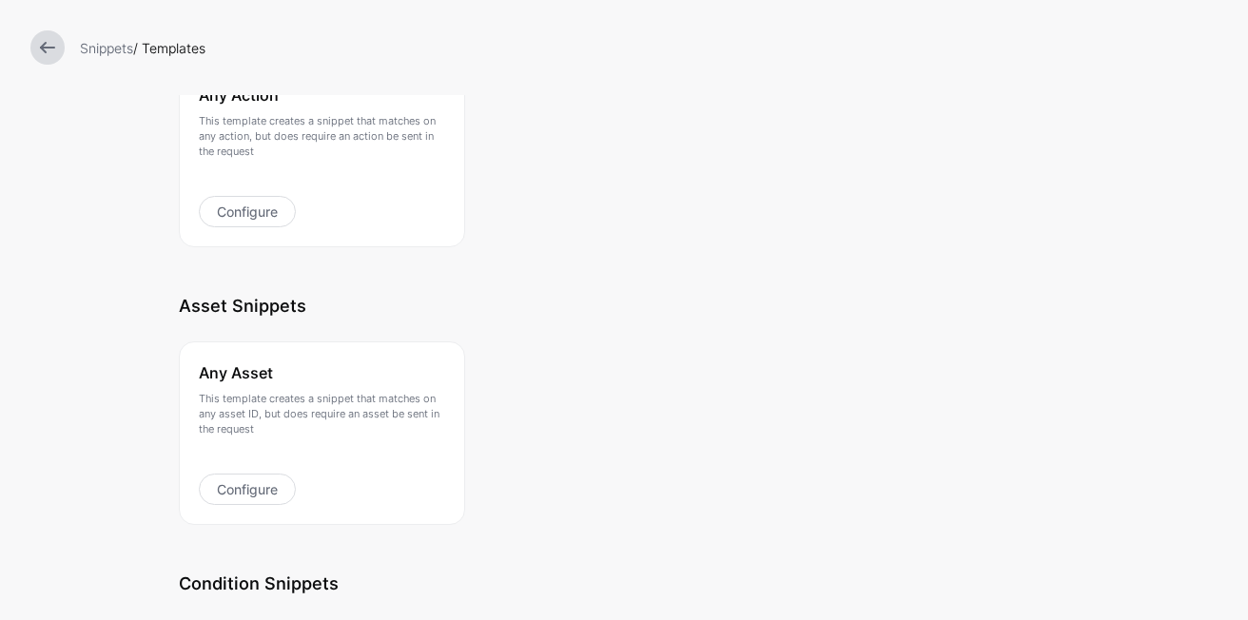
scroll to position [572, 0]
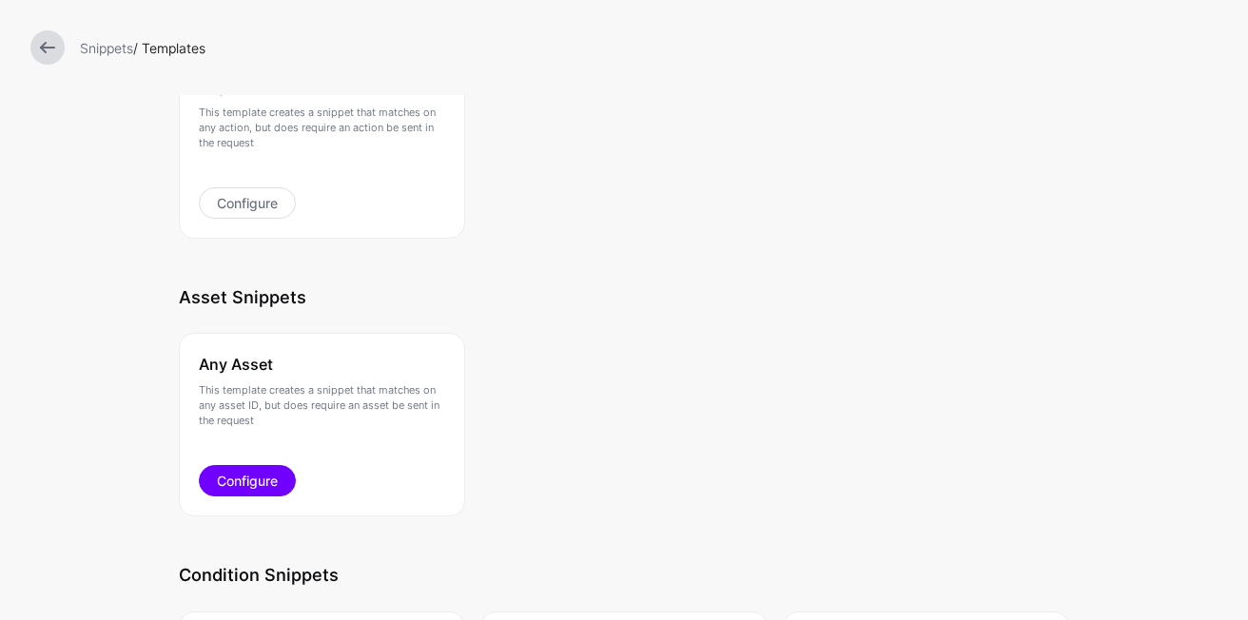
click at [248, 476] on link "Configure" at bounding box center [247, 480] width 97 height 31
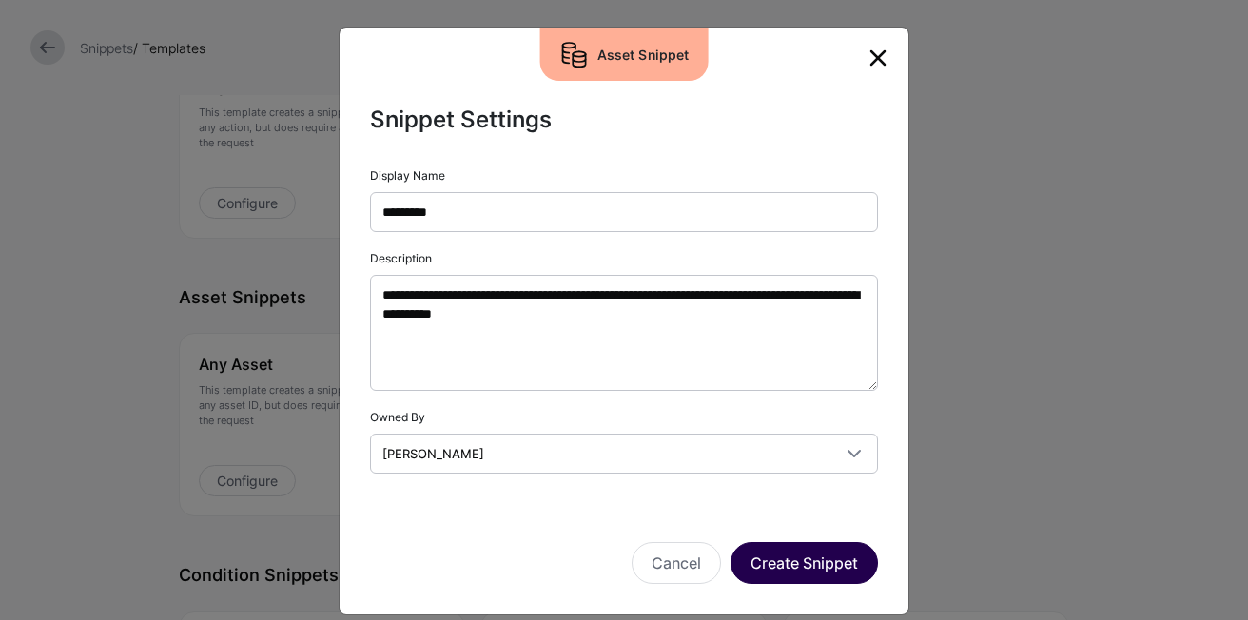
click at [815, 543] on button "Create Snippet" at bounding box center [803, 563] width 147 height 42
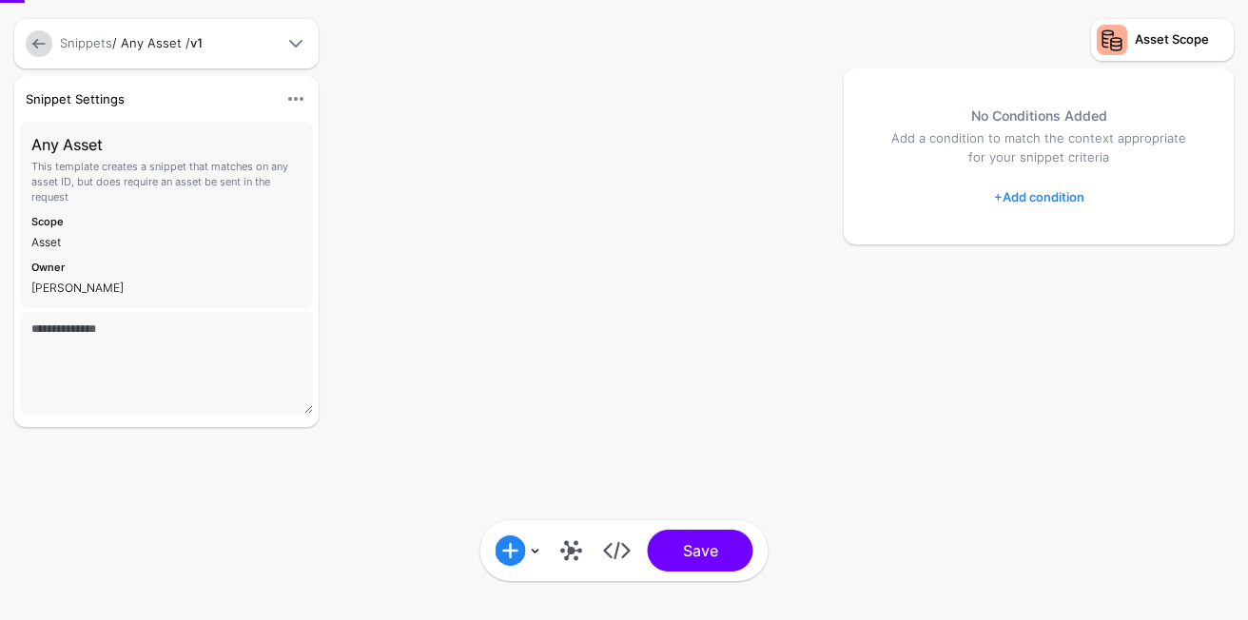
type textarea "**********"
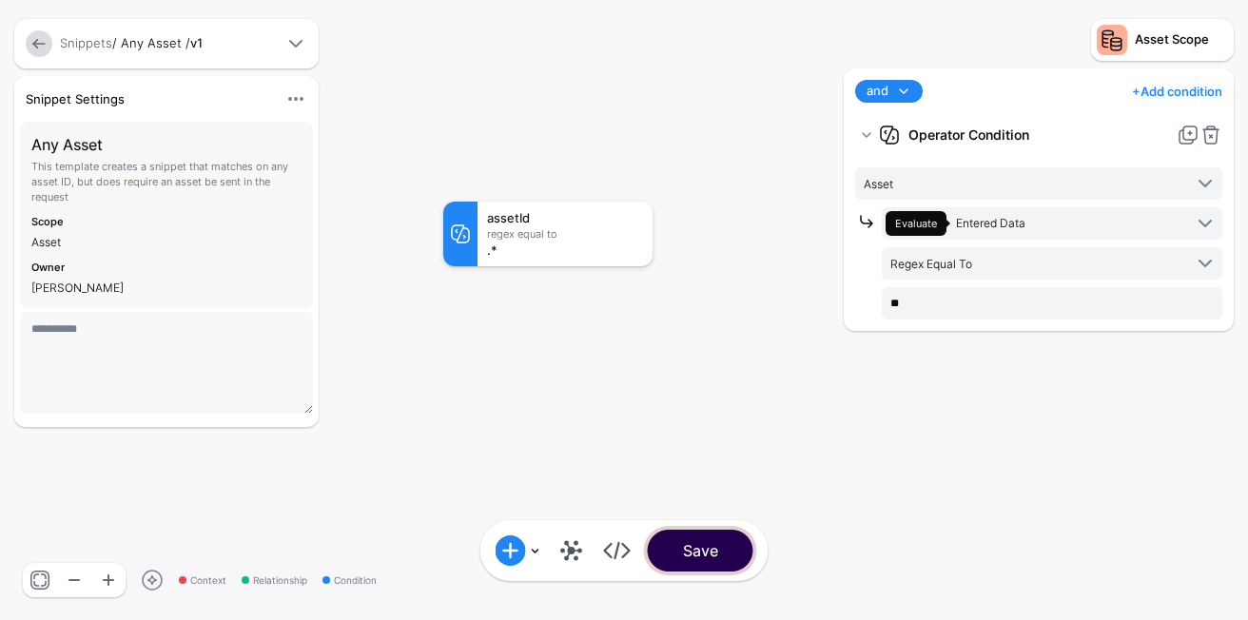
click at [704, 544] on button "Save" at bounding box center [701, 551] width 106 height 42
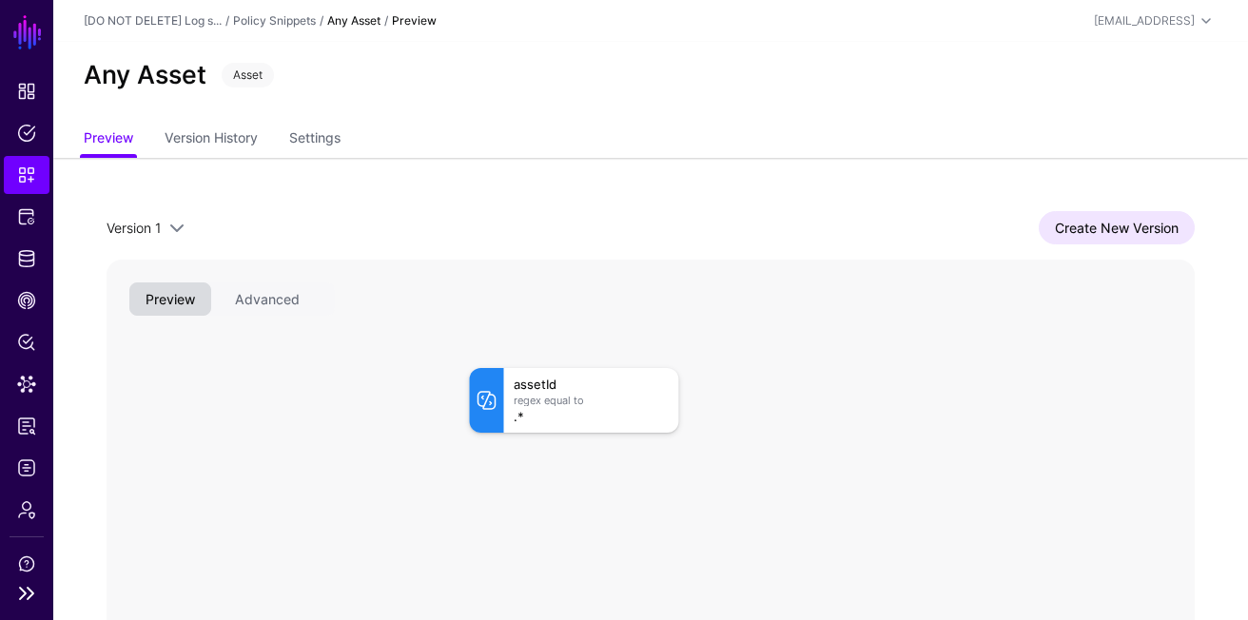
click at [33, 111] on ul "Dashboard Policies Snippets Protected Systems Identity Data Fabric CAEP Hub Pol…" at bounding box center [26, 322] width 53 height 500
click at [29, 127] on span "Policies" at bounding box center [26, 133] width 19 height 19
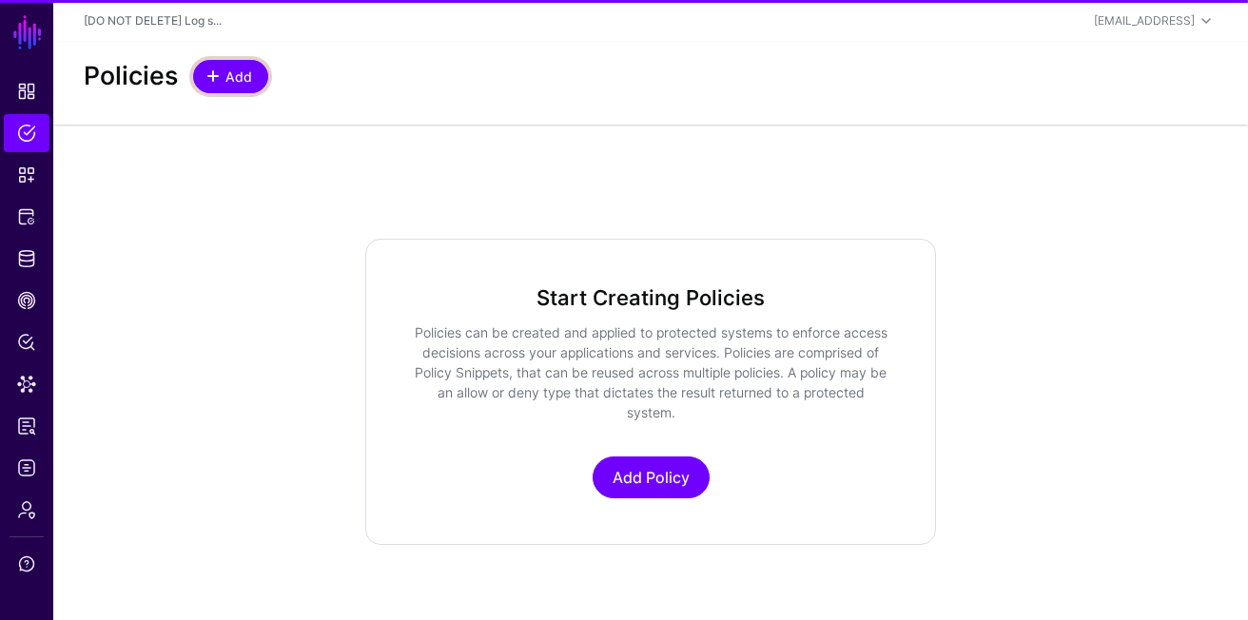
click at [251, 77] on span "Add" at bounding box center [239, 77] width 31 height 20
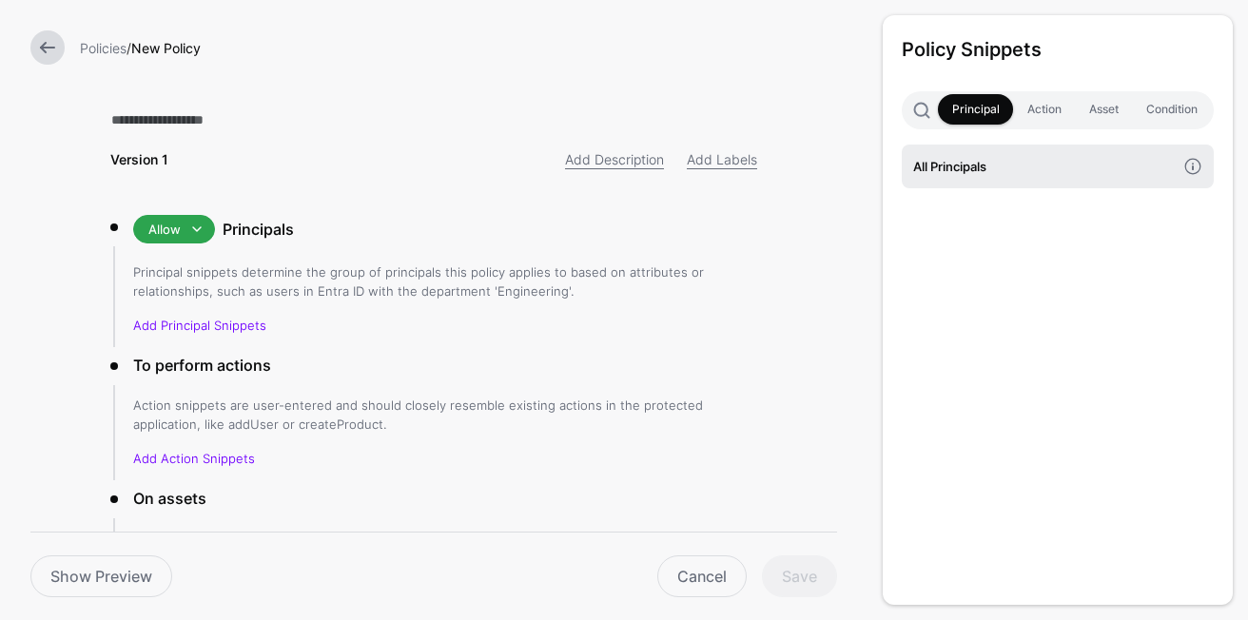
click at [964, 152] on link "All Principals" at bounding box center [1058, 167] width 312 height 44
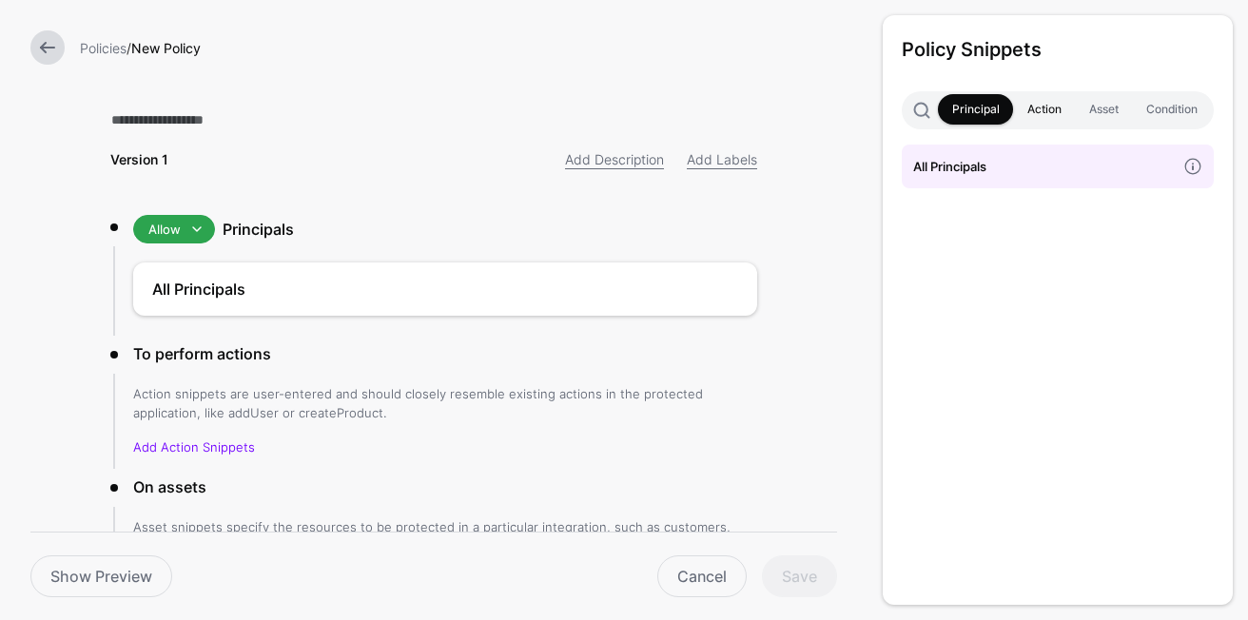
click at [1034, 105] on link "Action" at bounding box center [1044, 109] width 62 height 30
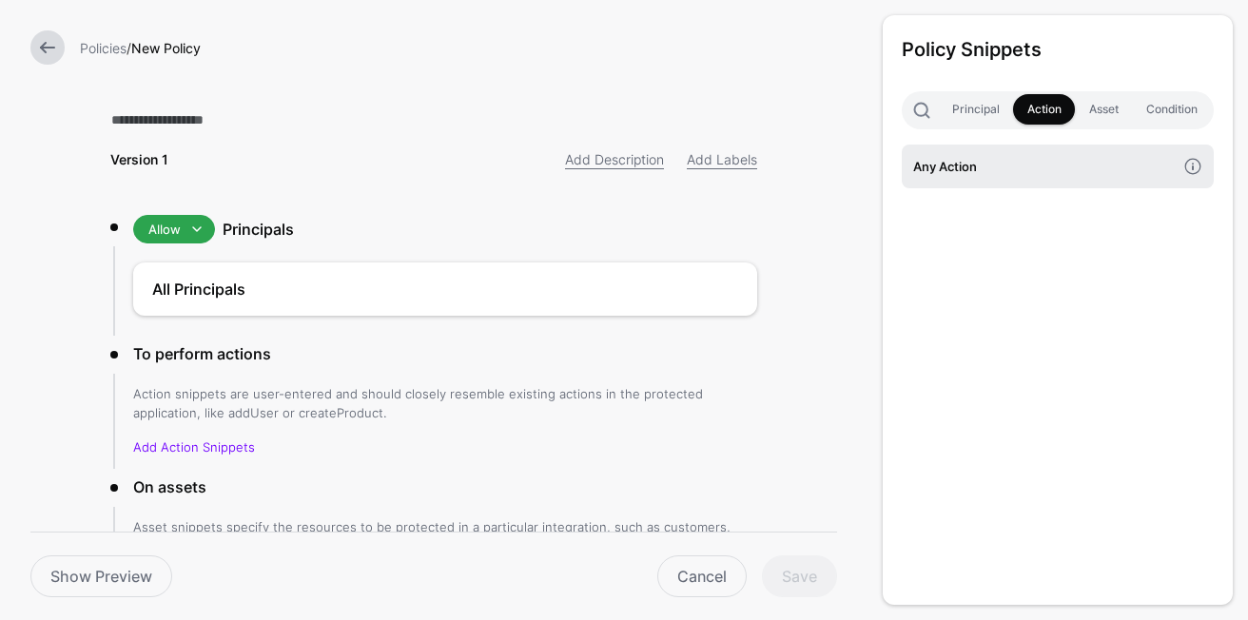
click at [1059, 164] on h4 "Any Action" at bounding box center [1044, 166] width 263 height 21
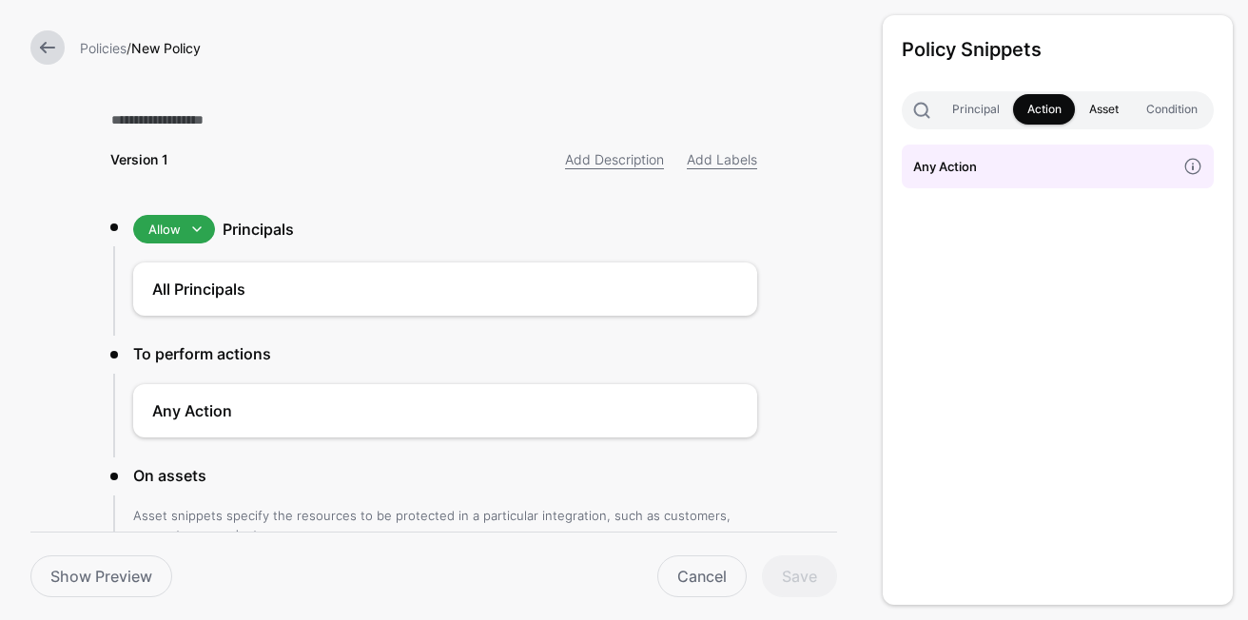
click at [1089, 113] on link "Asset" at bounding box center [1103, 109] width 57 height 30
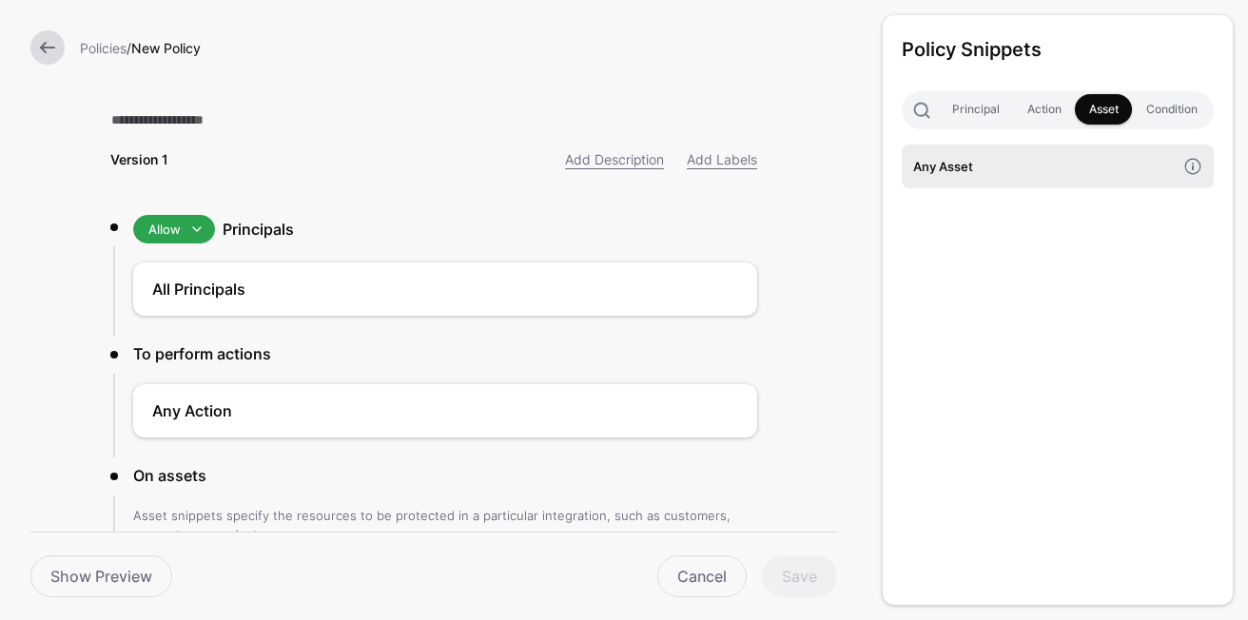
click at [1081, 172] on h4 "Any Asset" at bounding box center [1044, 166] width 263 height 21
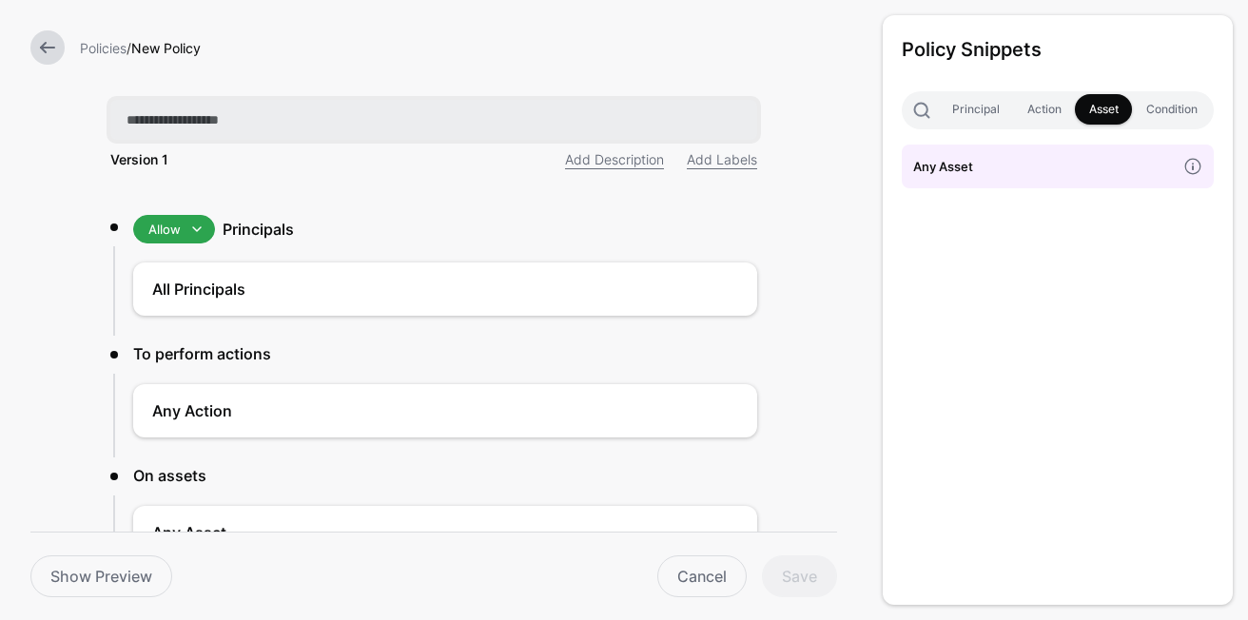
click at [526, 119] on input "text" at bounding box center [433, 120] width 647 height 40
type input "****"
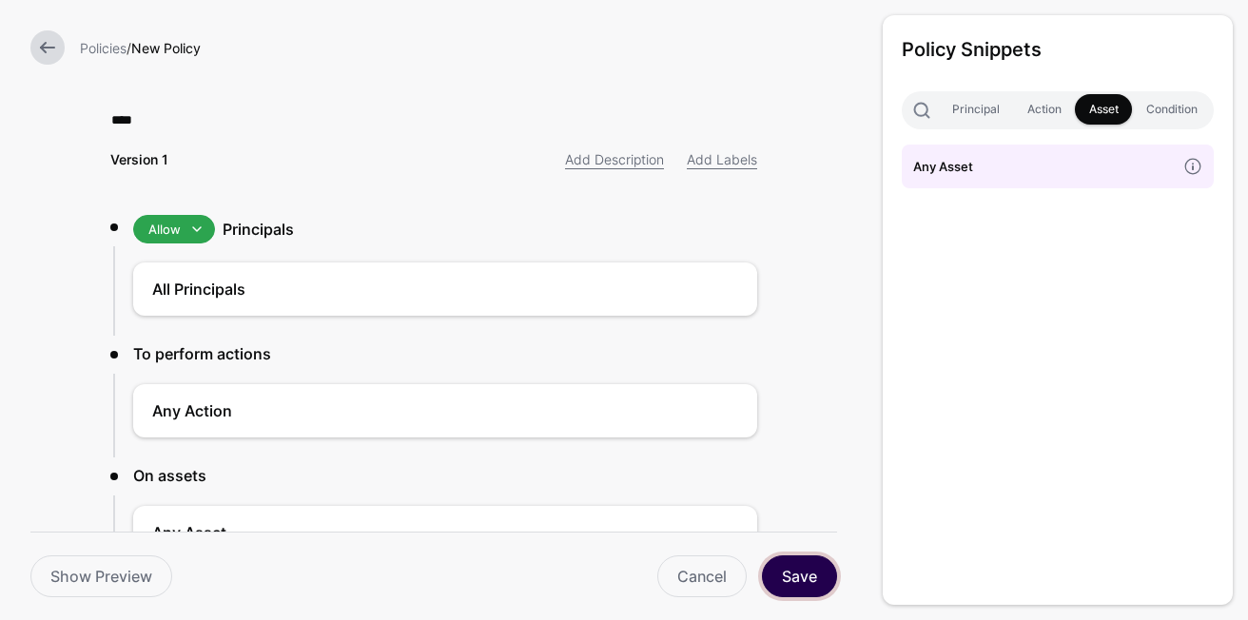
click at [800, 591] on button "Save" at bounding box center [799, 576] width 75 height 42
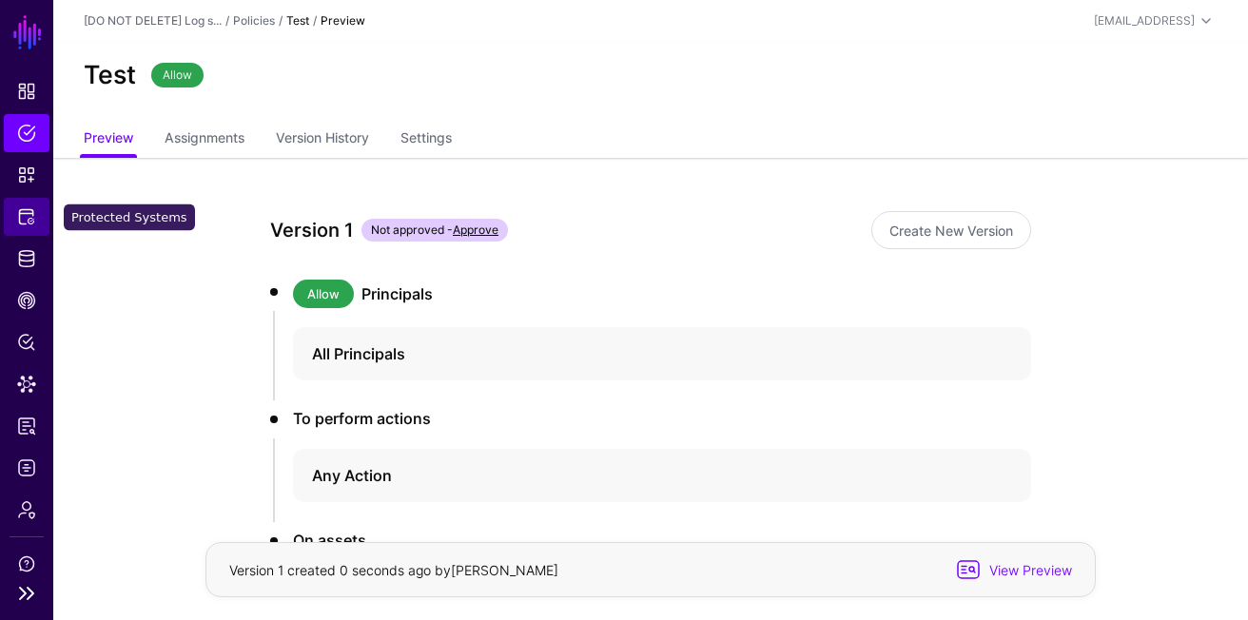
click at [29, 224] on span "Protected Systems" at bounding box center [26, 216] width 19 height 19
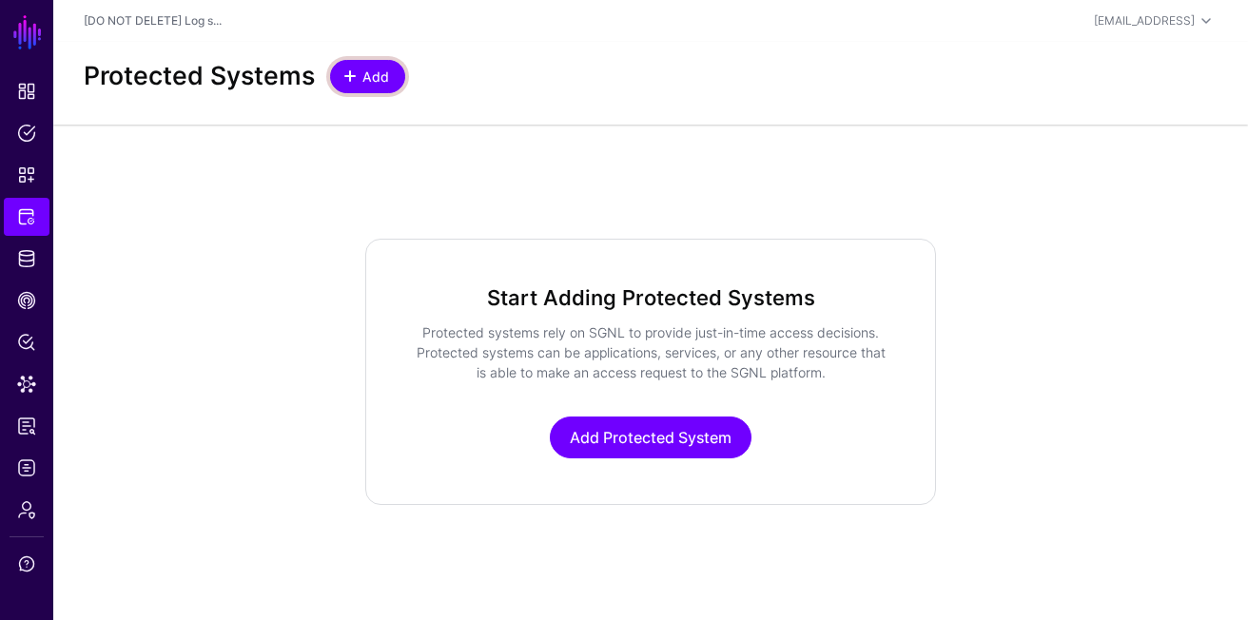
click at [385, 65] on link "Add" at bounding box center [367, 76] width 75 height 33
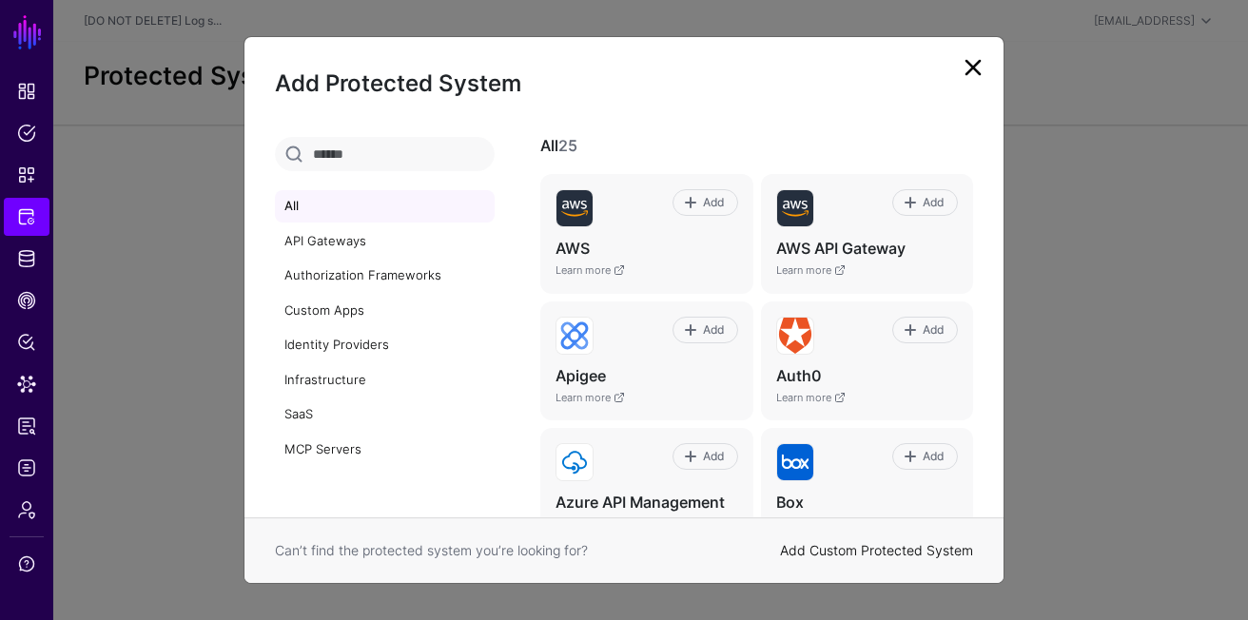
click at [889, 555] on link "Add Custom Protected System" at bounding box center [876, 550] width 193 height 16
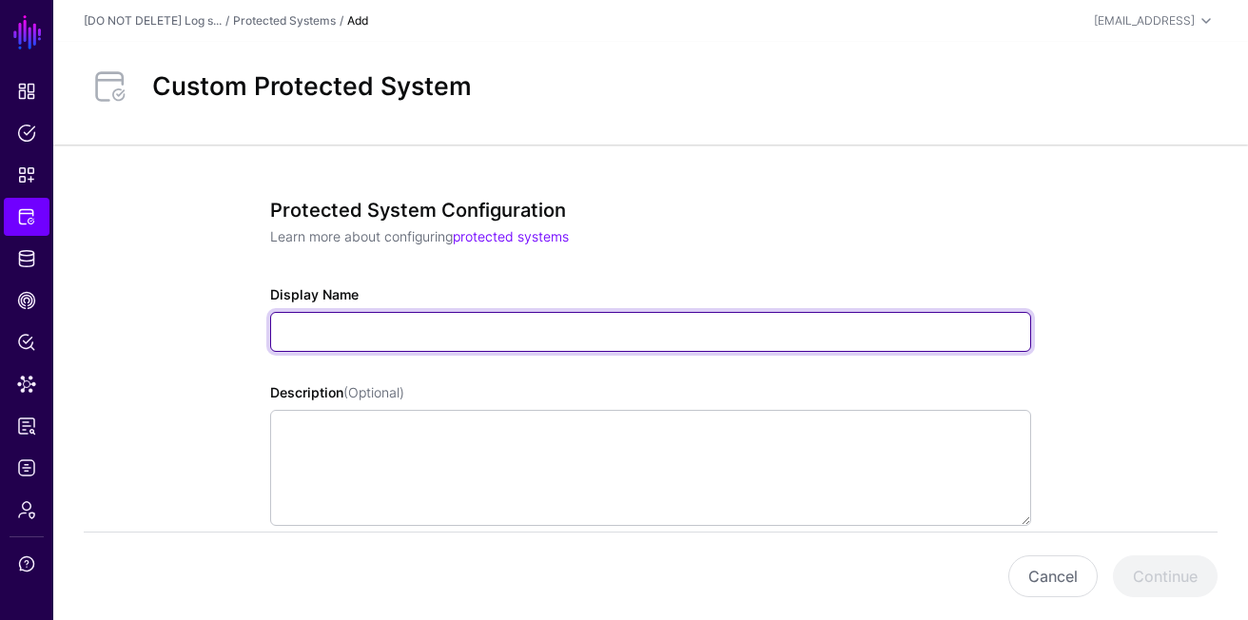
click at [439, 339] on input "Display Name" at bounding box center [650, 332] width 761 height 40
type input "****"
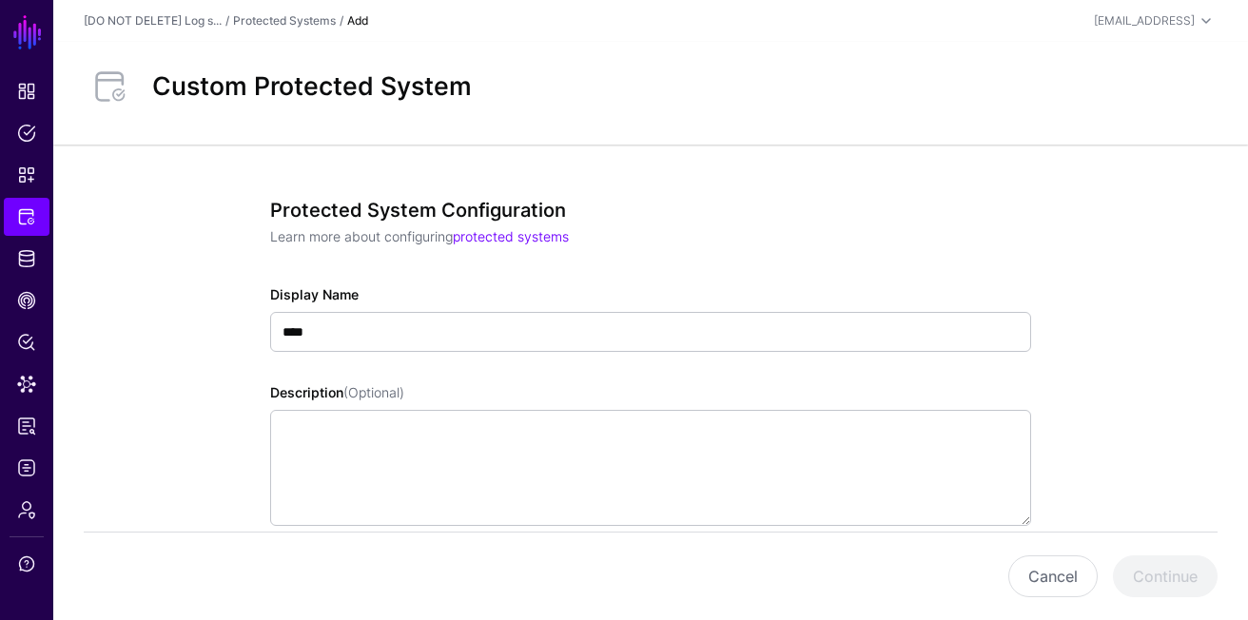
click at [595, 269] on div "Protected System Configuration Learn more about configuring protected systems D…" at bounding box center [650, 515] width 761 height 633
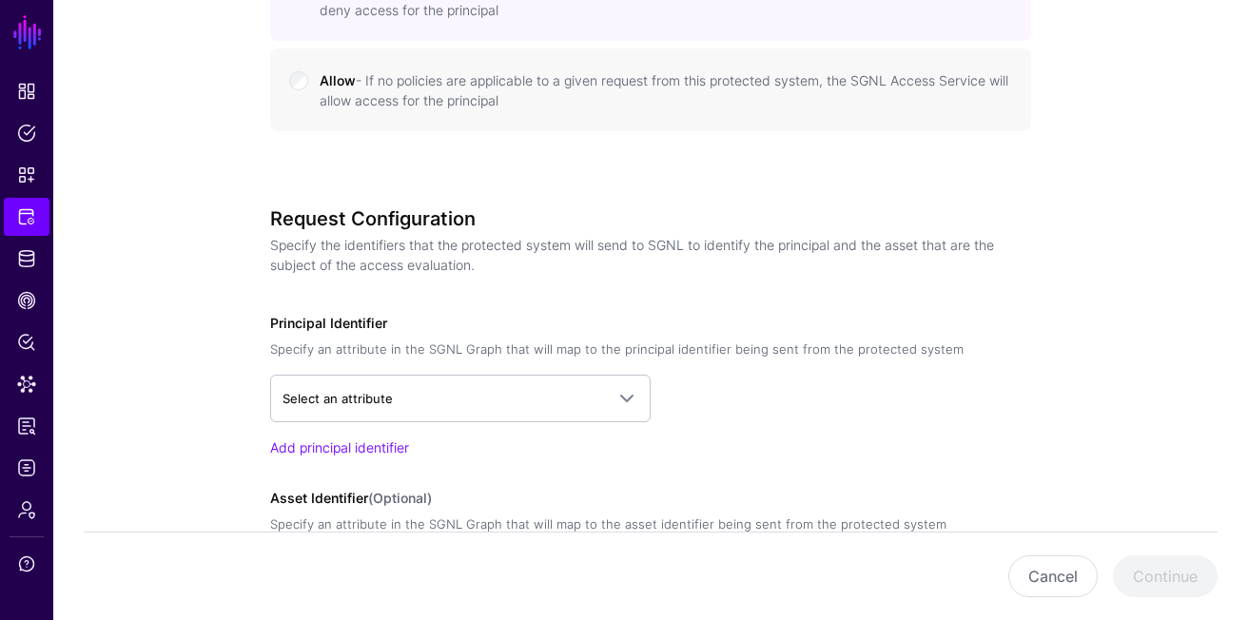
scroll to position [1021, 0]
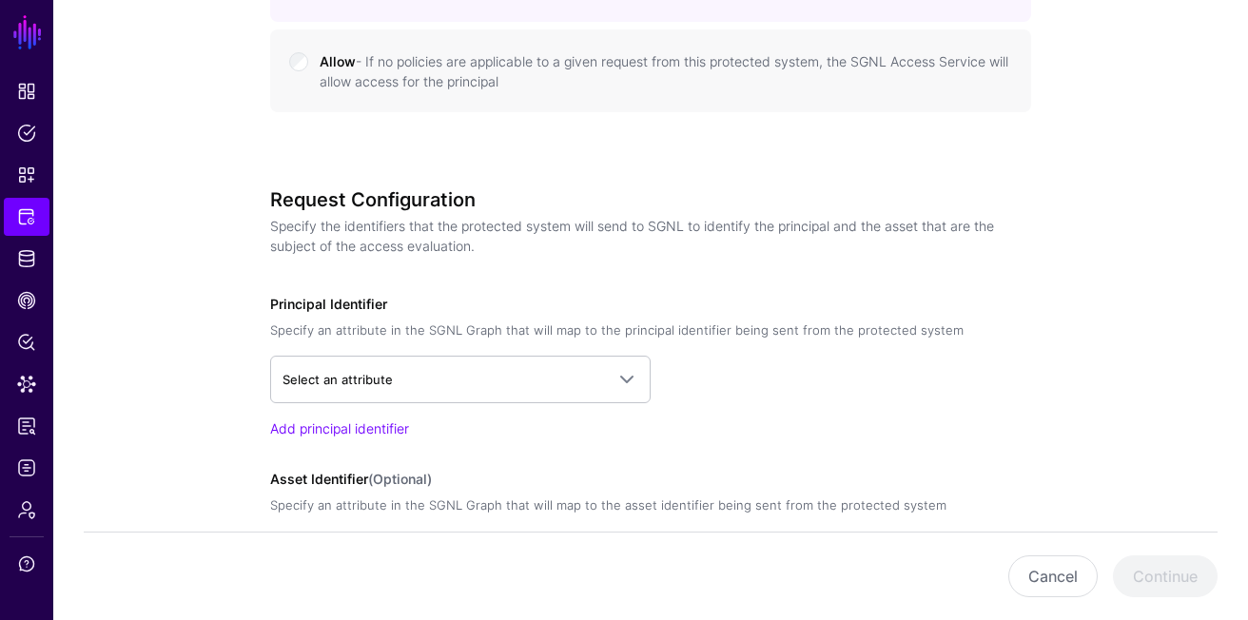
click at [430, 77] on small "- If no policies are applicable to a given request from this protected system, …" at bounding box center [664, 71] width 689 height 36
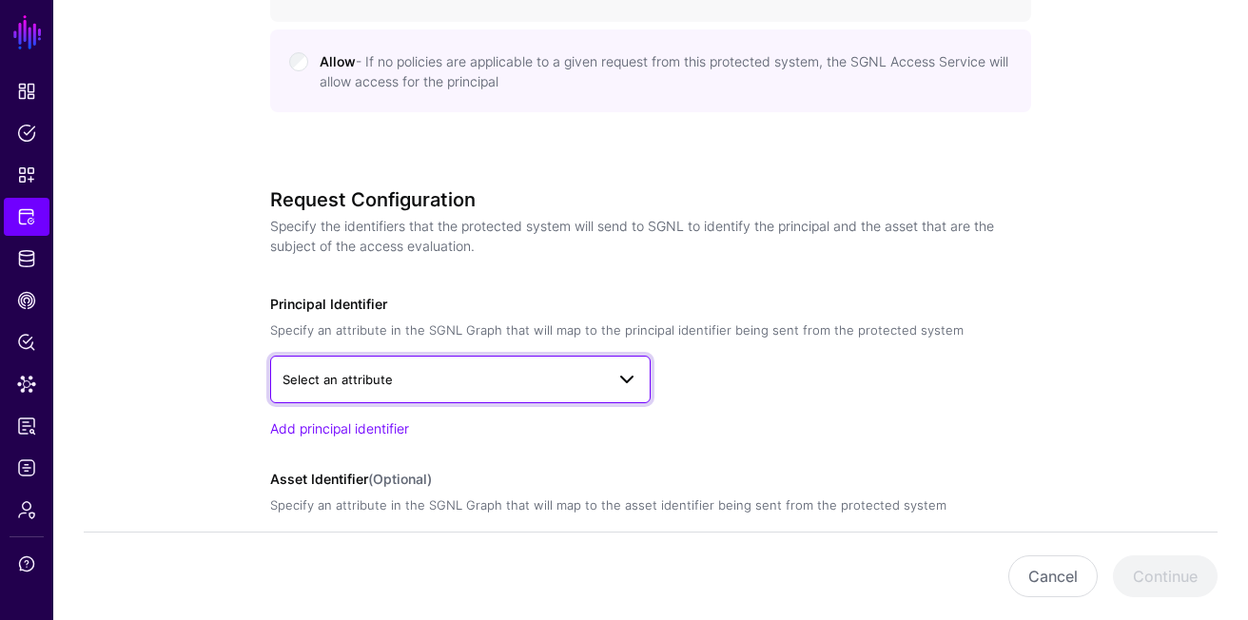
click at [423, 383] on span "Select an attribute" at bounding box center [442, 379] width 321 height 21
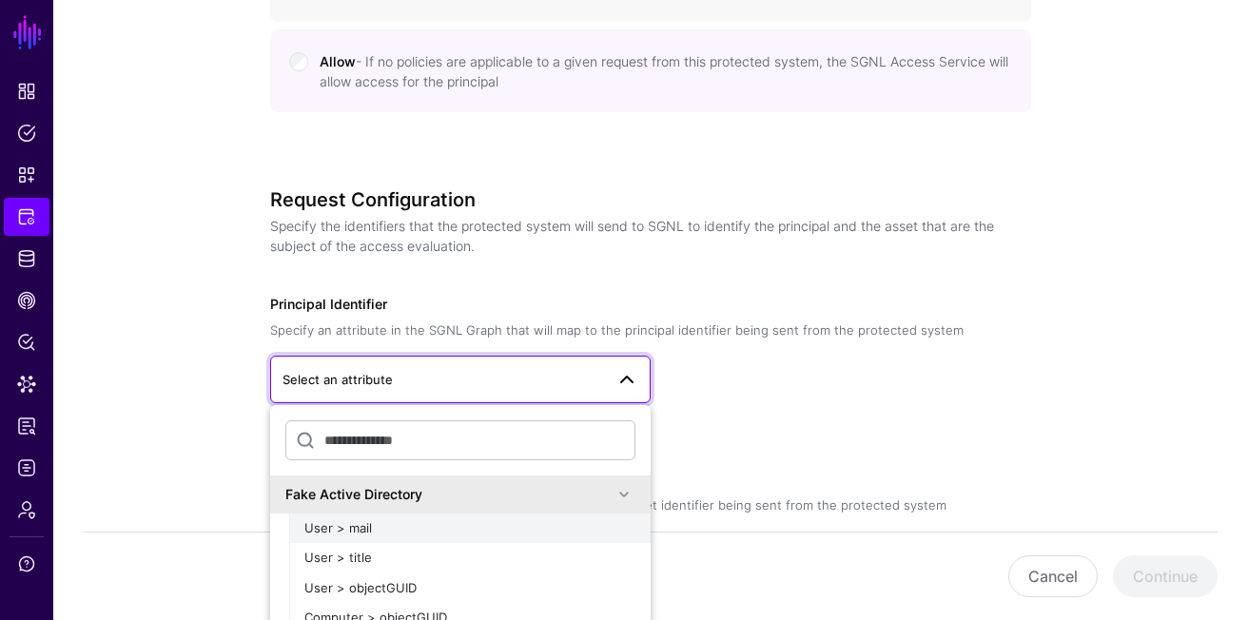
click at [411, 520] on div "User > mail" at bounding box center [469, 528] width 331 height 19
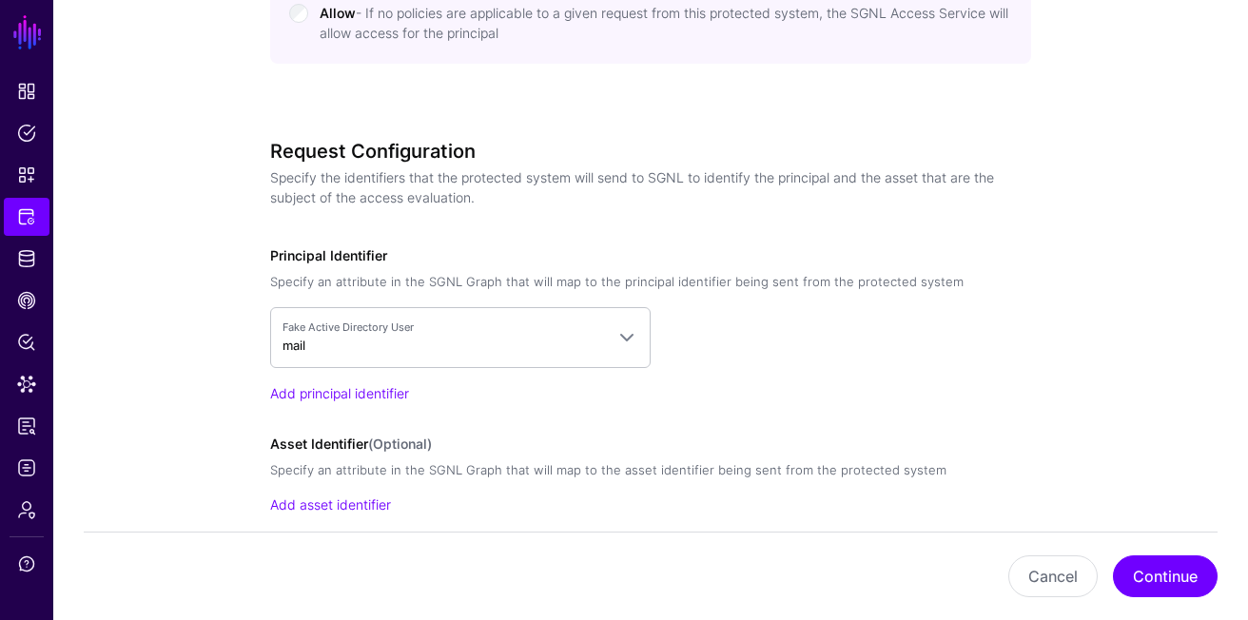
scroll to position [1160, 0]
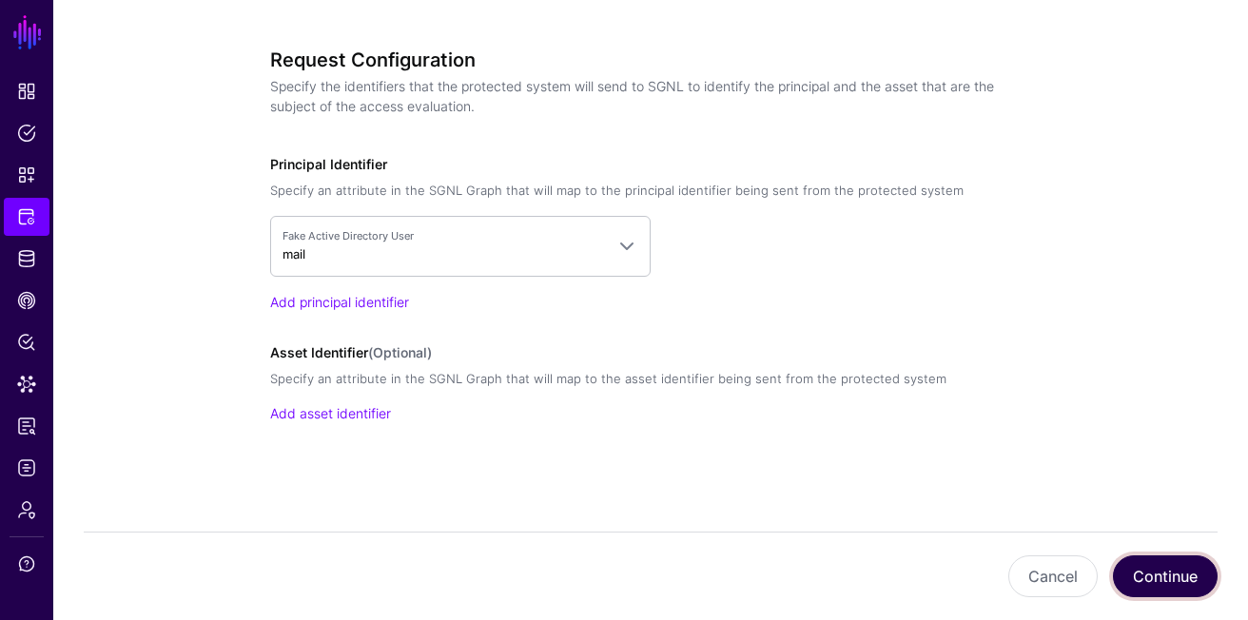
click at [1186, 585] on button "Continue" at bounding box center [1165, 576] width 105 height 42
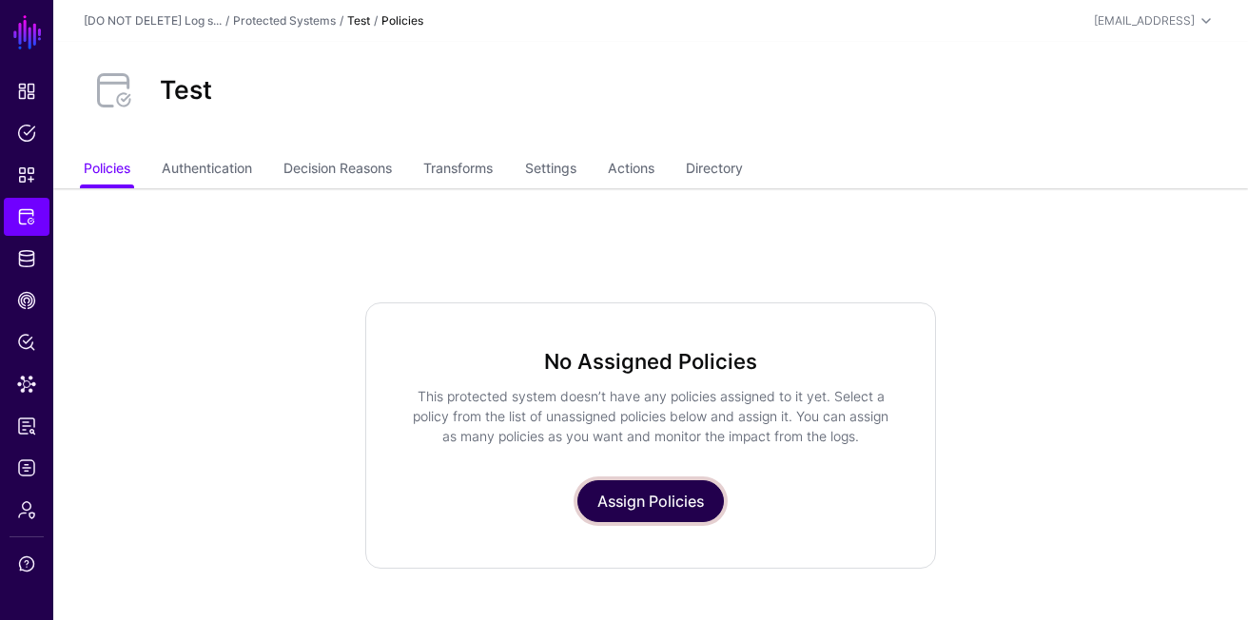
click at [643, 501] on link "Assign Policies" at bounding box center [650, 501] width 146 height 42
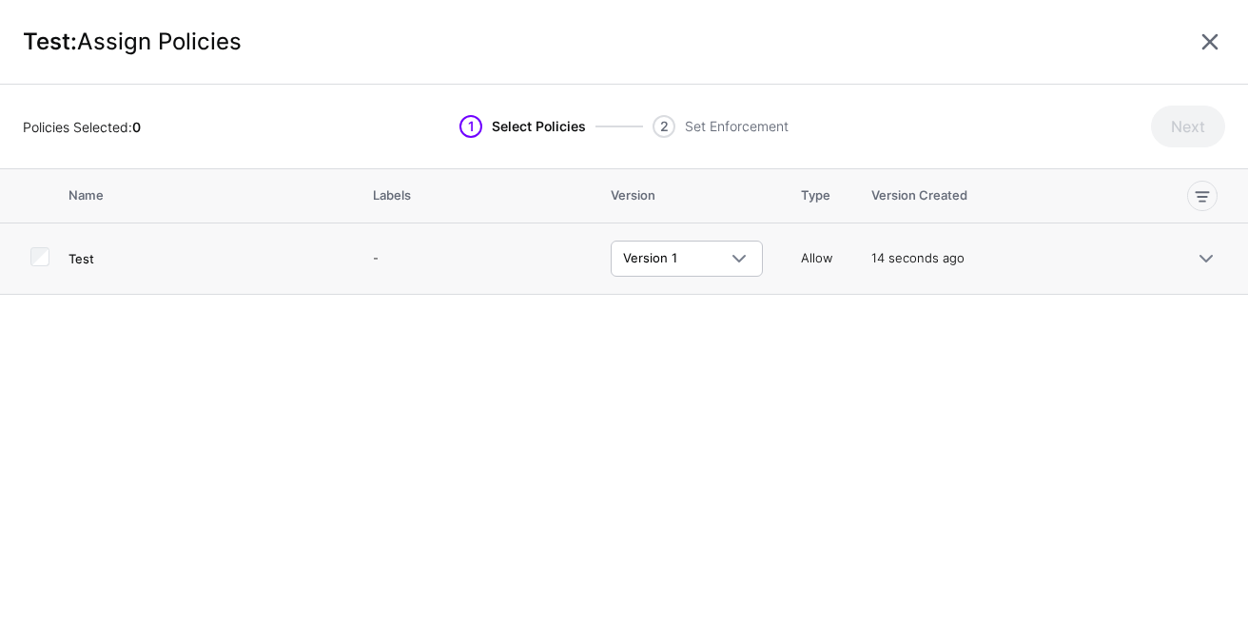
click at [92, 263] on h4 "Test" at bounding box center [201, 258] width 266 height 17
click at [1183, 133] on button "Next" at bounding box center [1188, 127] width 74 height 42
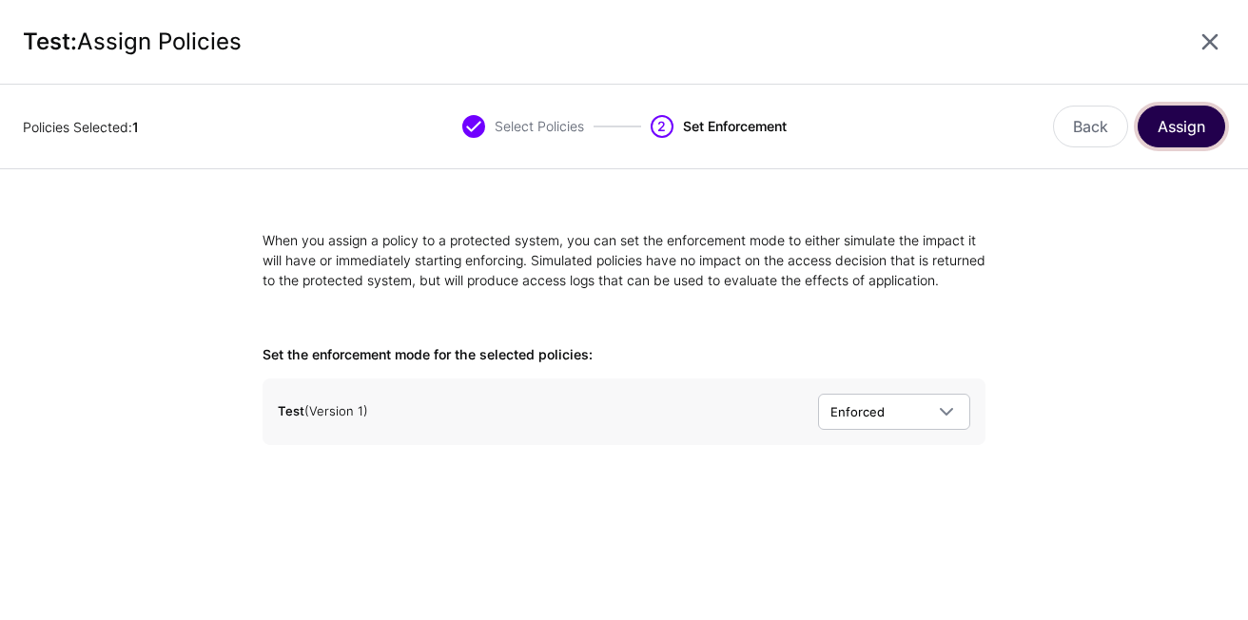
click at [1198, 127] on button "Assign" at bounding box center [1182, 127] width 88 height 42
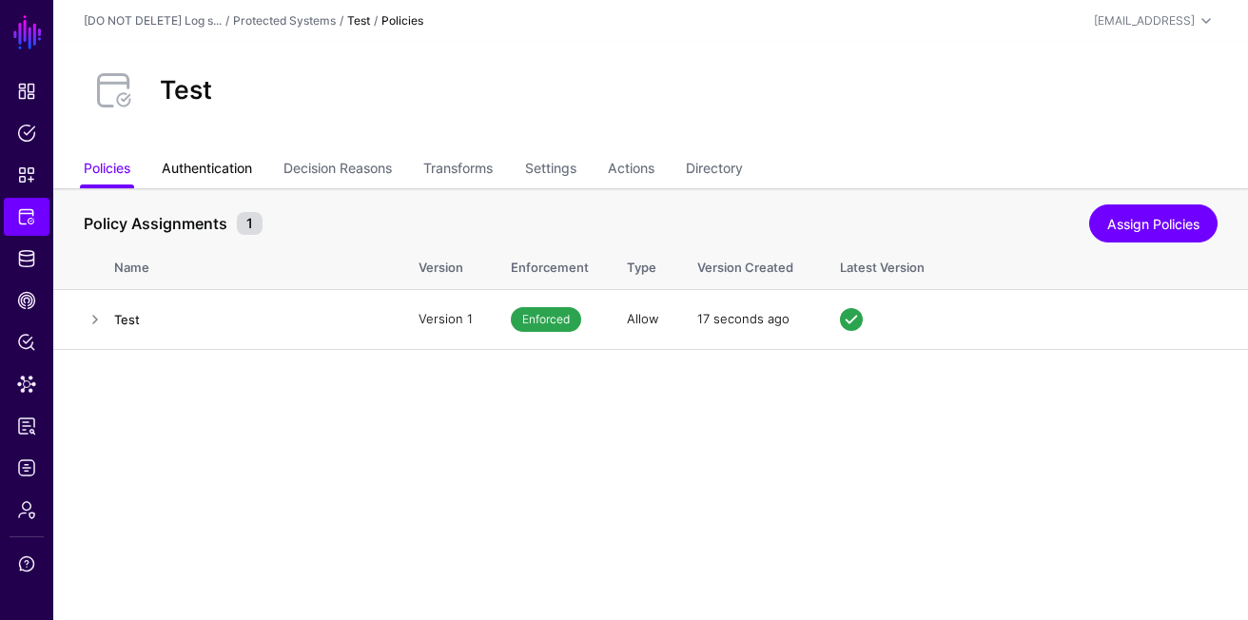
click at [245, 166] on link "Authentication" at bounding box center [207, 170] width 90 height 36
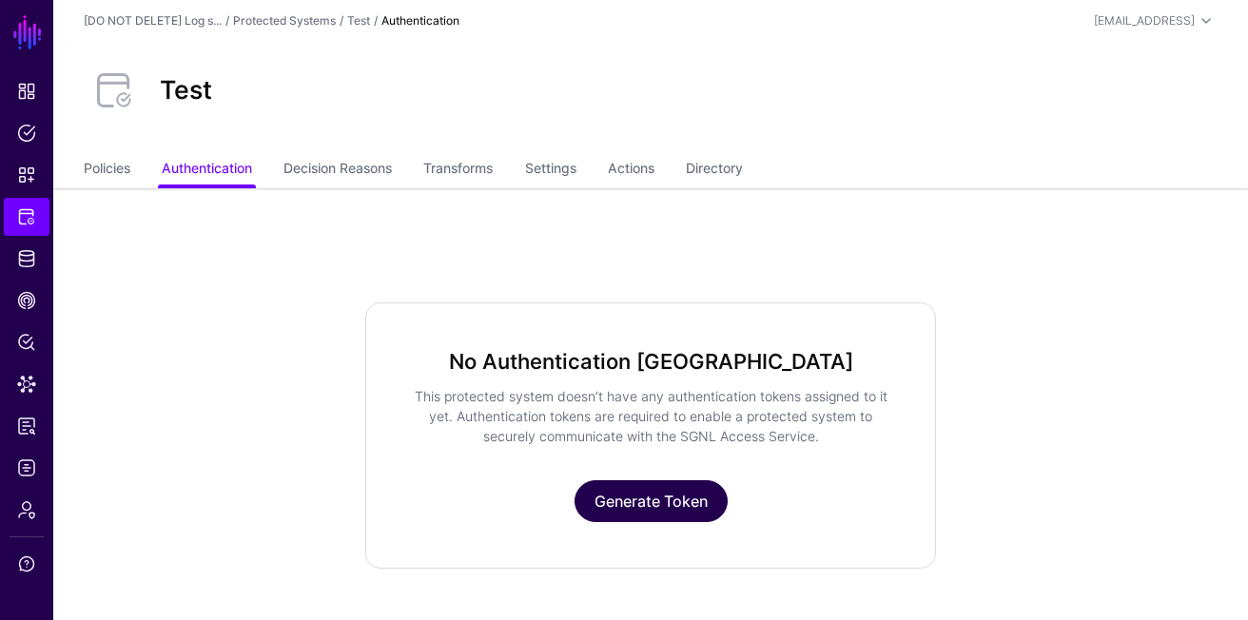
click at [645, 494] on link "Generate Token" at bounding box center [651, 501] width 153 height 42
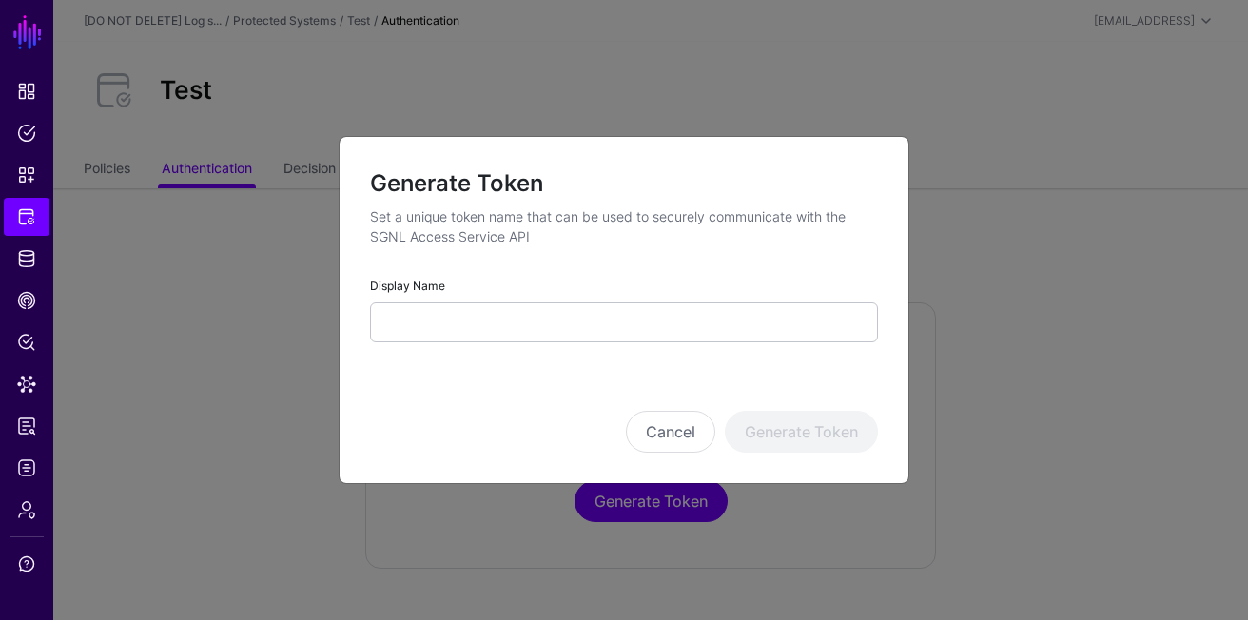
click at [536, 300] on div "Display Name" at bounding box center [624, 309] width 508 height 68
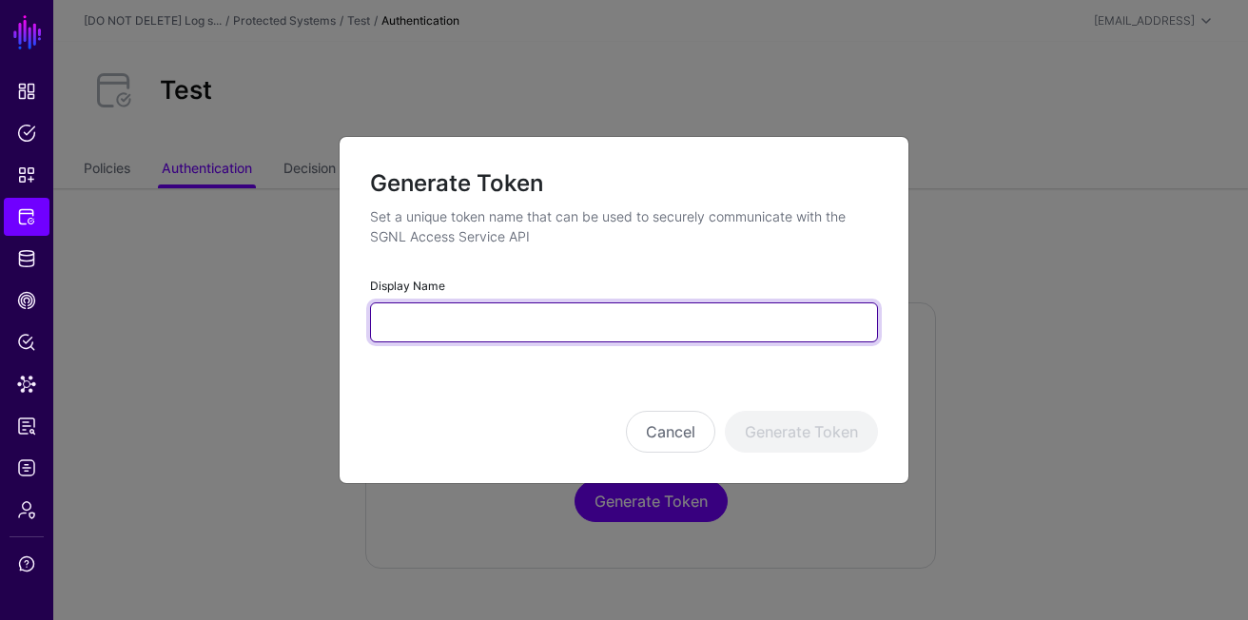
click at [535, 314] on input "Display Name" at bounding box center [624, 322] width 508 height 40
type input "****"
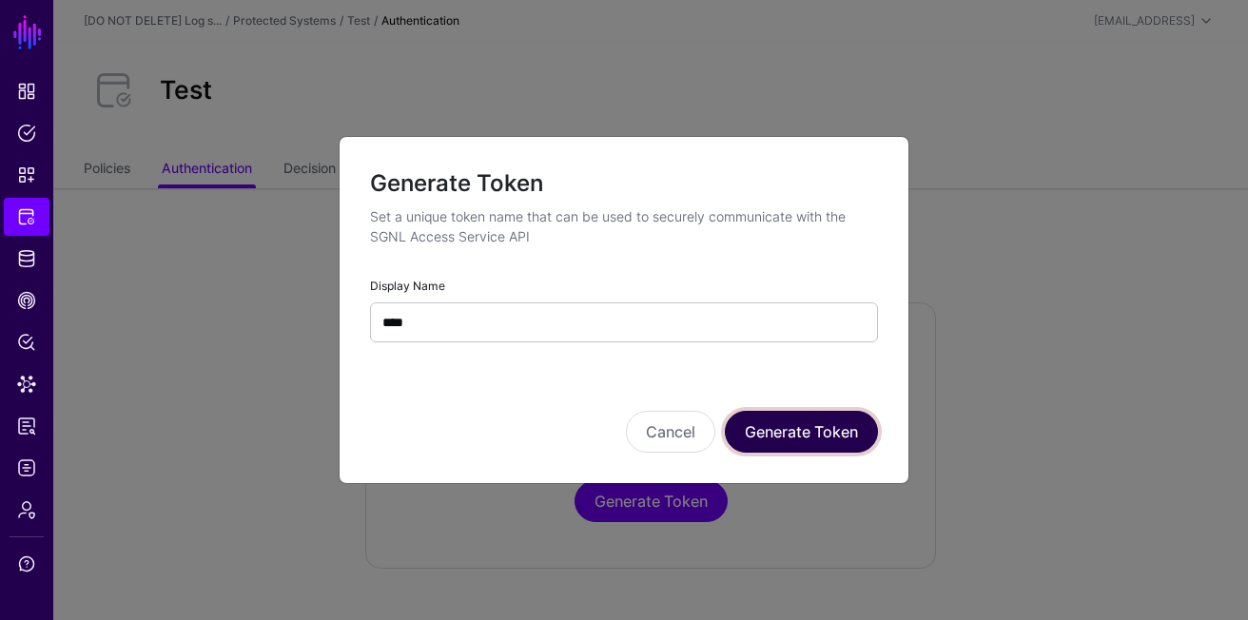
click at [862, 442] on button "Generate Token" at bounding box center [801, 432] width 153 height 42
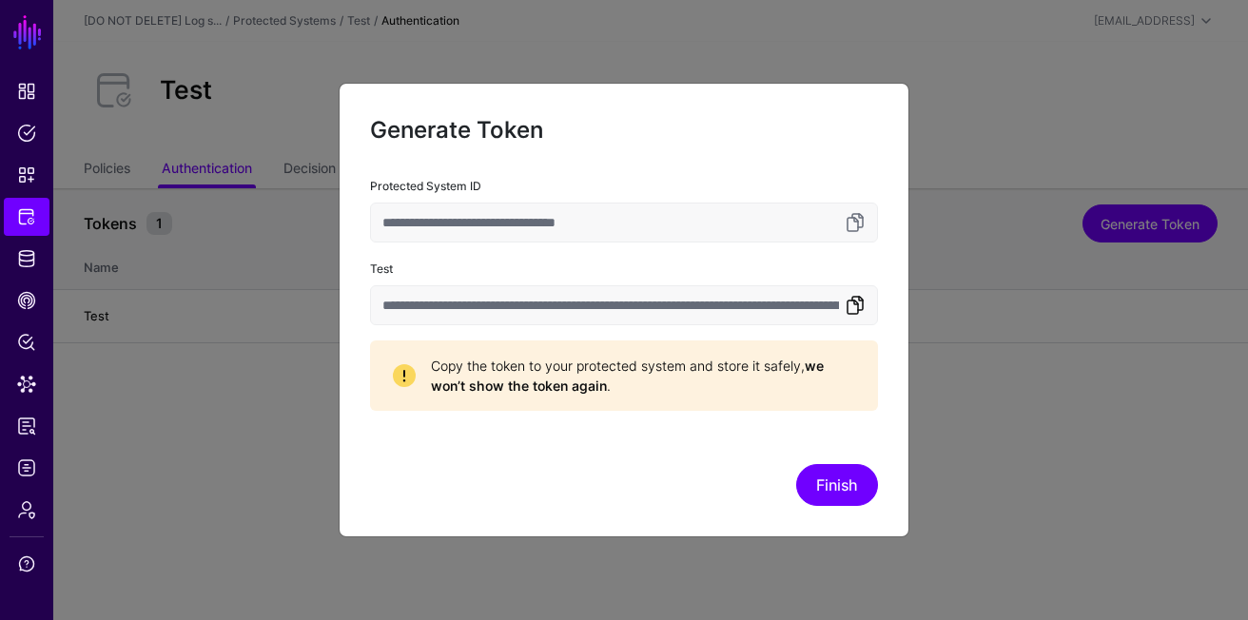
click at [858, 314] on link at bounding box center [855, 305] width 23 height 23
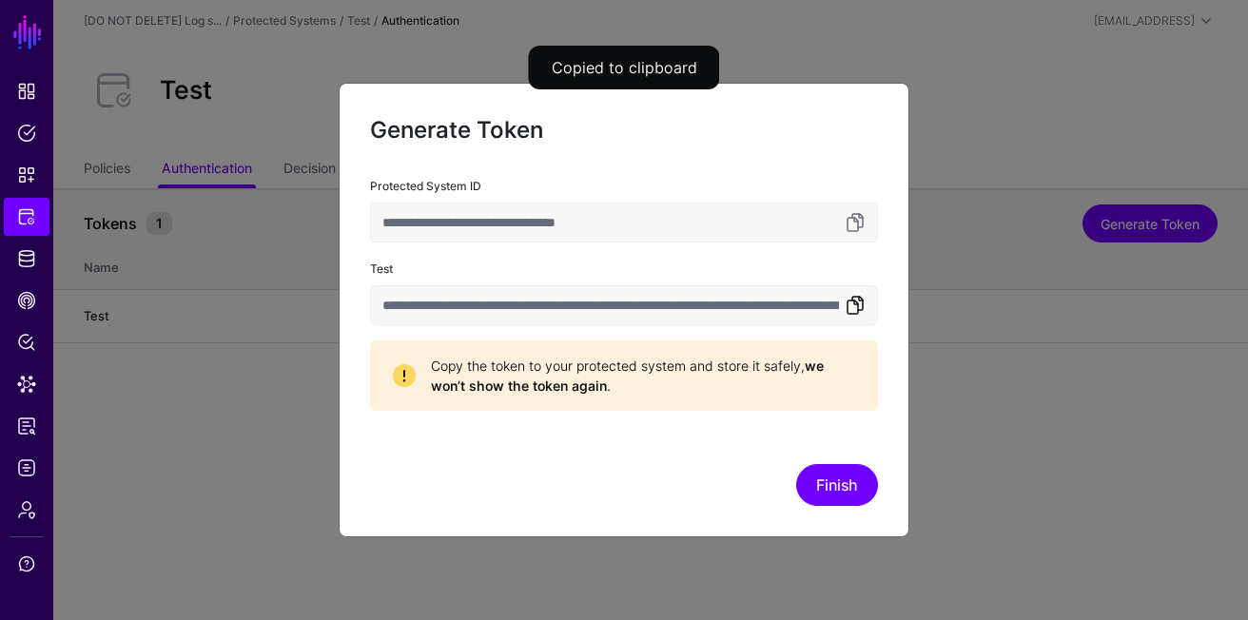
click at [858, 314] on link at bounding box center [855, 305] width 23 height 23
click at [836, 487] on button "Finish" at bounding box center [837, 485] width 82 height 42
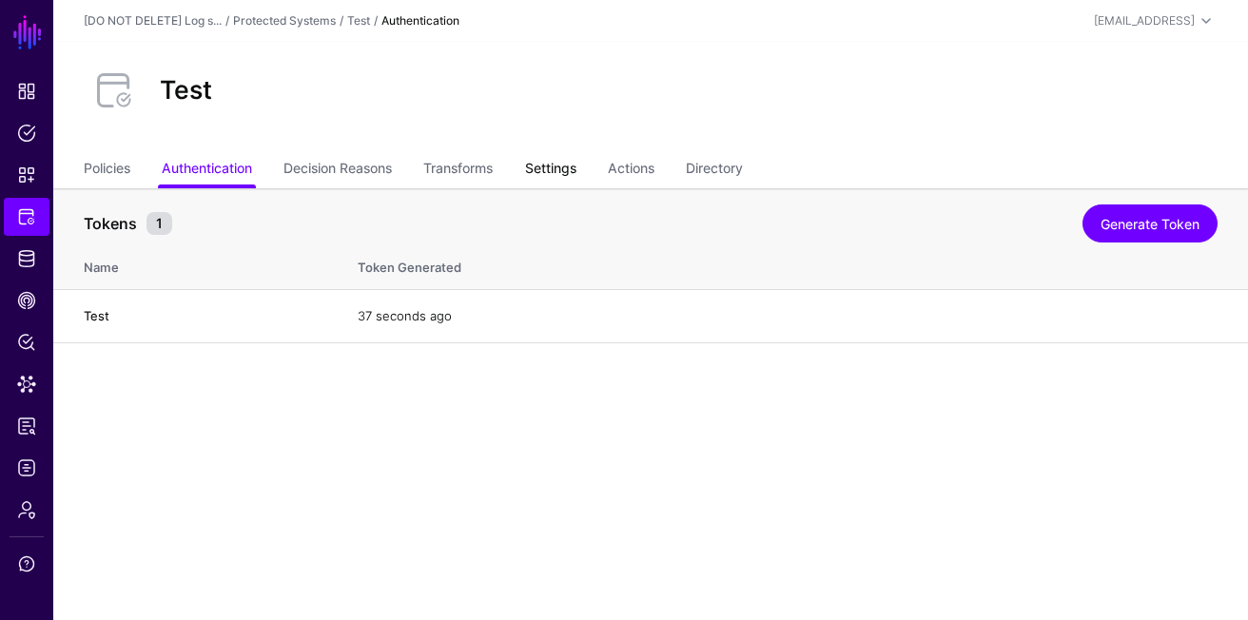
click at [571, 169] on link "Settings" at bounding box center [550, 170] width 51 height 36
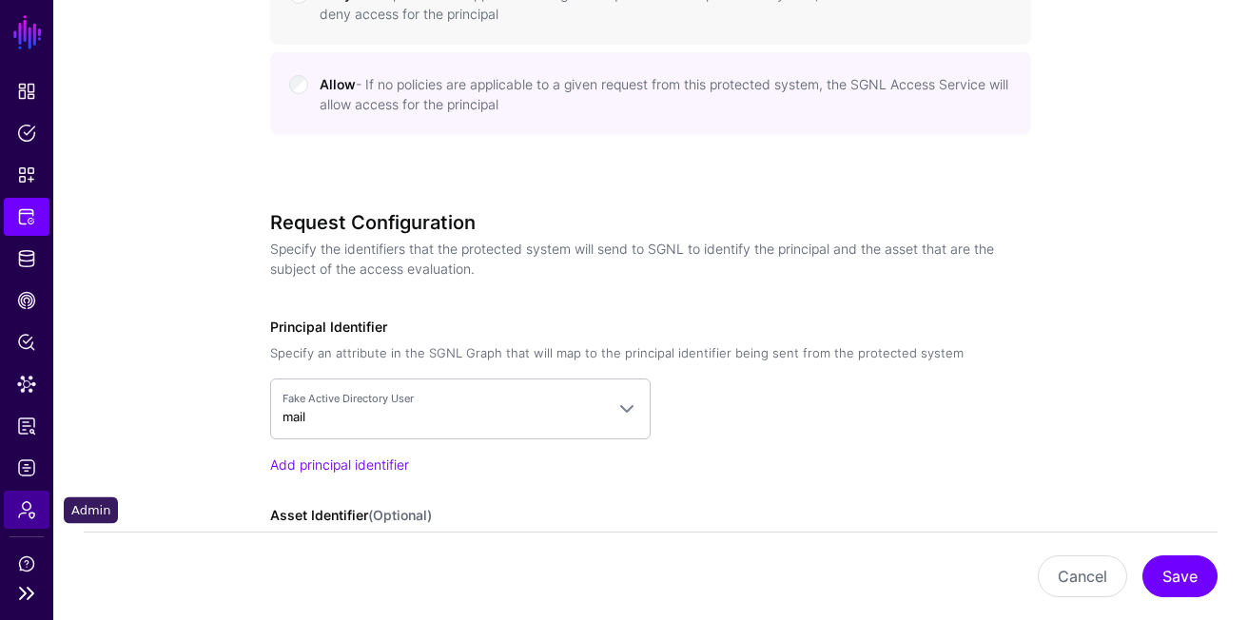
click at [22, 518] on span "Admin" at bounding box center [26, 509] width 19 height 19
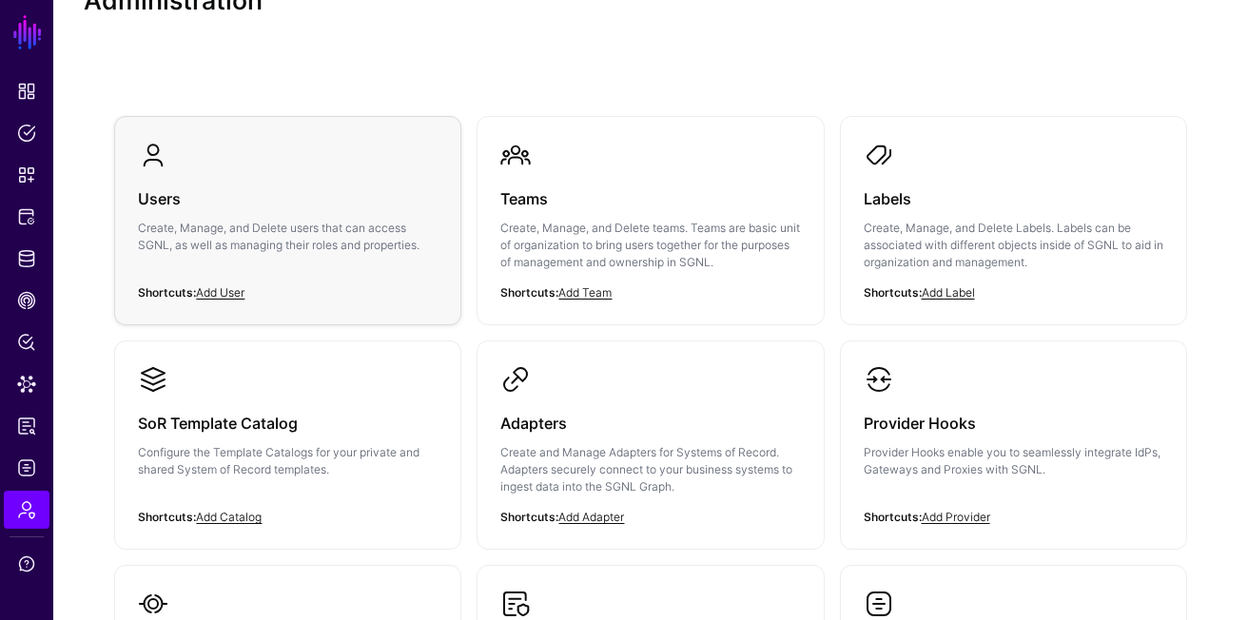
scroll to position [151, 0]
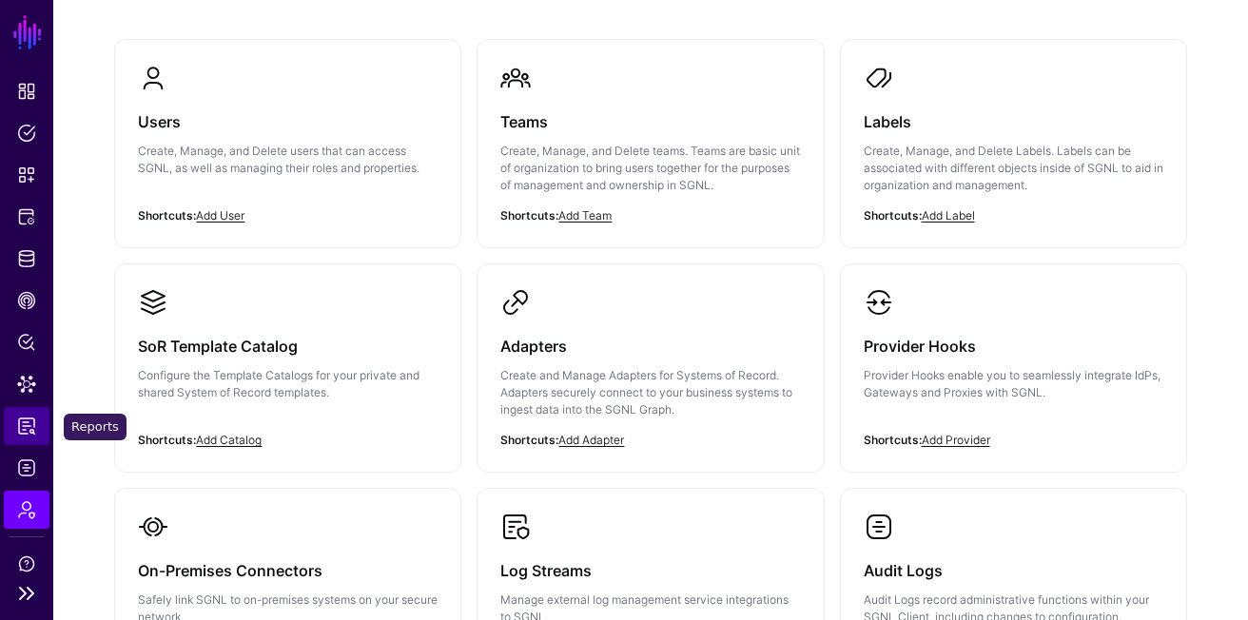
click at [27, 430] on span "Reports" at bounding box center [26, 426] width 19 height 19
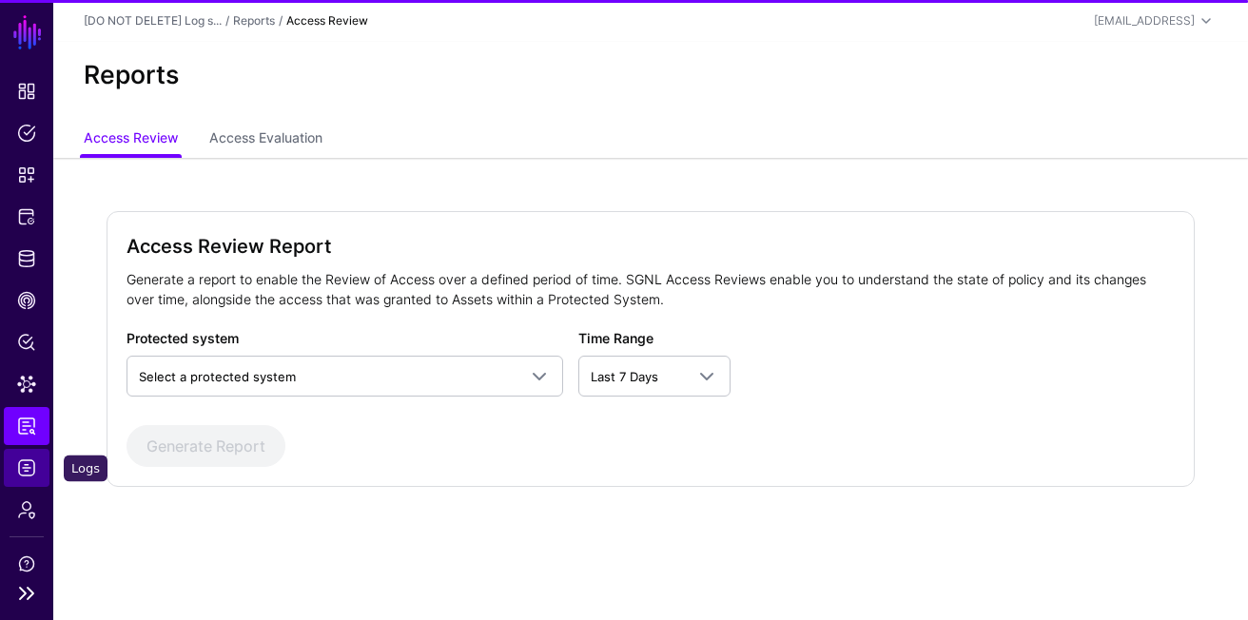
click at [26, 466] on span "Logs" at bounding box center [26, 467] width 19 height 19
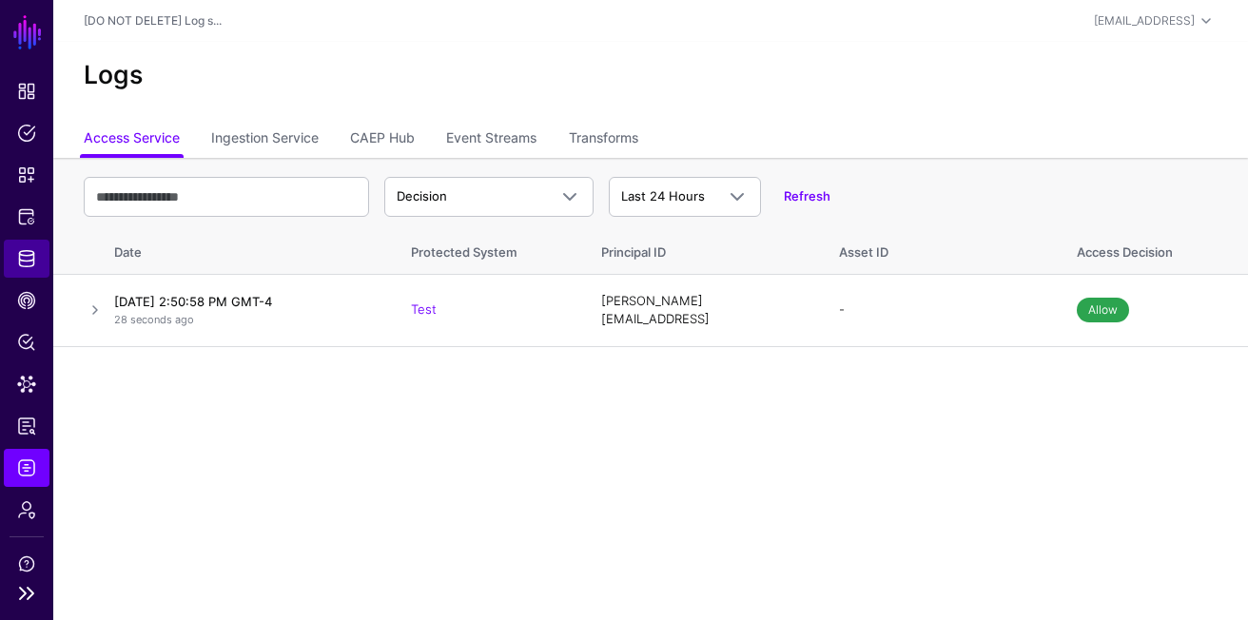
click at [27, 262] on span "Identity Data Fabric" at bounding box center [26, 258] width 19 height 19
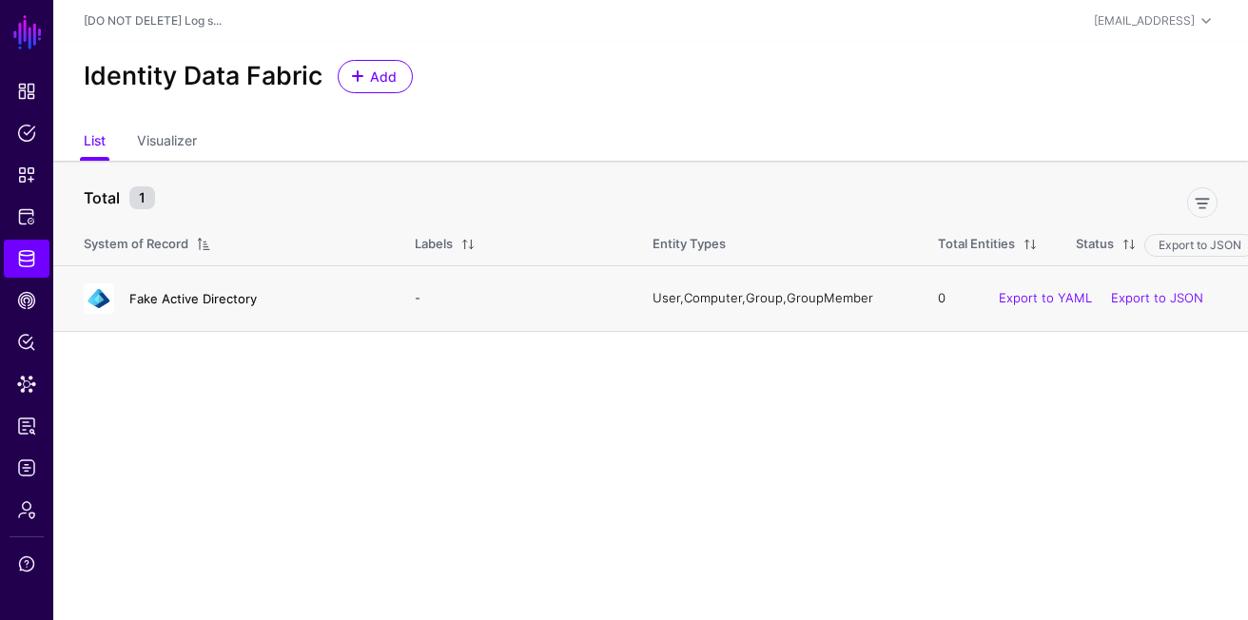
click at [144, 295] on link "Fake Active Directory" at bounding box center [192, 298] width 127 height 15
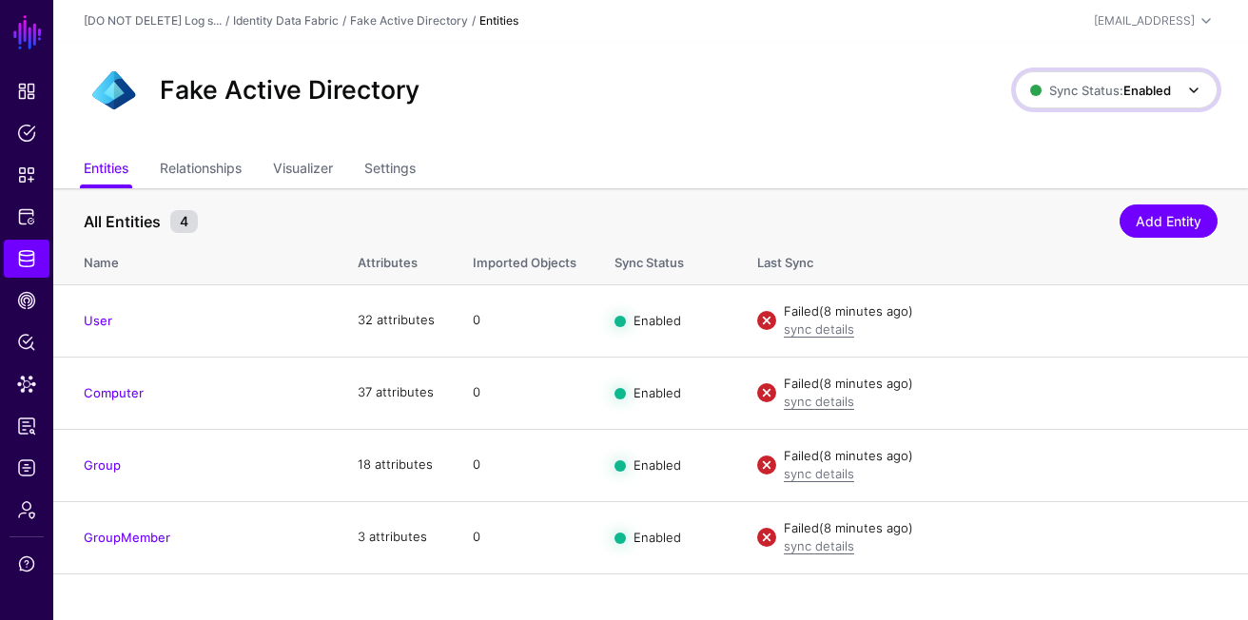
click at [1041, 88] on span "Sync Status: Enabled" at bounding box center [1100, 90] width 141 height 15
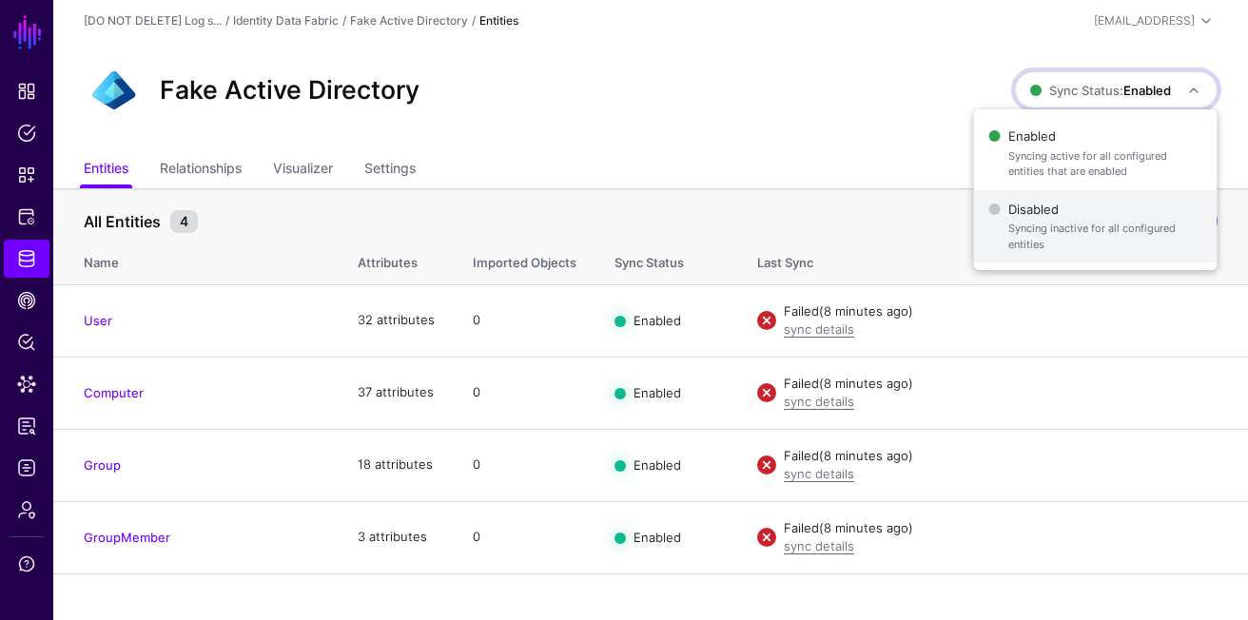
click at [984, 224] on button "Disabled Syncing inactive for all configured entities" at bounding box center [1095, 226] width 243 height 73
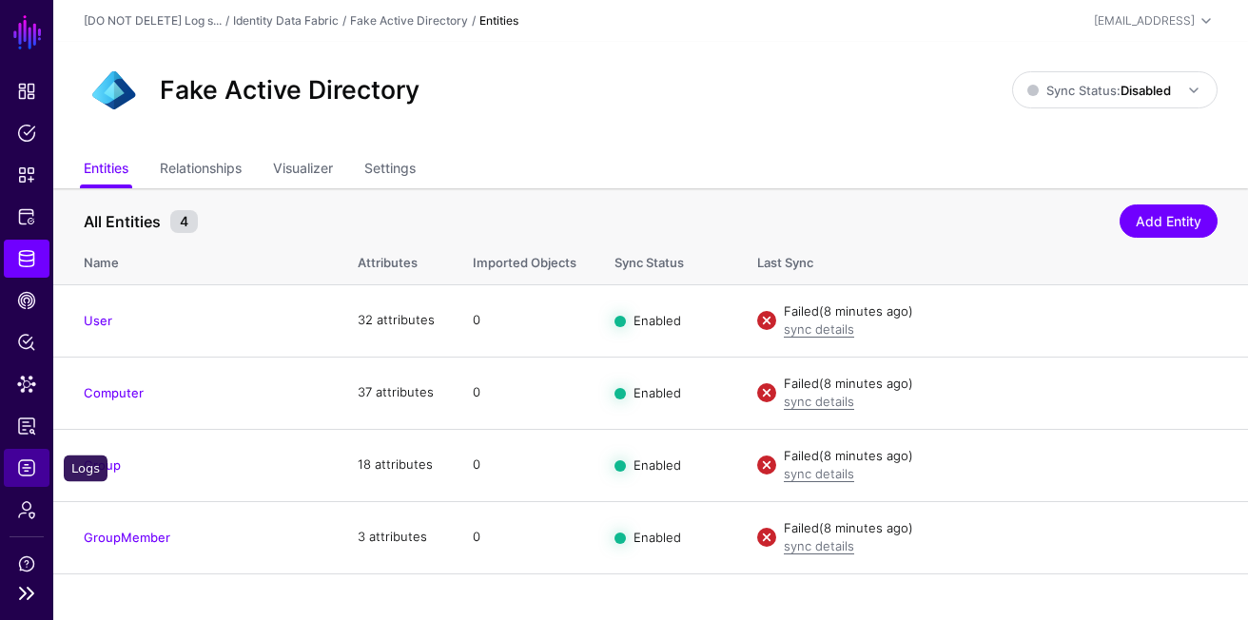
click at [26, 461] on span "Logs" at bounding box center [26, 467] width 19 height 19
